Goal: Task Accomplishment & Management: Complete application form

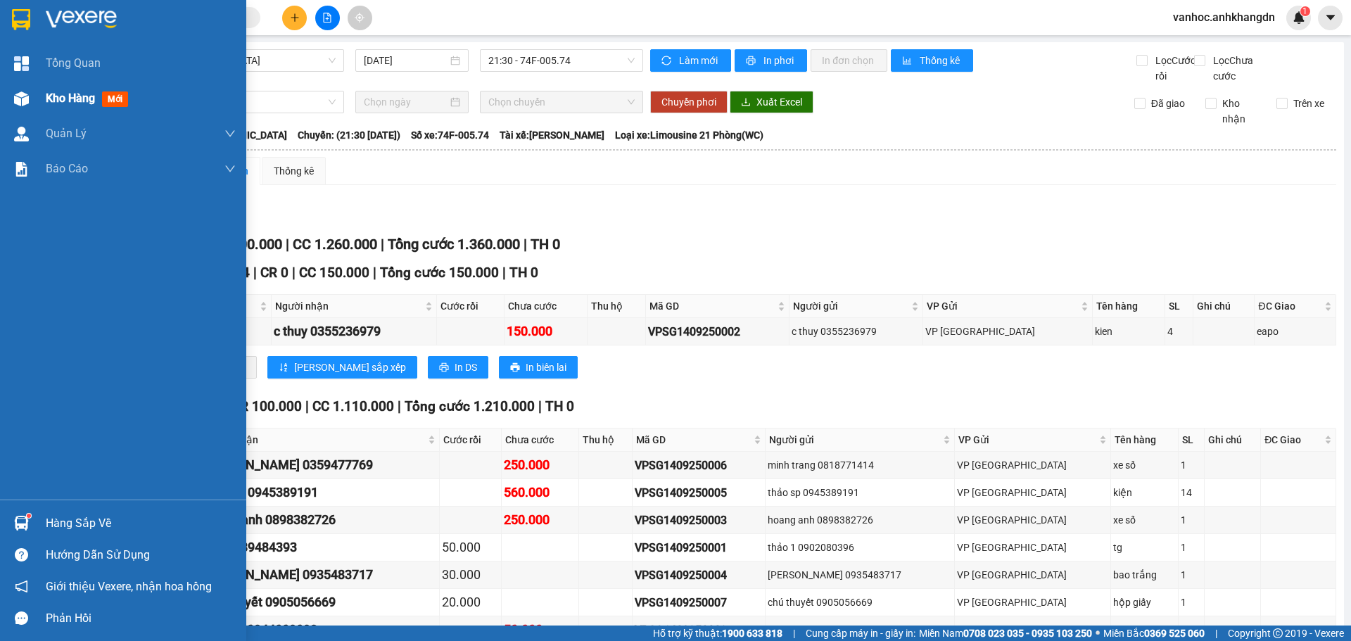
click at [94, 96] on span "Kho hàng" at bounding box center [70, 97] width 49 height 13
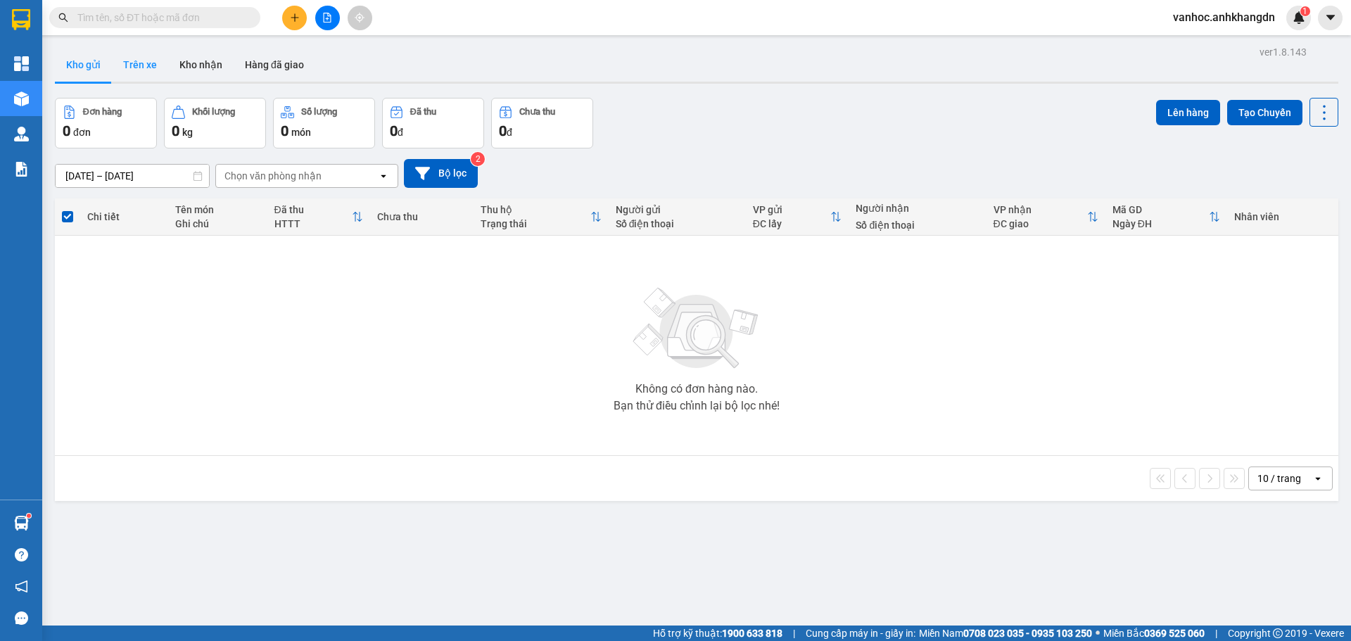
click at [153, 65] on button "Trên xe" at bounding box center [140, 65] width 56 height 34
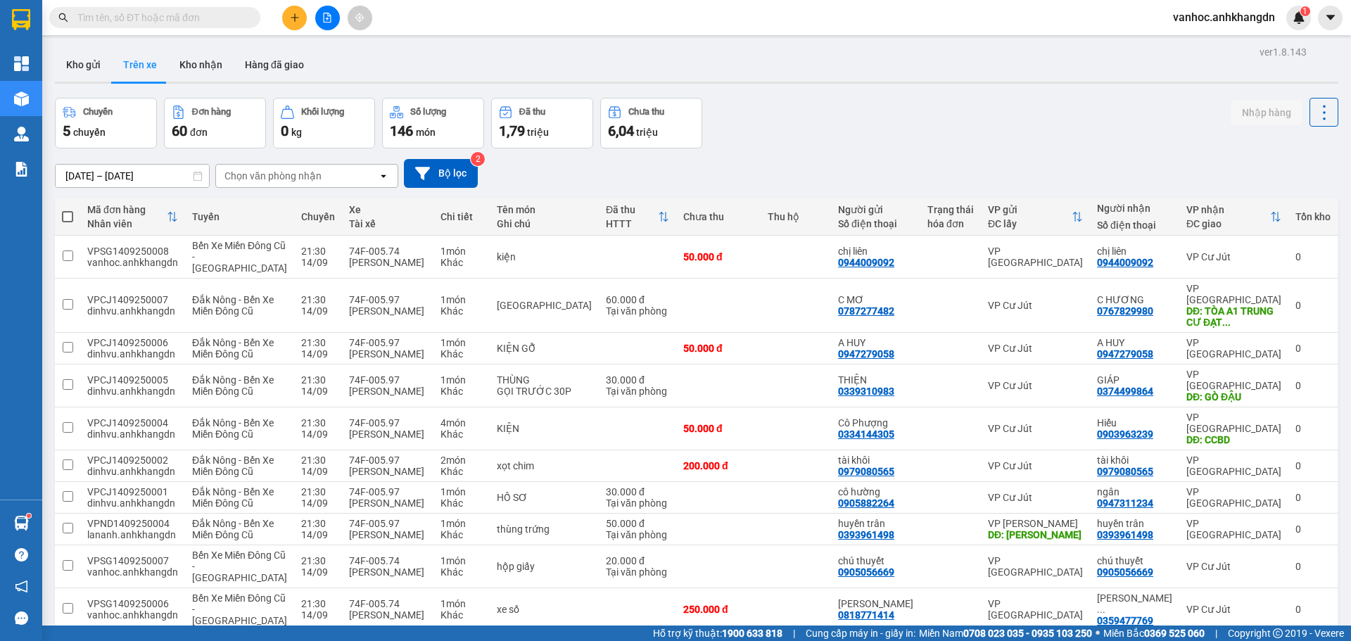
click at [336, 177] on div "Chọn văn phòng nhận" at bounding box center [297, 176] width 162 height 23
click at [277, 262] on span "VP [GEOGRAPHIC_DATA]" at bounding box center [286, 256] width 118 height 14
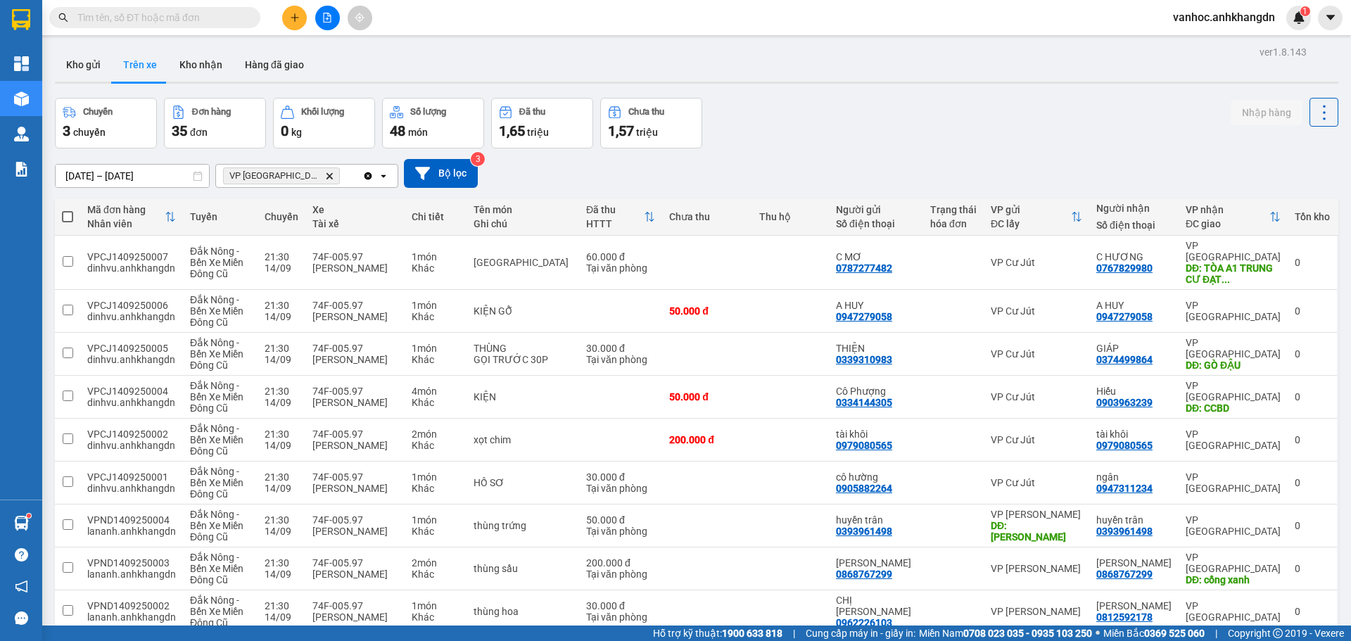
click at [72, 221] on label at bounding box center [67, 217] width 11 height 14
click at [68, 210] on input "checkbox" at bounding box center [68, 210] width 0 height 0
checkbox input "true"
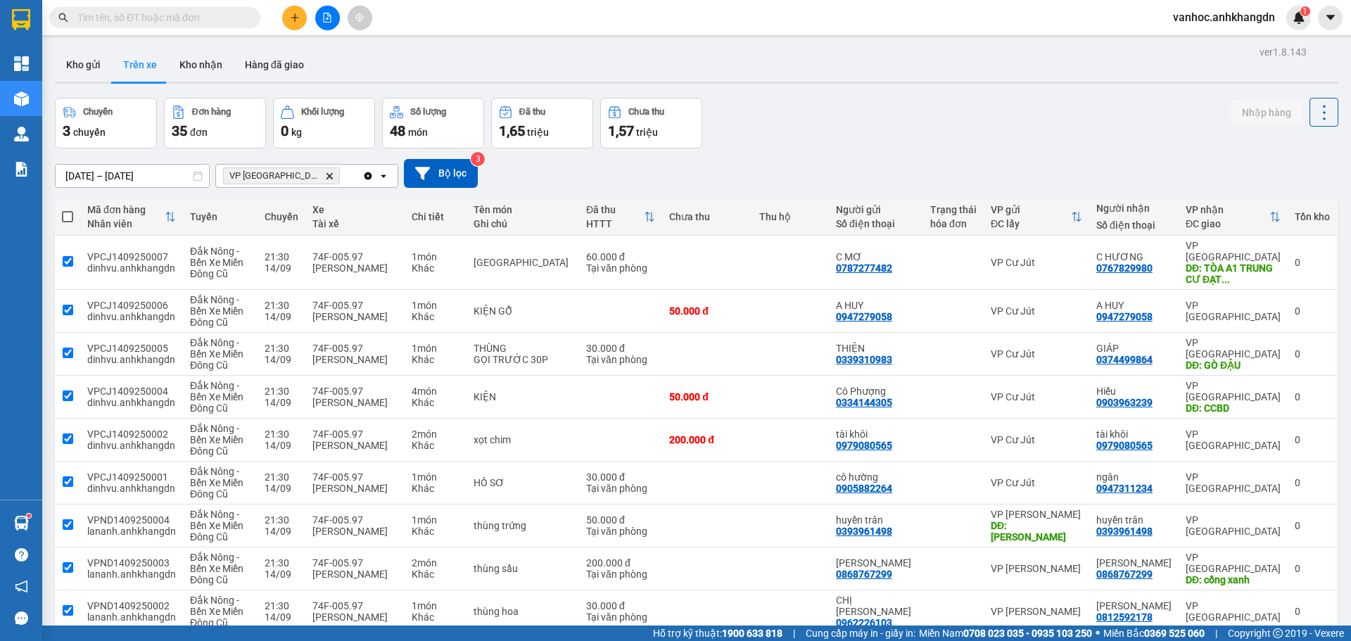
checkbox input "true"
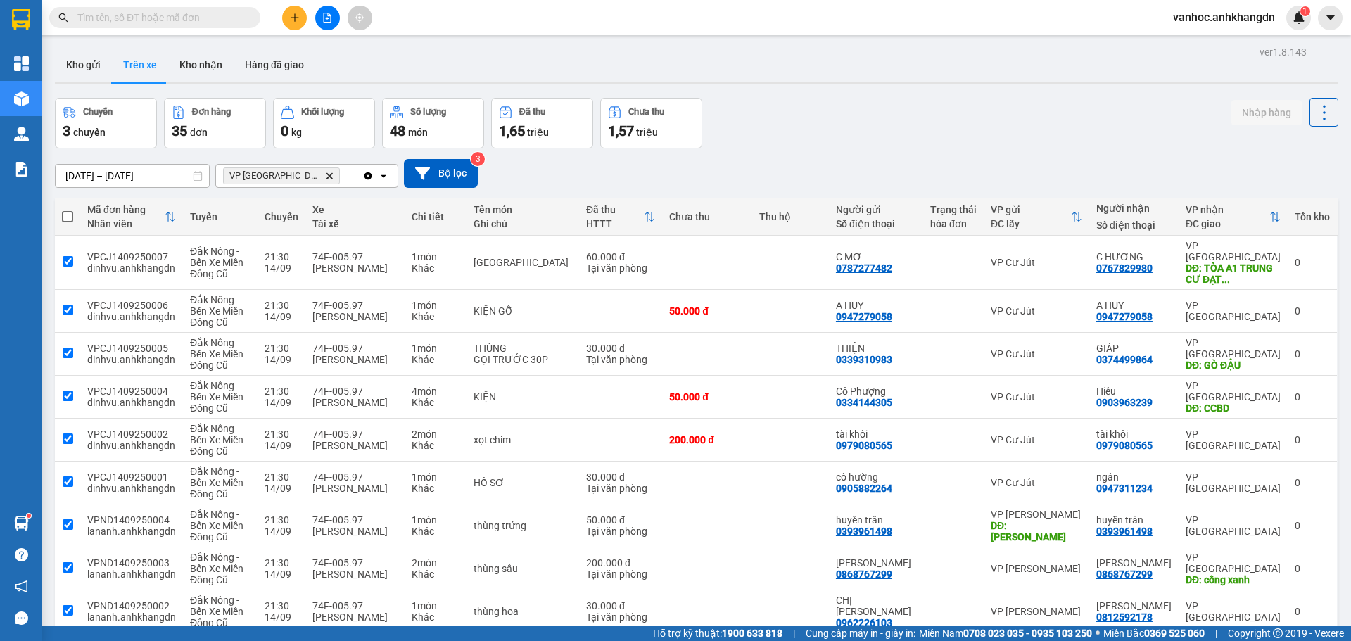
checkbox input "true"
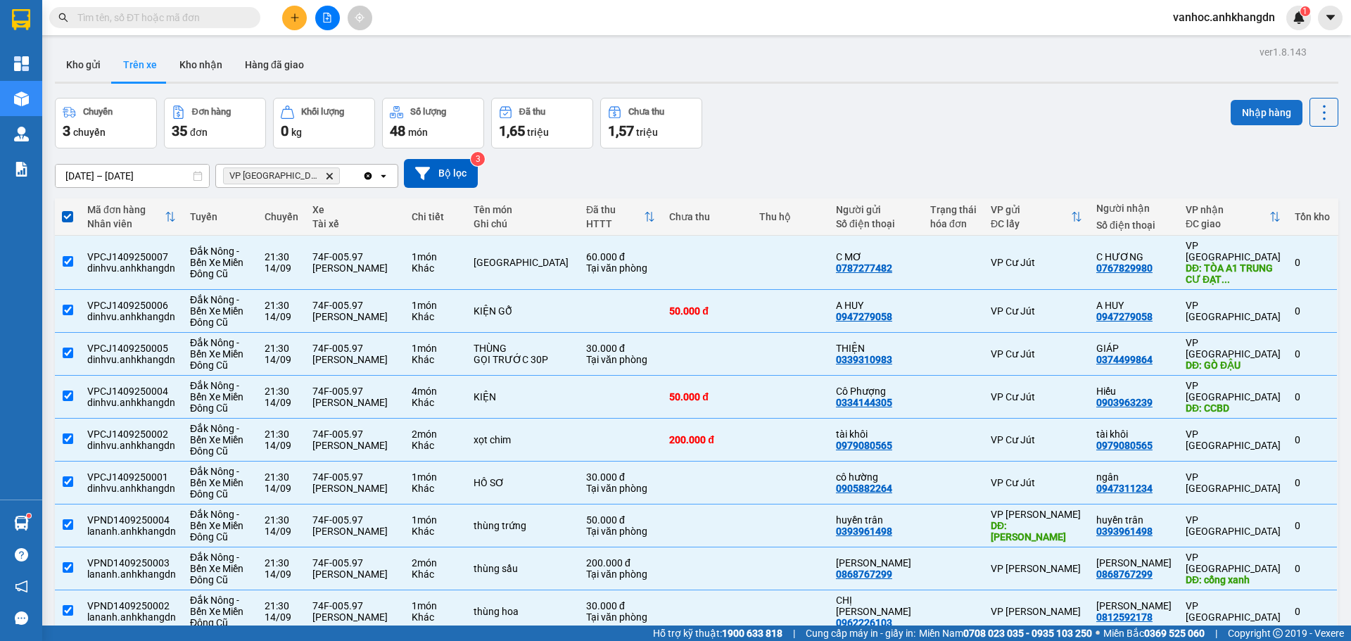
click at [1255, 119] on button "Nhập hàng" at bounding box center [1267, 112] width 72 height 25
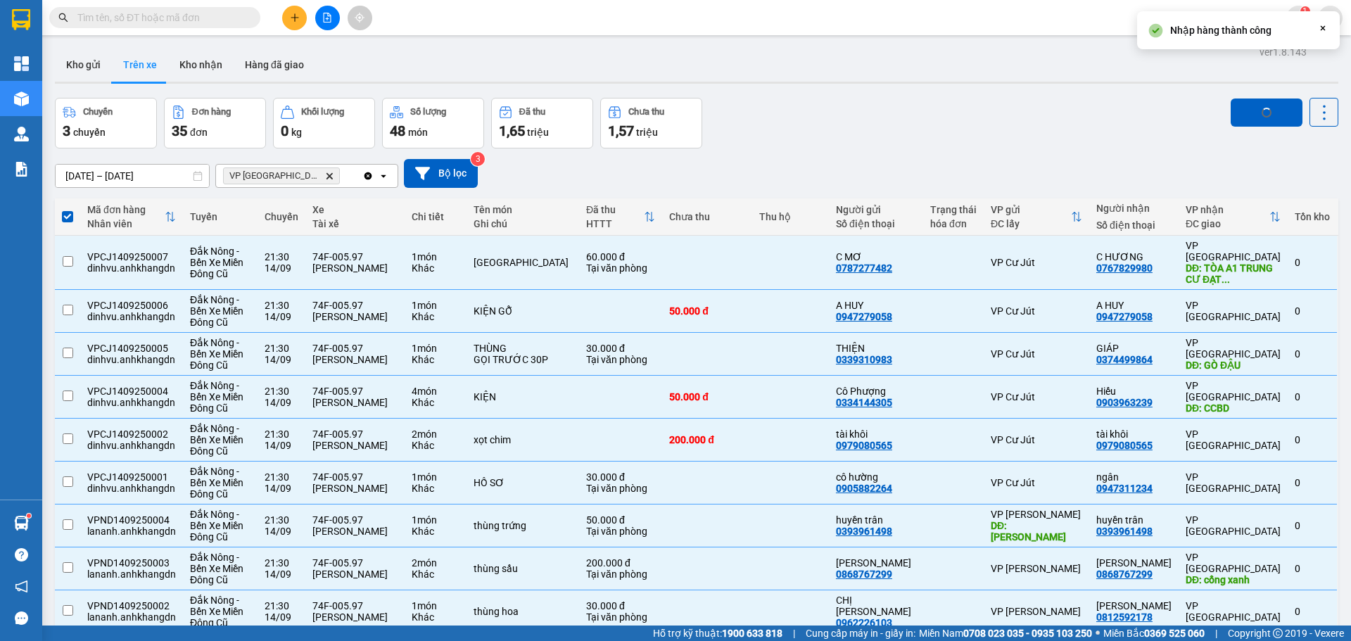
checkbox input "false"
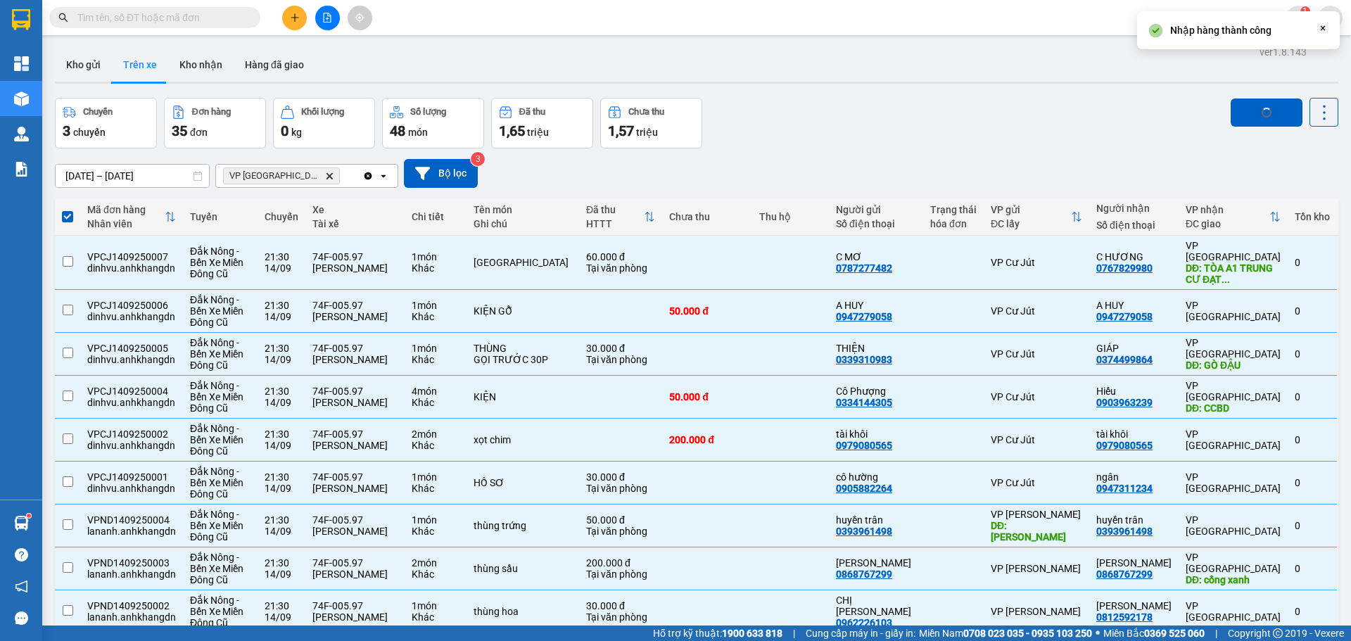
checkbox input "false"
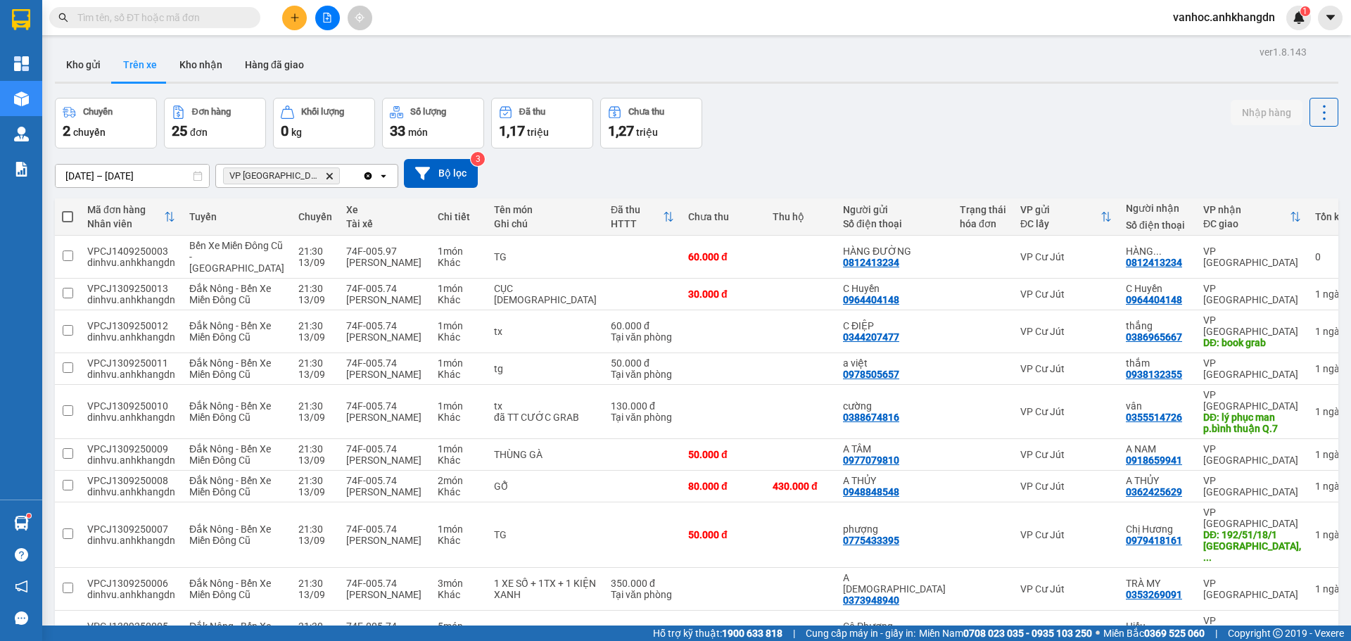
click at [65, 226] on th at bounding box center [67, 216] width 25 height 37
click at [69, 220] on span at bounding box center [67, 216] width 11 height 11
click at [68, 210] on input "checkbox" at bounding box center [68, 210] width 0 height 0
checkbox input "true"
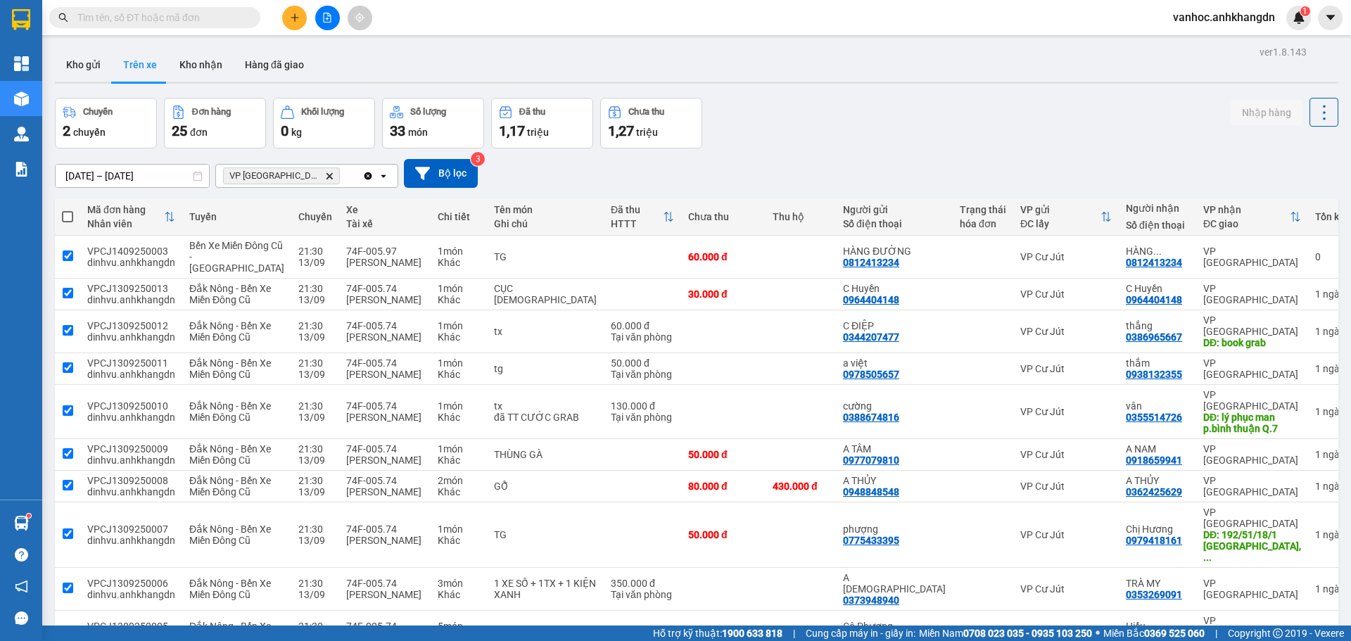
checkbox input "true"
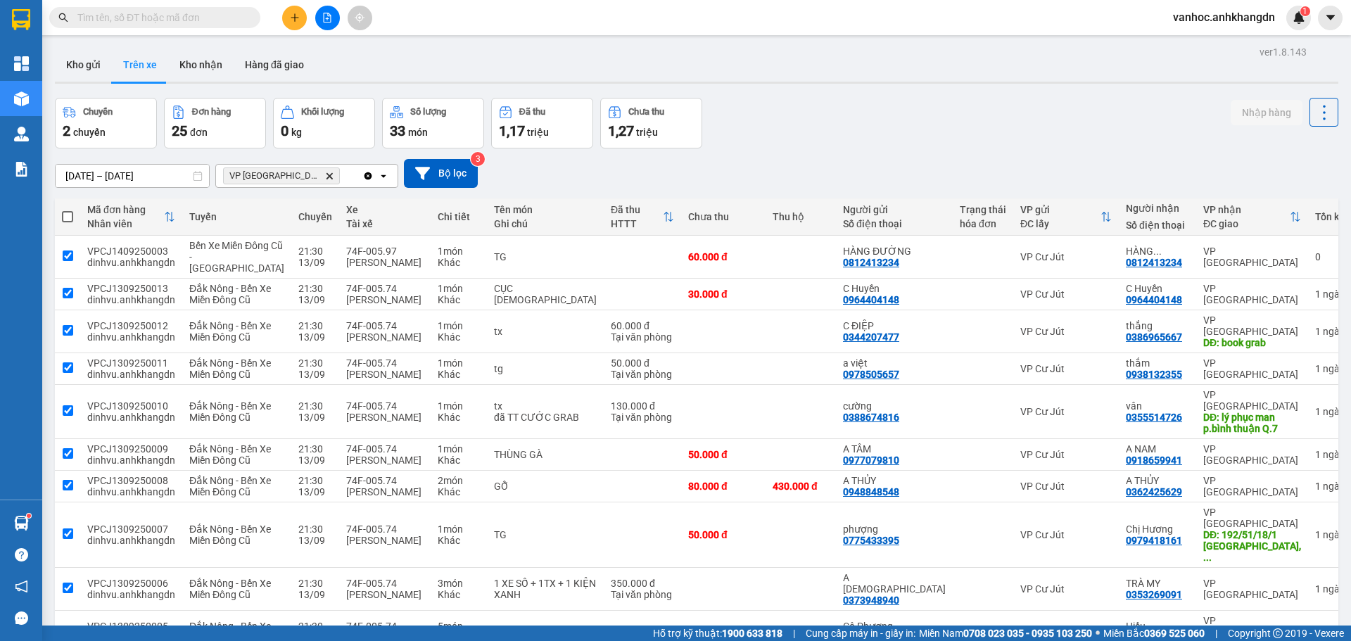
checkbox input "true"
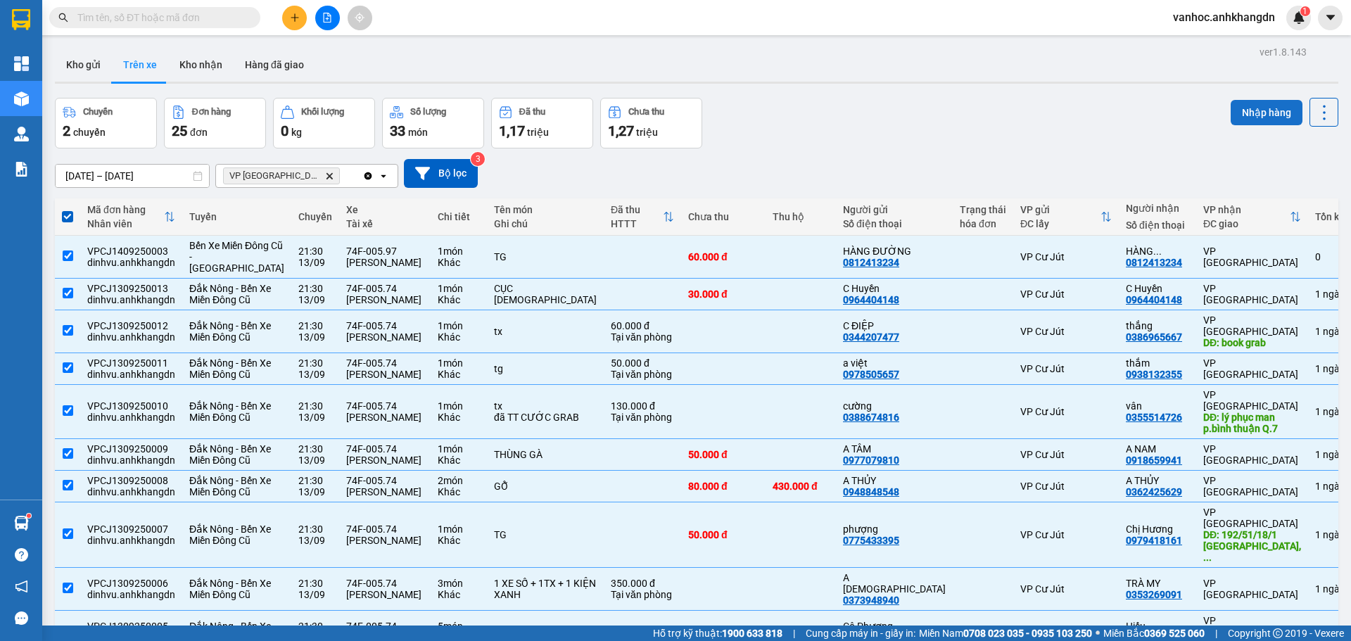
click at [1257, 116] on button "Nhập hàng" at bounding box center [1267, 112] width 72 height 25
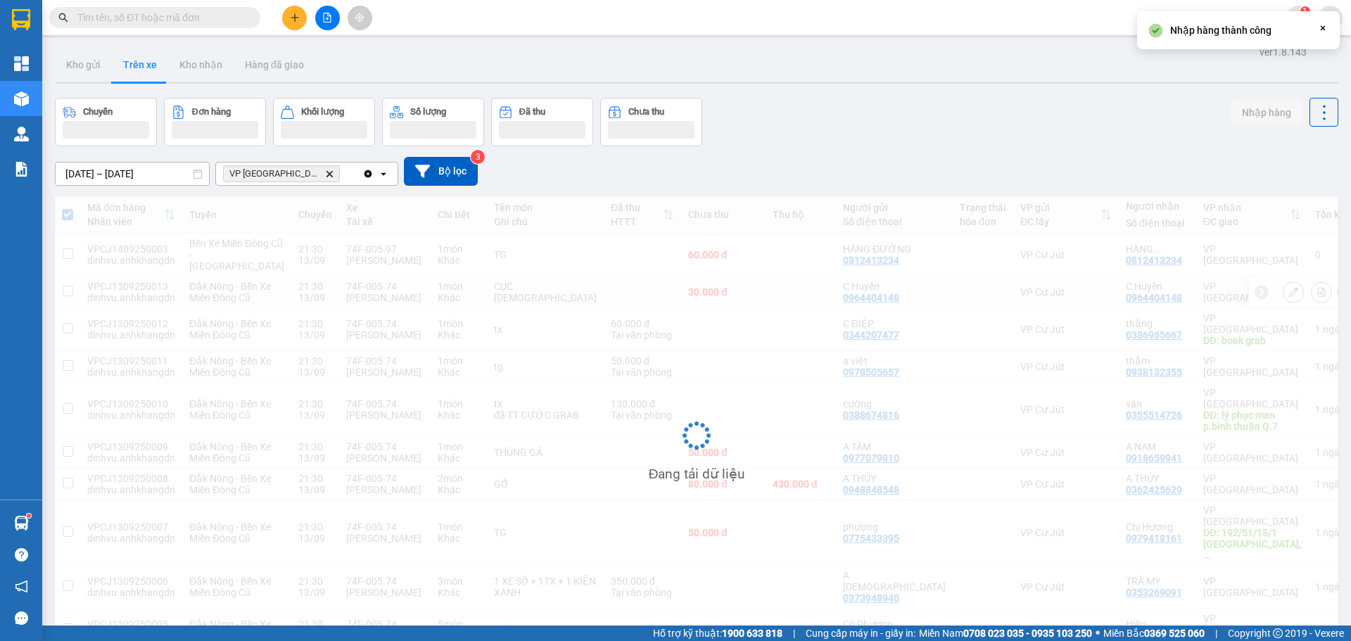
checkbox input "false"
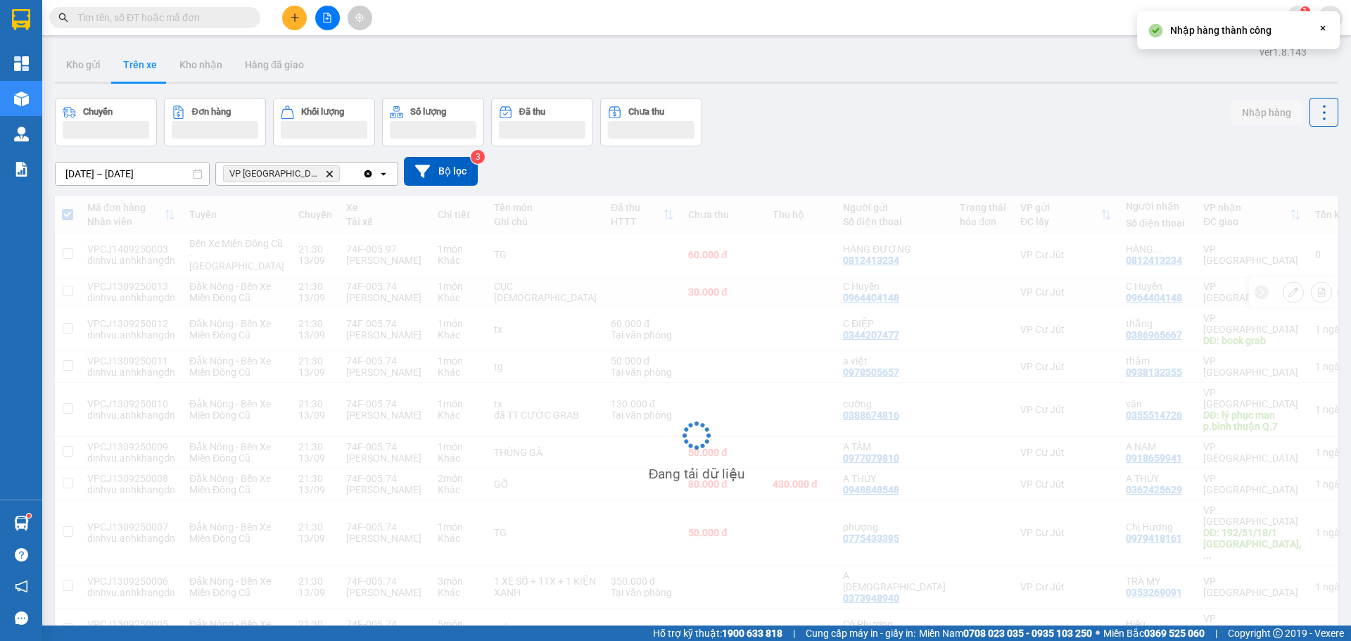
checkbox input "false"
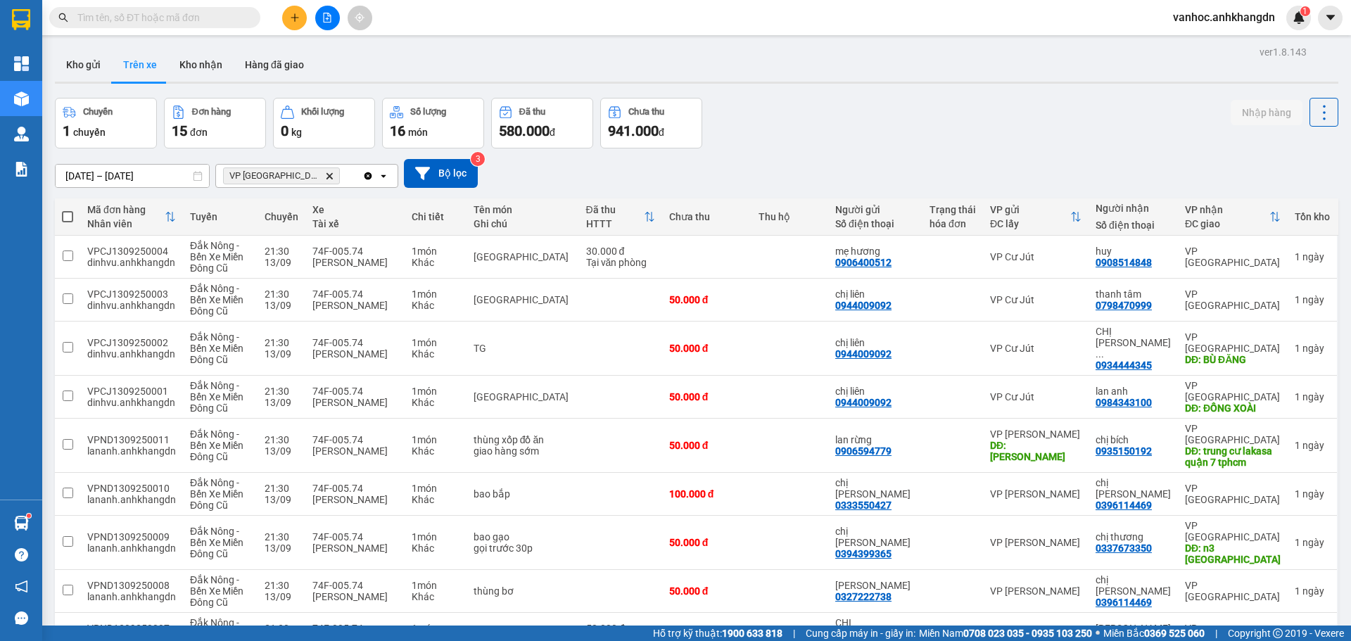
click at [68, 214] on span at bounding box center [67, 216] width 11 height 11
click at [68, 210] on input "checkbox" at bounding box center [68, 210] width 0 height 0
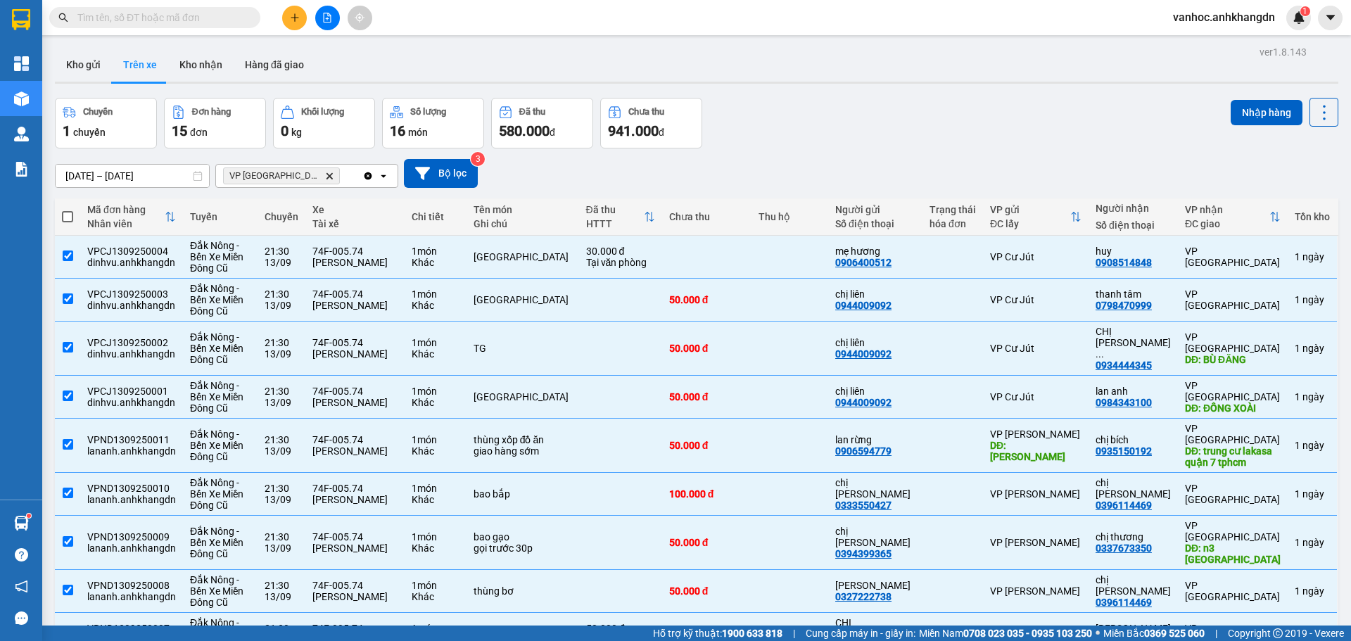
checkbox input "true"
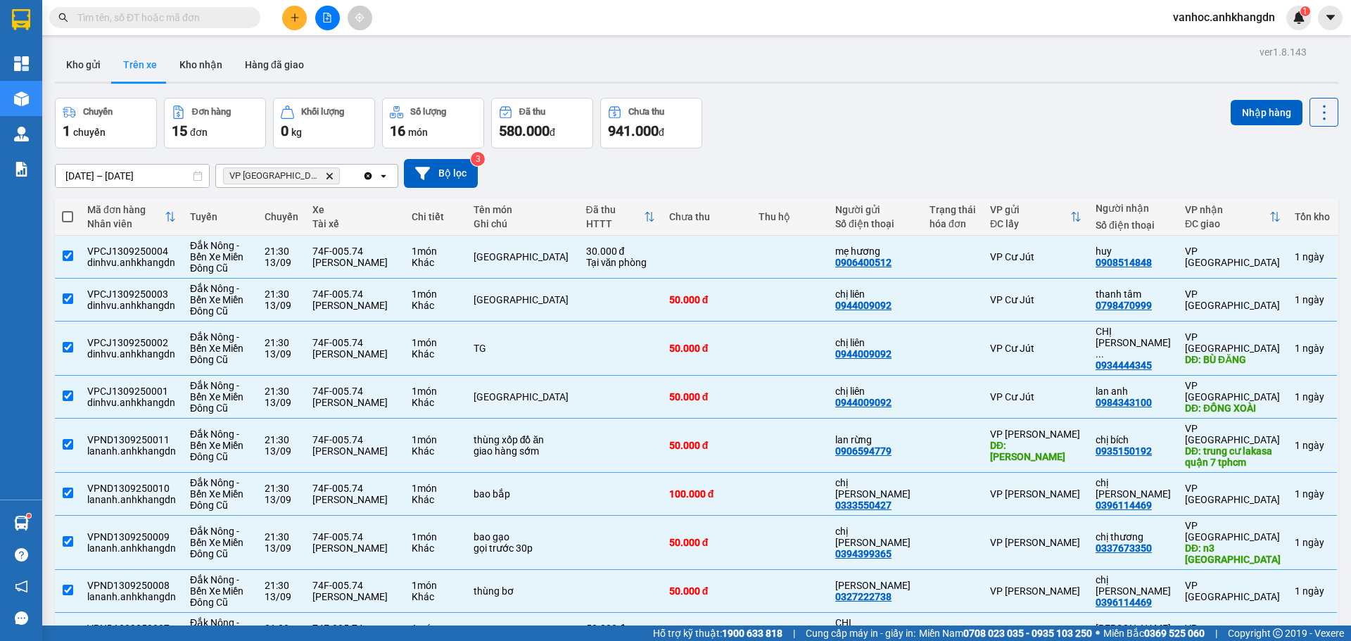
checkbox input "true"
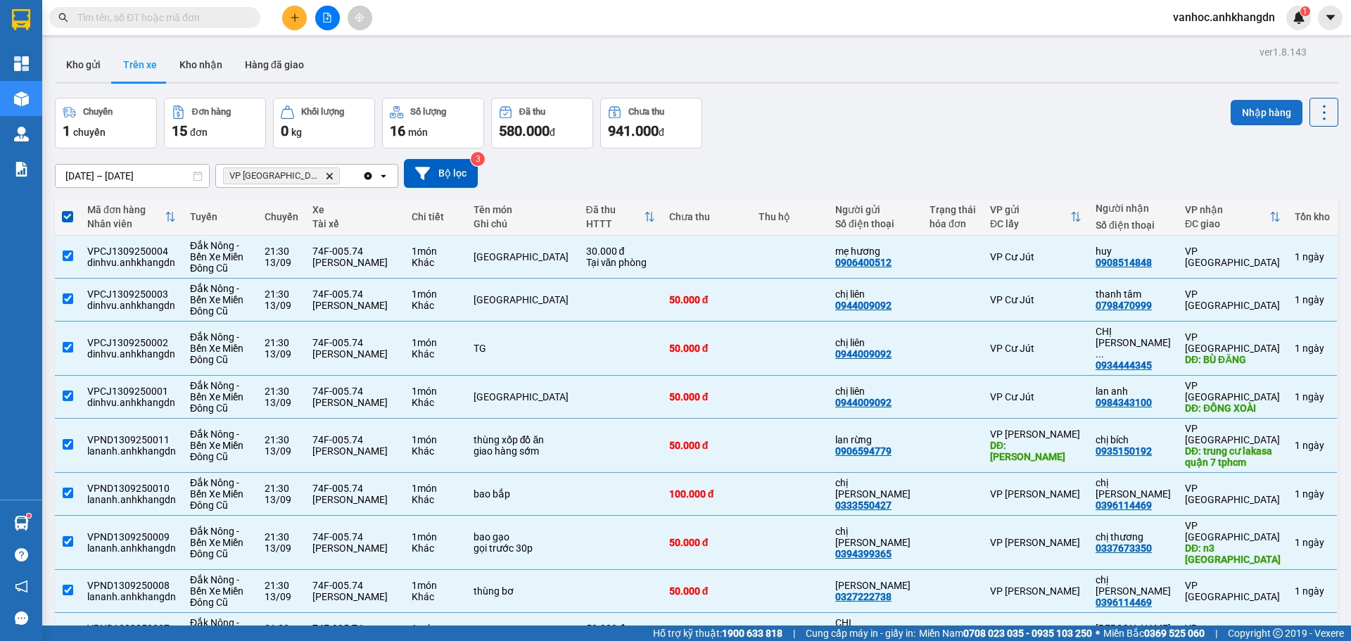
click at [1255, 110] on button "Nhập hàng" at bounding box center [1267, 112] width 72 height 25
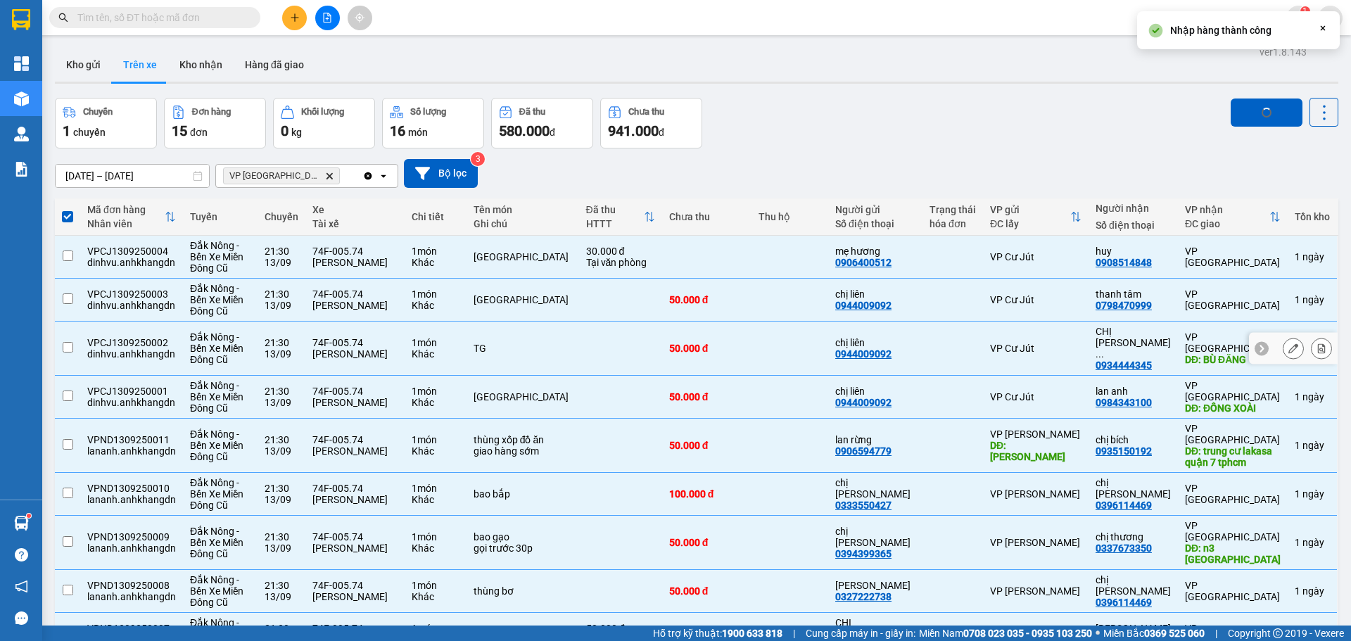
checkbox input "false"
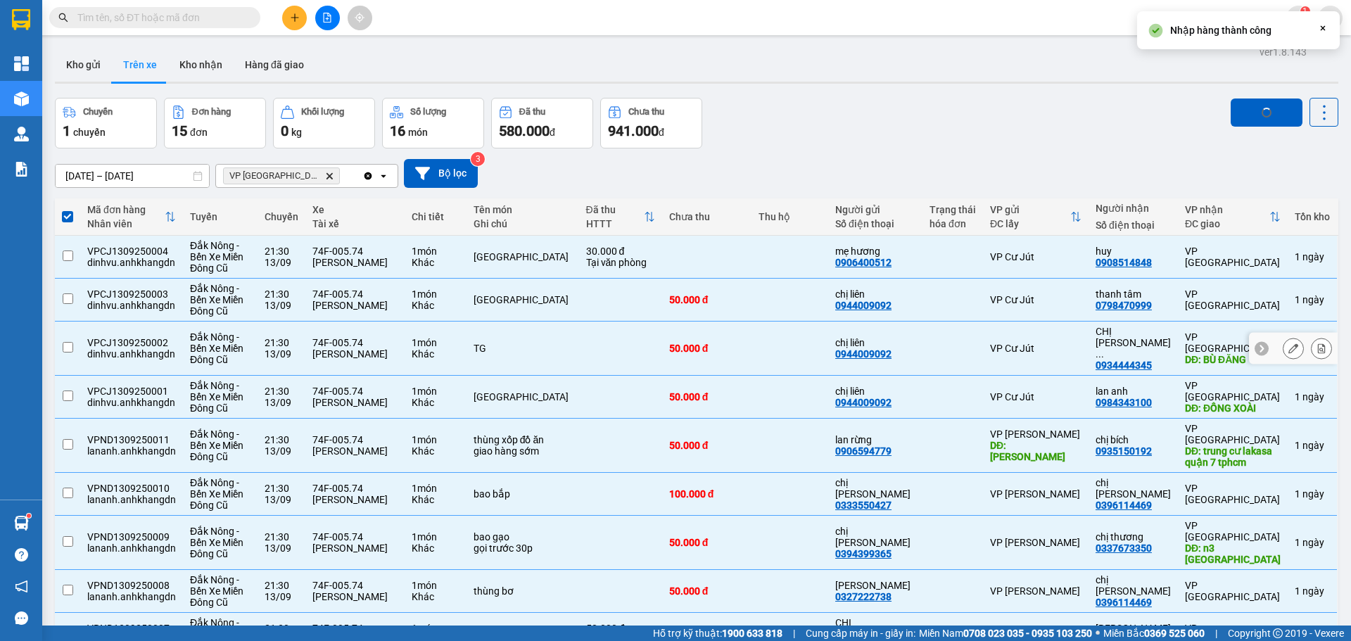
checkbox input "false"
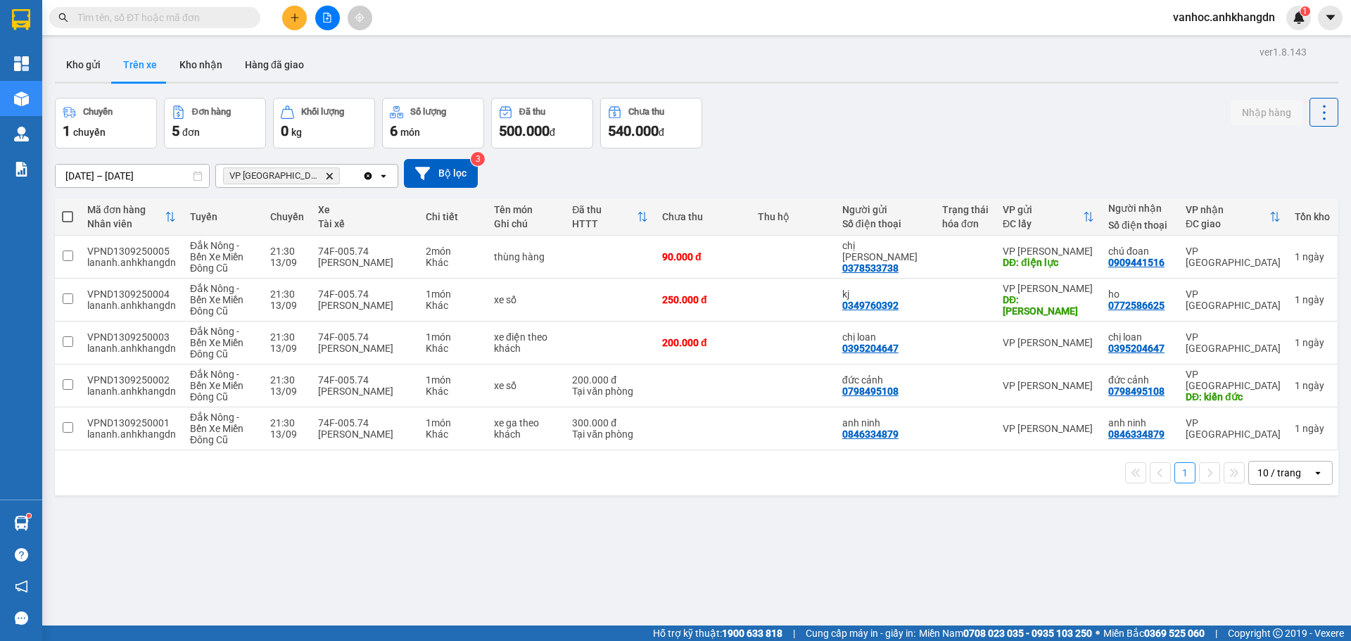
click at [72, 221] on span at bounding box center [67, 216] width 11 height 11
click at [68, 210] on input "checkbox" at bounding box center [68, 210] width 0 height 0
checkbox input "true"
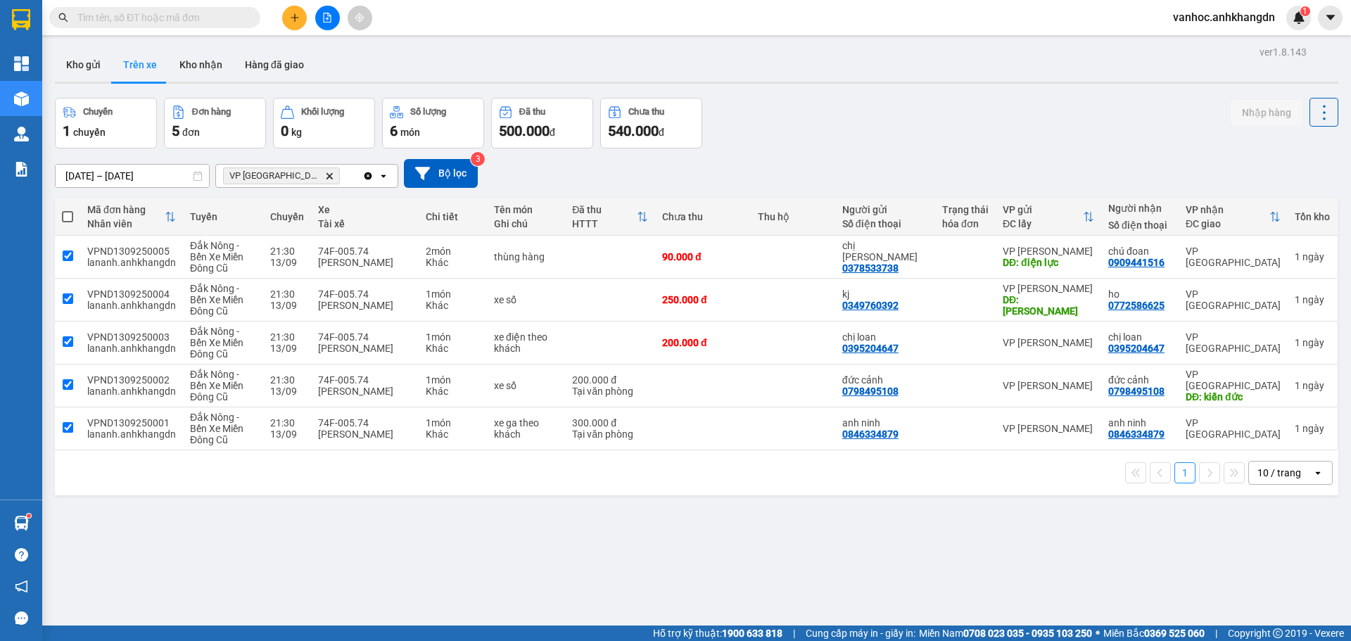
checkbox input "true"
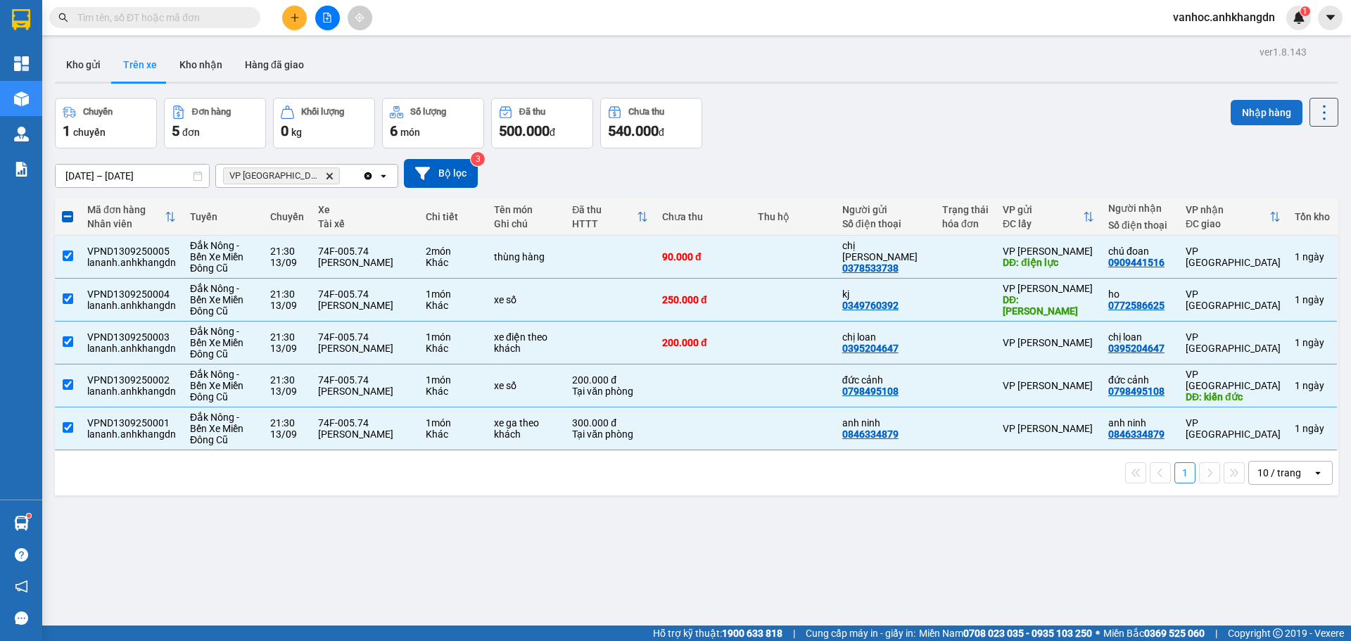
click at [1231, 112] on button "Nhập hàng" at bounding box center [1267, 112] width 72 height 25
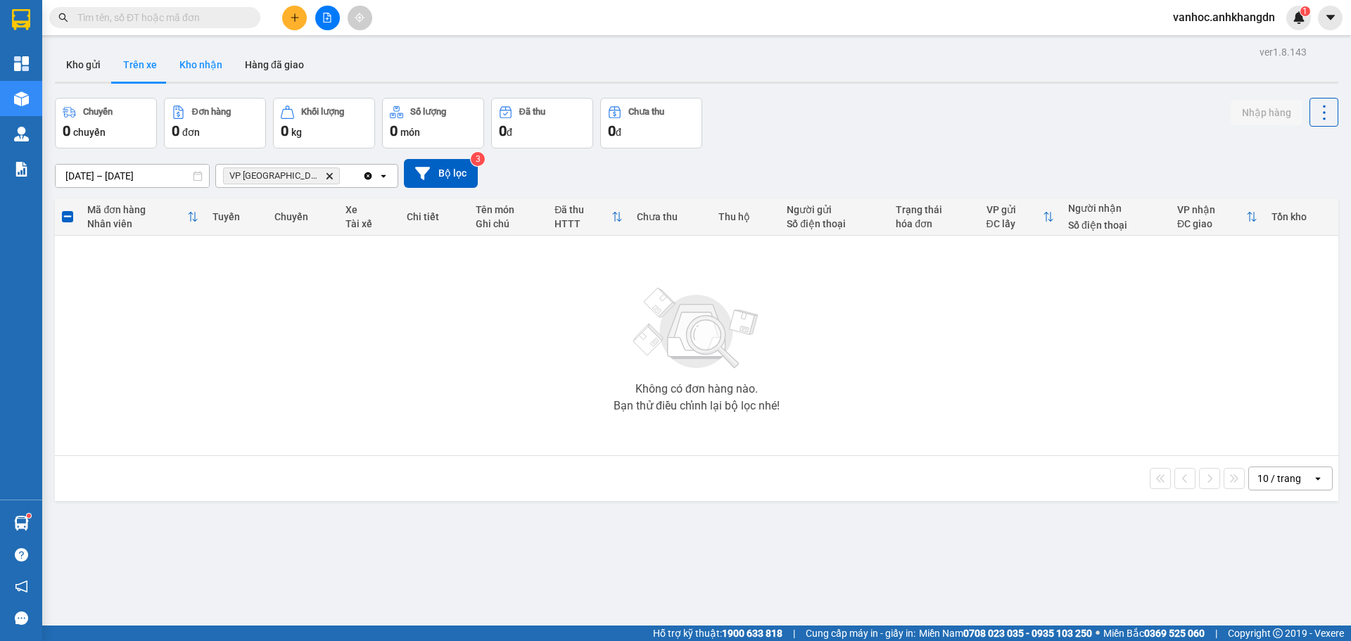
click at [206, 56] on button "Kho nhận" at bounding box center [200, 65] width 65 height 34
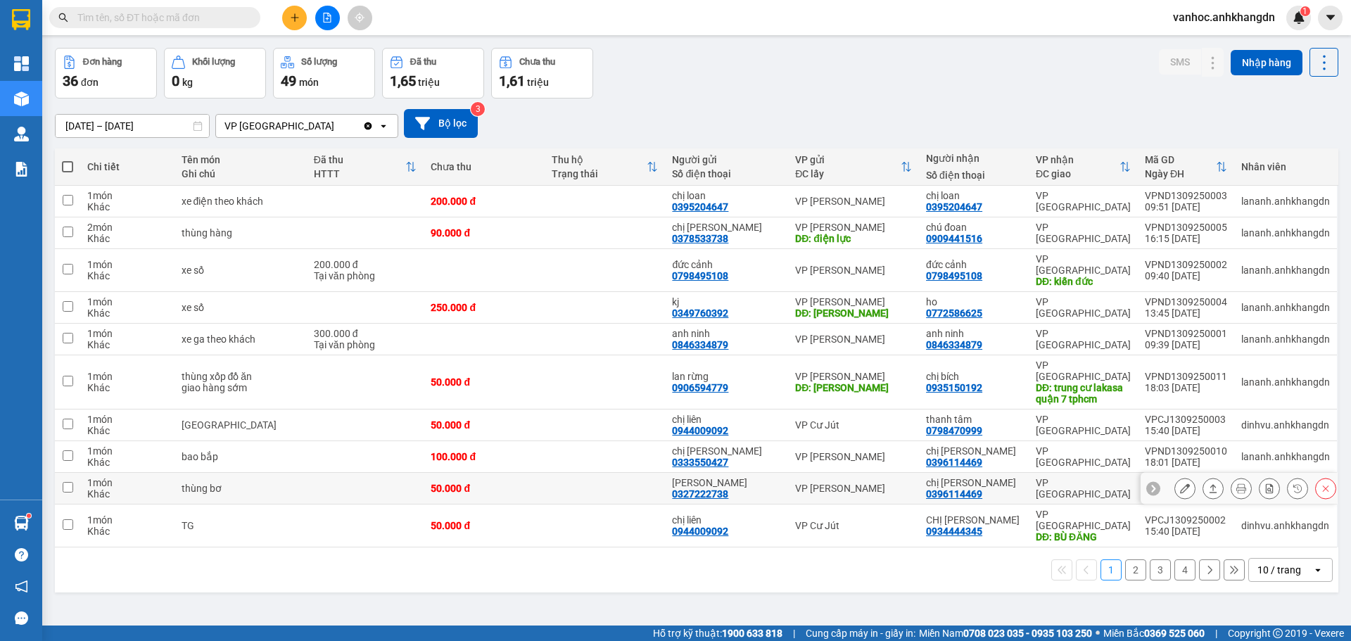
scroll to position [65, 0]
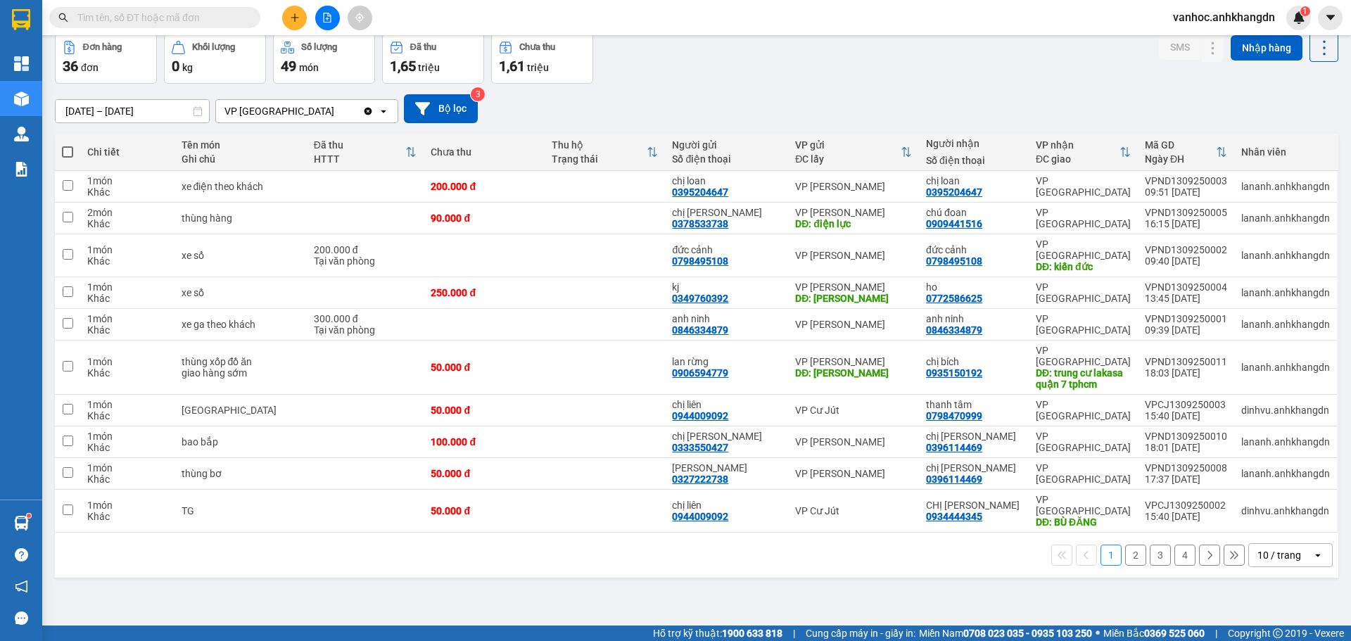
click at [1125, 545] on button "2" at bounding box center [1135, 555] width 21 height 21
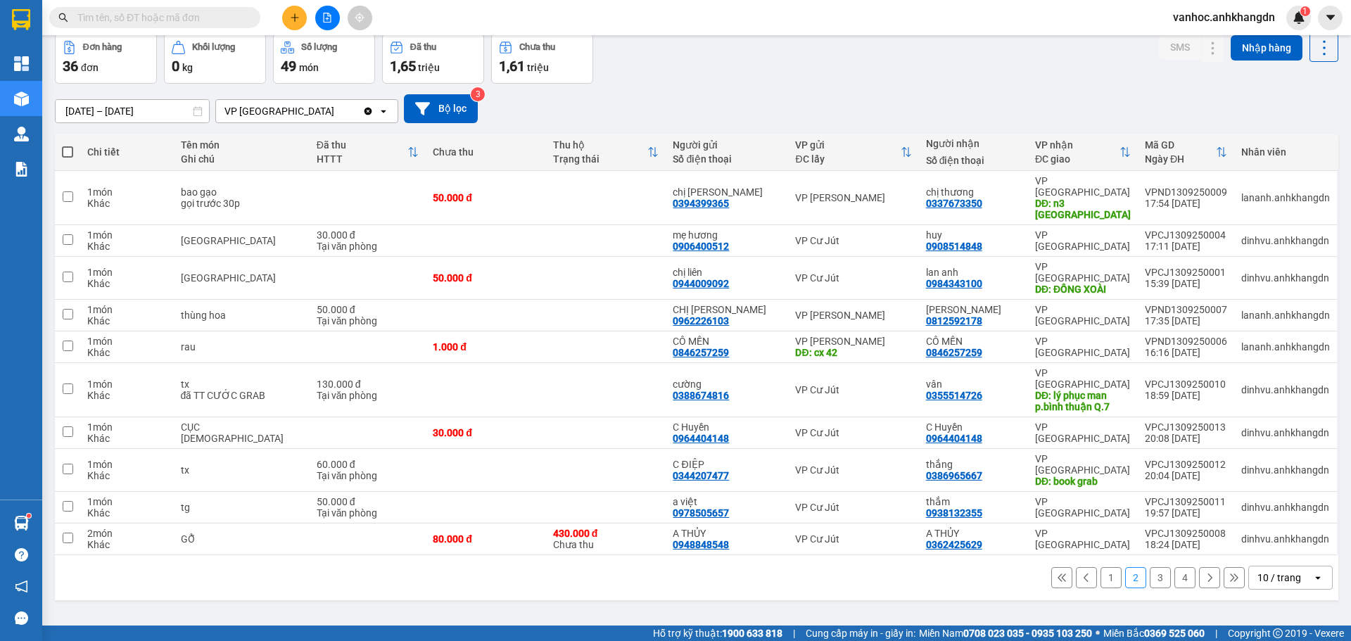
click at [1161, 566] on div "1 2 3 4 10 / trang open" at bounding box center [697, 578] width 1272 height 24
click at [1157, 567] on button "3" at bounding box center [1160, 577] width 21 height 21
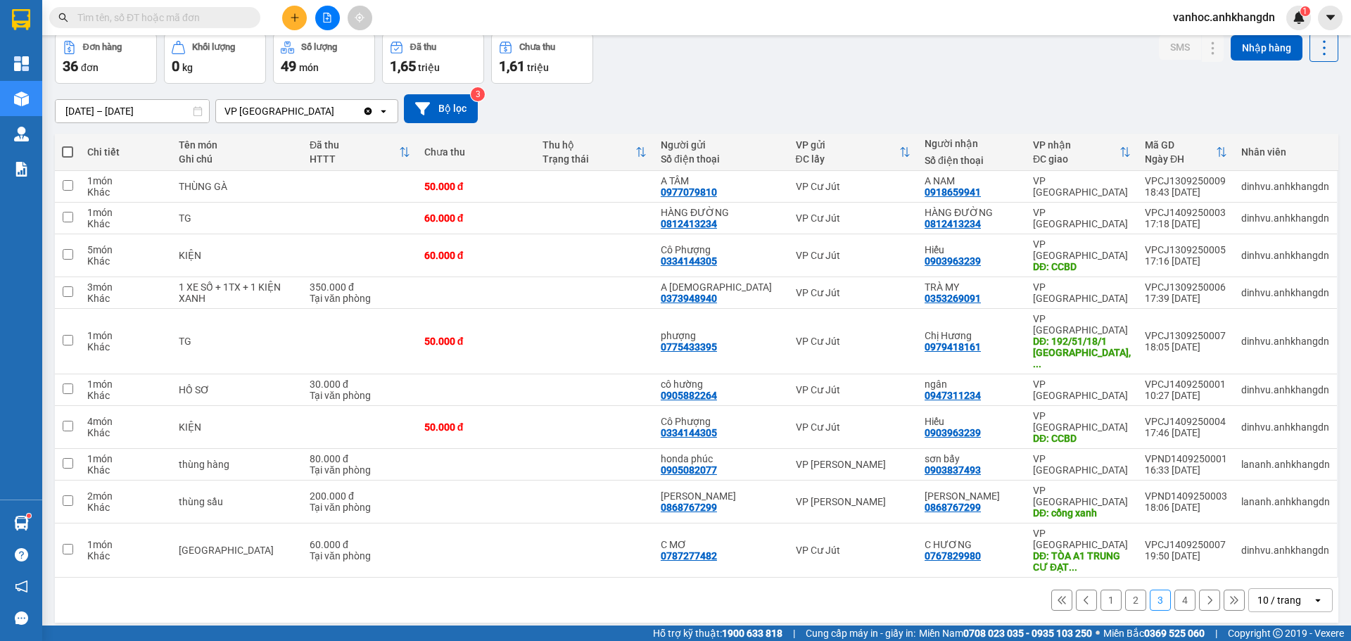
click at [1174, 590] on button "4" at bounding box center [1184, 600] width 21 height 21
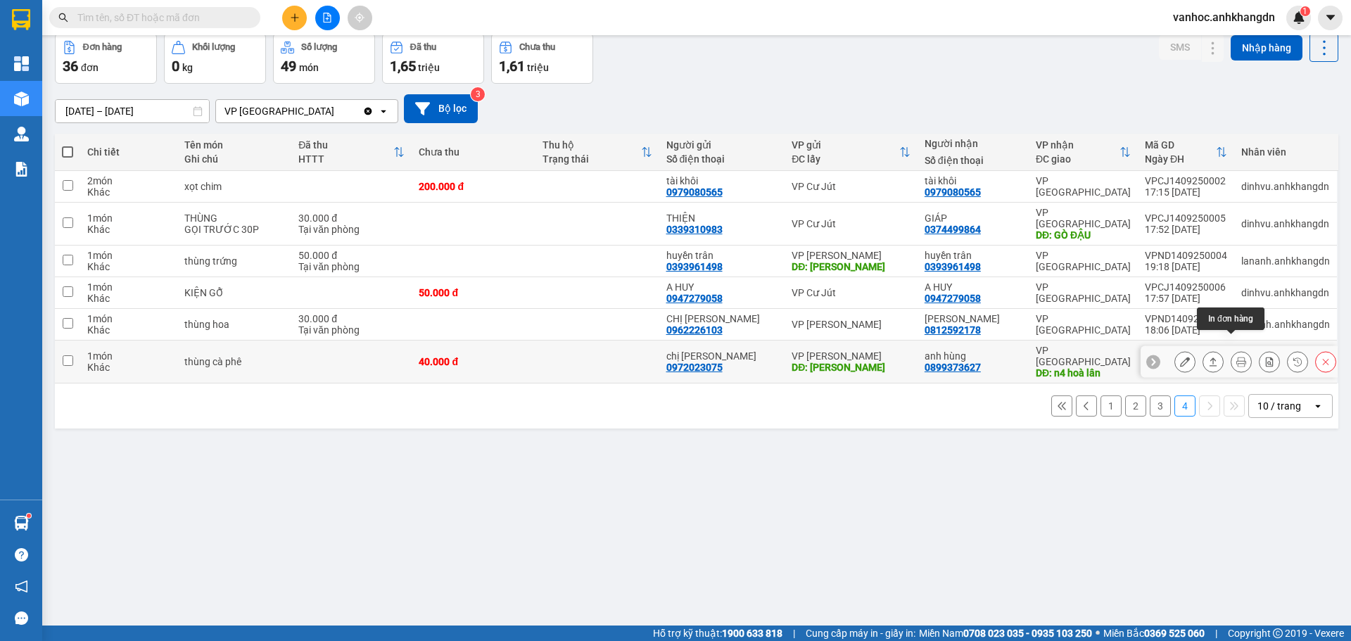
click at [1208, 357] on icon at bounding box center [1213, 362] width 10 height 10
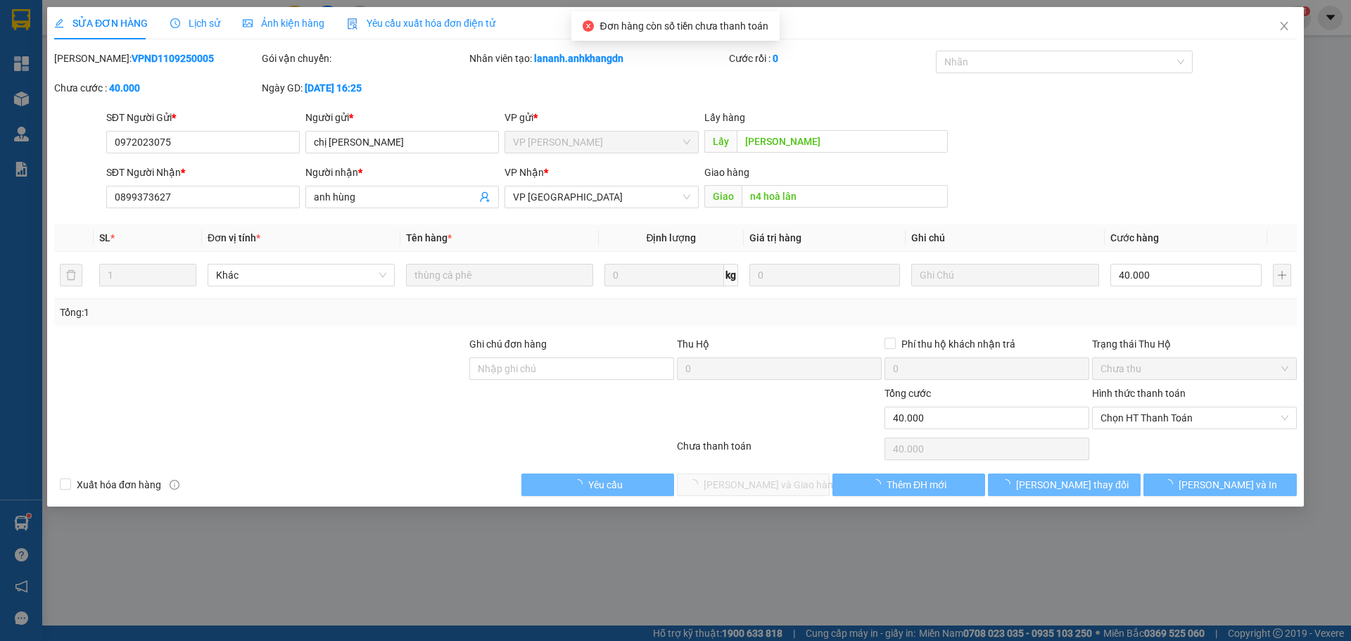
type input "0972023075"
type input "chị [PERSON_NAME]"
type input "[PERSON_NAME]"
type input "0899373627"
type input "anh hùng"
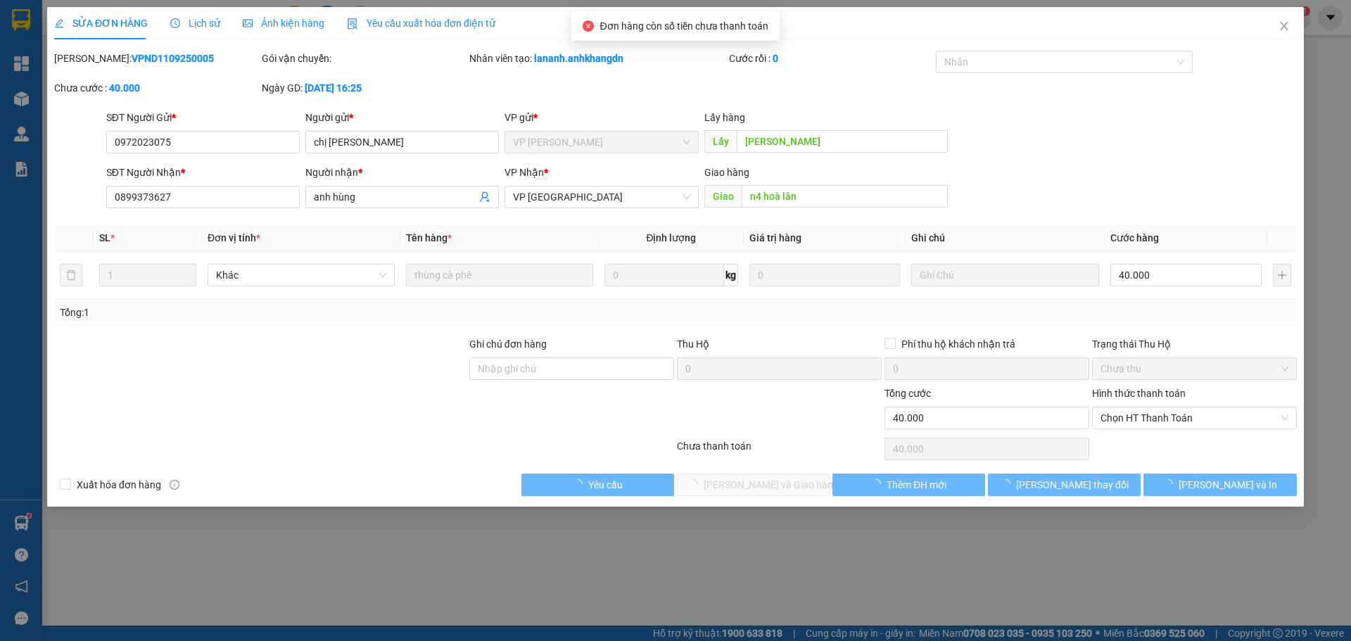
type input "n4 hoà lân"
type input "40.000"
click at [1193, 415] on span "Chọn HT Thanh Toán" at bounding box center [1195, 417] width 188 height 21
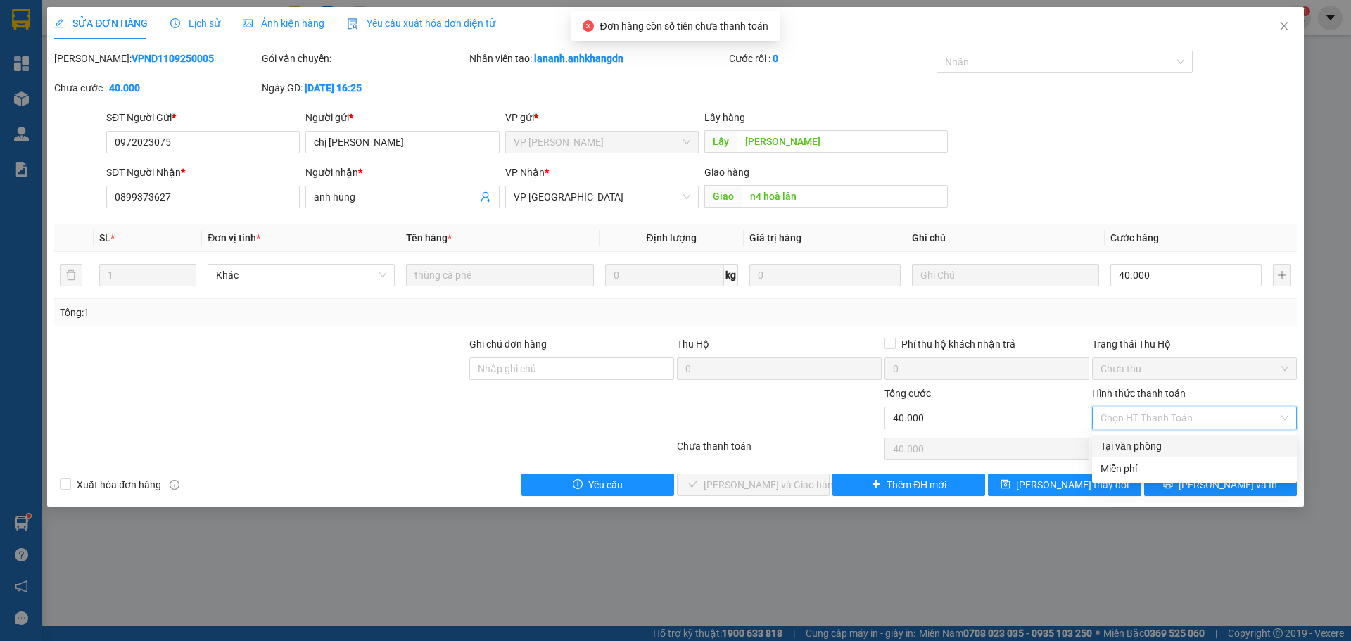
click at [1114, 448] on div "Tại văn phòng" at bounding box center [1195, 445] width 188 height 15
type input "0"
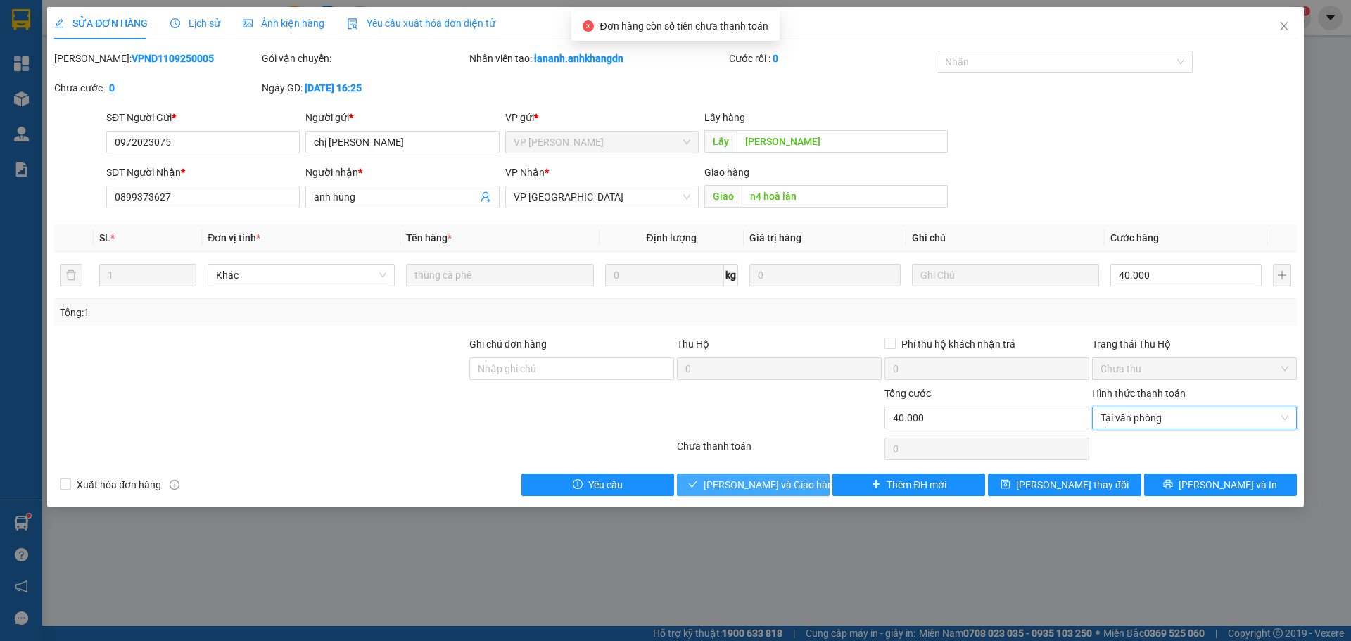
click at [775, 484] on span "[PERSON_NAME] và Giao hàng" at bounding box center [771, 484] width 135 height 15
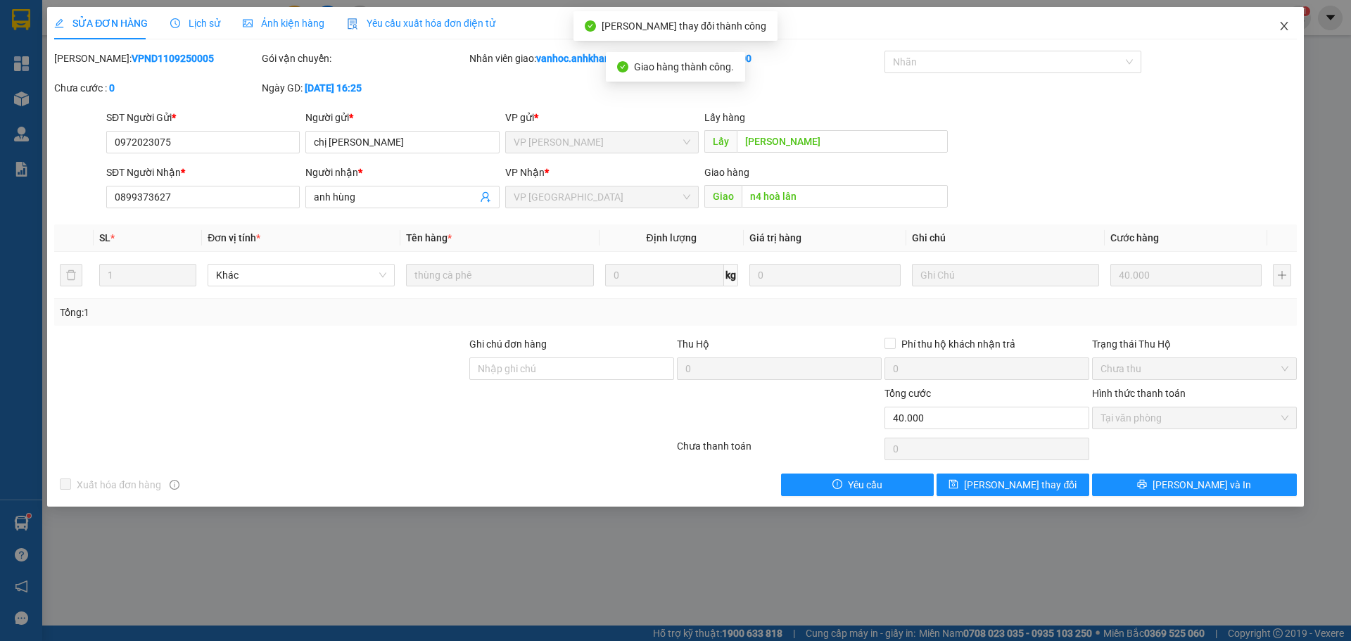
click at [1283, 23] on icon "close" at bounding box center [1284, 25] width 11 height 11
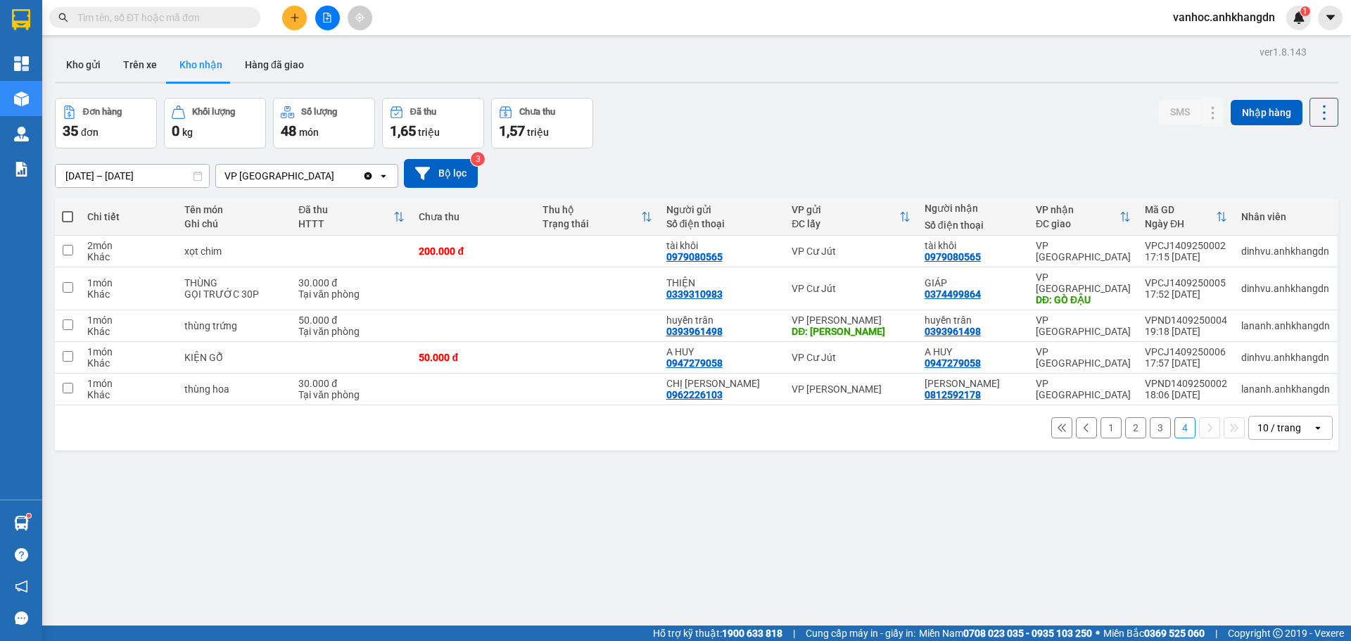
click at [1101, 417] on button "1" at bounding box center [1111, 427] width 21 height 21
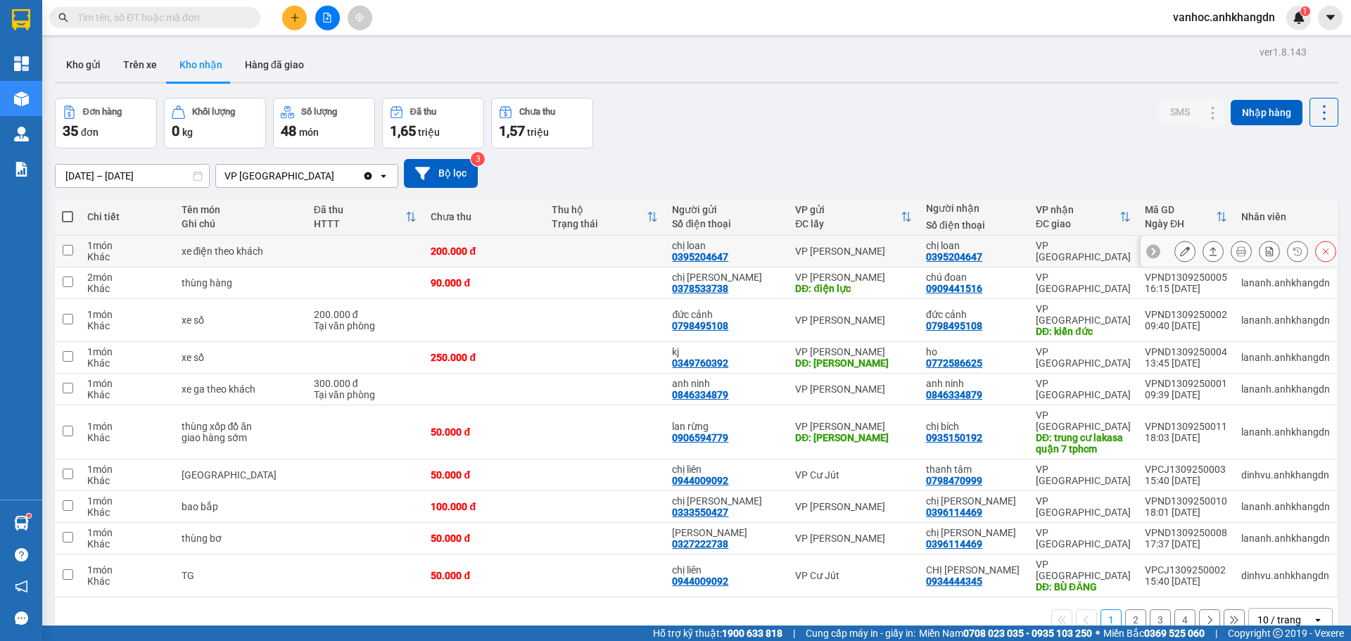
click at [1208, 247] on icon at bounding box center [1213, 251] width 10 height 10
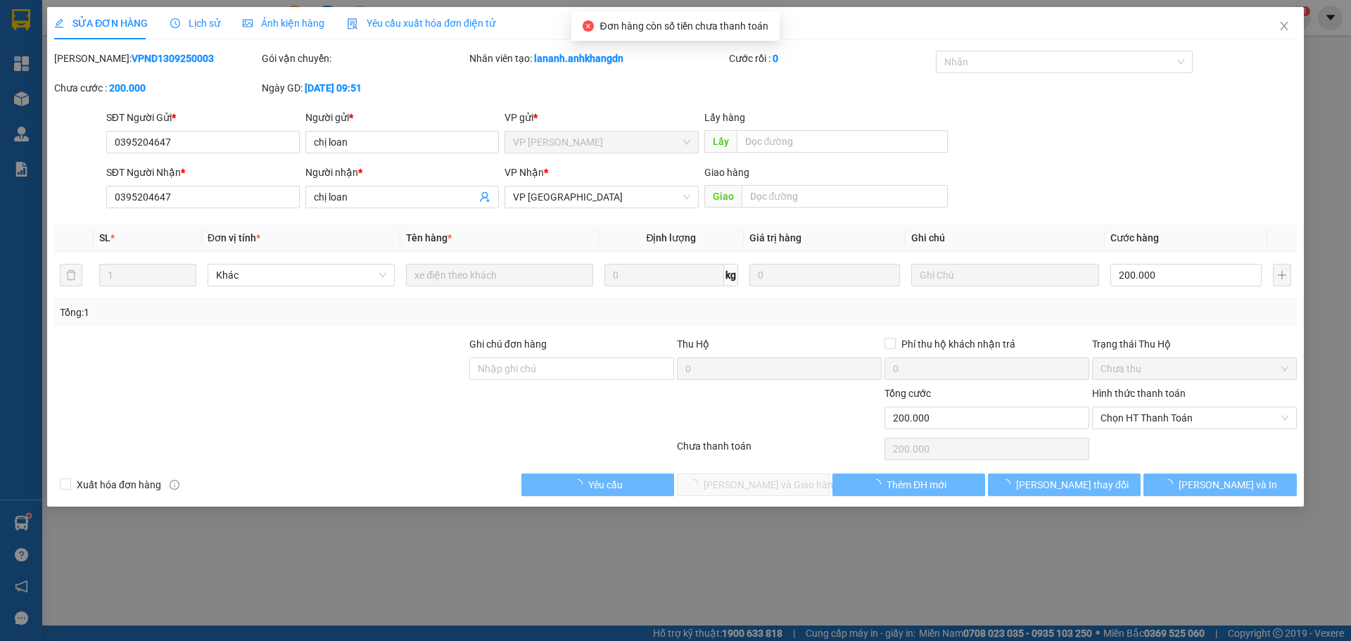
type input "0395204647"
type input "chị loan"
type input "0395204647"
type input "chị loan"
type input "200.000"
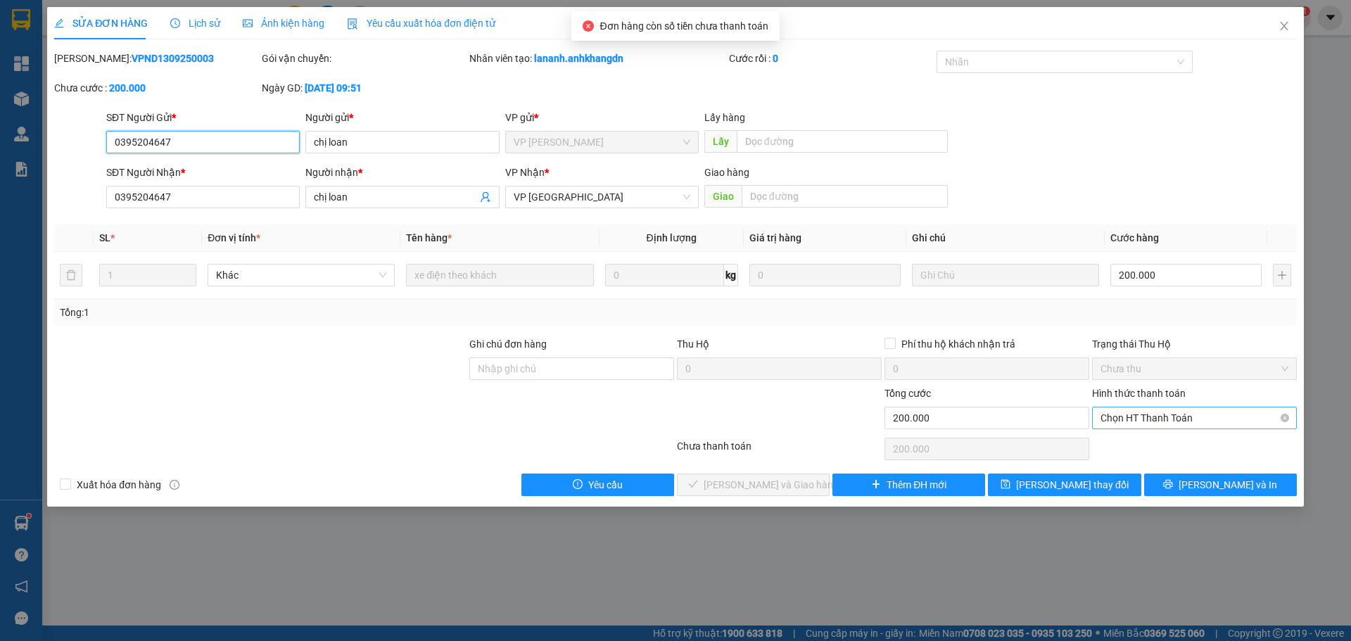
click at [1180, 409] on span "Chọn HT Thanh Toán" at bounding box center [1195, 417] width 188 height 21
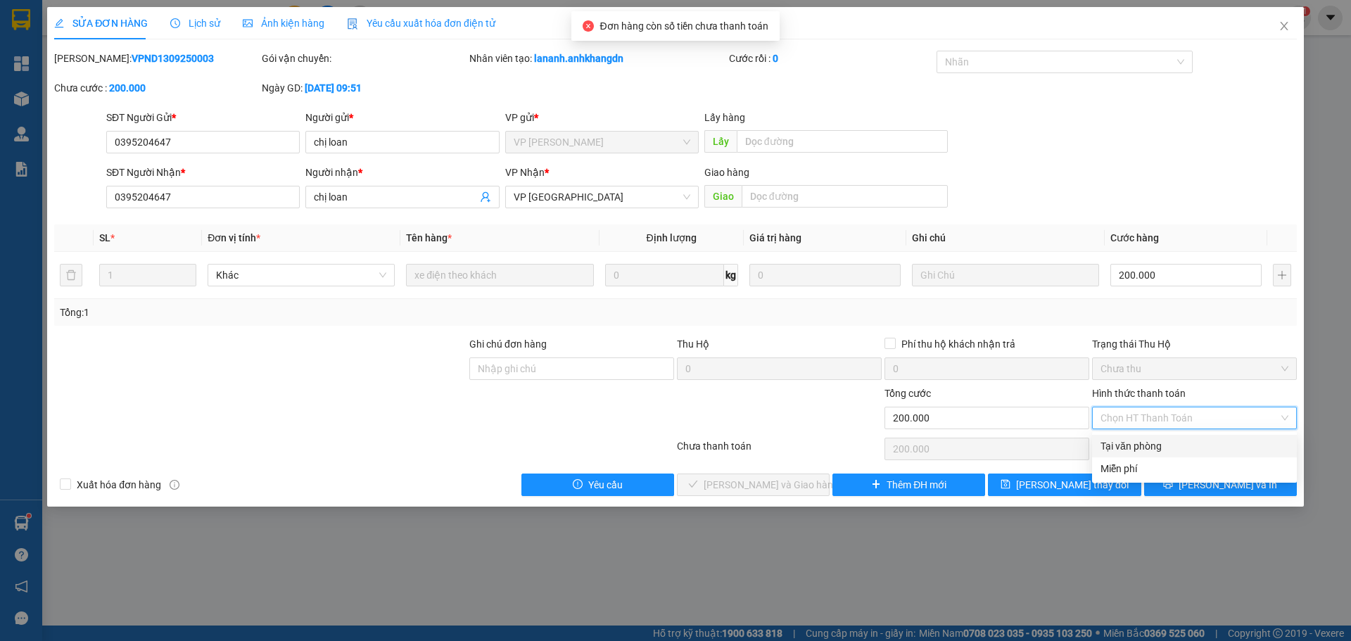
click at [1129, 447] on div "Tại văn phòng" at bounding box center [1195, 445] width 188 height 15
type input "0"
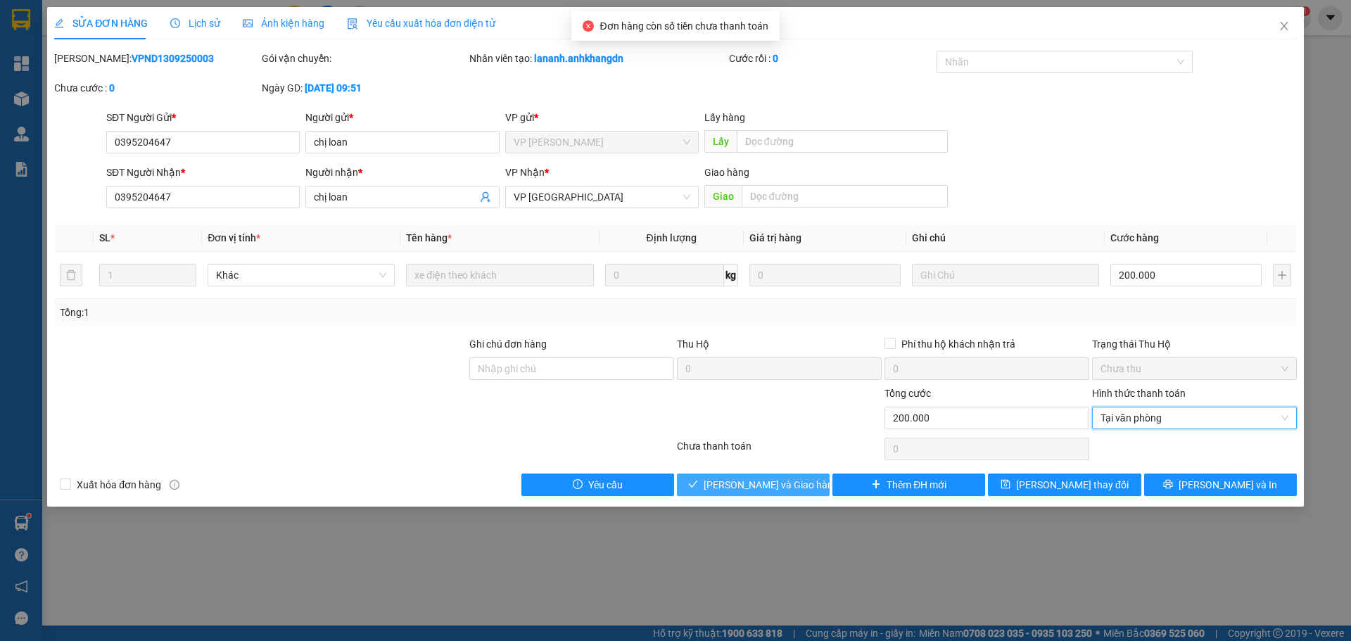
click at [771, 481] on span "[PERSON_NAME] và Giao hàng" at bounding box center [771, 484] width 135 height 15
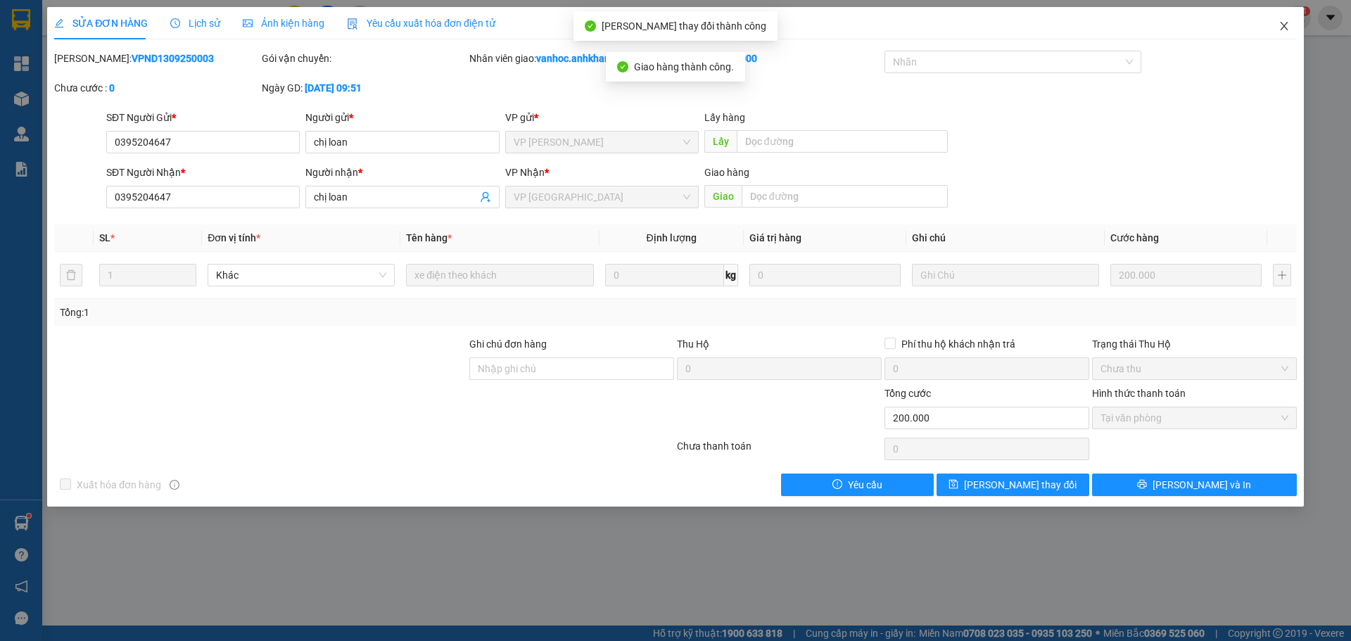
click at [1286, 27] on icon "close" at bounding box center [1284, 25] width 11 height 11
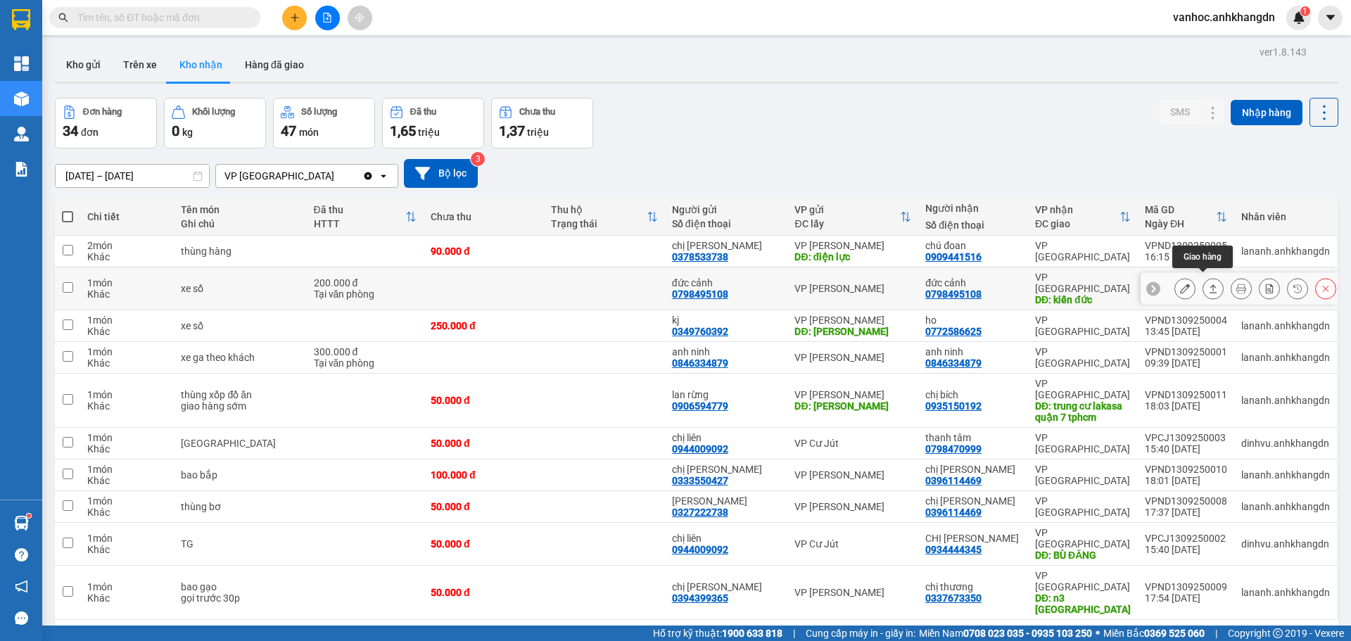
click at [1208, 284] on icon at bounding box center [1213, 289] width 10 height 10
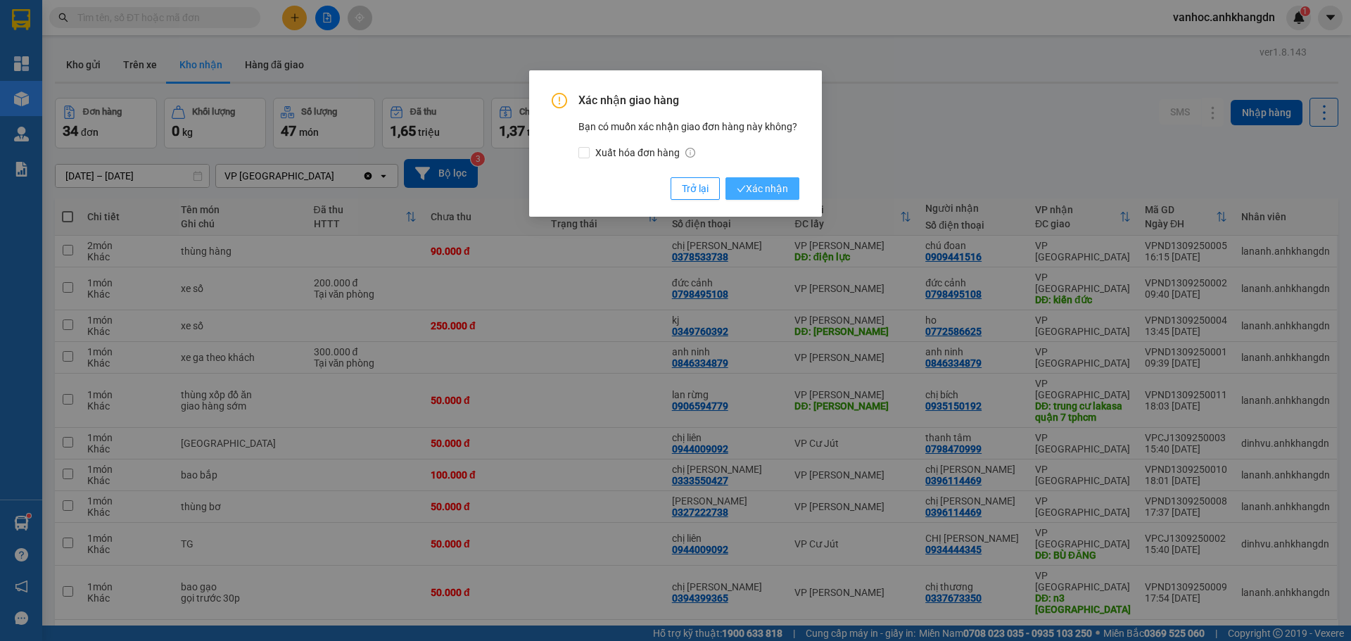
click at [770, 188] on span "Xác nhận" at bounding box center [762, 188] width 51 height 15
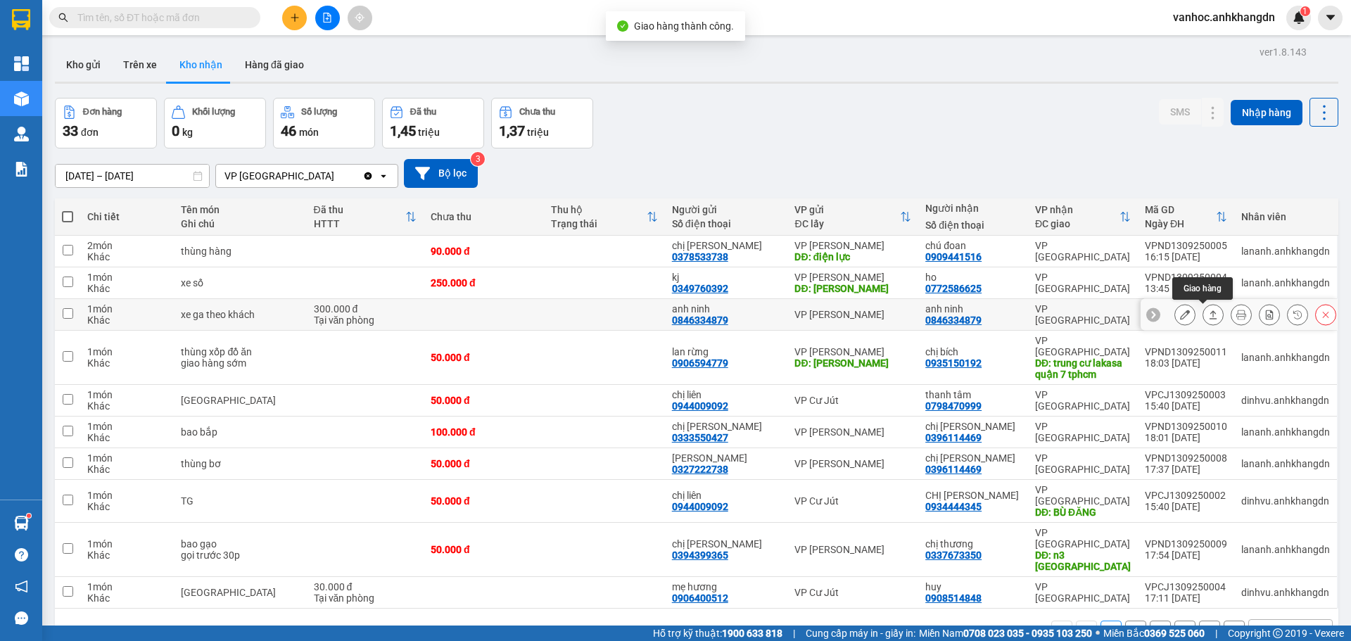
click at [1210, 312] on icon at bounding box center [1214, 314] width 8 height 8
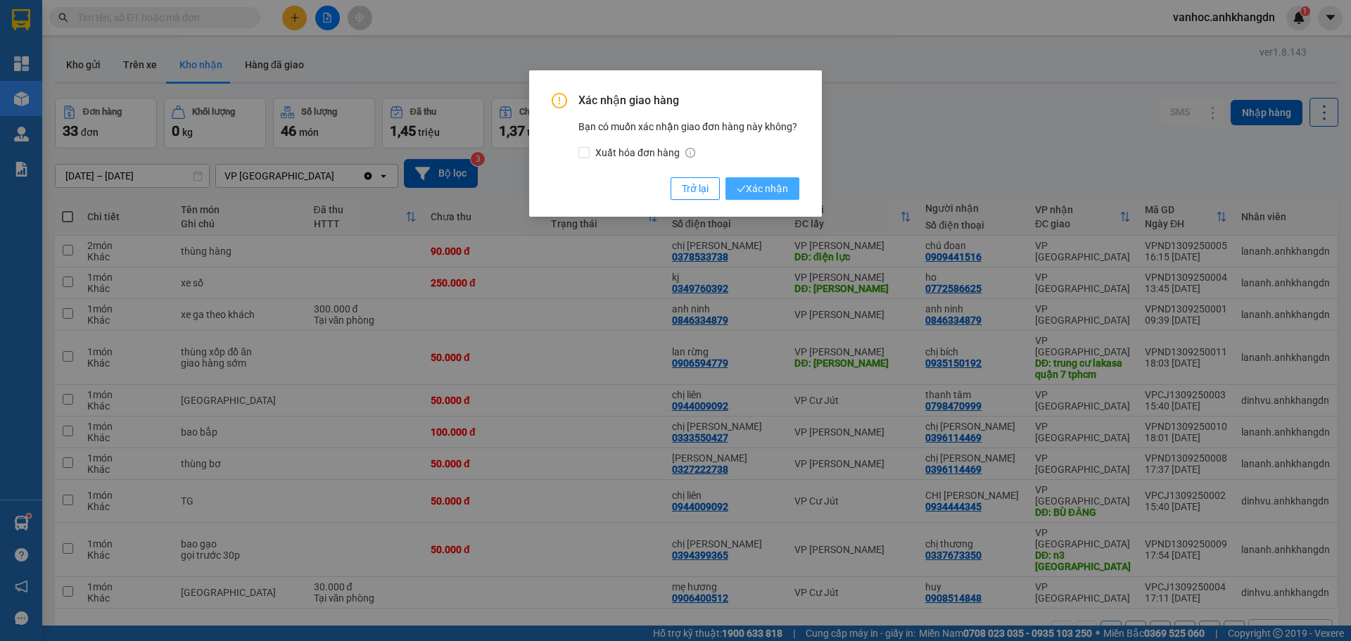
click at [758, 181] on span "Xác nhận" at bounding box center [762, 188] width 51 height 15
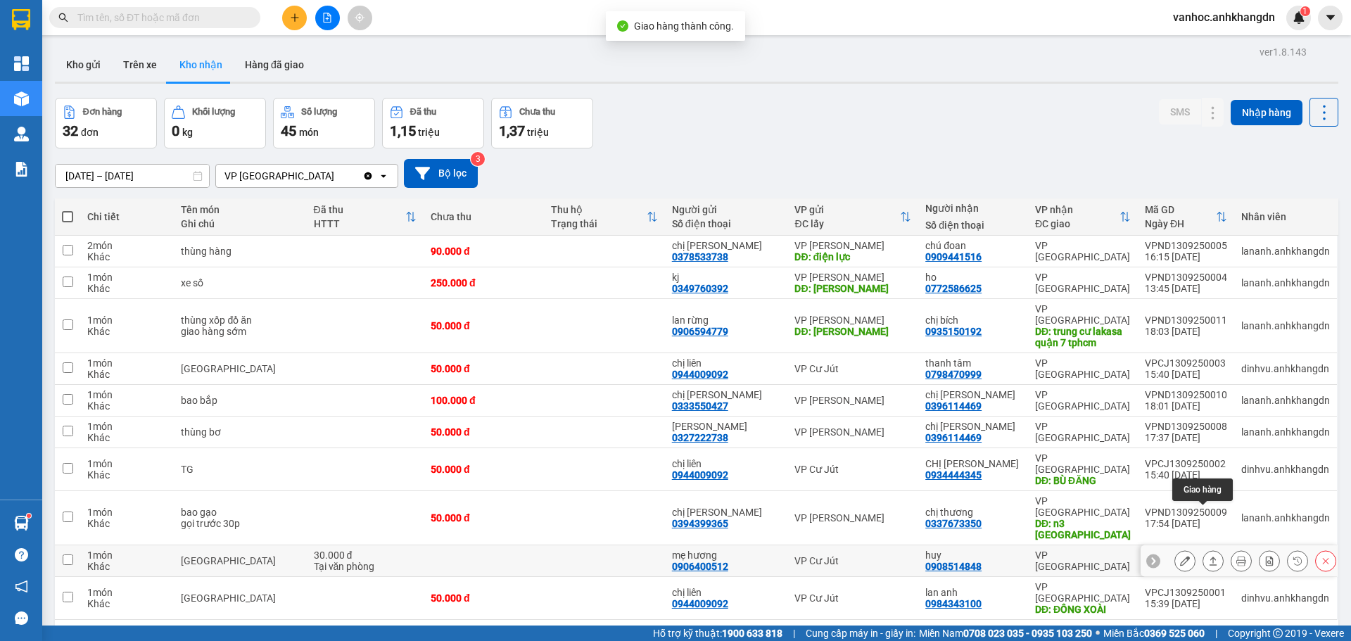
click at [1208, 556] on icon at bounding box center [1213, 561] width 10 height 10
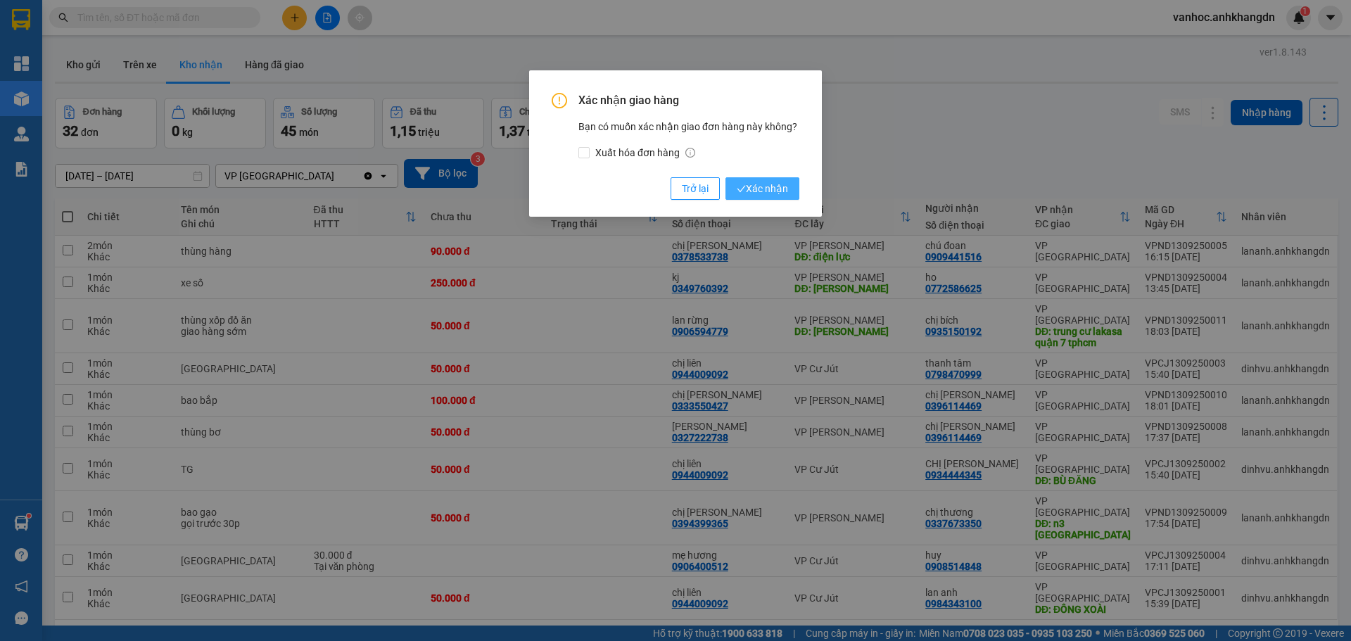
click at [782, 198] on button "Xác nhận" at bounding box center [762, 188] width 74 height 23
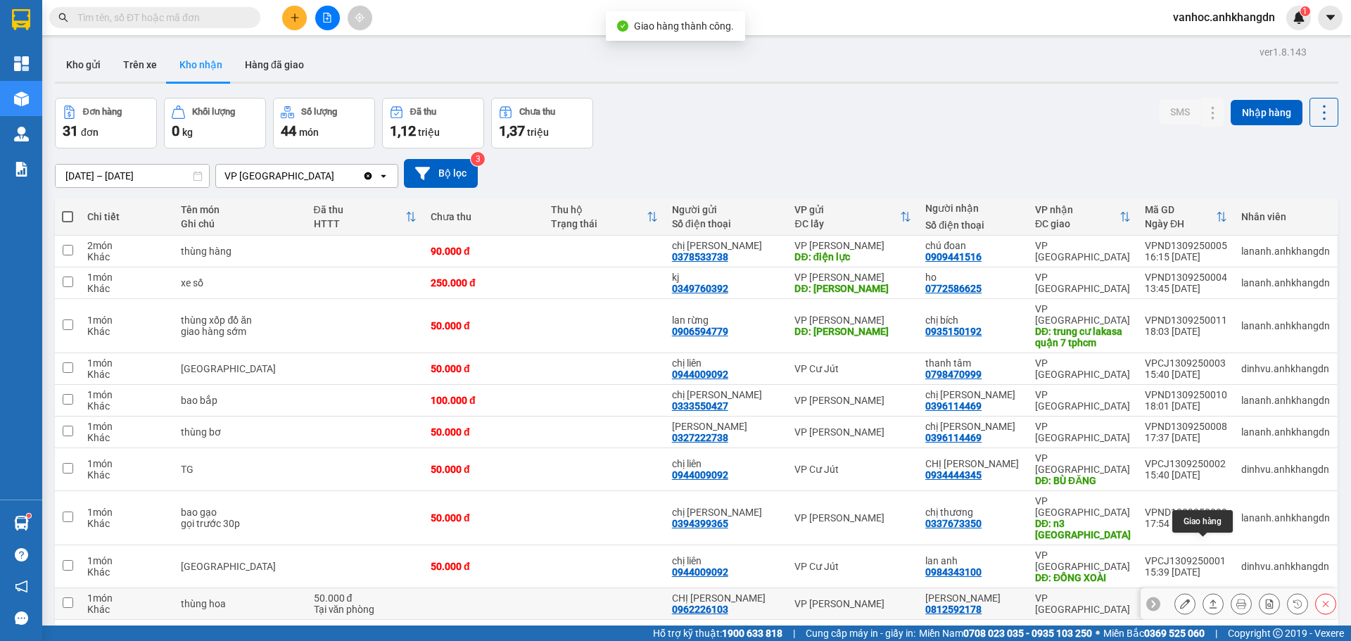
click at [1208, 599] on icon at bounding box center [1213, 604] width 10 height 10
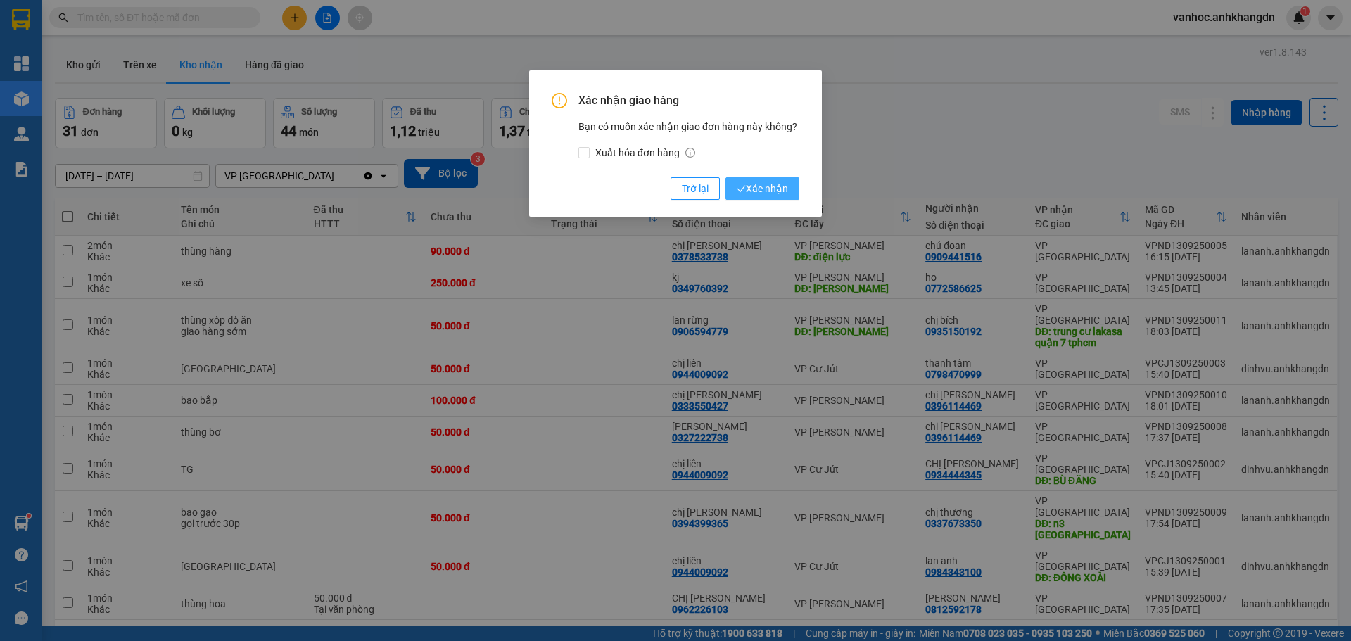
click at [745, 179] on button "Xác nhận" at bounding box center [762, 188] width 74 height 23
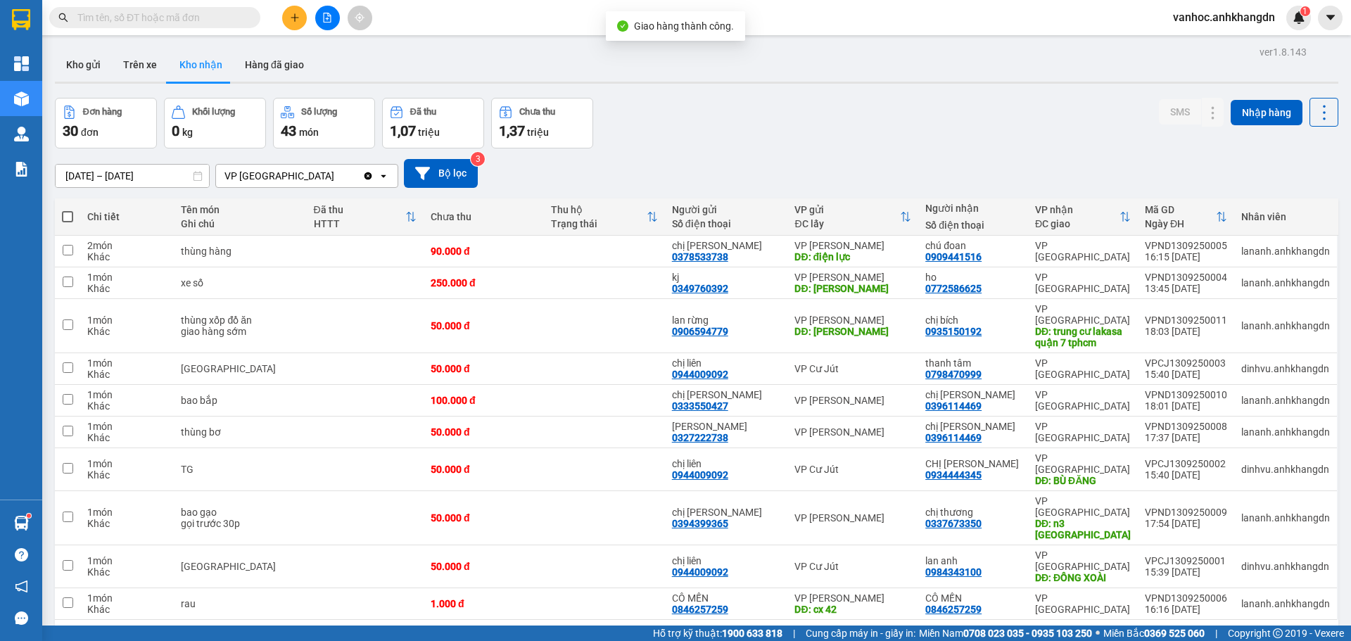
click at [1139, 620] on div "1 2 3 10 / trang open" at bounding box center [697, 642] width 1284 height 45
click at [1150, 632] on button "2" at bounding box center [1160, 642] width 21 height 21
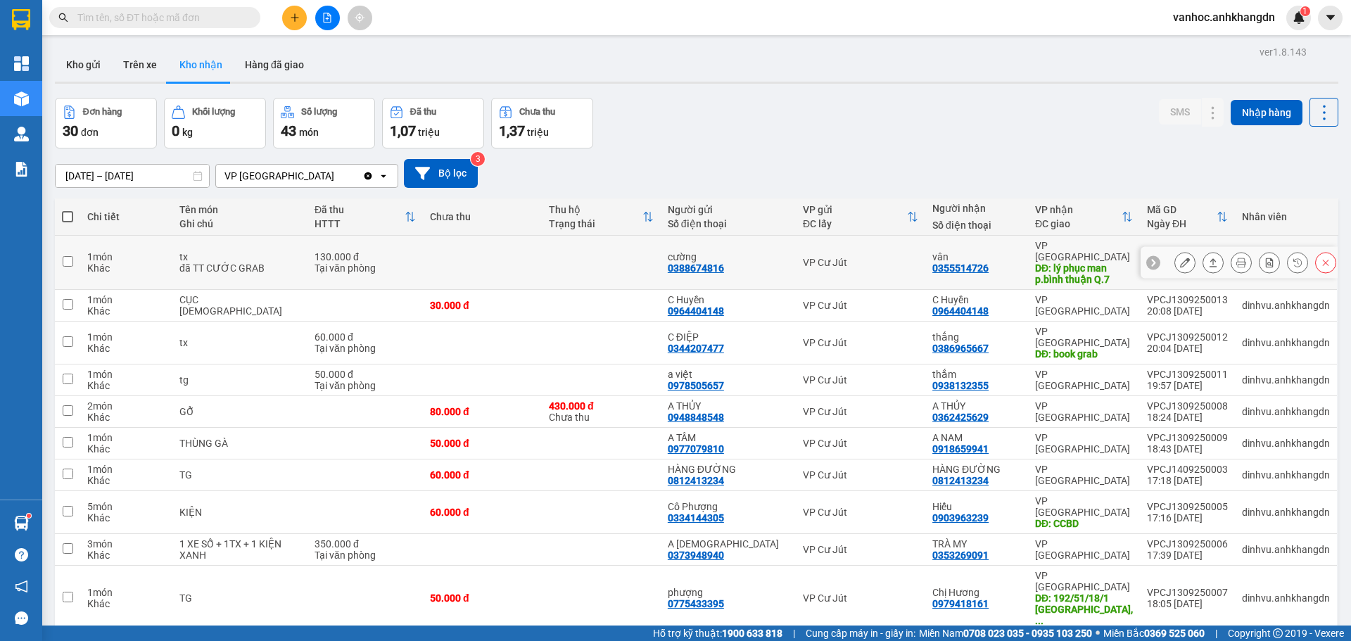
click at [1208, 258] on icon at bounding box center [1213, 263] width 10 height 10
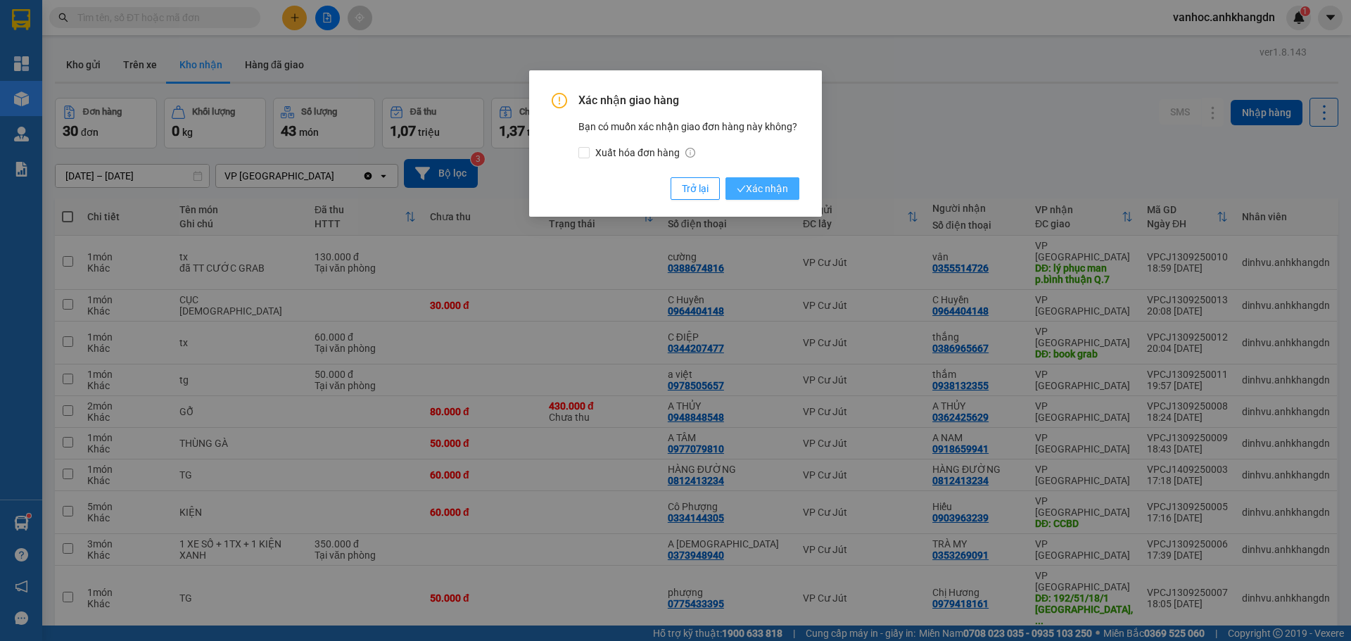
click at [777, 189] on span "Xác nhận" at bounding box center [762, 188] width 51 height 15
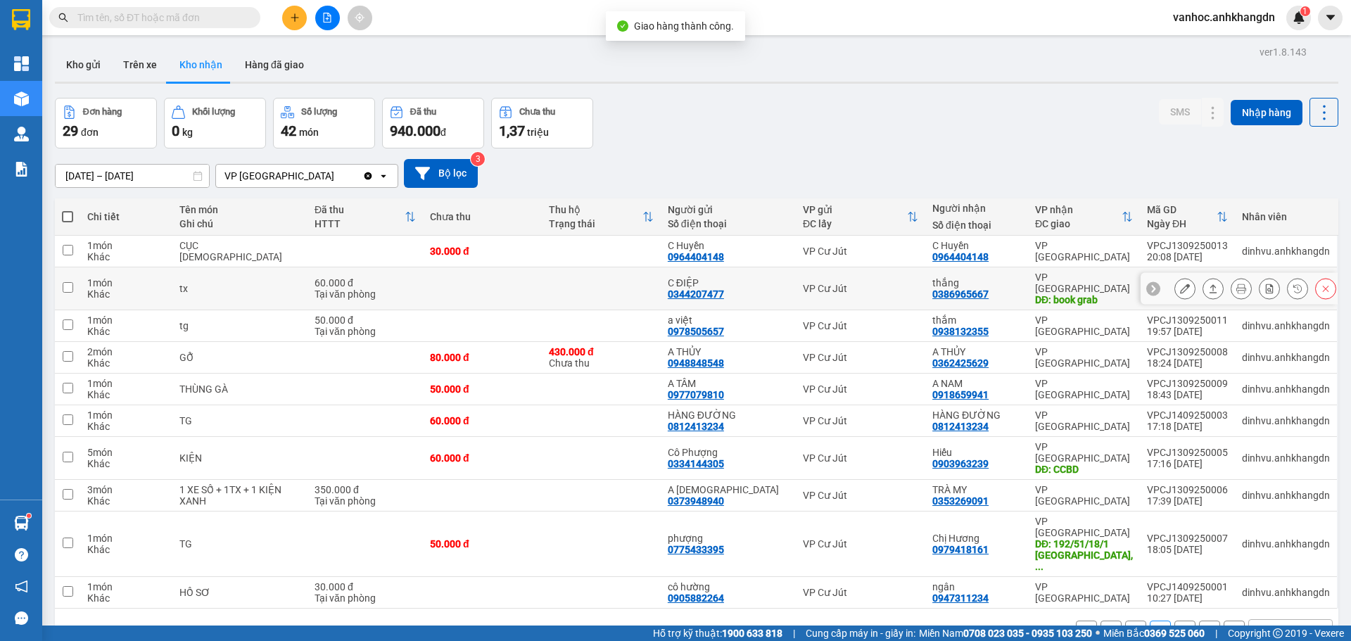
click at [1205, 289] on button at bounding box center [1213, 289] width 20 height 25
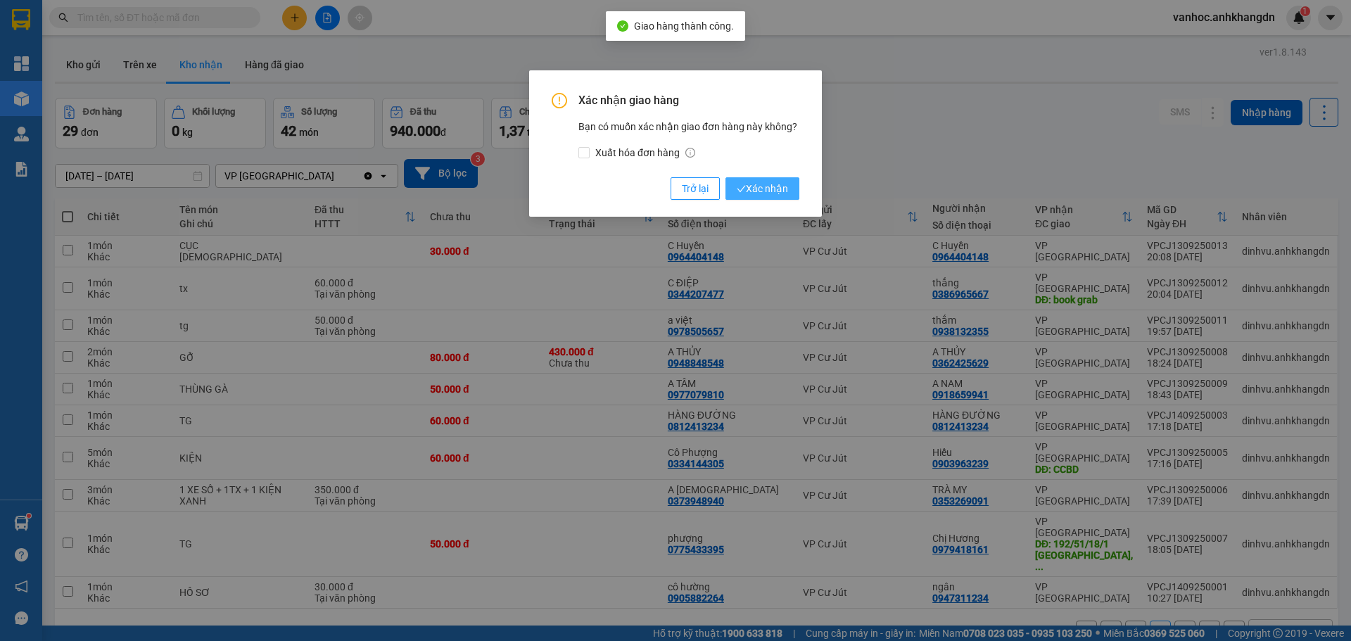
click at [781, 196] on span "Xác nhận" at bounding box center [762, 188] width 51 height 15
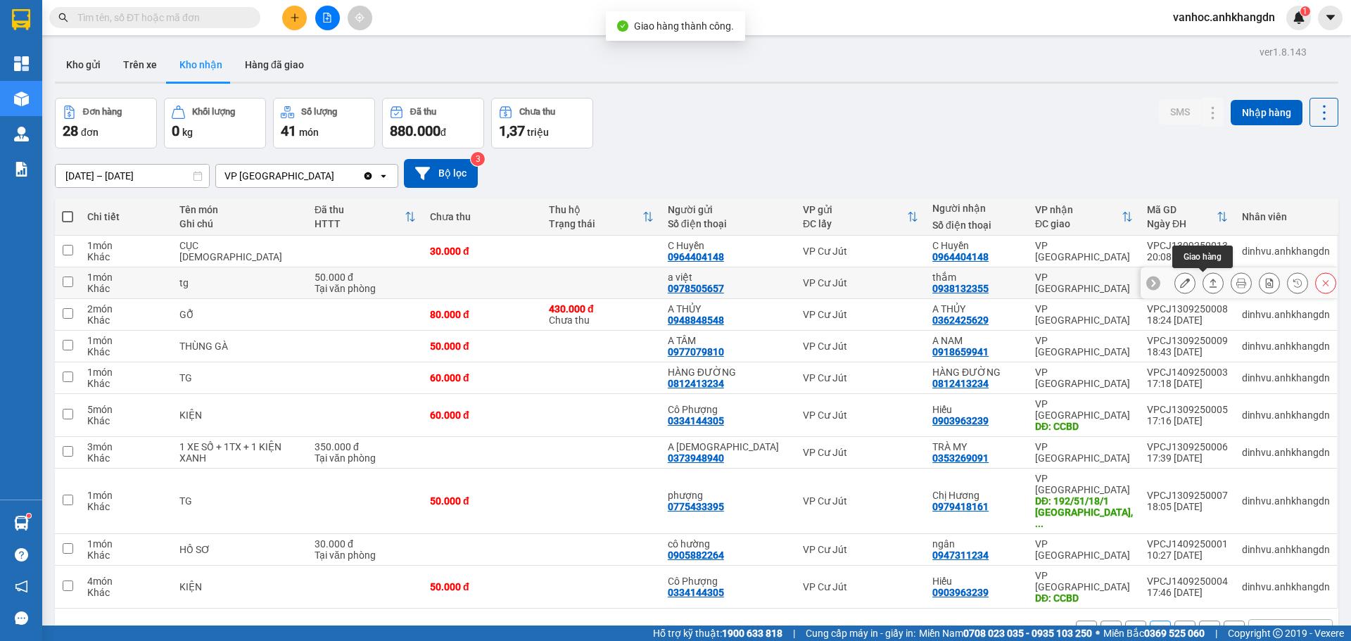
click at [1208, 284] on icon at bounding box center [1213, 283] width 10 height 10
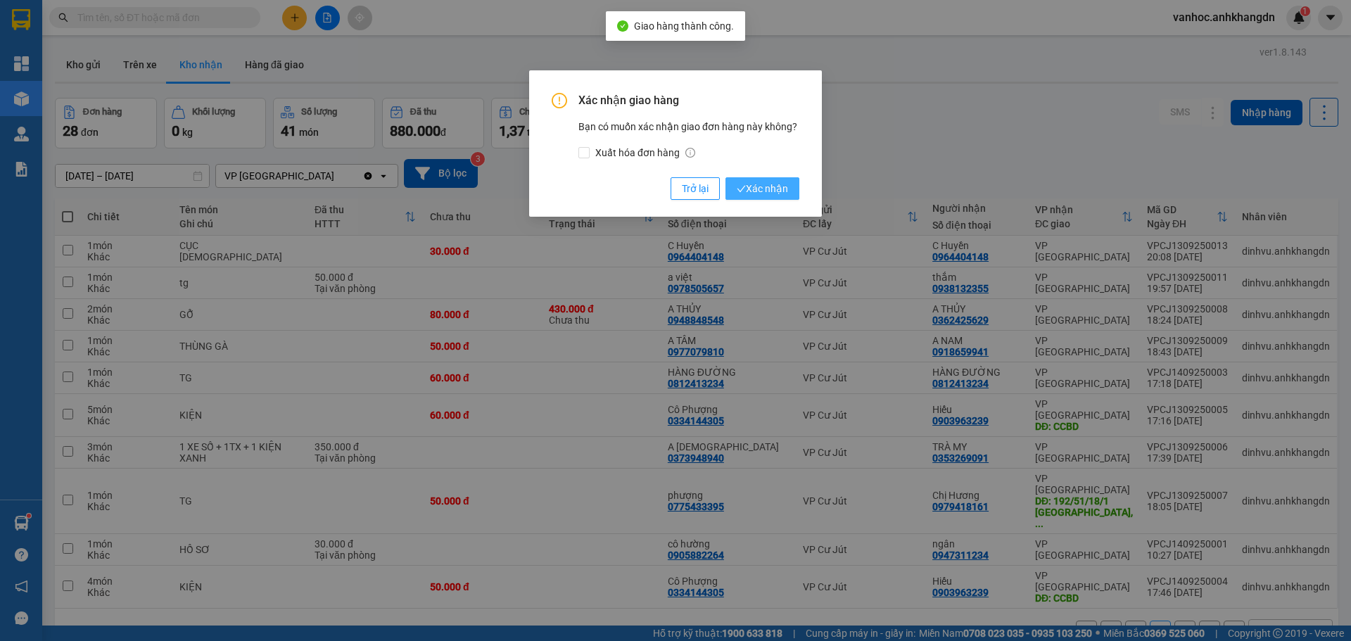
click at [793, 182] on button "Xác nhận" at bounding box center [762, 188] width 74 height 23
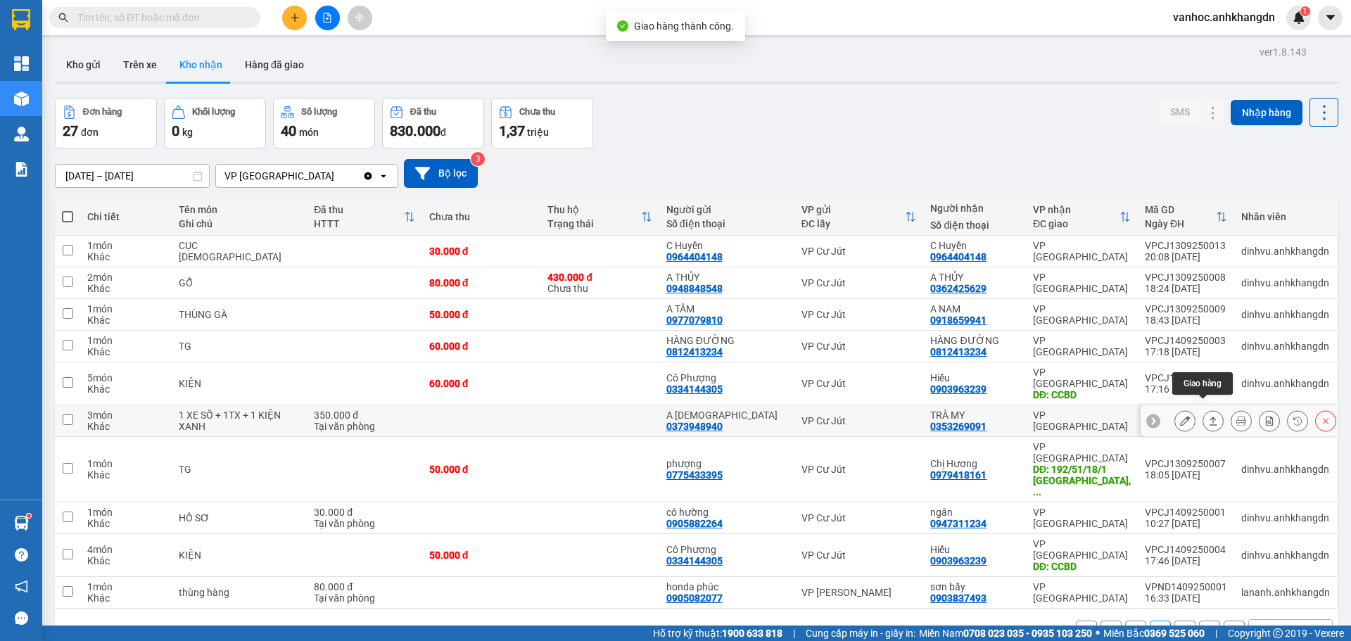
drag, startPoint x: 1202, startPoint y: 411, endPoint x: 1162, endPoint y: 374, distance: 54.8
click at [1208, 416] on icon at bounding box center [1213, 421] width 10 height 10
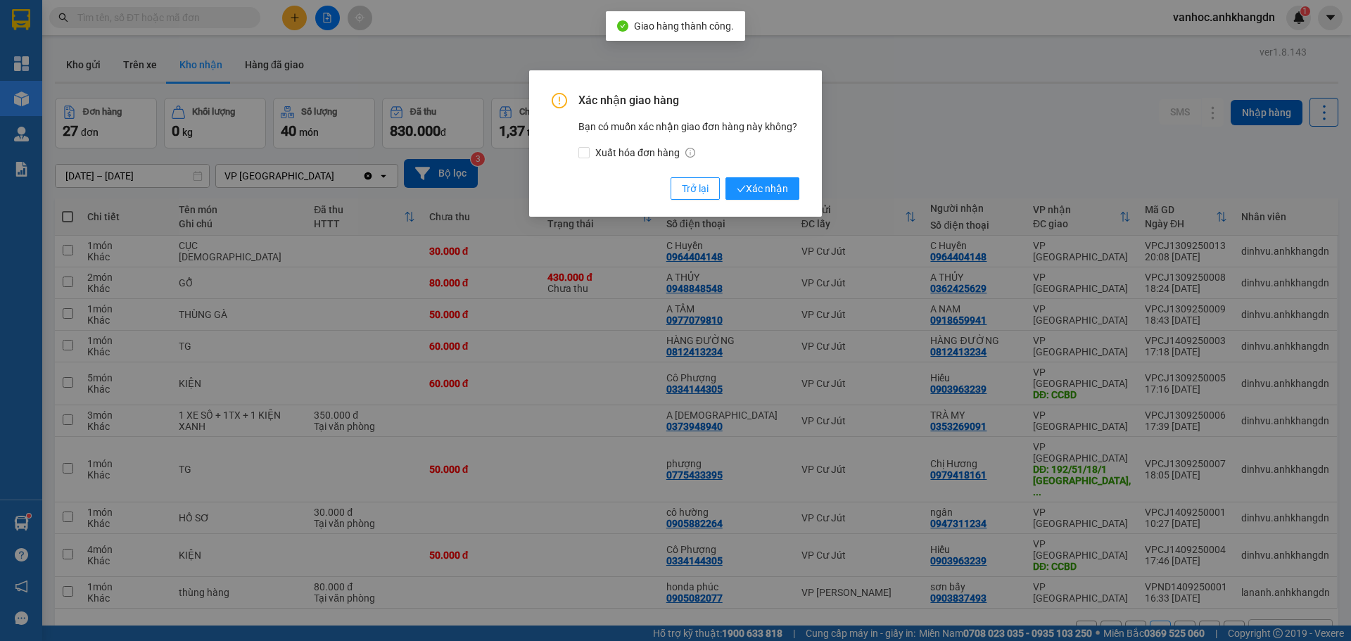
click at [771, 205] on div "Xác nhận giao hàng Bạn có muốn xác nhận giao đơn hàng này không? Xuất hóa đơn h…" at bounding box center [675, 143] width 293 height 146
click at [758, 184] on span "Xác nhận" at bounding box center [762, 188] width 51 height 15
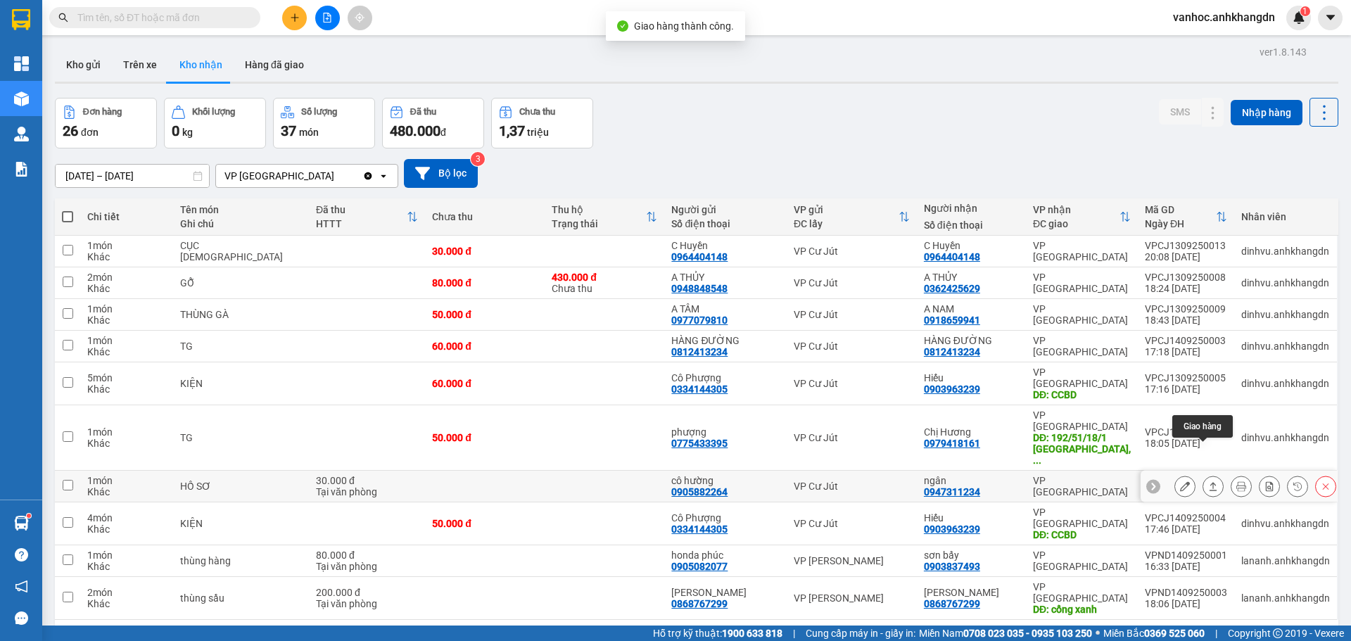
click at [1208, 481] on icon at bounding box center [1213, 486] width 10 height 10
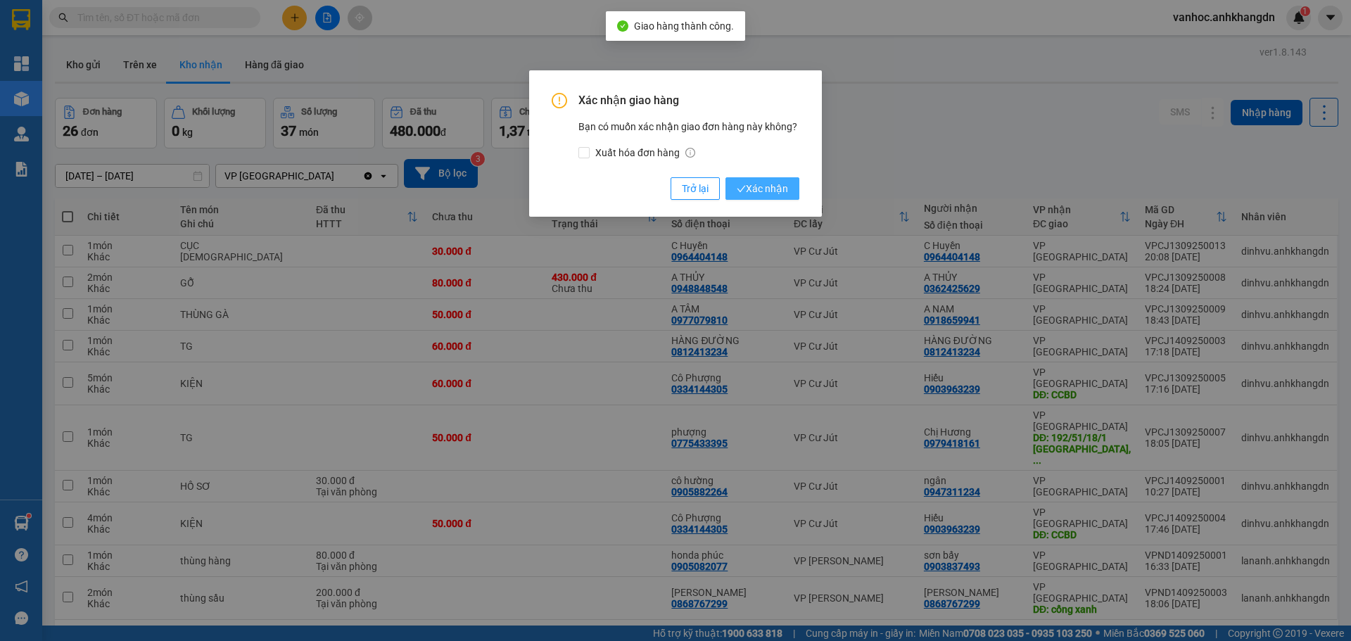
click at [778, 186] on span "Xác nhận" at bounding box center [762, 188] width 51 height 15
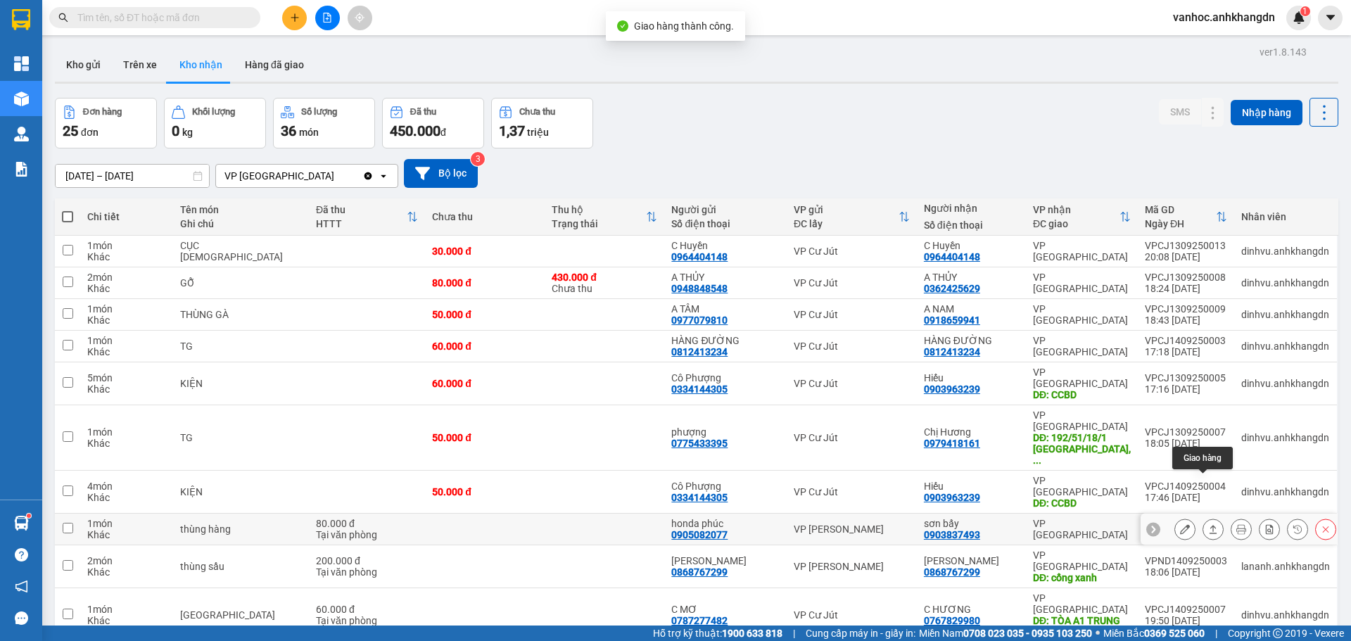
click at [1208, 524] on icon at bounding box center [1213, 529] width 10 height 10
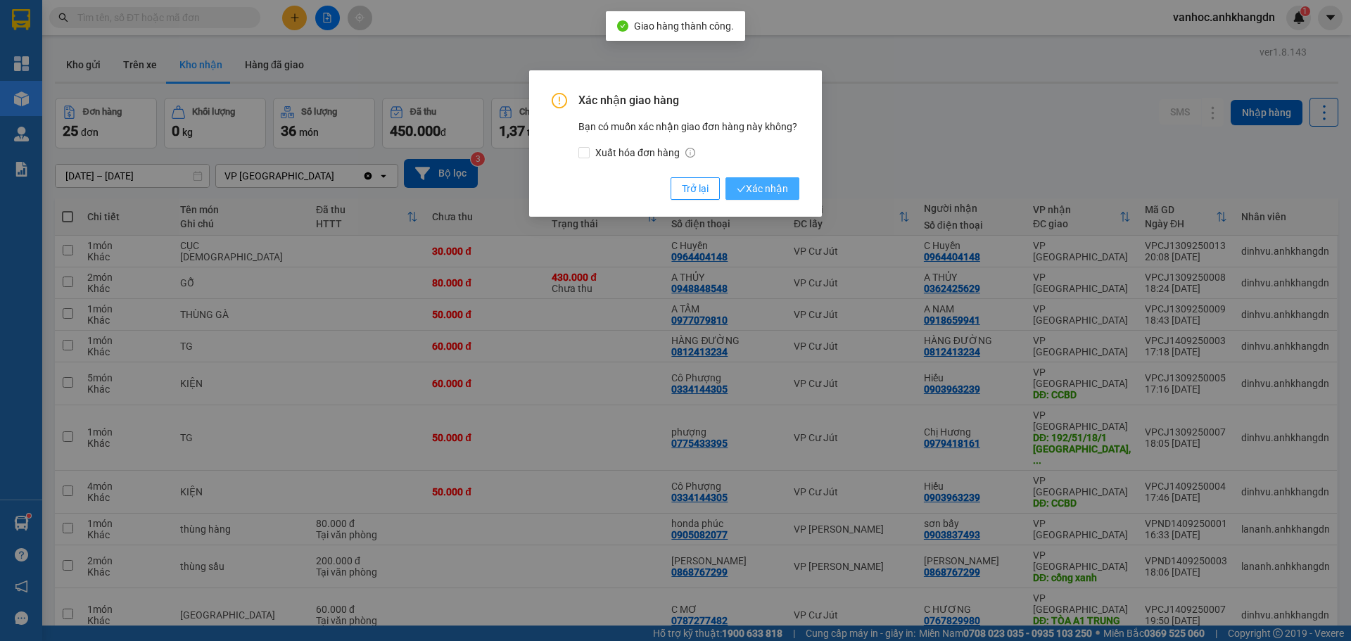
click at [765, 191] on span "Xác nhận" at bounding box center [762, 188] width 51 height 15
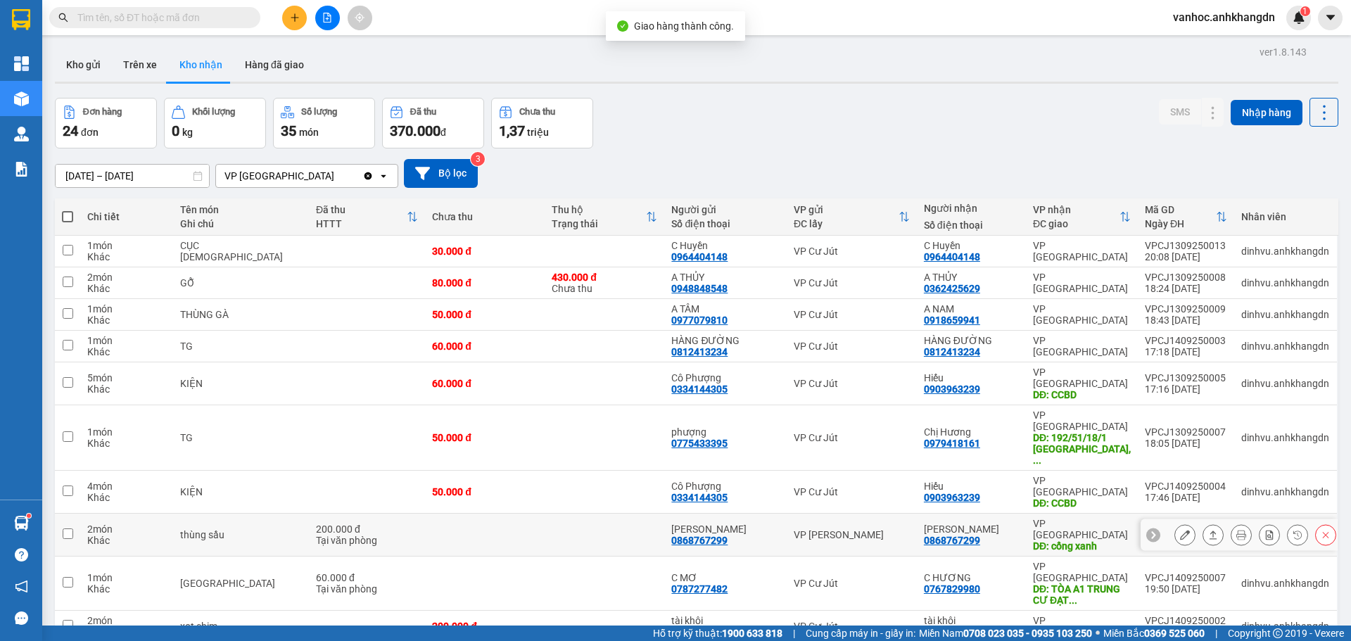
click at [1208, 530] on icon at bounding box center [1213, 535] width 10 height 10
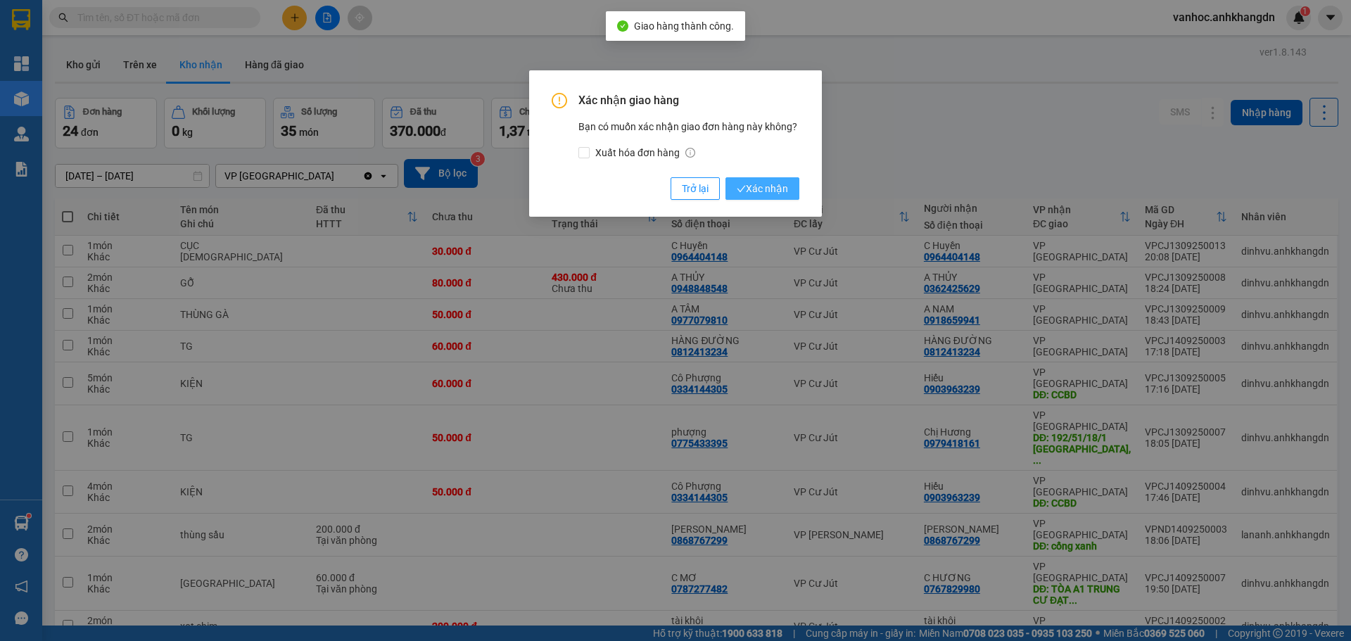
click at [776, 199] on button "Xác nhận" at bounding box center [762, 188] width 74 height 23
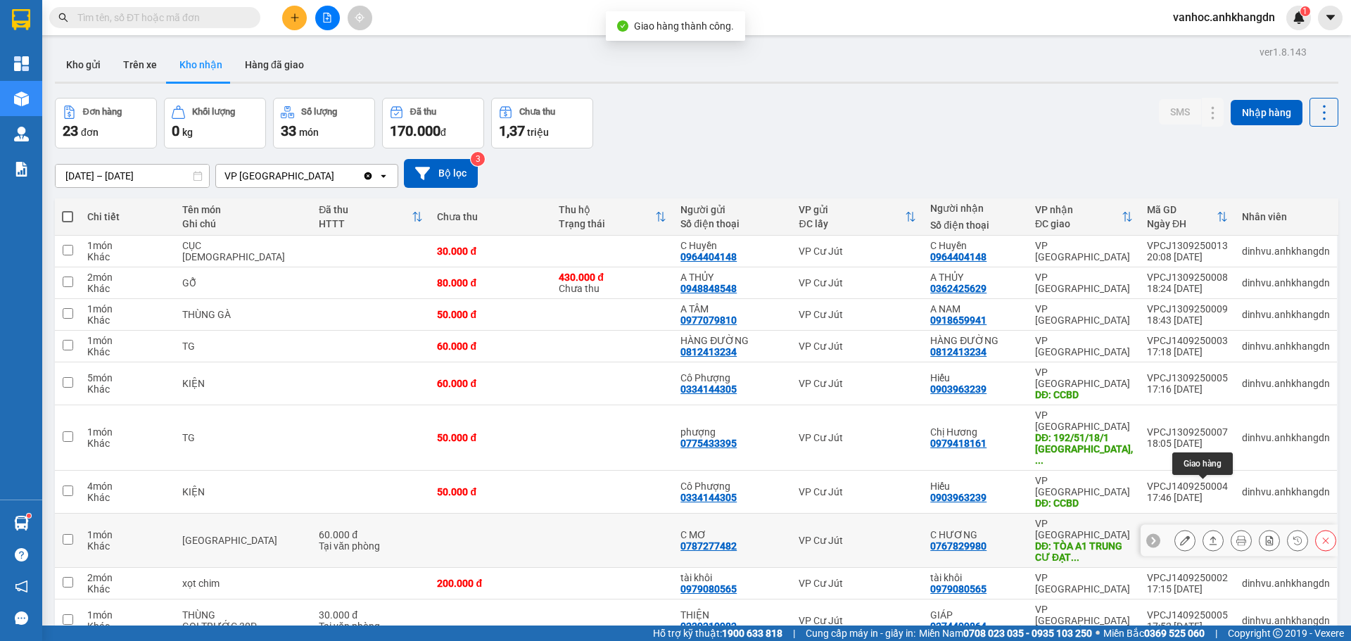
click at [1210, 536] on icon at bounding box center [1214, 540] width 8 height 8
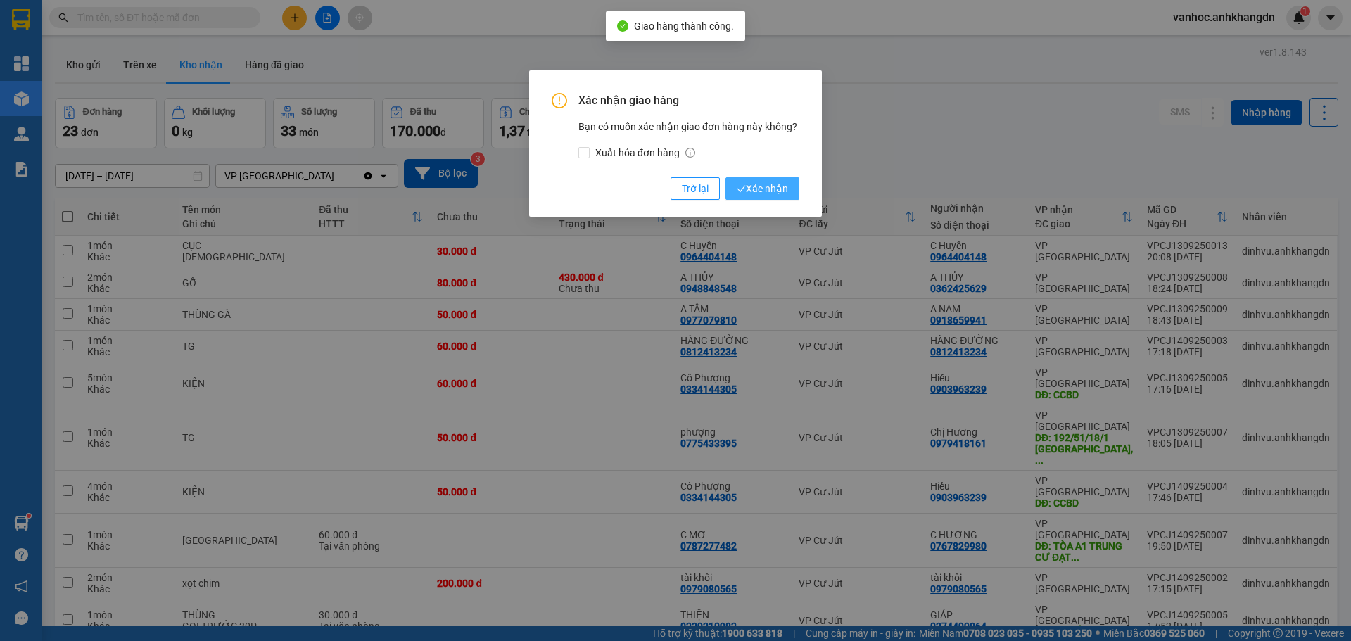
click at [770, 192] on span "Xác nhận" at bounding box center [762, 188] width 51 height 15
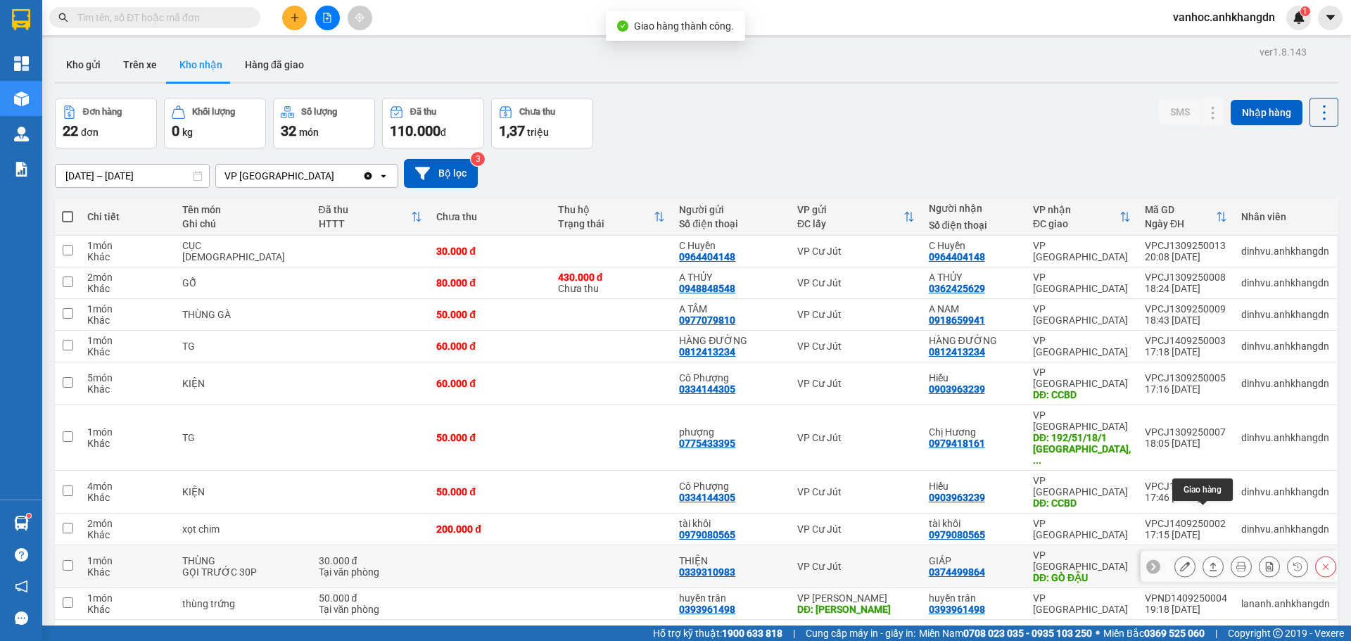
click at [1208, 562] on icon at bounding box center [1213, 567] width 10 height 10
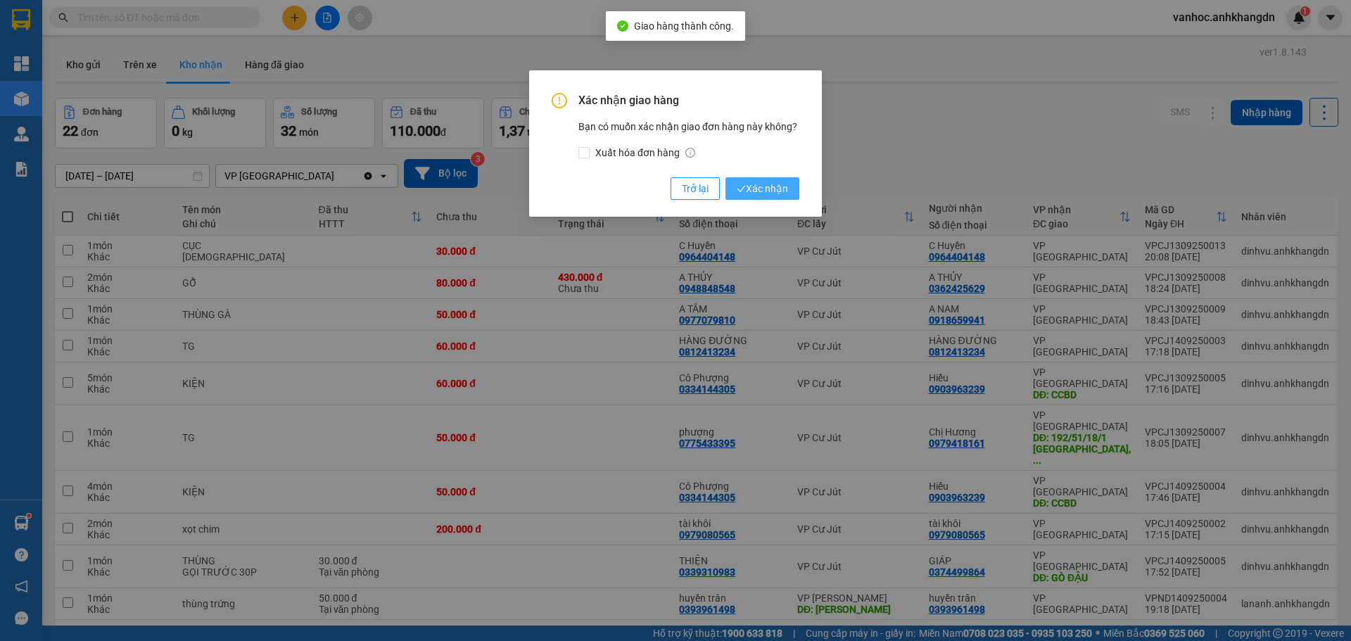
click at [754, 192] on span "Xác nhận" at bounding box center [762, 188] width 51 height 15
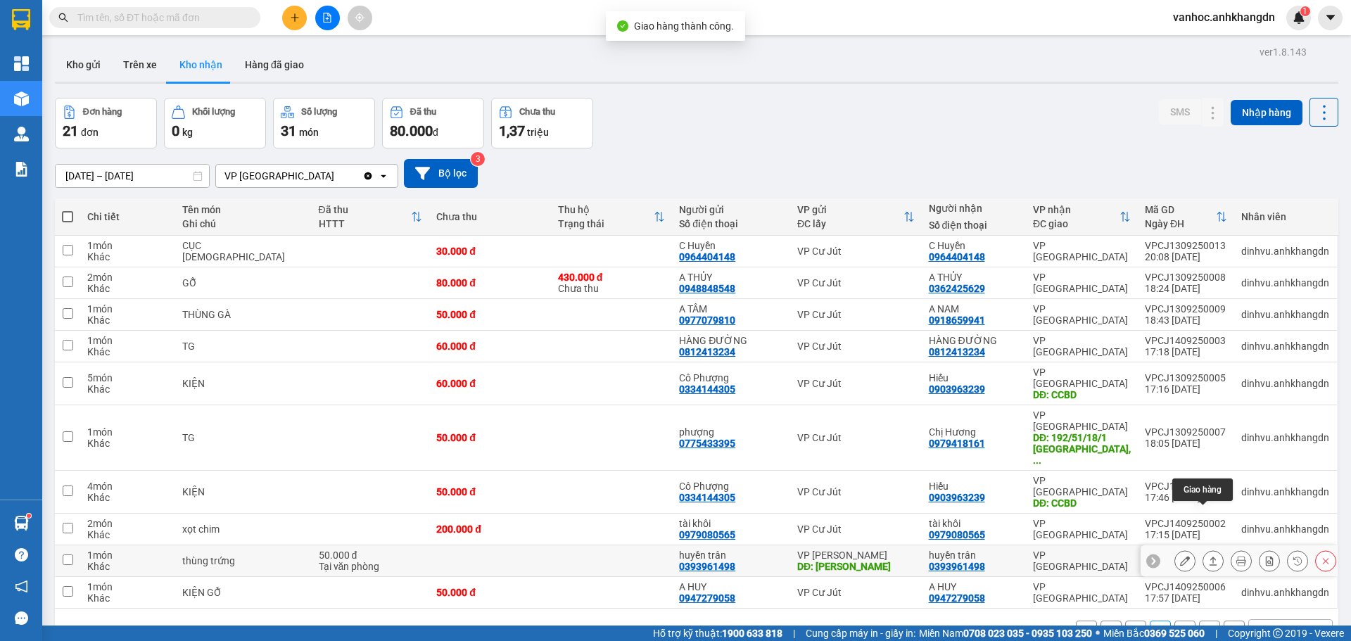
click at [1208, 556] on icon at bounding box center [1213, 561] width 10 height 10
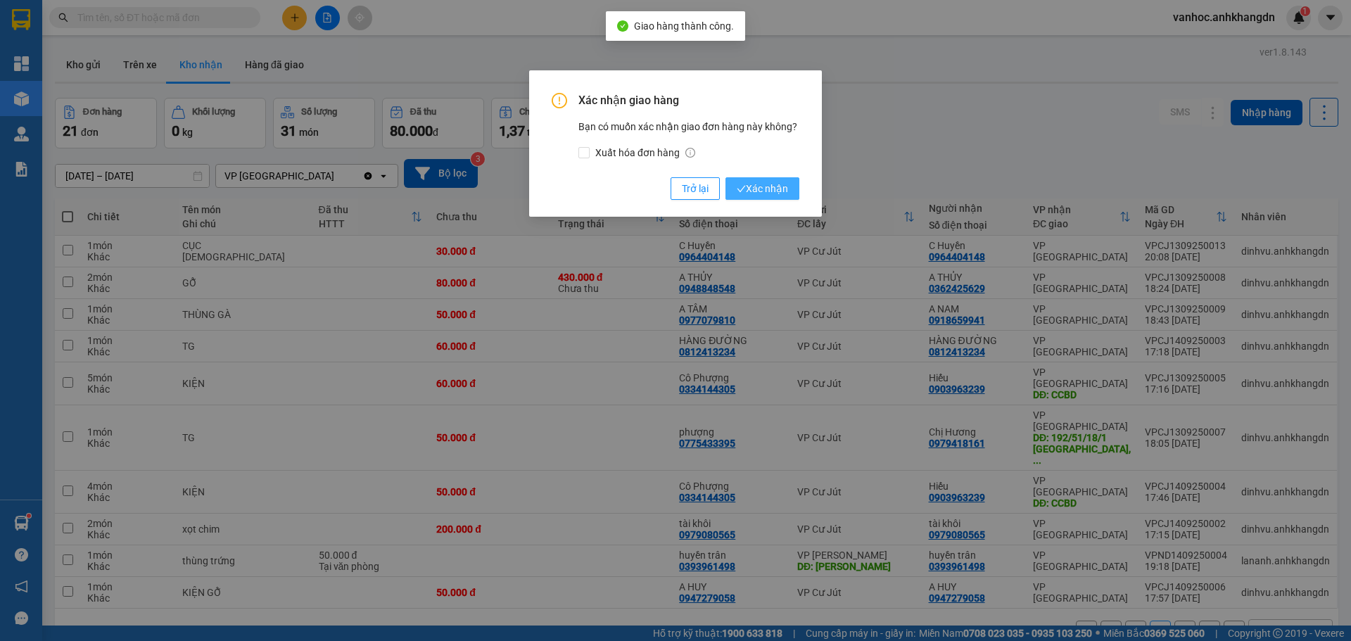
click at [749, 193] on span "Xác nhận" at bounding box center [762, 188] width 51 height 15
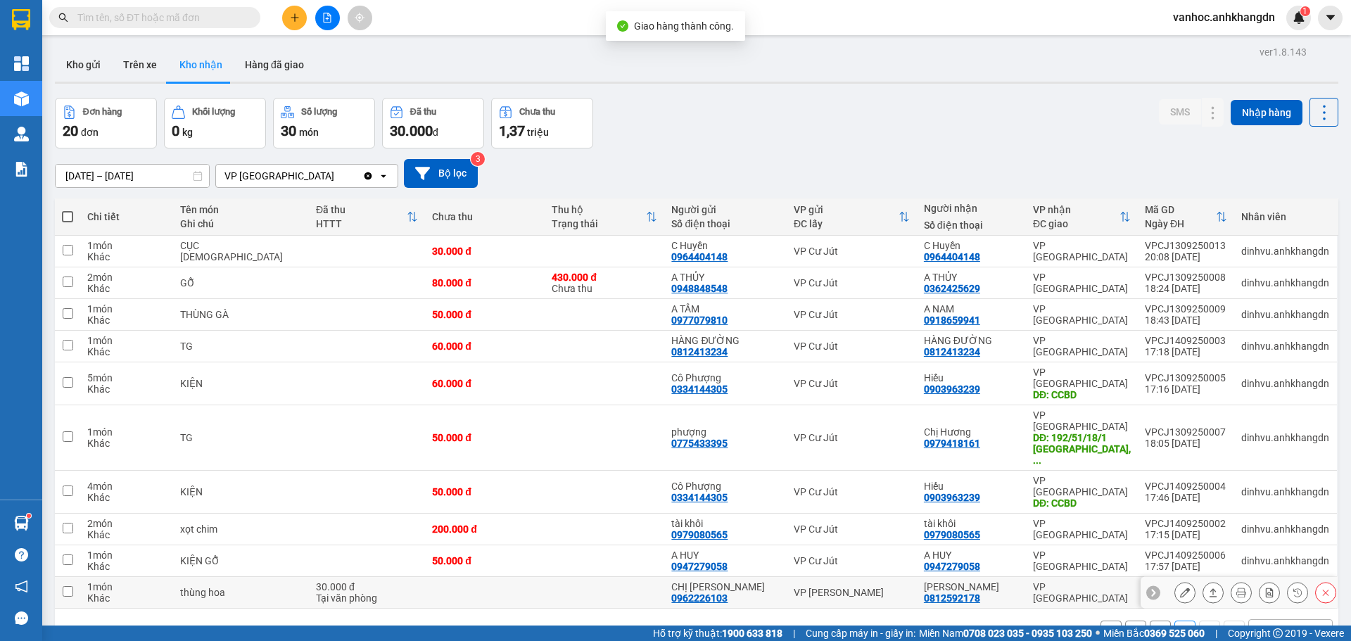
click at [1205, 581] on button at bounding box center [1213, 593] width 20 height 25
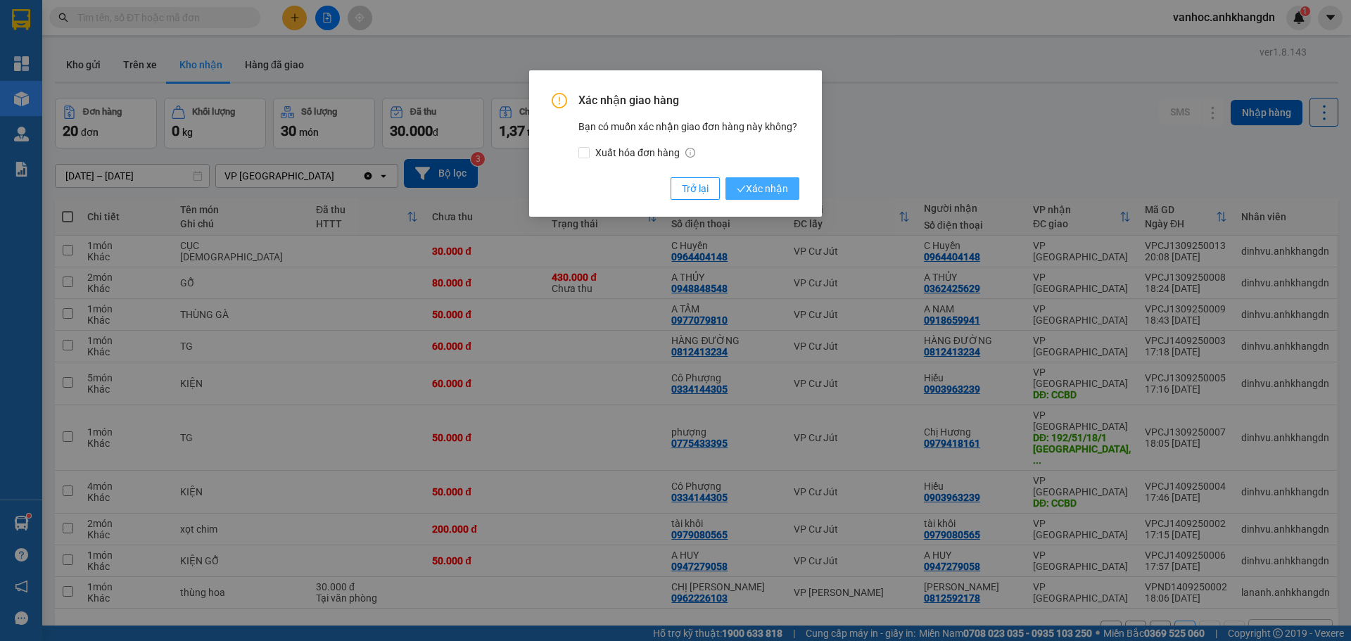
click at [754, 187] on span "Xác nhận" at bounding box center [762, 188] width 51 height 15
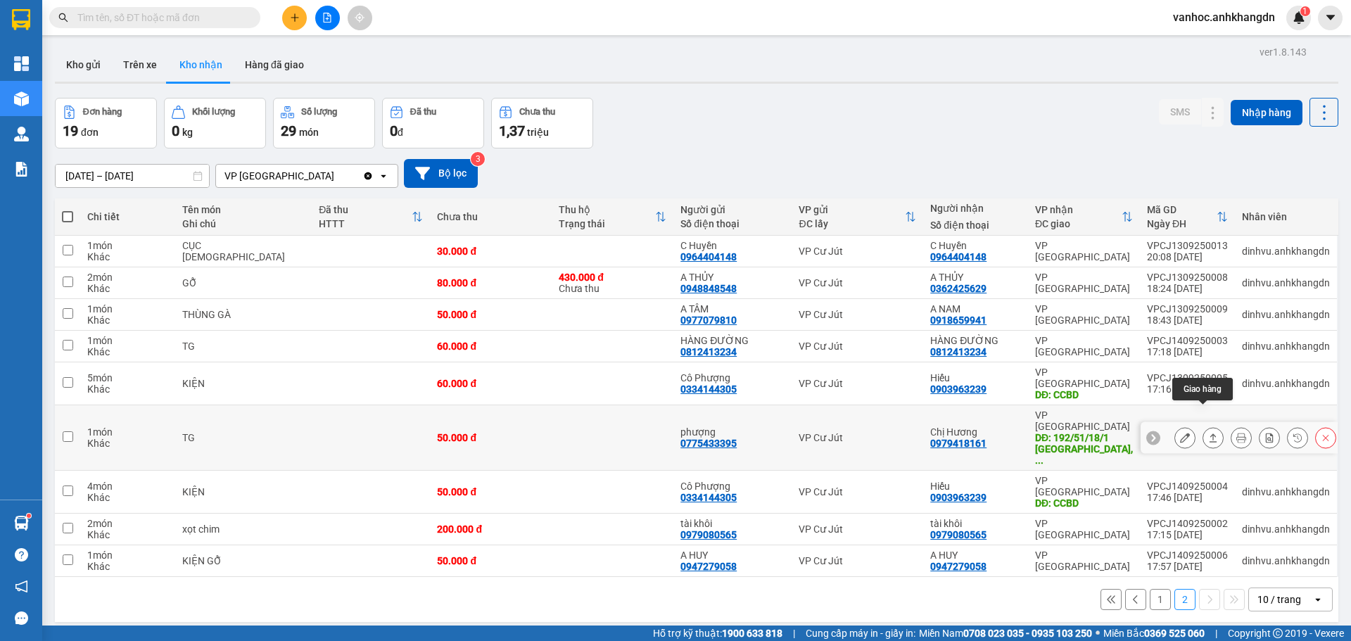
click at [1208, 433] on icon at bounding box center [1213, 438] width 10 height 10
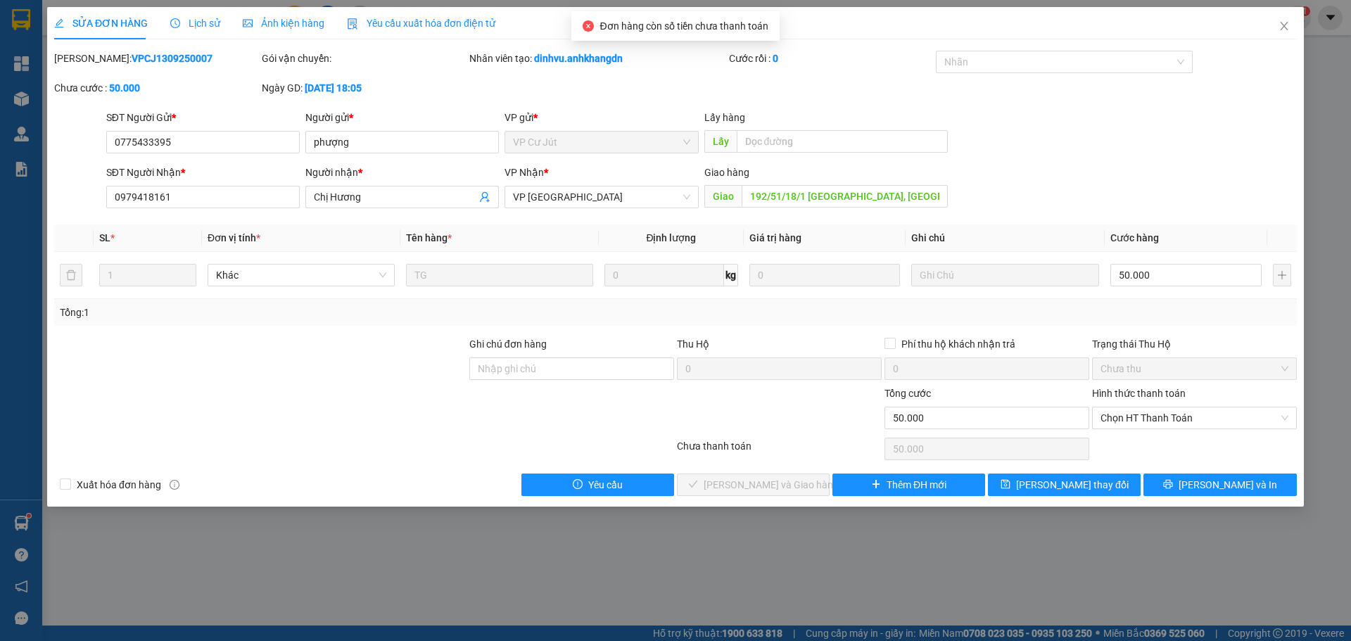
type input "0775433395"
type input "phượng"
type input "0979418161"
type input "Chị Hương"
type input "192/51/18/1 [GEOGRAPHIC_DATA], [GEOGRAPHIC_DATA]"
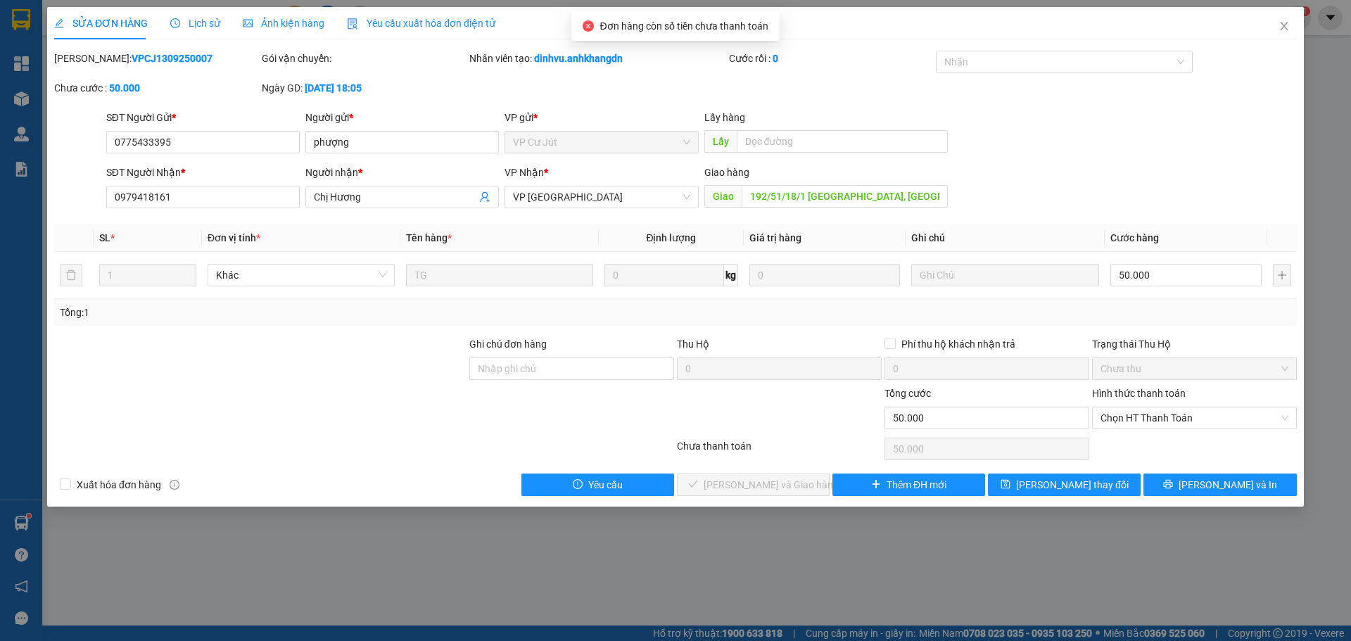
type input "50.000"
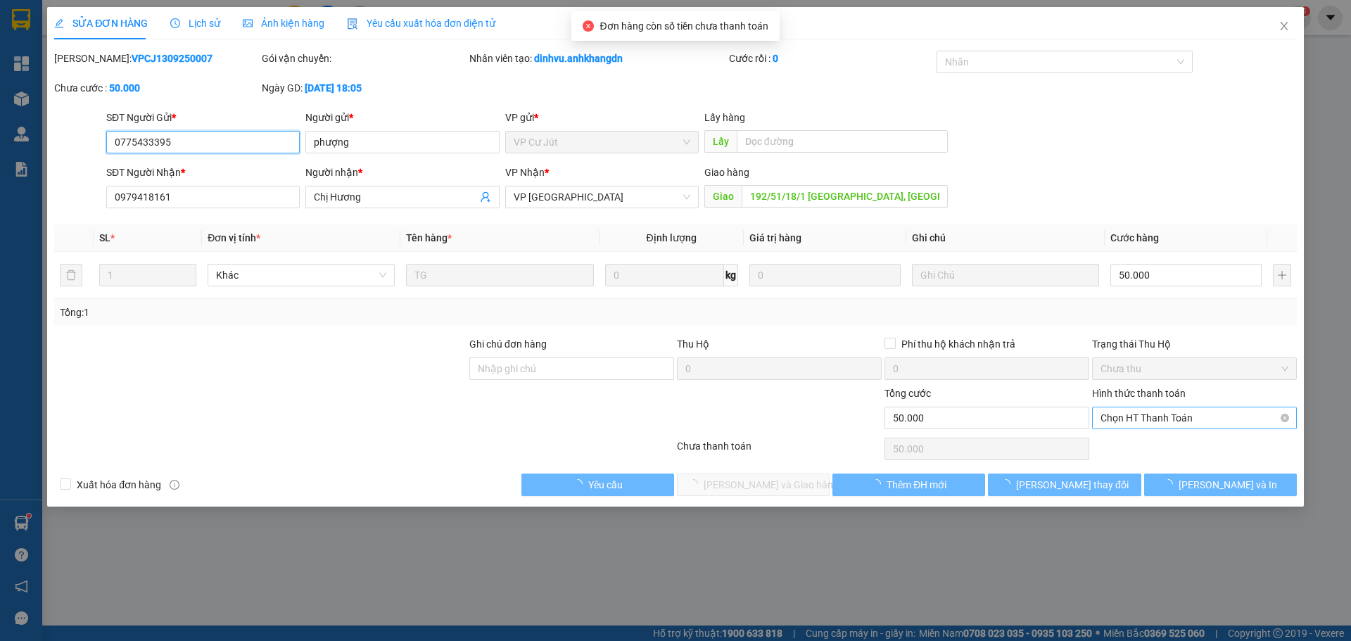
click at [1132, 414] on span "Chọn HT Thanh Toán" at bounding box center [1195, 417] width 188 height 21
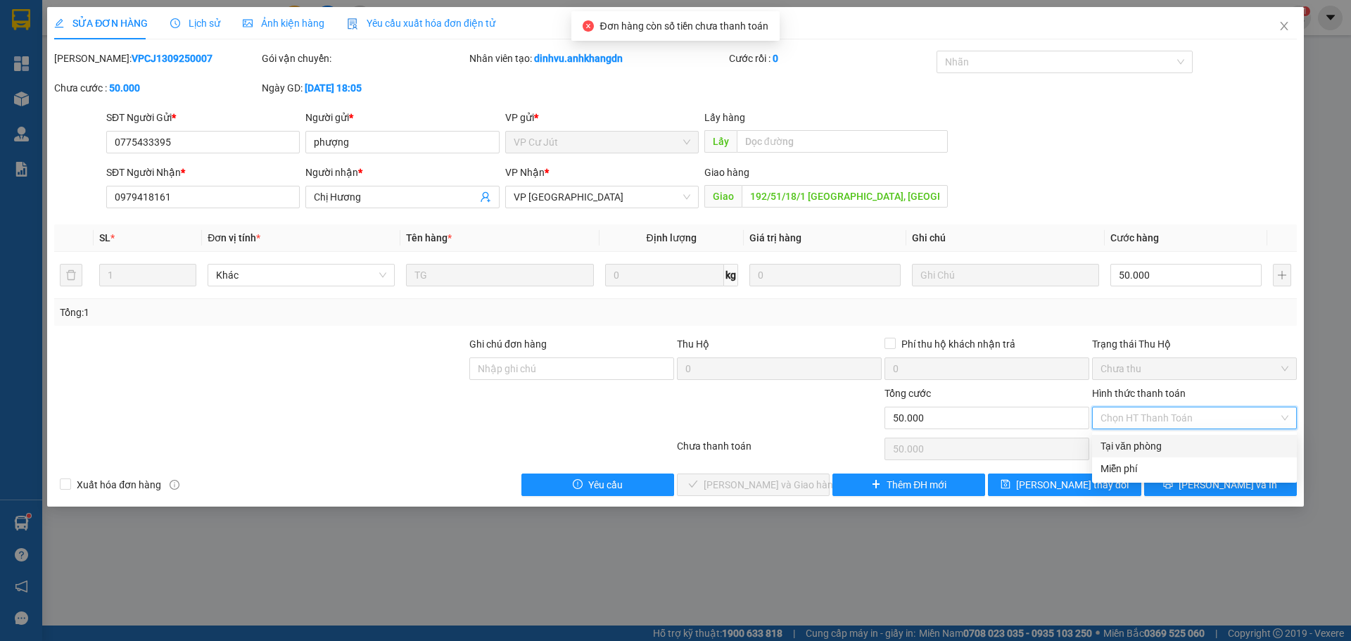
click at [1124, 438] on div "Tại văn phòng" at bounding box center [1195, 445] width 188 height 15
type input "0"
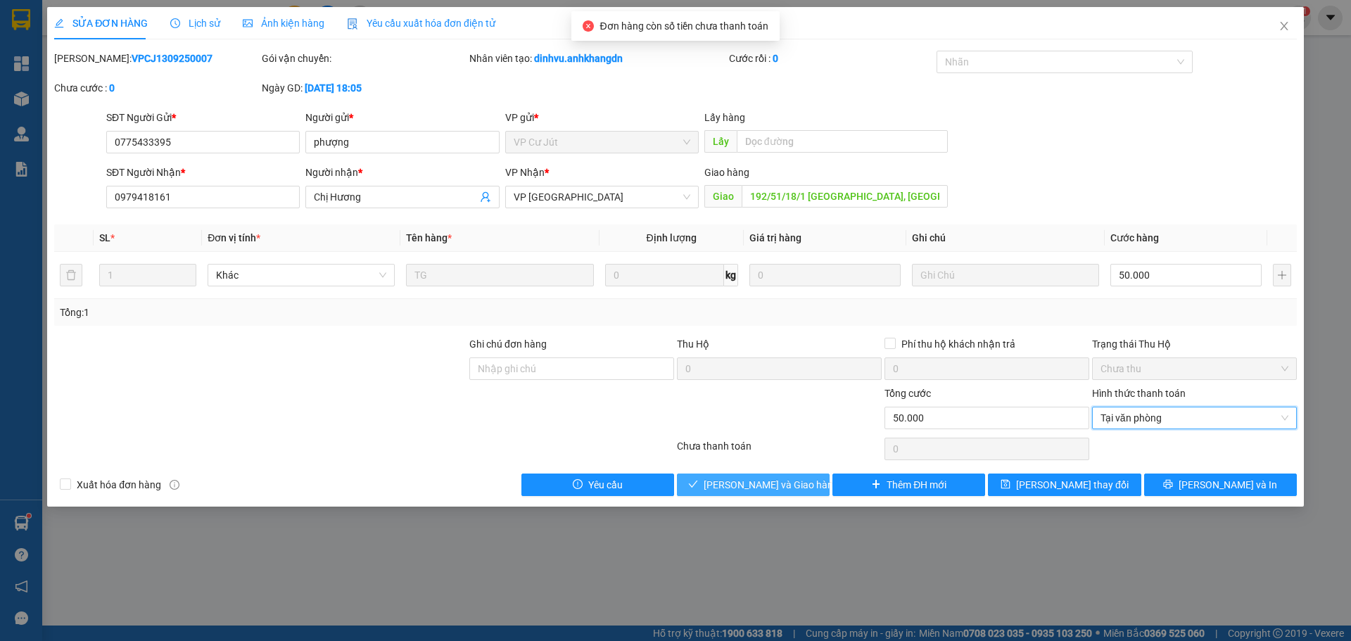
click at [753, 476] on button "[PERSON_NAME] và Giao hàng" at bounding box center [753, 485] width 153 height 23
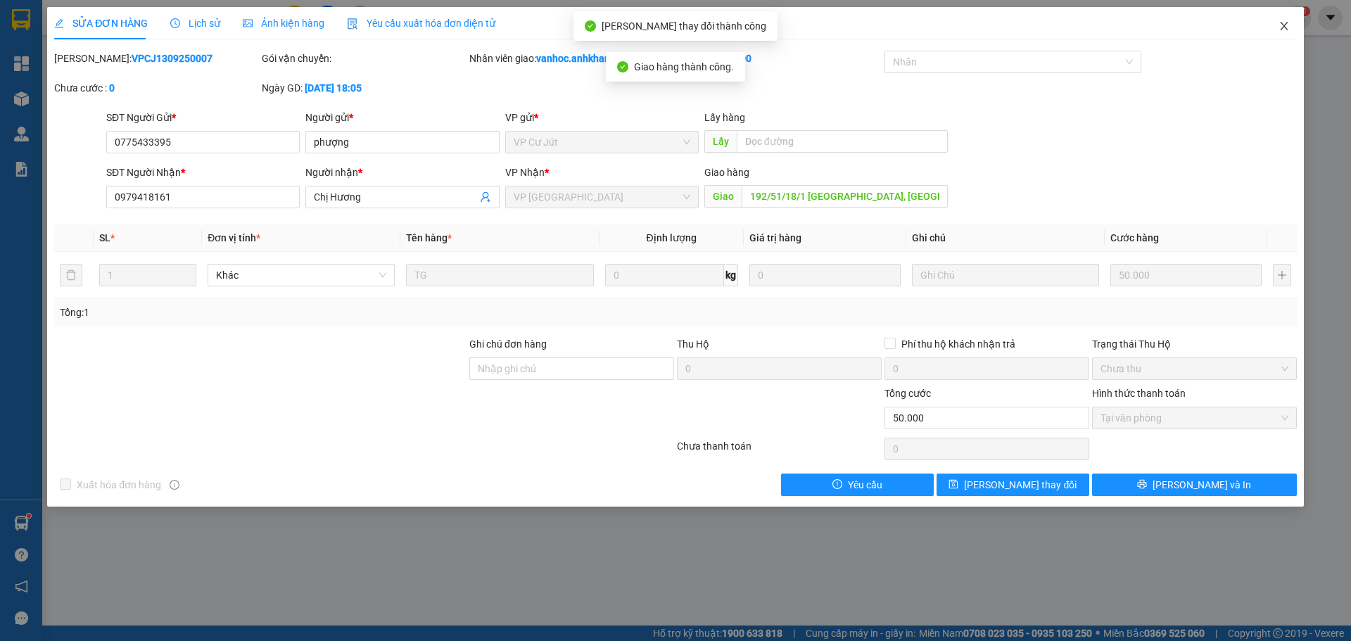
click at [1287, 24] on icon "close" at bounding box center [1284, 26] width 8 height 8
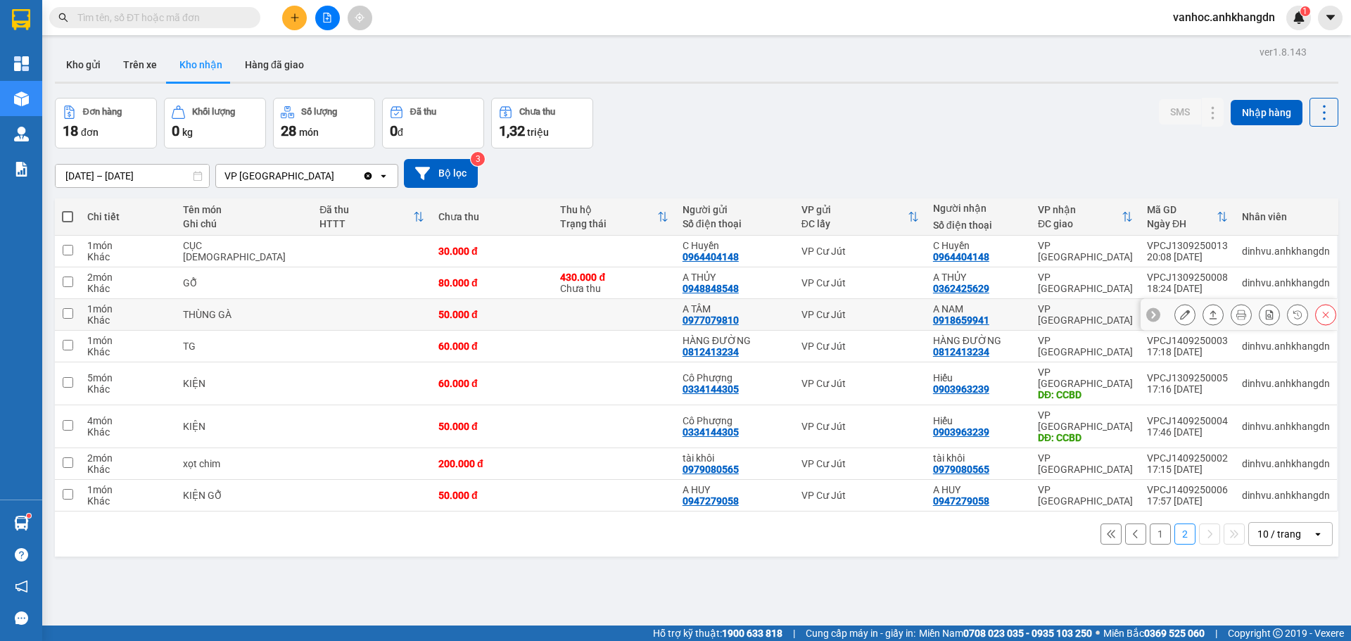
click at [1208, 318] on icon at bounding box center [1213, 315] width 10 height 10
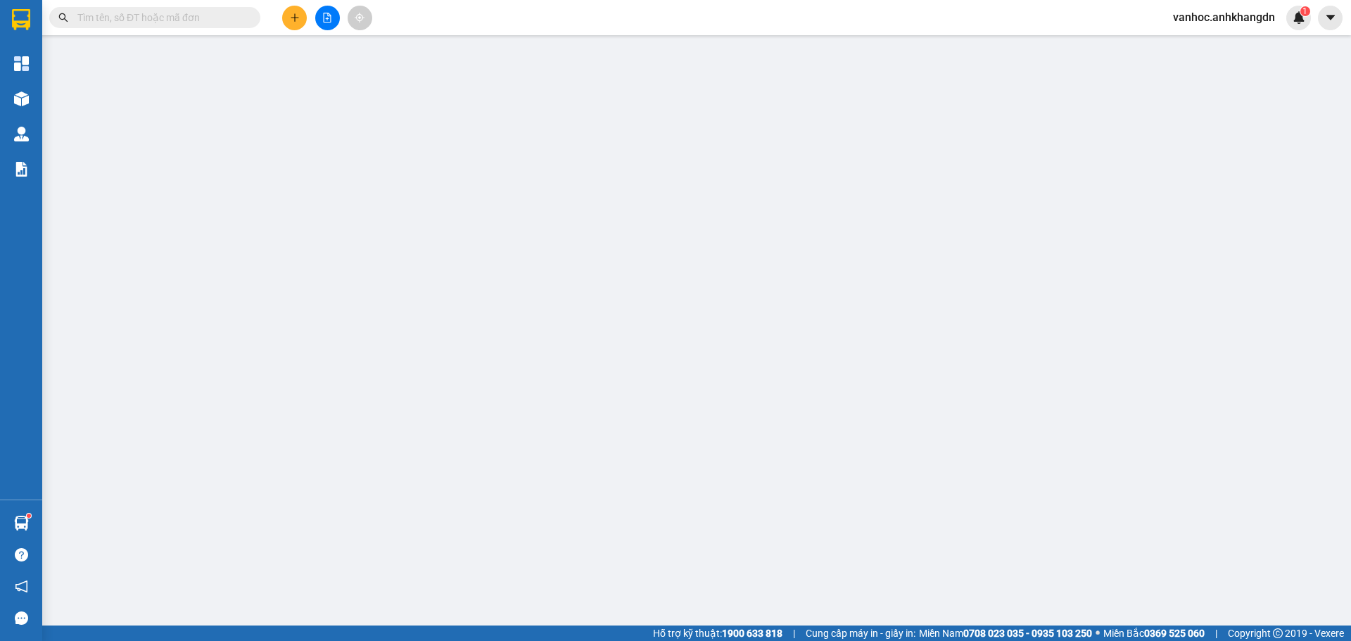
type input "0977079810"
type input "A TÂM"
type input "0918659941"
type input "A NAM"
type input "50.000"
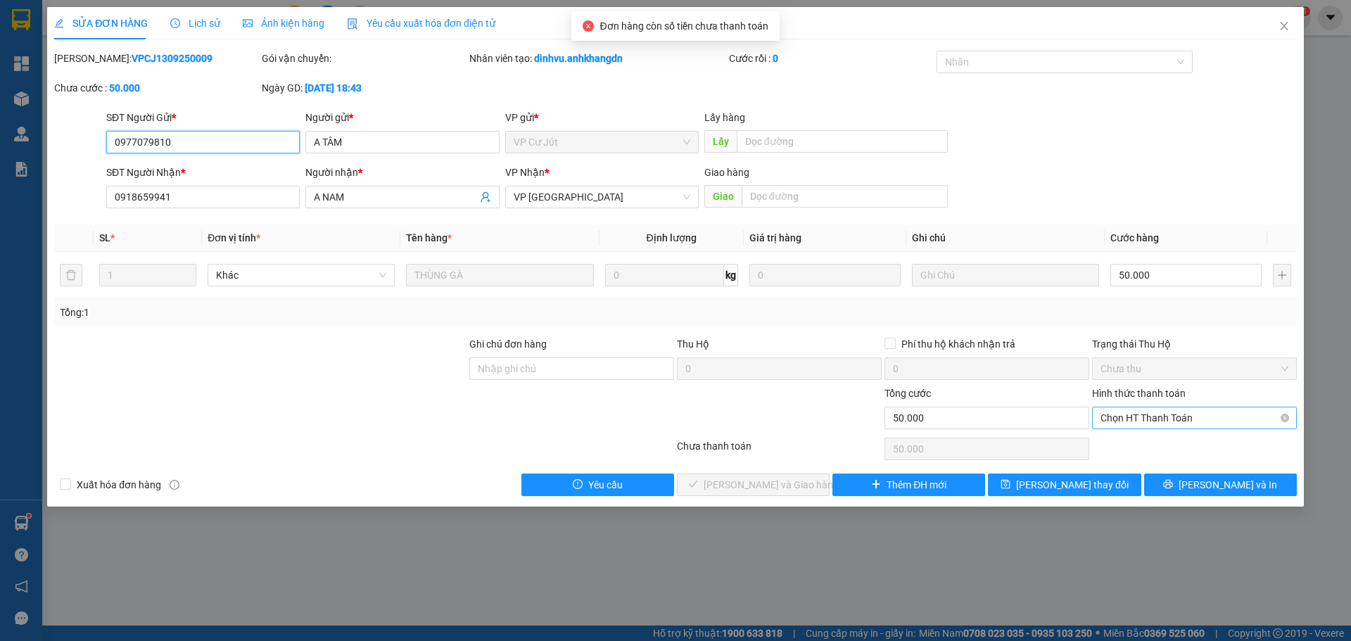
click at [1185, 419] on span "Chọn HT Thanh Toán" at bounding box center [1195, 417] width 188 height 21
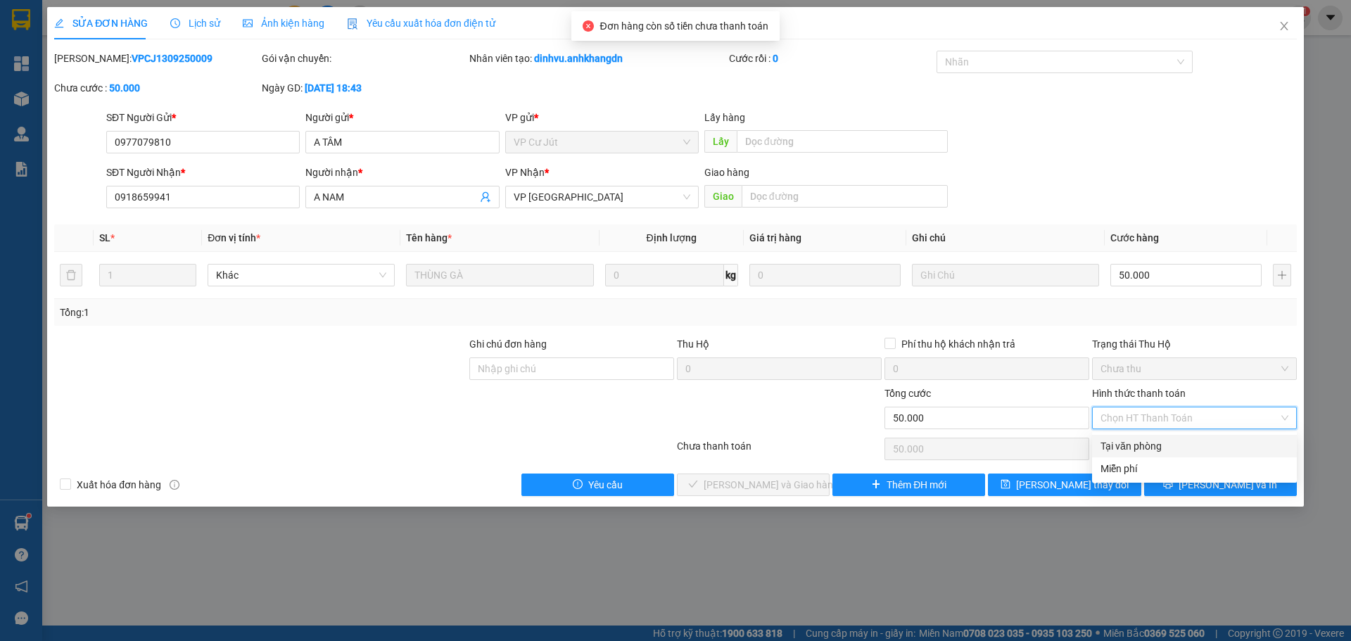
click at [1143, 443] on div "Tại văn phòng" at bounding box center [1195, 445] width 188 height 15
type input "0"
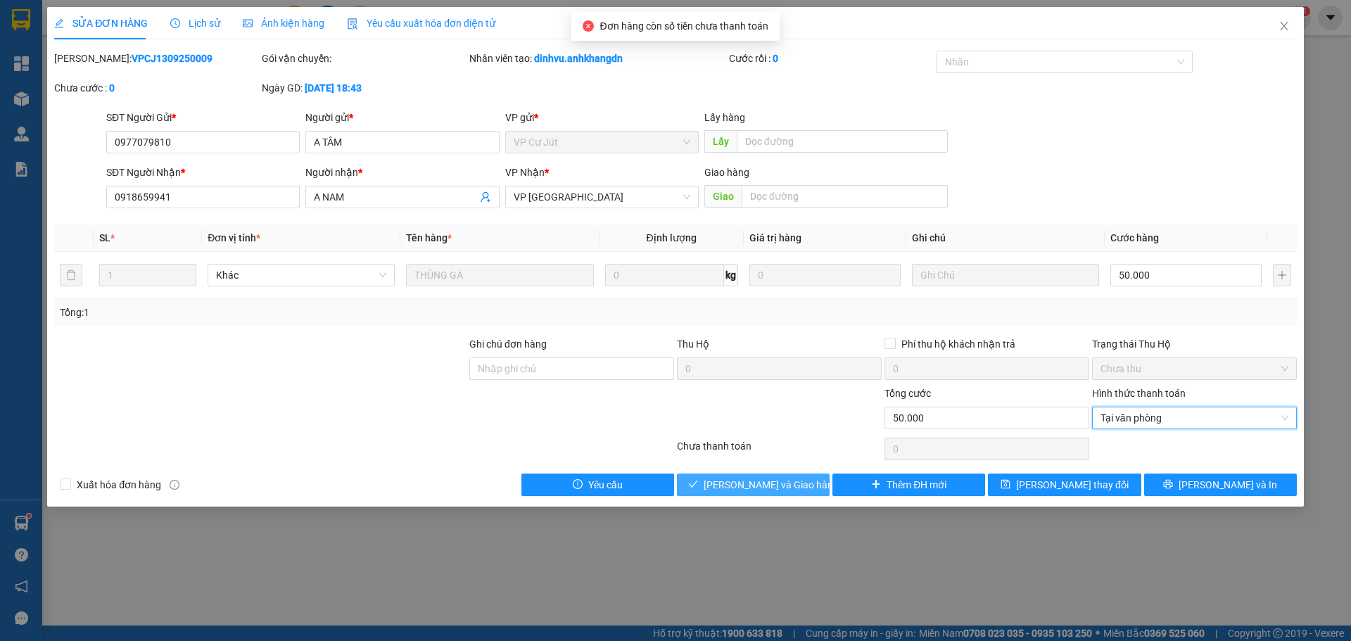
click at [754, 487] on span "[PERSON_NAME] và Giao hàng" at bounding box center [771, 484] width 135 height 15
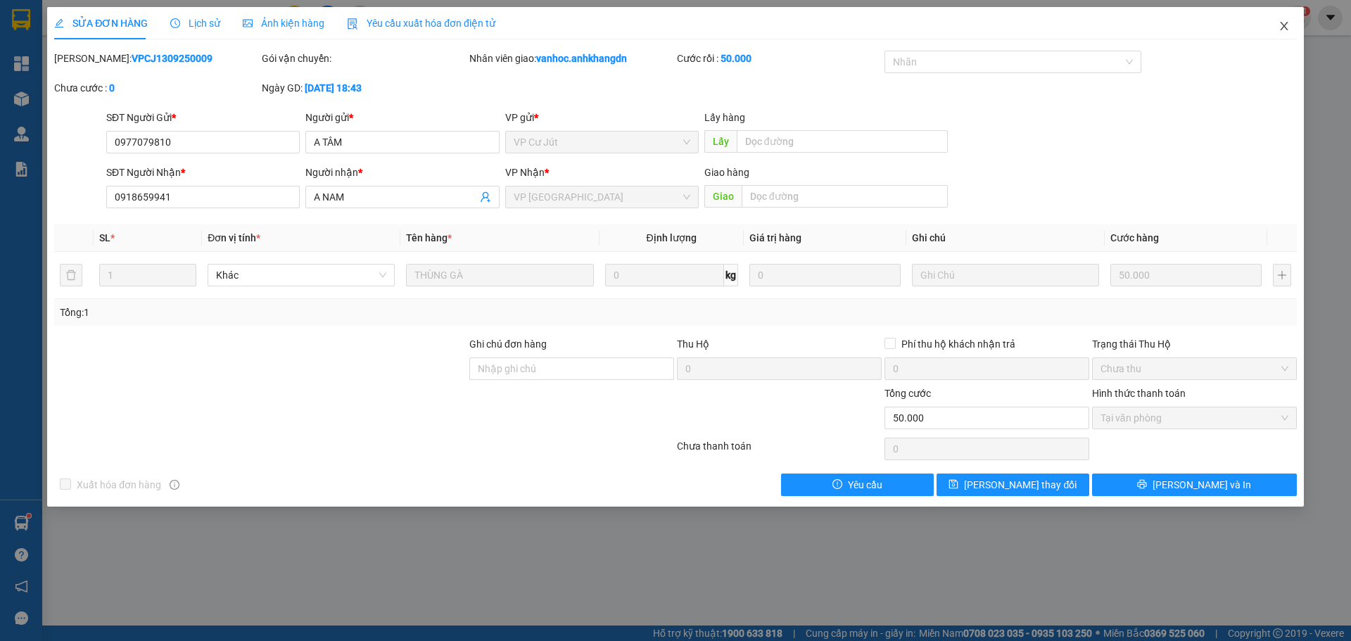
click at [1284, 32] on span "Close" at bounding box center [1284, 26] width 39 height 39
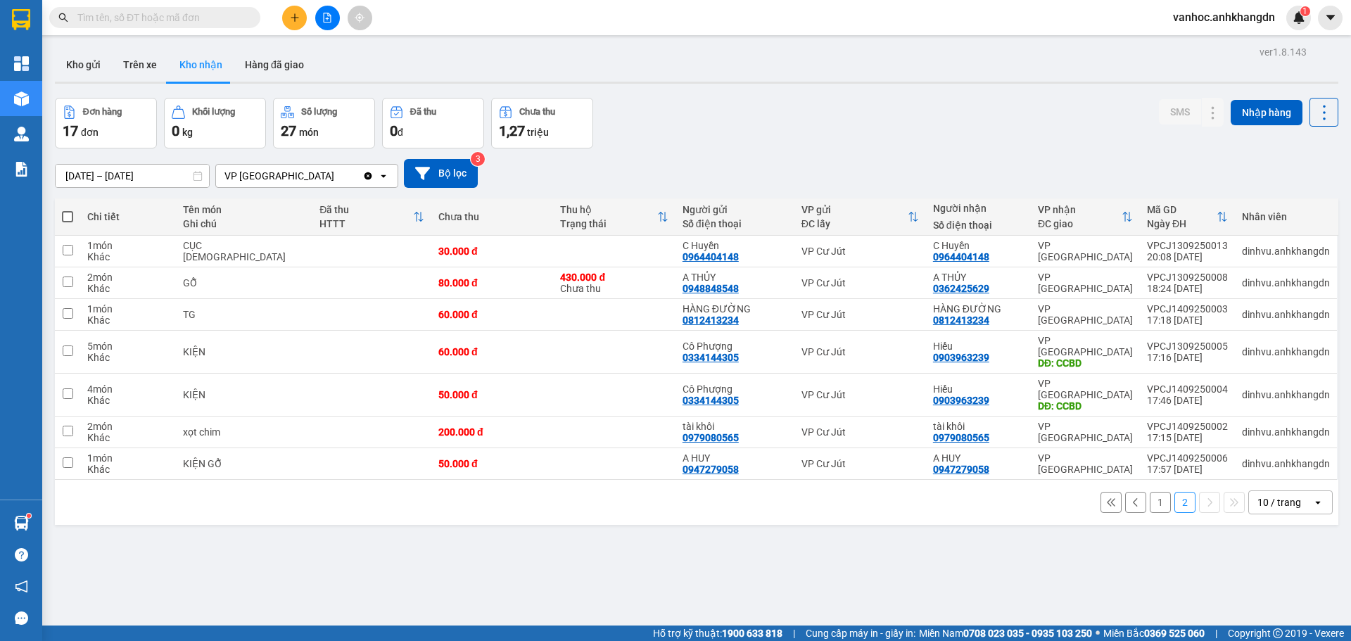
click at [1150, 492] on button "1" at bounding box center [1160, 502] width 21 height 21
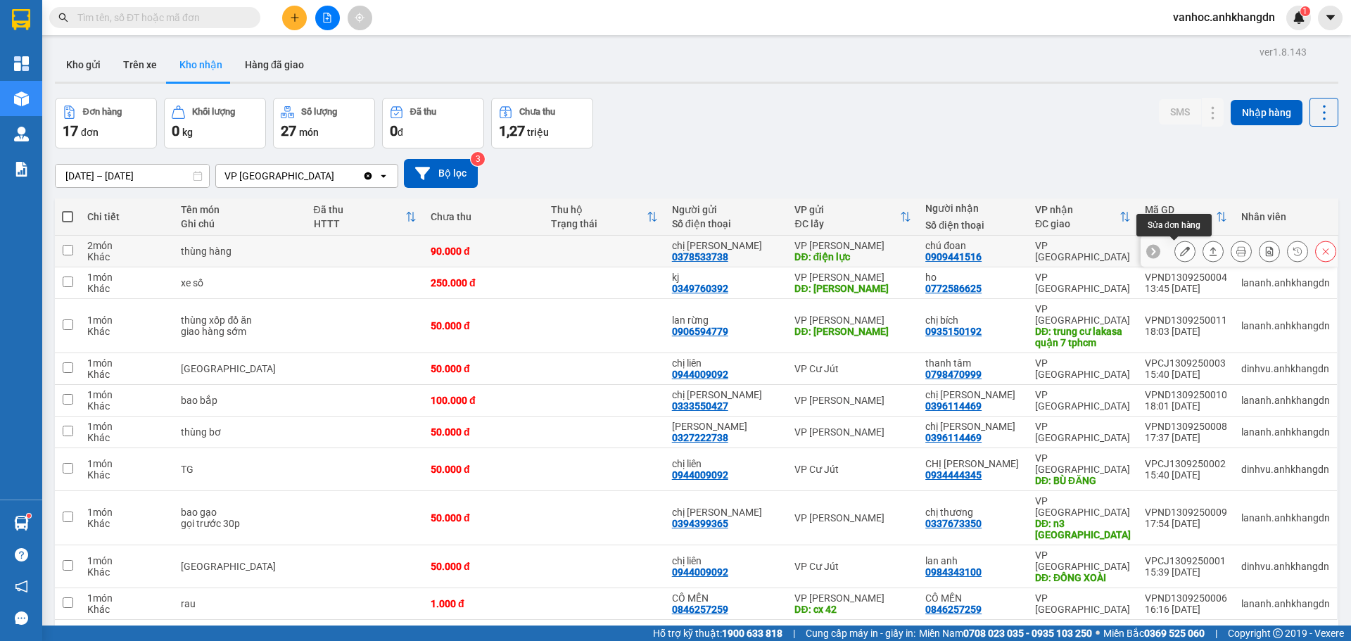
click at [1180, 254] on icon at bounding box center [1185, 251] width 10 height 10
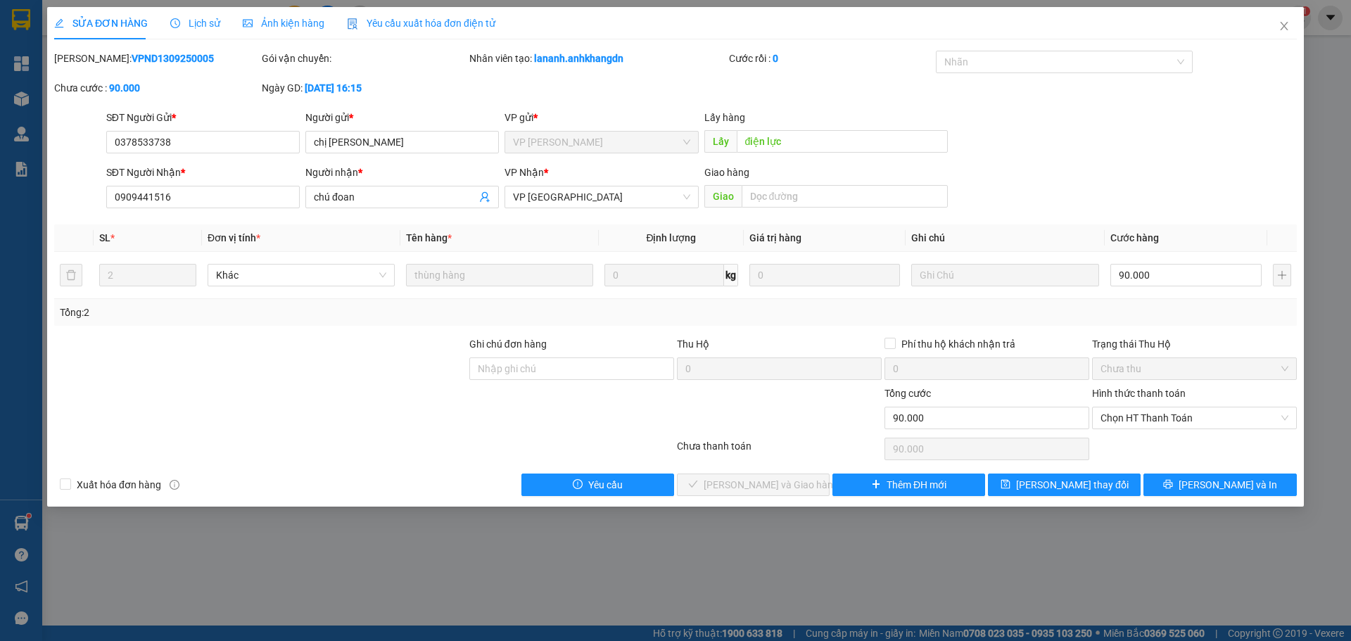
type input "0378533738"
type input "chị [PERSON_NAME]"
type input "điện lực"
type input "0909441516"
type input "chú đoan"
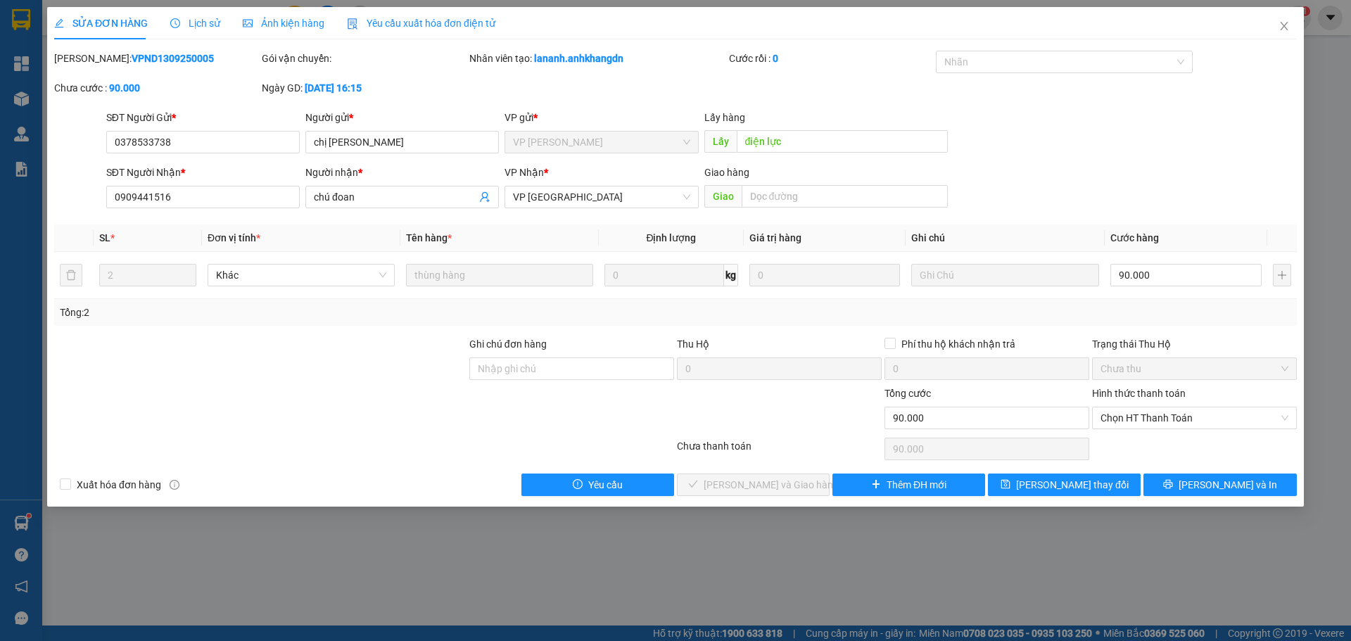
type input "90.000"
click at [1159, 268] on input "90.000" at bounding box center [1185, 275] width 151 height 23
type input "1"
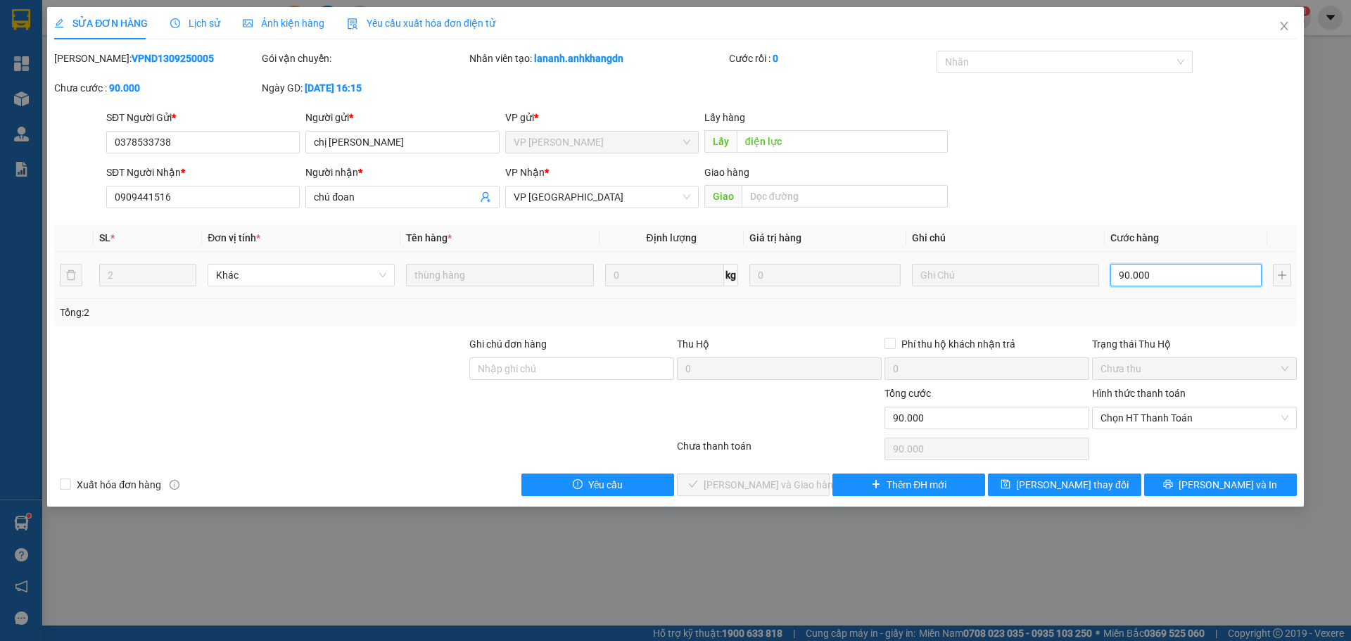
type input "1"
type input "15"
type input "150"
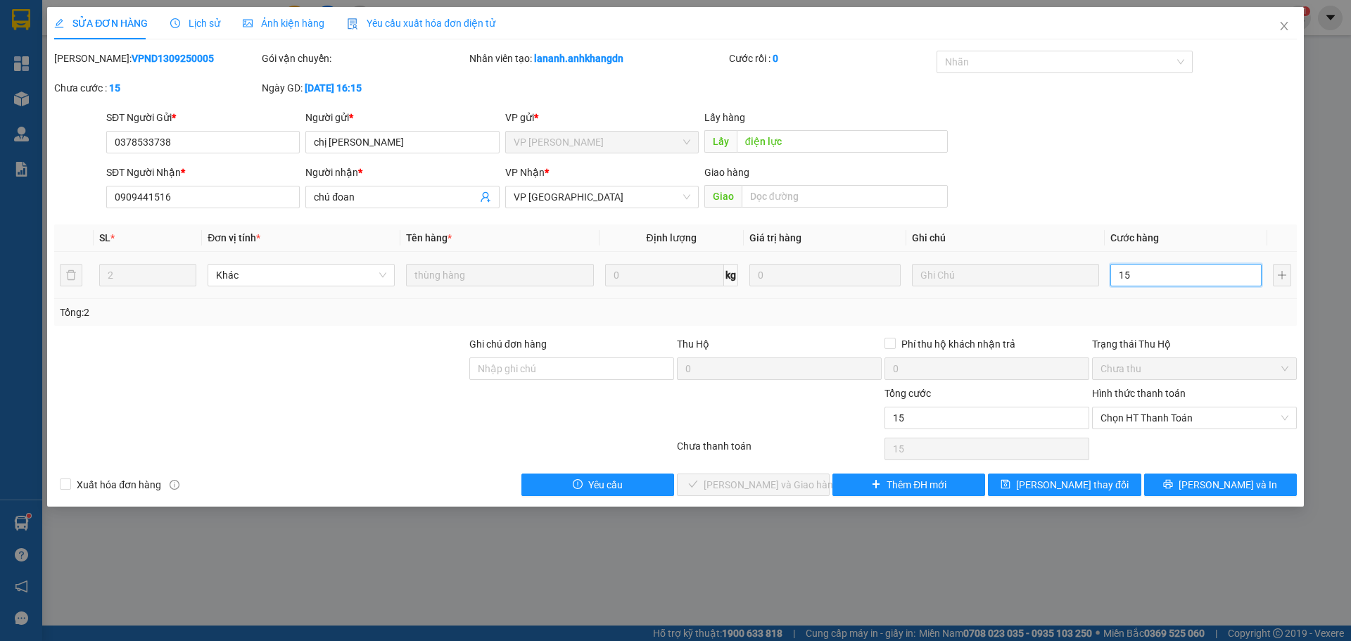
type input "150"
type input "1.500"
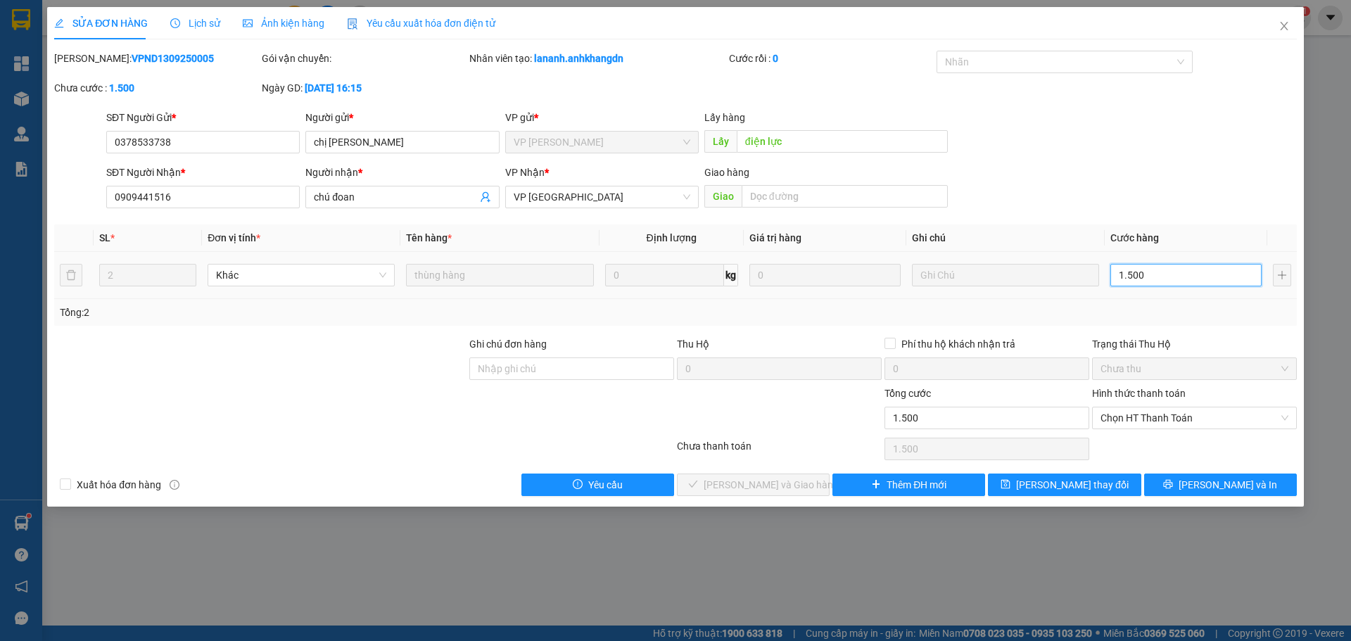
type input "15.000"
type input "150.000"
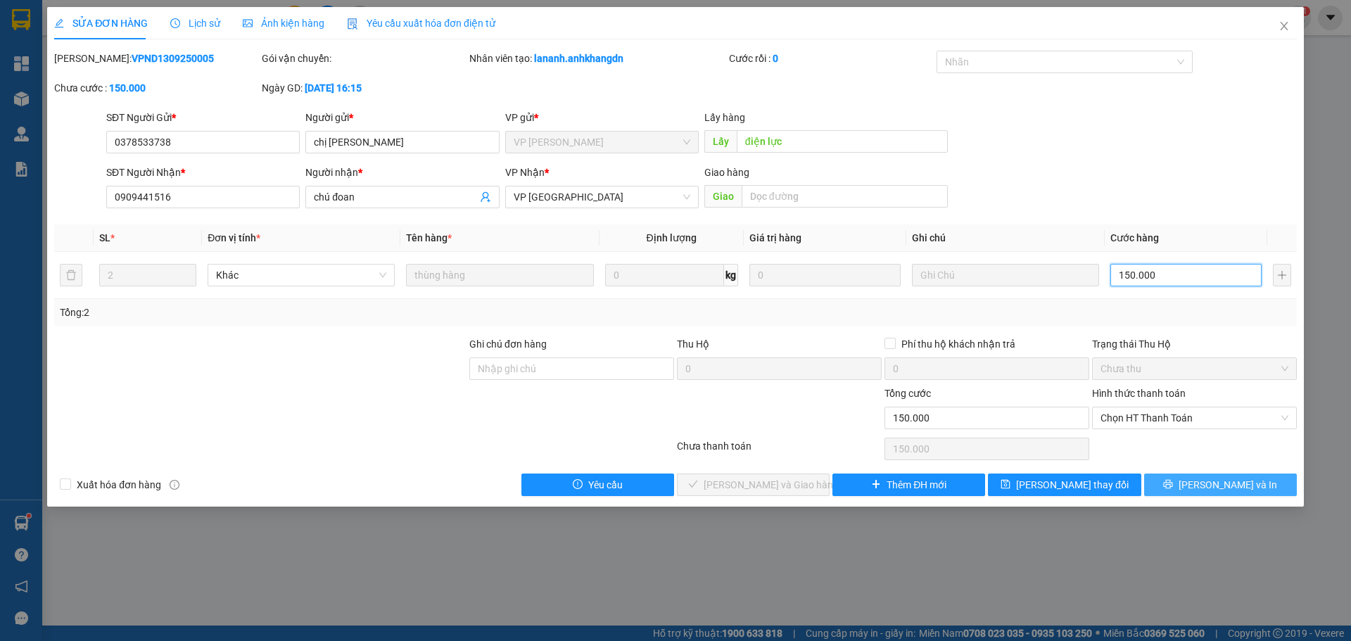
type input "150.000"
click at [1253, 491] on button "[PERSON_NAME] và In" at bounding box center [1220, 485] width 153 height 23
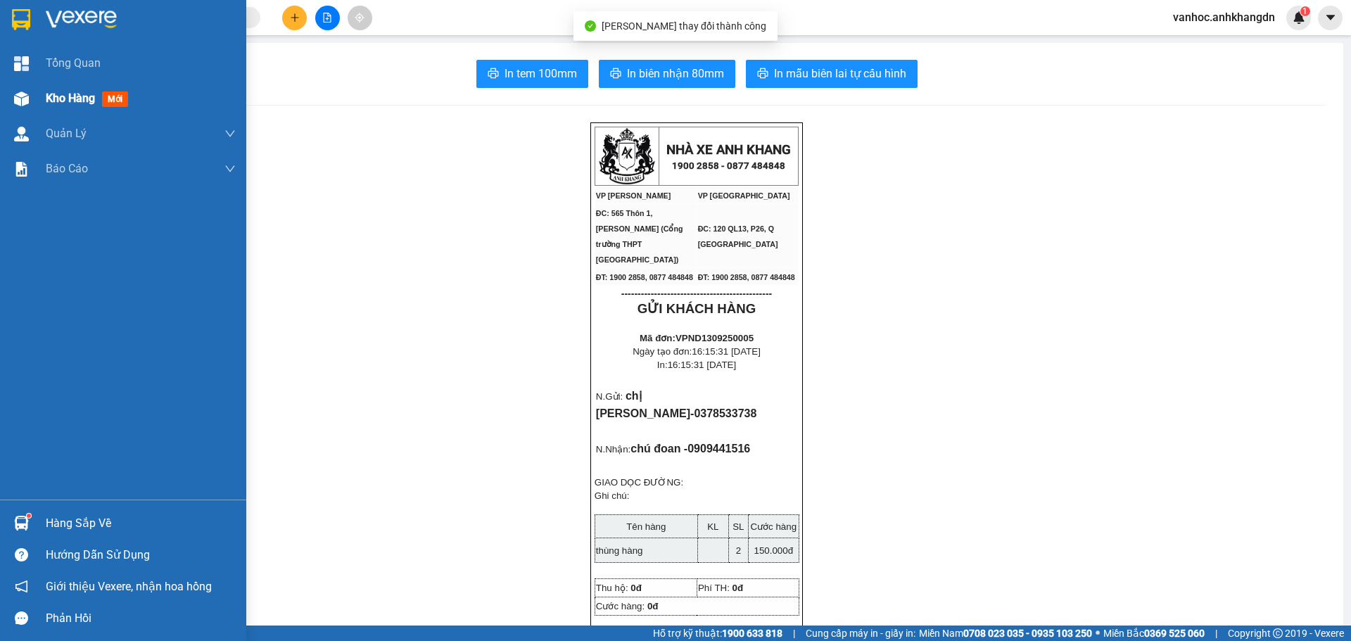
click at [74, 108] on div "Kho hàng mới" at bounding box center [141, 98] width 190 height 35
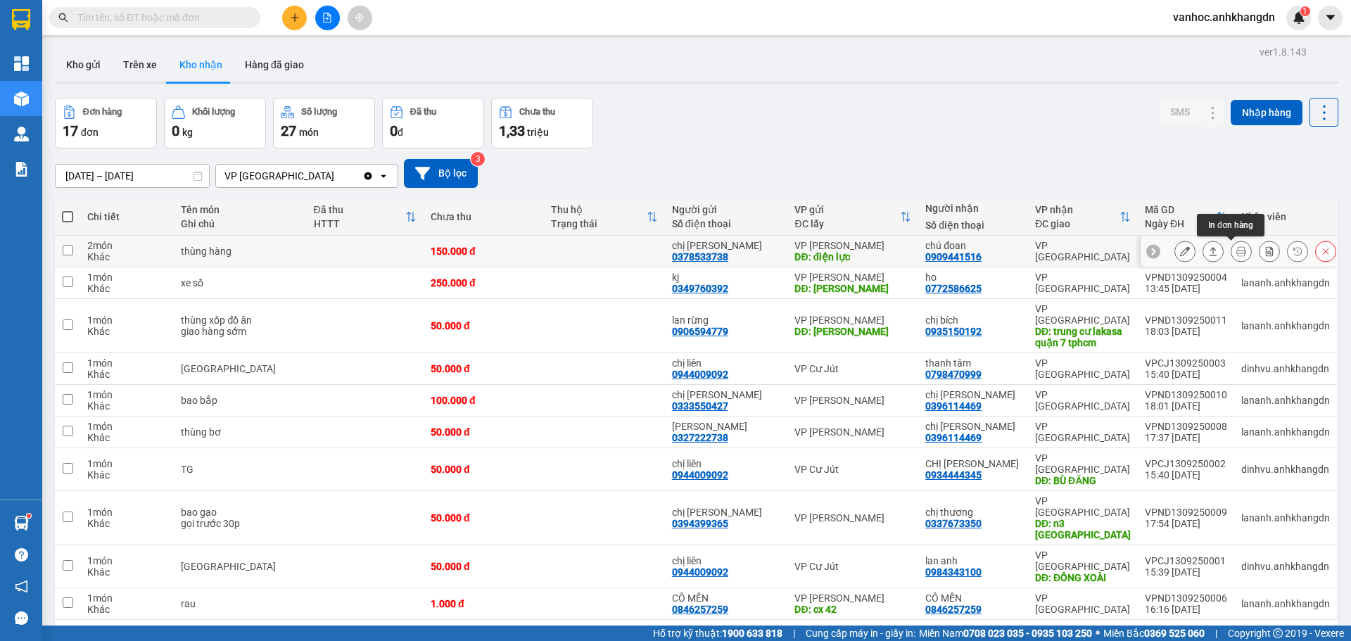
click at [1203, 246] on button at bounding box center [1213, 251] width 20 height 25
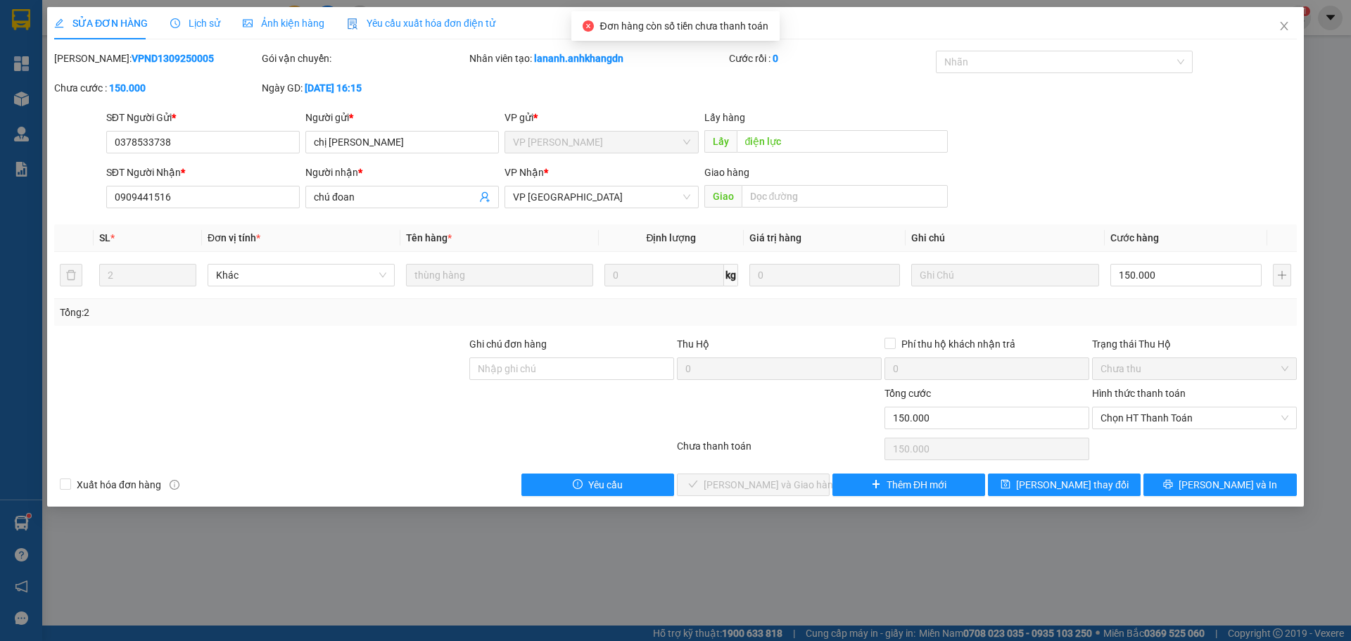
type input "0378533738"
type input "chị [PERSON_NAME]"
type input "điện lực"
type input "0909441516"
type input "chú đoan"
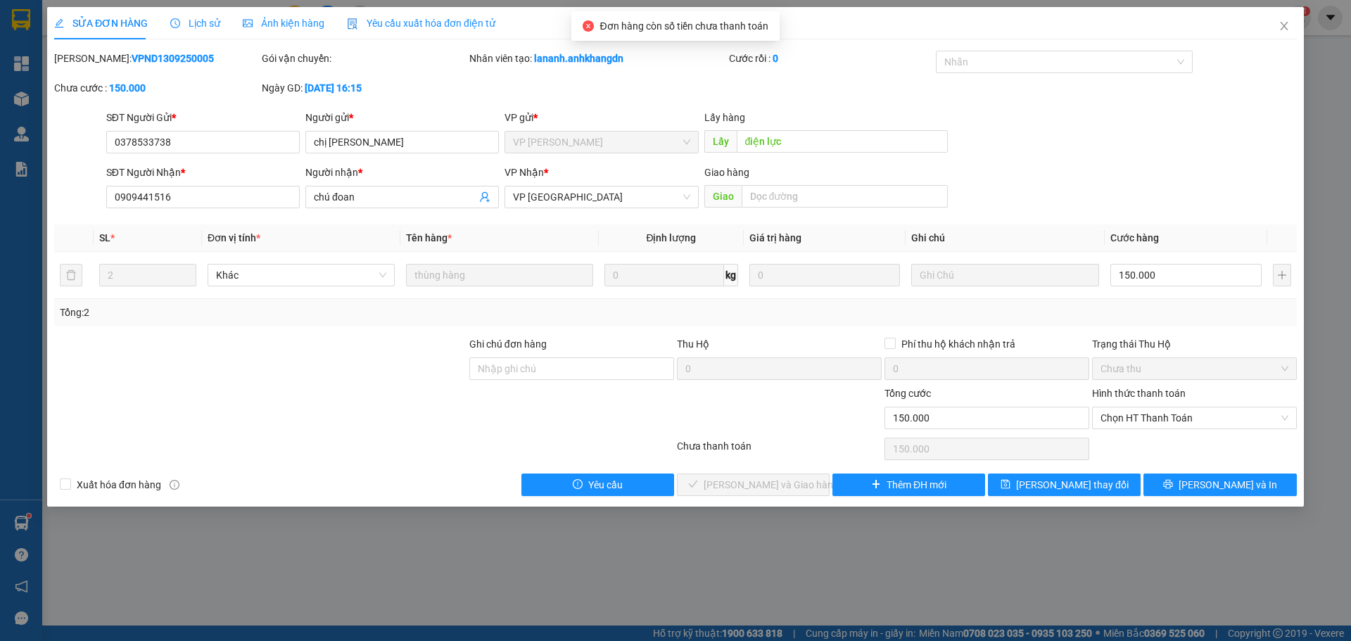
type input "150.000"
click at [1171, 410] on span "Chọn HT Thanh Toán" at bounding box center [1195, 417] width 188 height 21
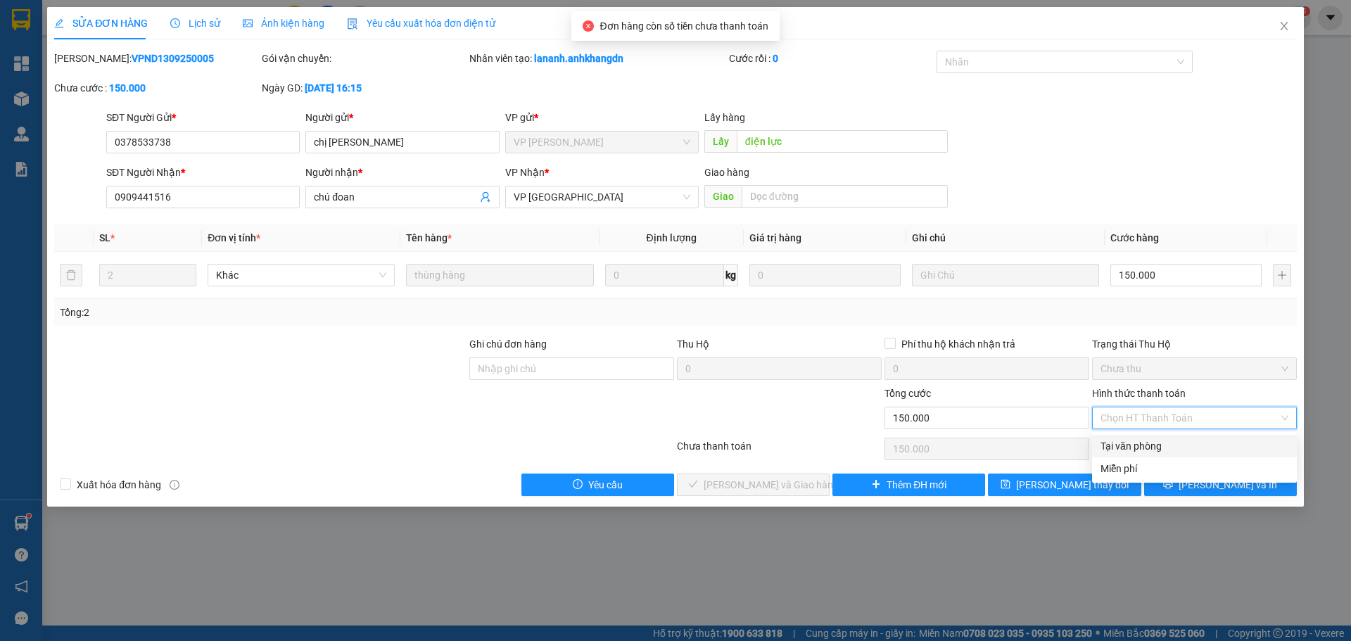
click at [1149, 440] on div "Tại văn phòng" at bounding box center [1195, 445] width 188 height 15
type input "0"
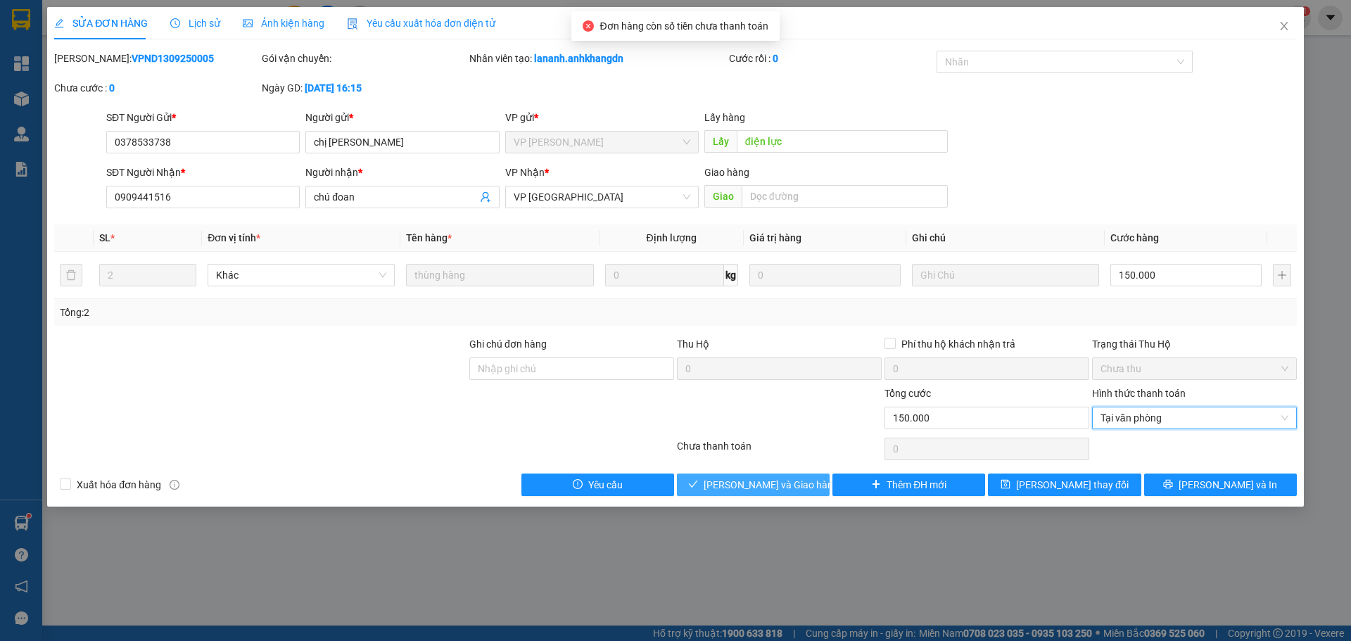
click at [744, 483] on span "[PERSON_NAME] và Giao hàng" at bounding box center [771, 484] width 135 height 15
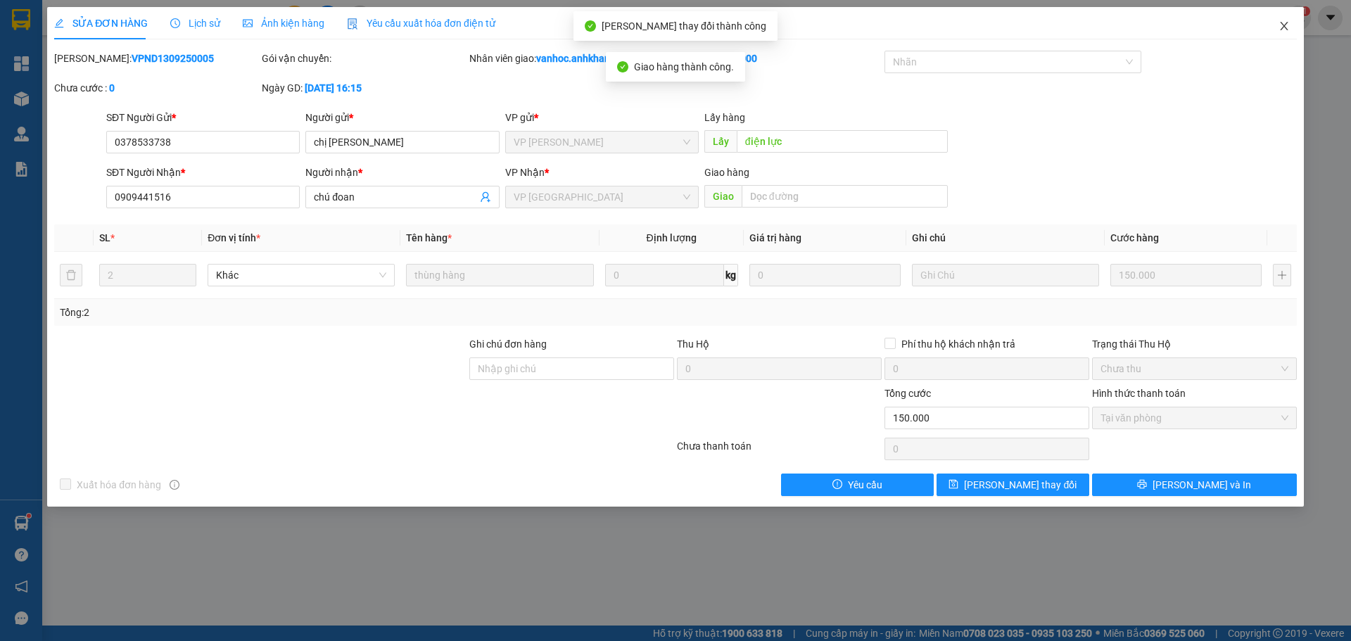
click at [1279, 27] on icon "close" at bounding box center [1284, 25] width 11 height 11
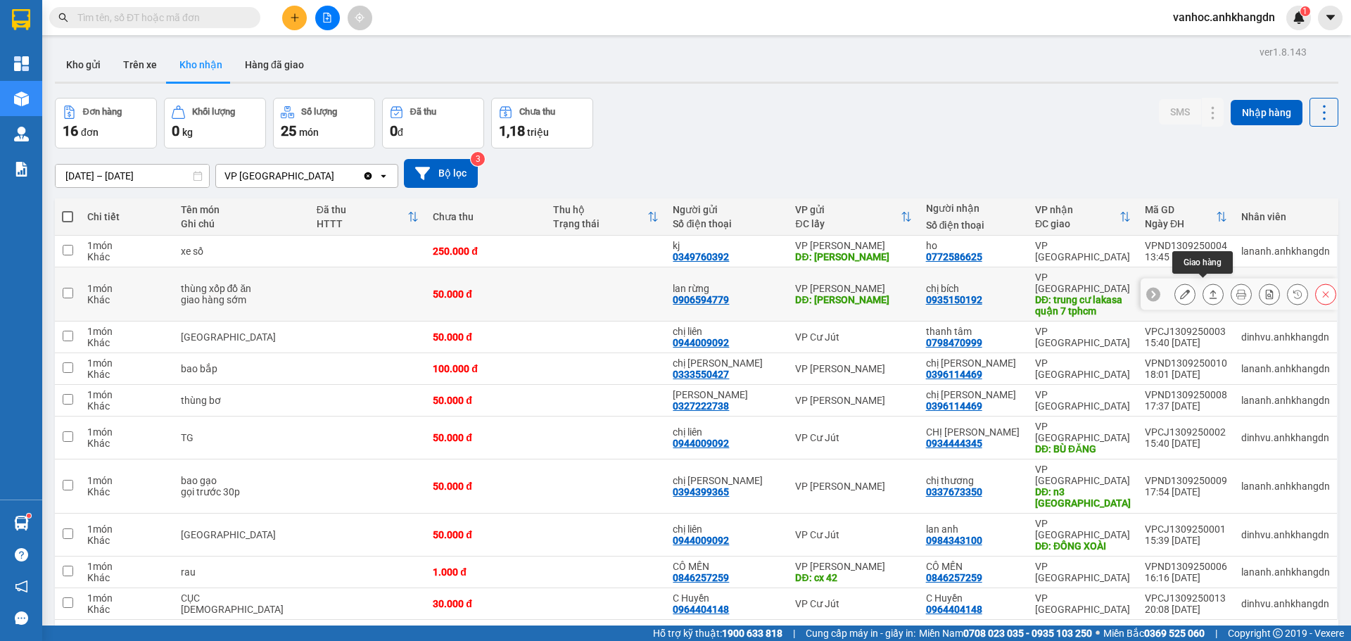
click at [1208, 289] on icon at bounding box center [1213, 294] width 10 height 10
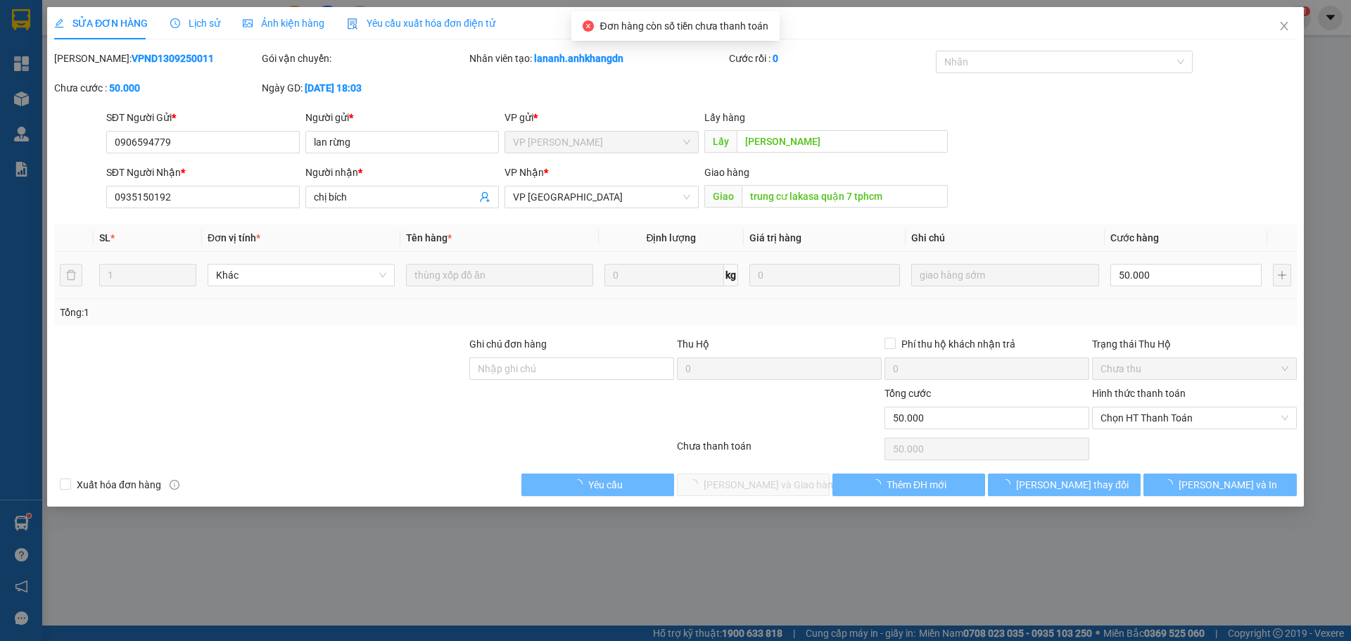
type input "0906594779"
type input "lan rừng"
type input "[PERSON_NAME]"
type input "0935150192"
type input "chị bích"
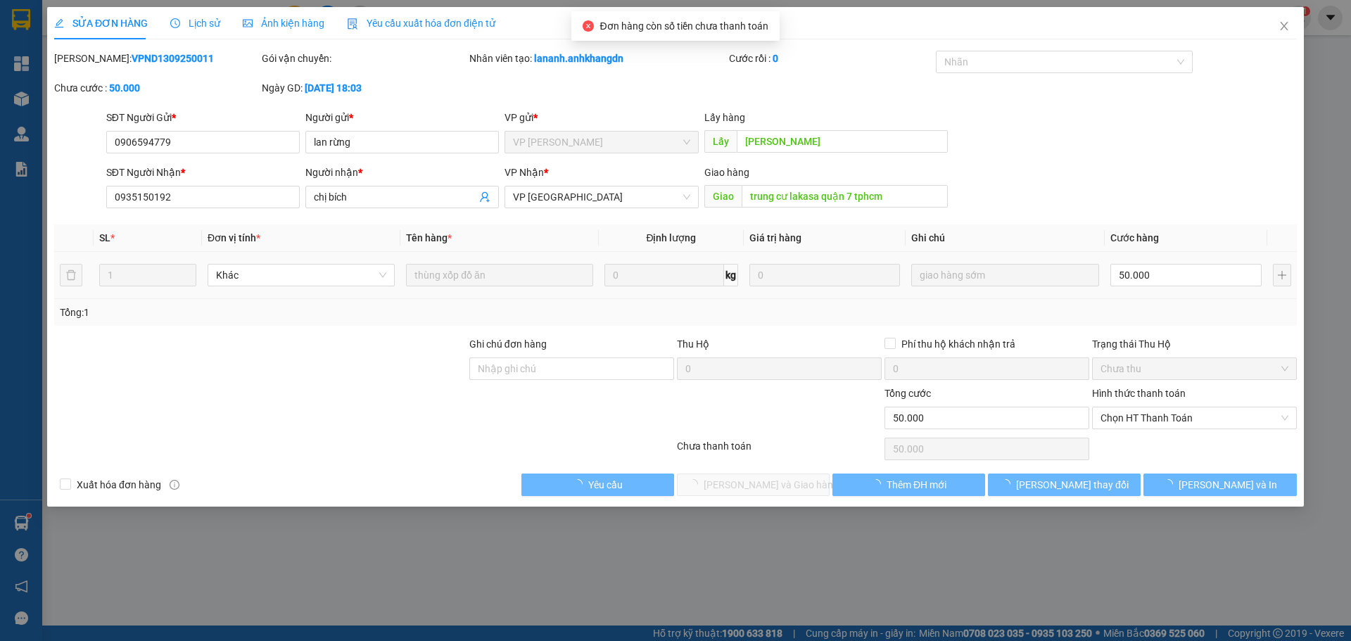
type input "trung cư lakasa quận 7 tphcm"
type input "50.000"
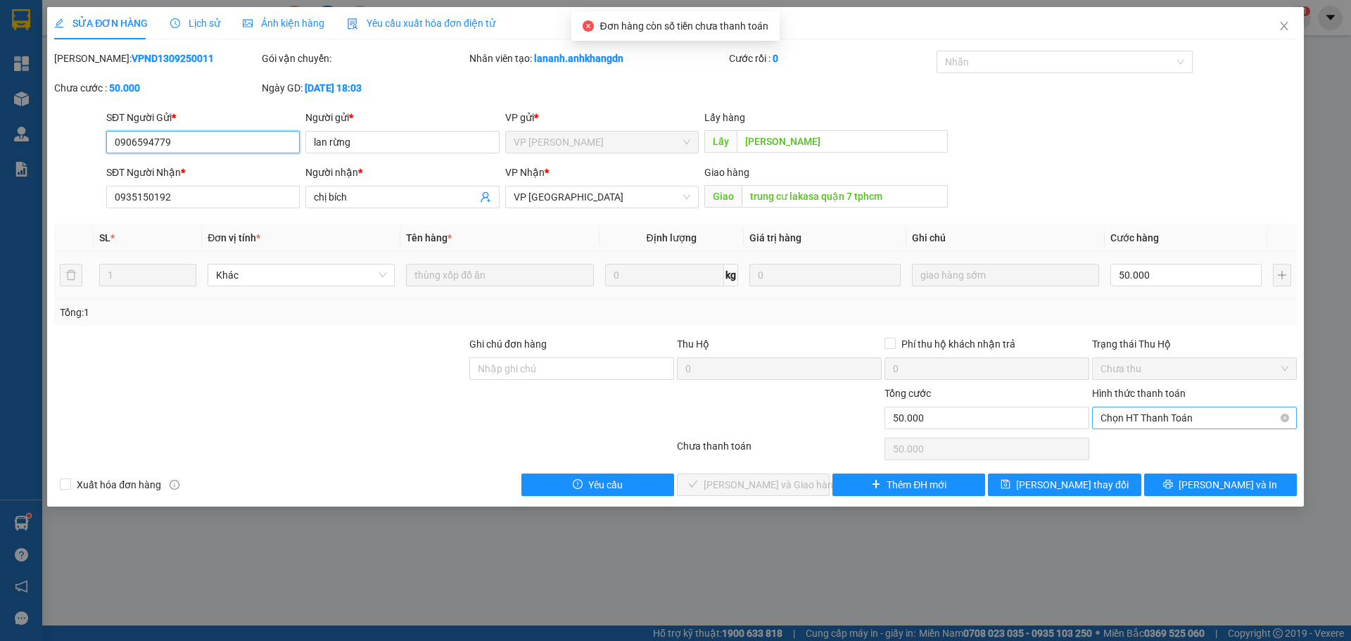
click at [1155, 410] on span "Chọn HT Thanh Toán" at bounding box center [1195, 417] width 188 height 21
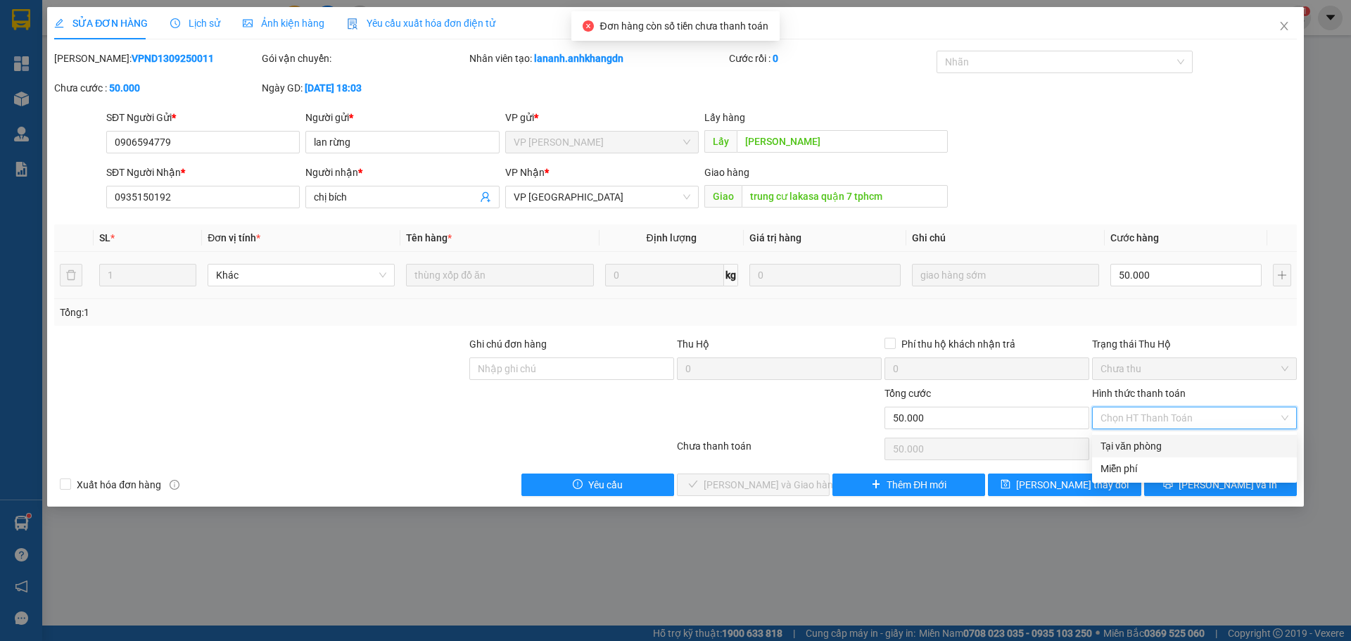
click at [1135, 443] on div "Tại văn phòng" at bounding box center [1195, 445] width 188 height 15
type input "0"
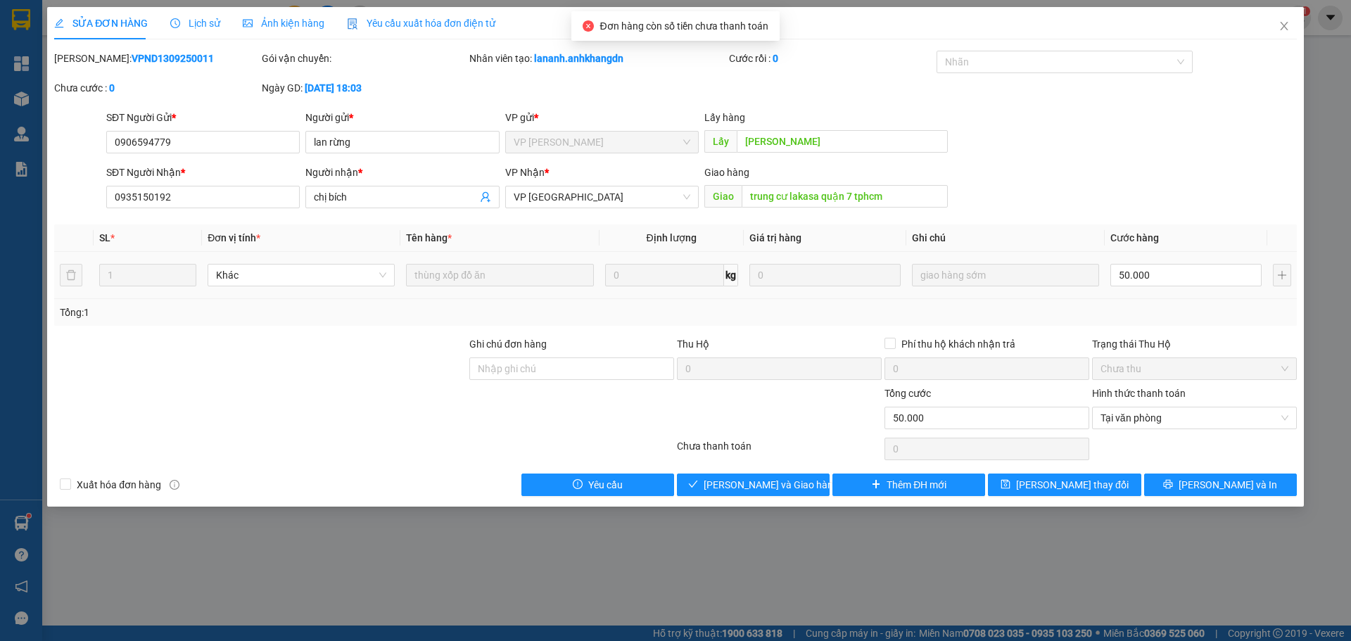
click at [771, 472] on div "Total Paid Fee 0 Total UnPaid Fee 50.000 Cash Collection Total Fee Mã ĐH: VPND1…" at bounding box center [675, 273] width 1243 height 445
click at [771, 480] on span "[PERSON_NAME] và Giao hàng" at bounding box center [771, 484] width 135 height 15
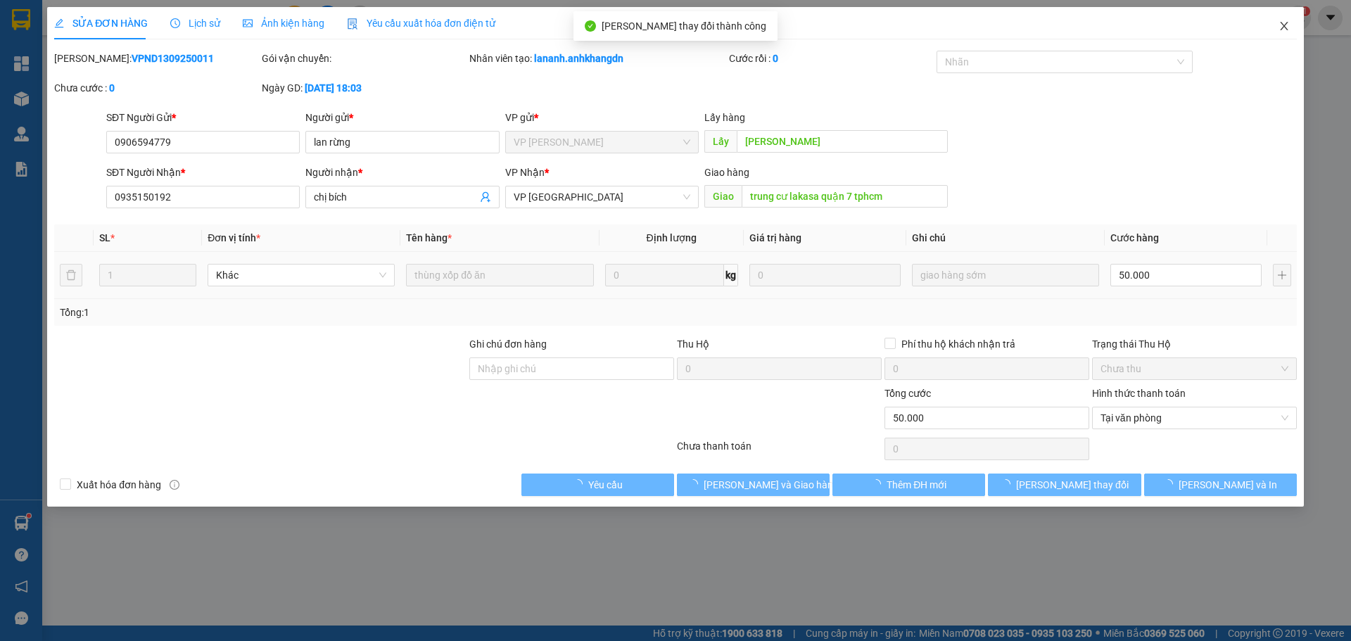
click at [1286, 30] on icon "close" at bounding box center [1284, 25] width 11 height 11
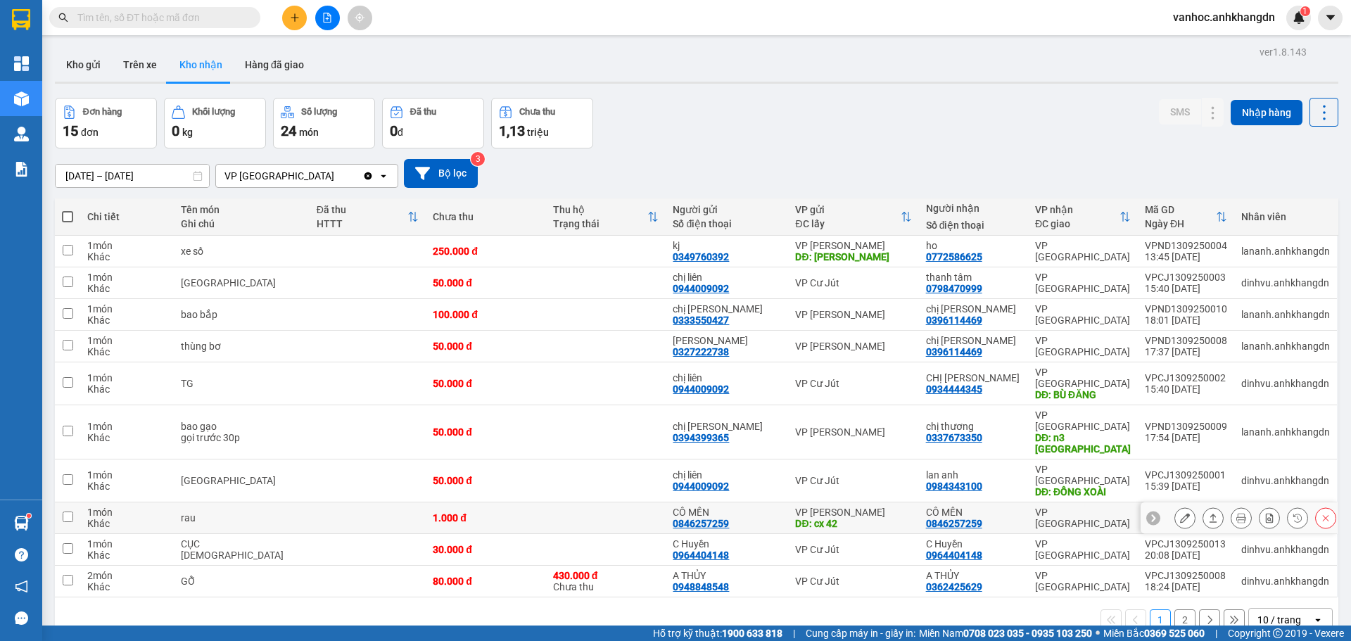
click at [1180, 513] on icon at bounding box center [1185, 518] width 10 height 10
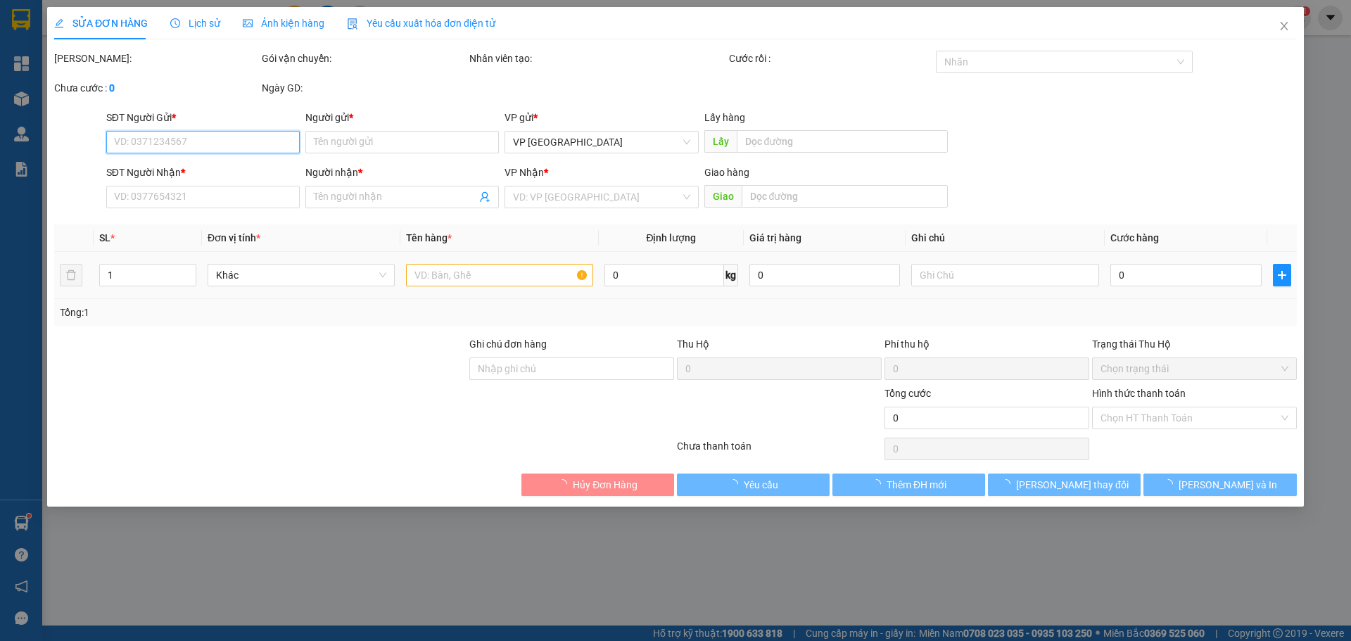
type input "0846257259"
type input "CÔ MẾN"
type input "cx 42"
type input "0846257259"
type input "CÔ MẾN"
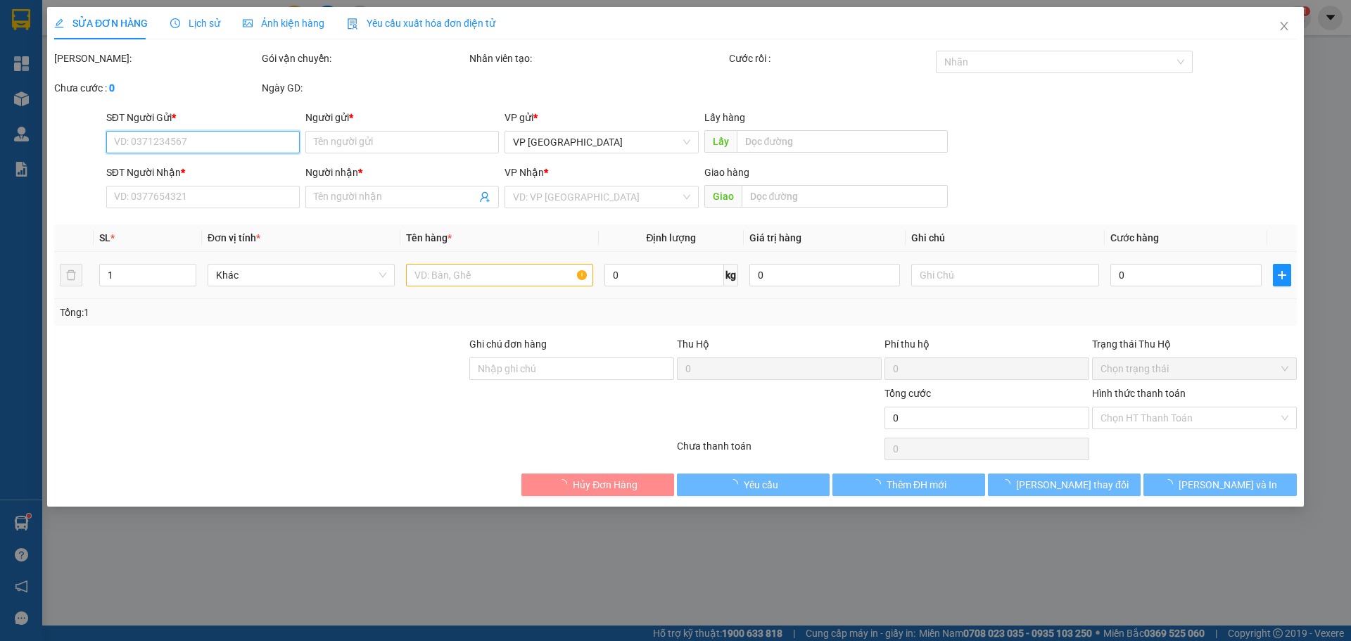
type input "1.000"
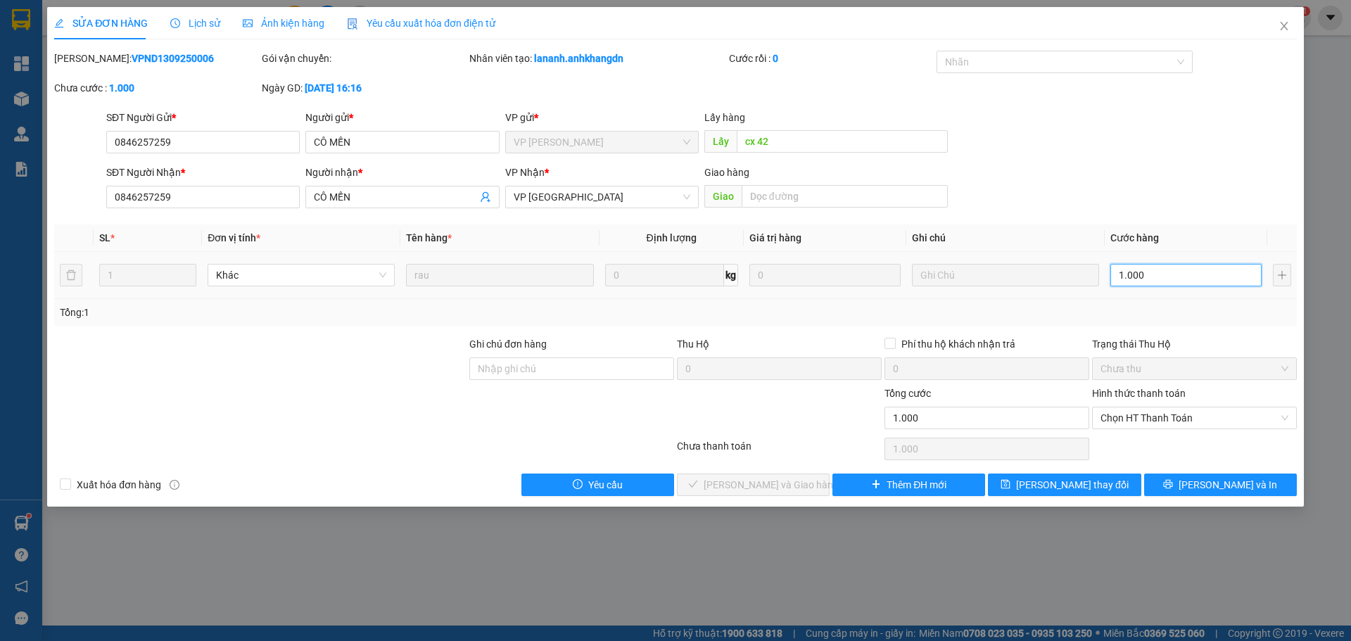
click at [1158, 279] on input "1.000" at bounding box center [1185, 275] width 151 height 23
type input "1"
type input "12"
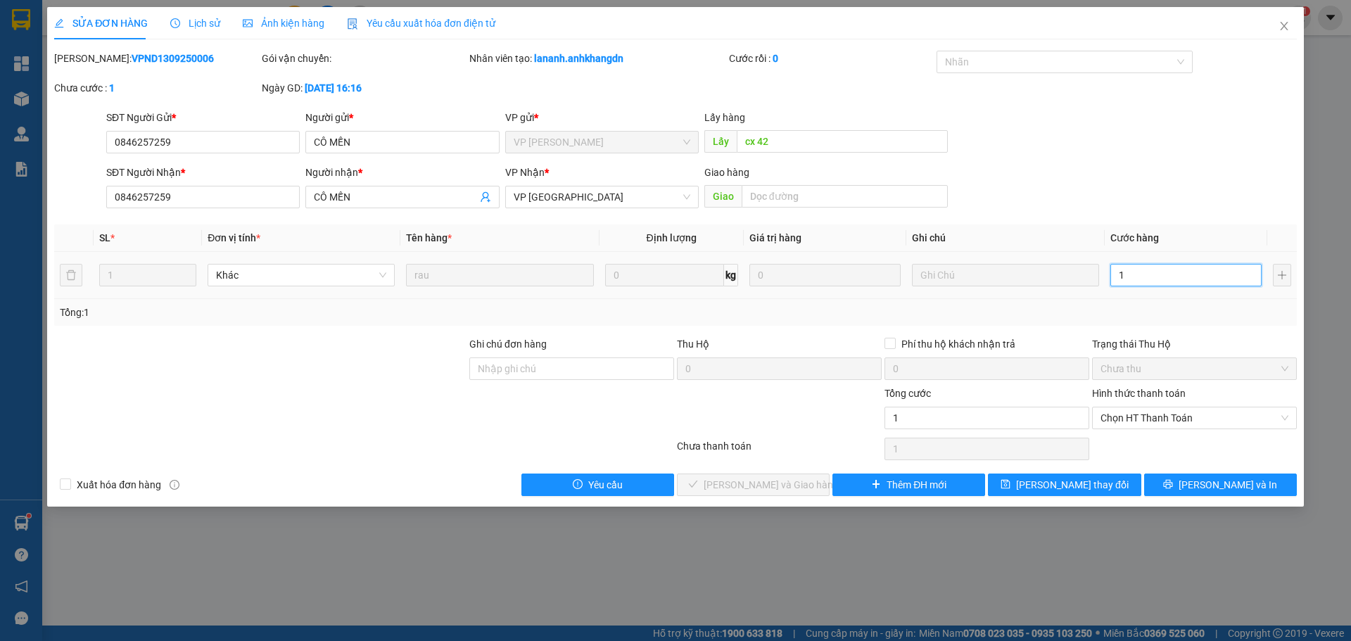
type input "12"
type input "120"
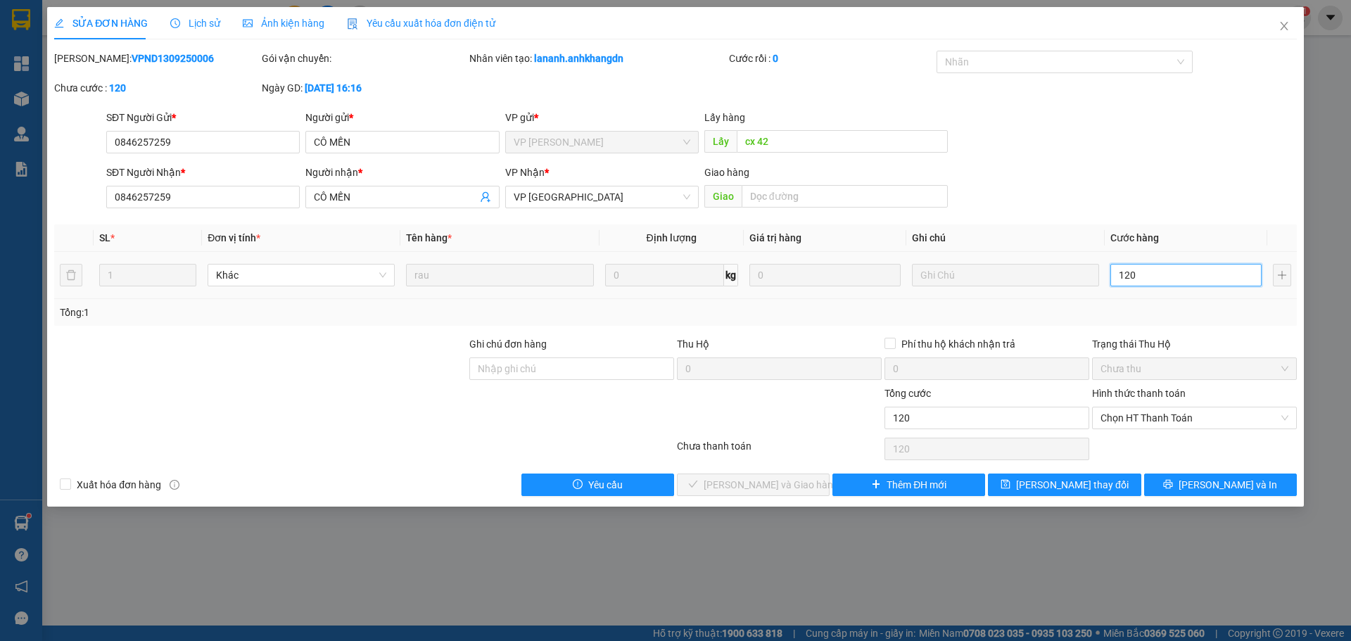
type input "1.200"
type input "12.000"
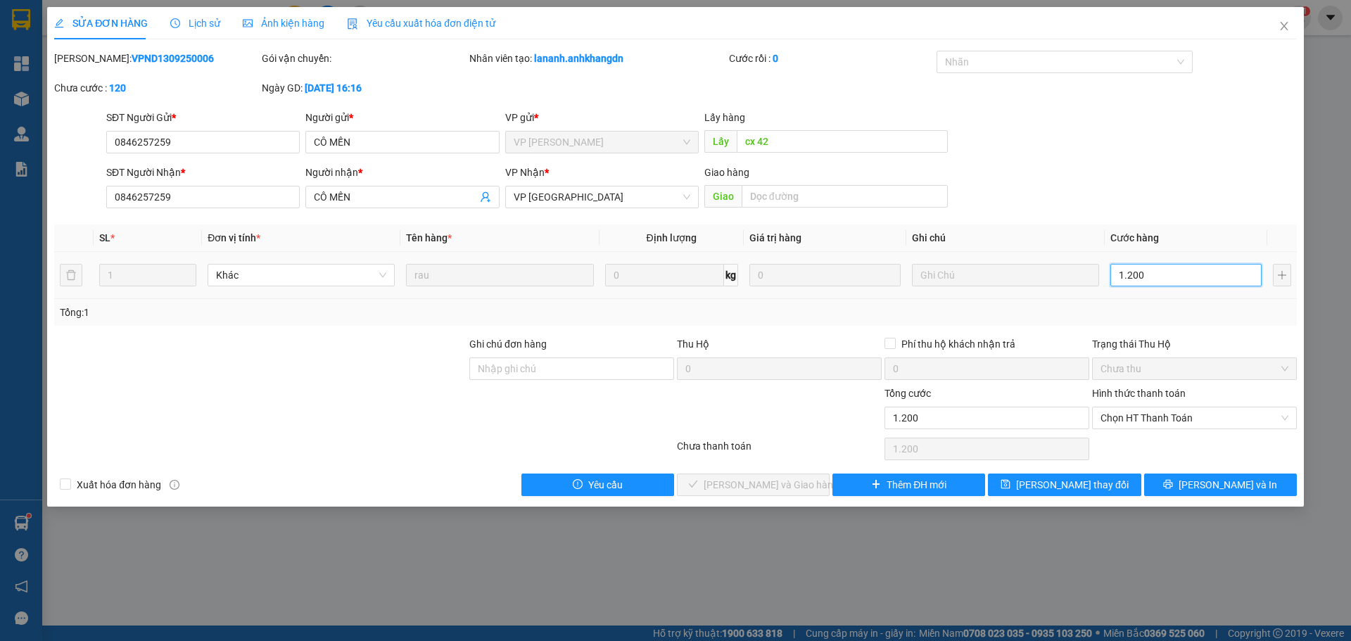
type input "12.000"
type input "120.000"
drag, startPoint x: 1110, startPoint y: 490, endPoint x: 1095, endPoint y: 487, distance: 15.7
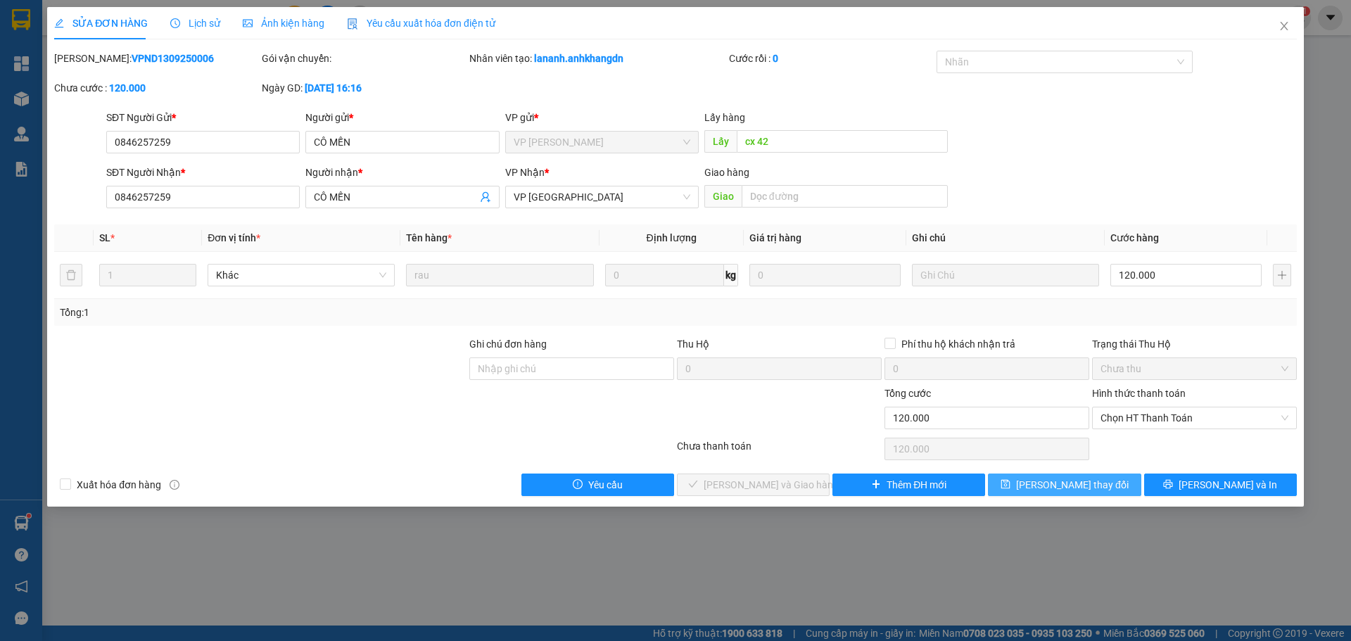
click at [1110, 490] on button "[PERSON_NAME] thay đổi" at bounding box center [1064, 485] width 153 height 23
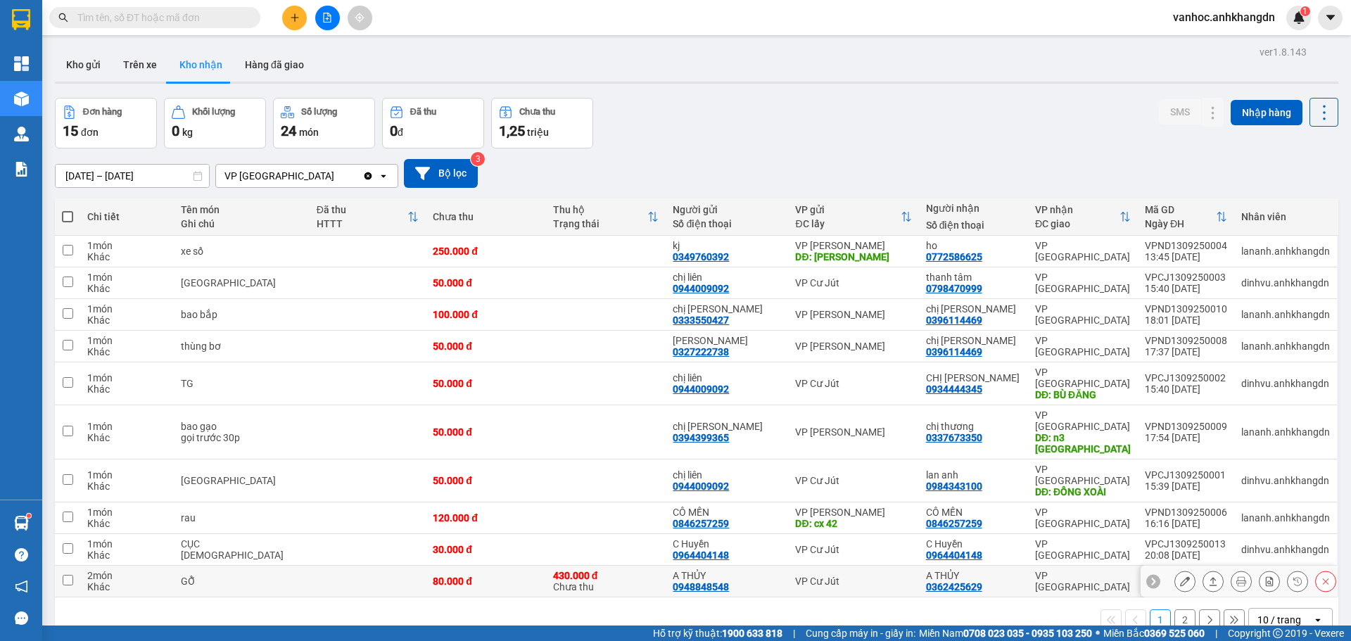
click at [1208, 576] on icon at bounding box center [1213, 581] width 10 height 10
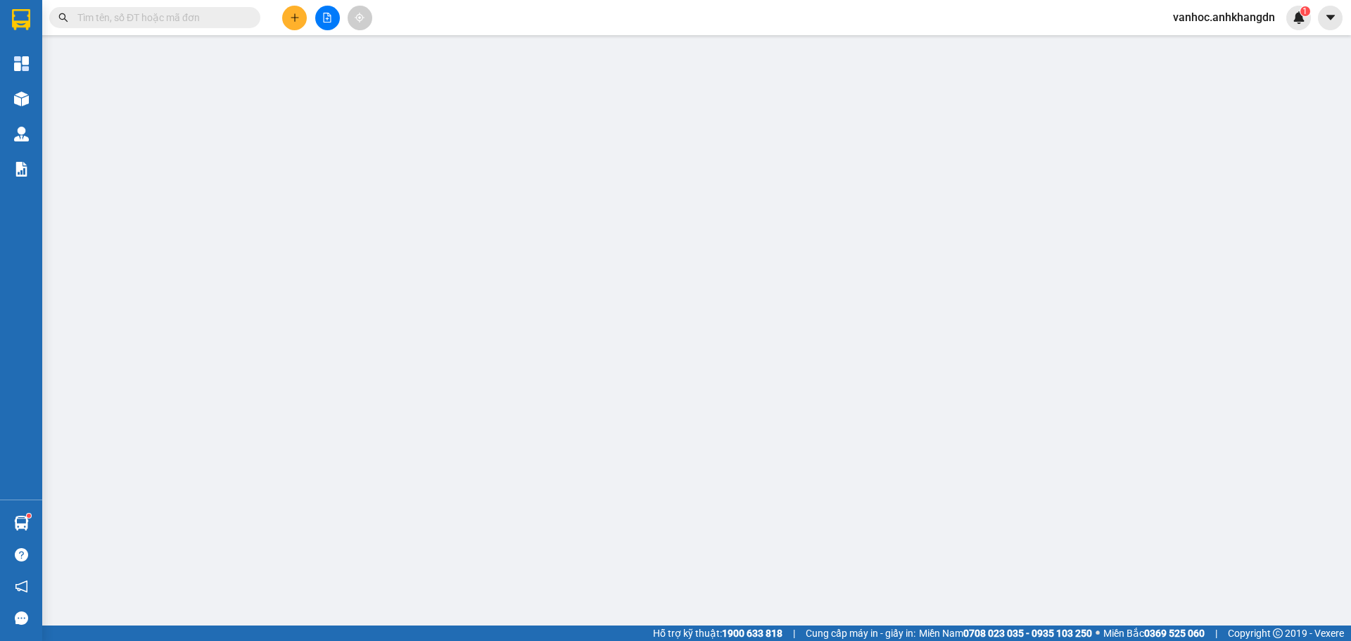
type input "0948848548"
type input "A THỦY"
type input "0362425629"
type input "A THỦY"
type input "80.000"
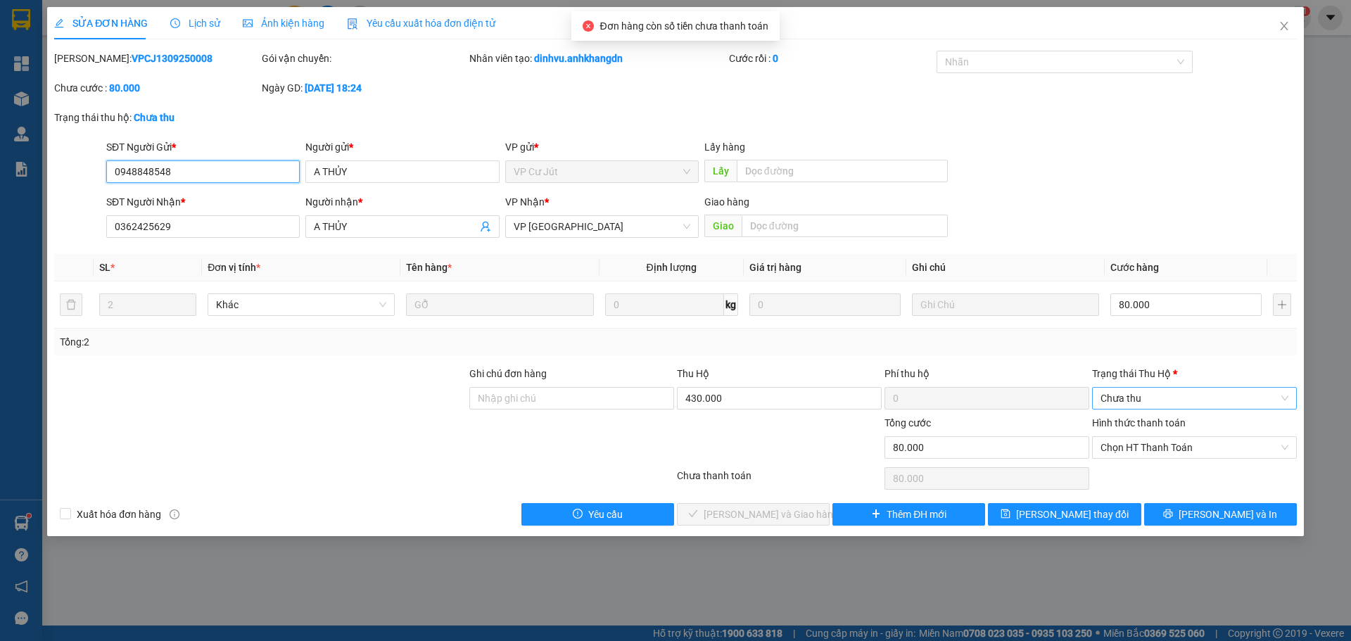
click at [1181, 407] on span "Chưa thu" at bounding box center [1195, 398] width 188 height 21
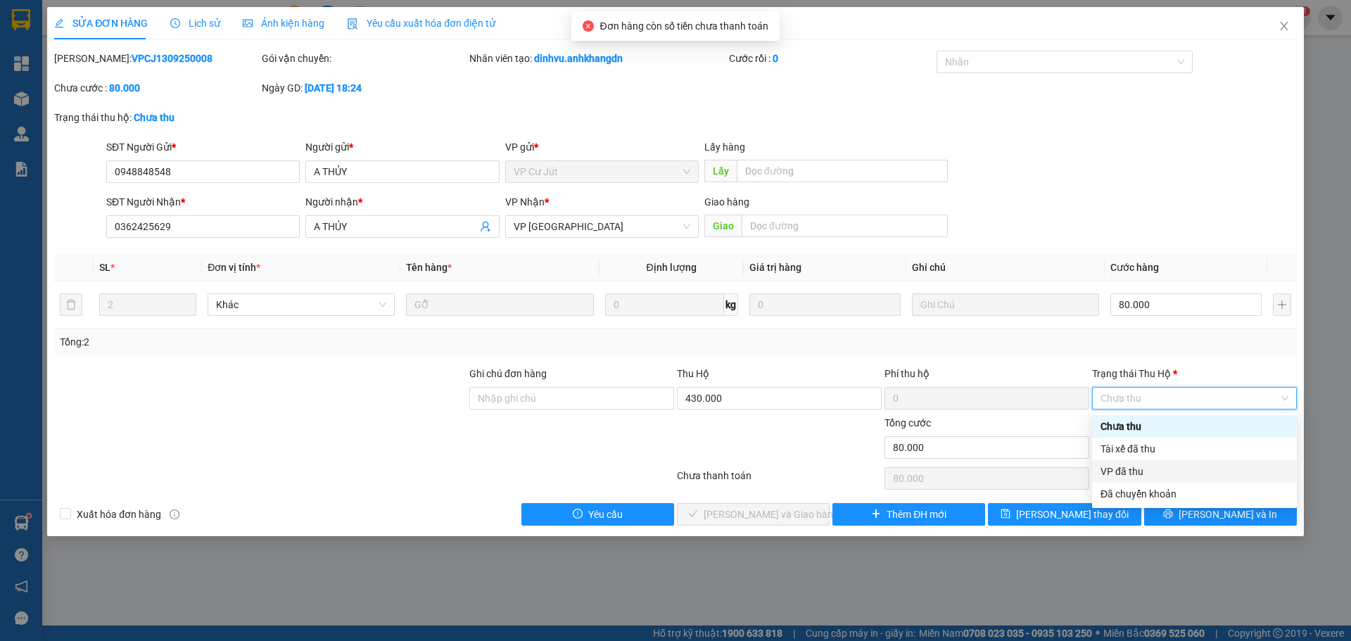
click at [1148, 471] on div "VP đã thu" at bounding box center [1195, 471] width 188 height 15
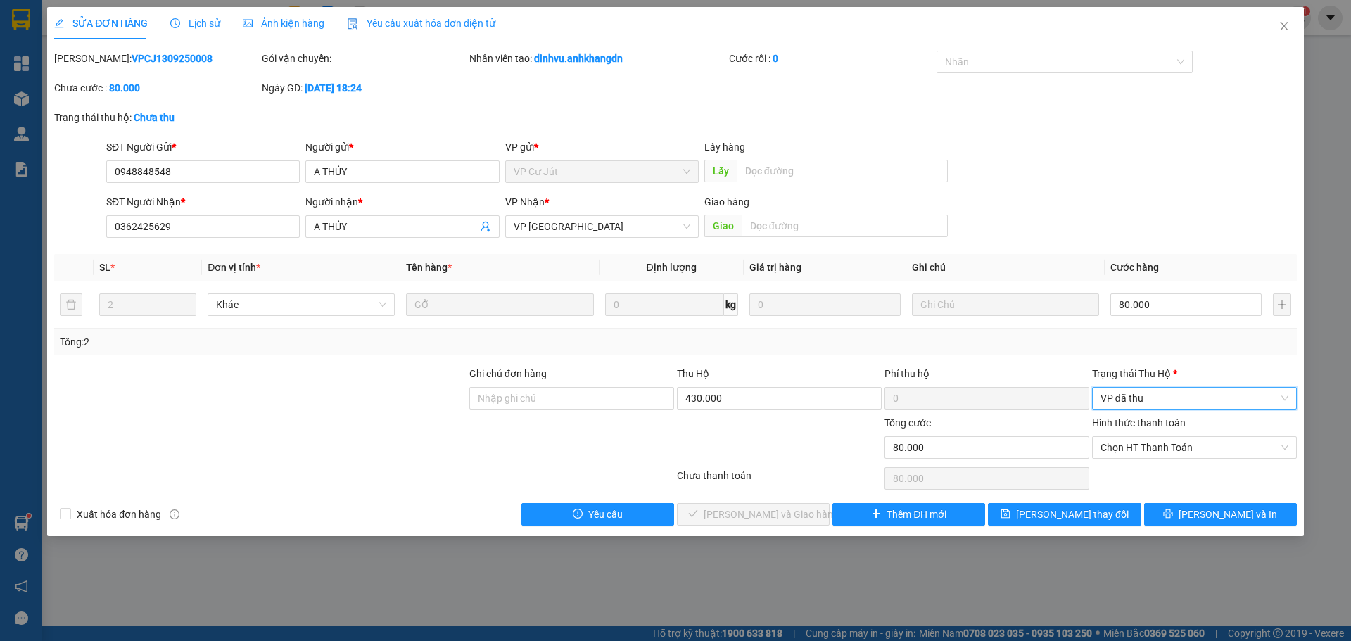
click at [1182, 460] on div "Hình thức thanh toán Chọn HT Thanh Toán" at bounding box center [1194, 439] width 205 height 49
click at [1174, 449] on span "Chọn HT Thanh Toán" at bounding box center [1195, 447] width 188 height 21
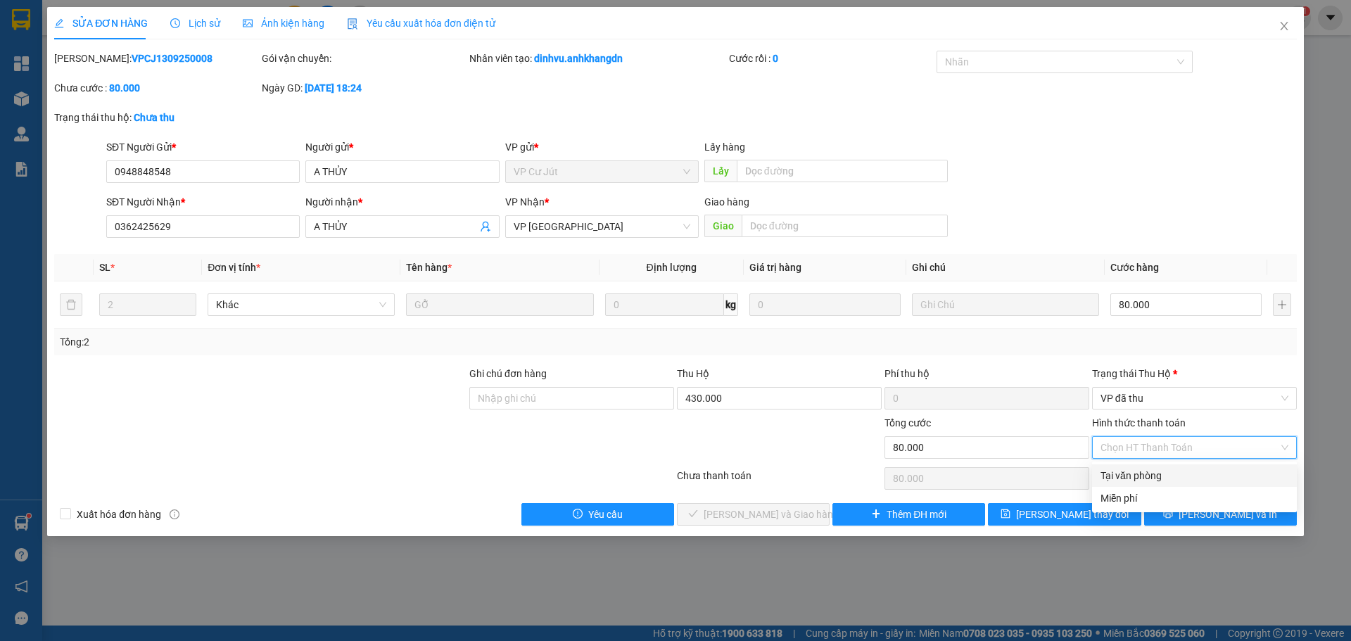
click at [1145, 485] on div "Tại văn phòng" at bounding box center [1194, 475] width 205 height 23
type input "0"
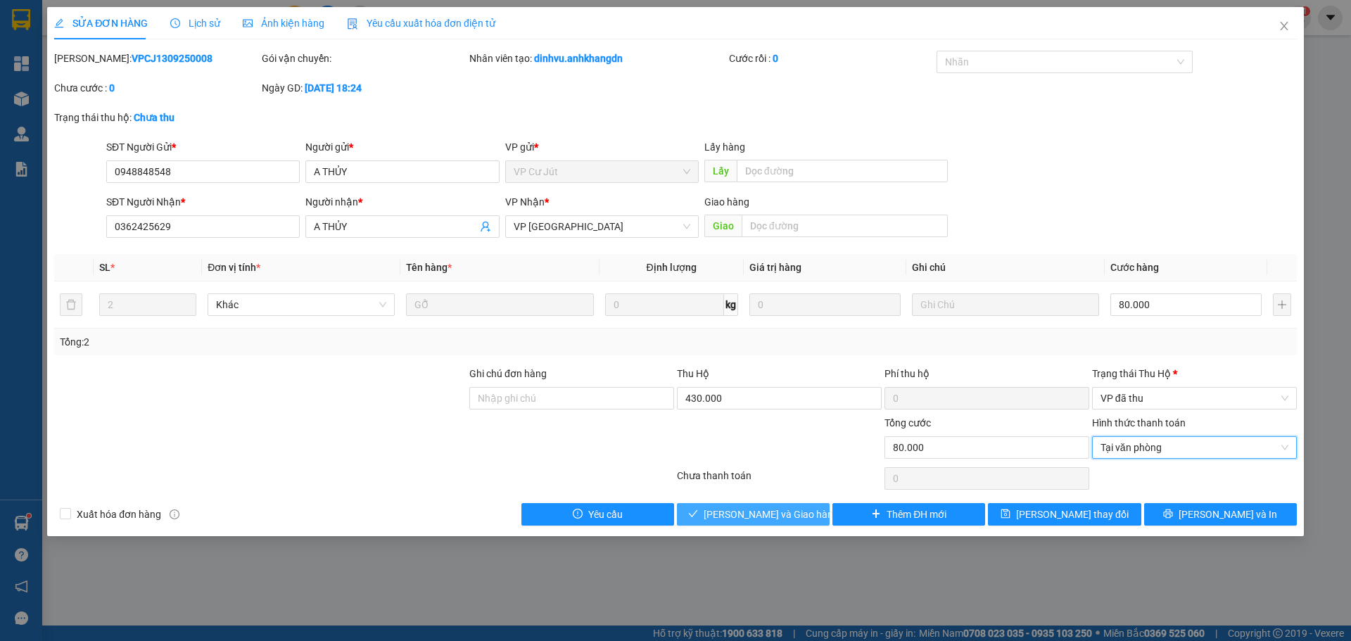
click at [756, 511] on span "[PERSON_NAME] và Giao hàng" at bounding box center [771, 514] width 135 height 15
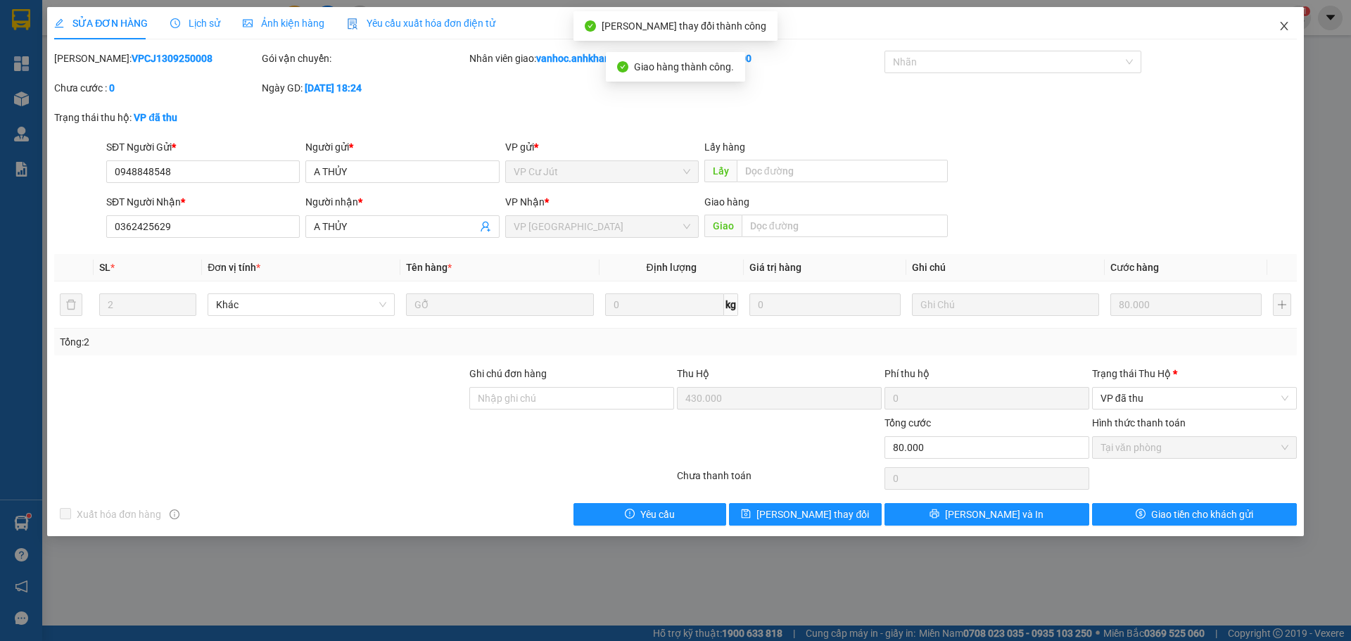
click at [1291, 26] on span "Close" at bounding box center [1284, 26] width 39 height 39
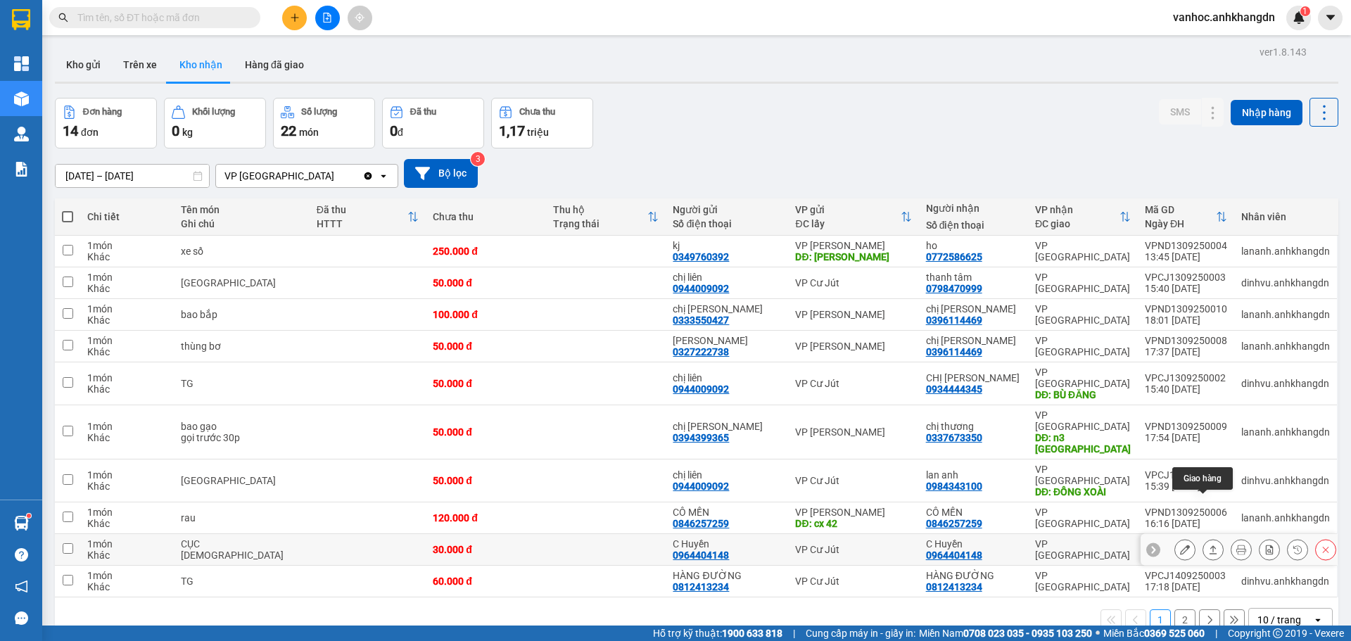
click at [1208, 545] on icon at bounding box center [1213, 550] width 10 height 10
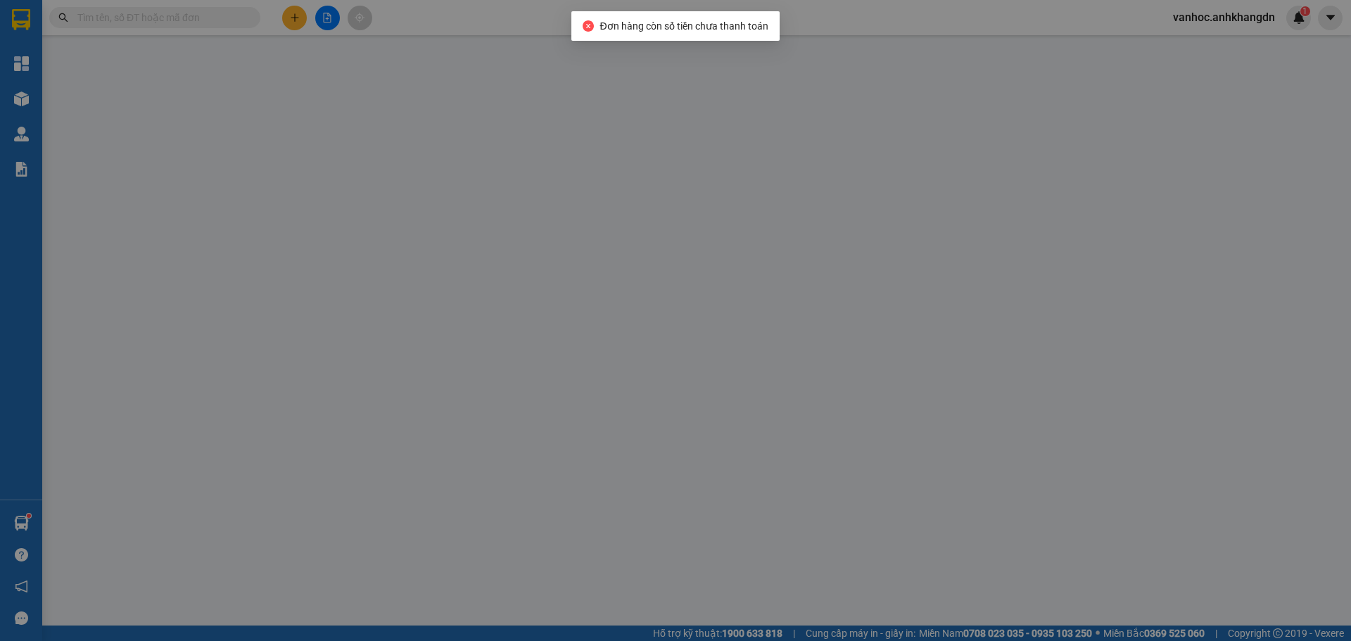
type input "0964404148"
type input "C Huyền"
type input "0964404148"
type input "C Huyền"
type input "30.000"
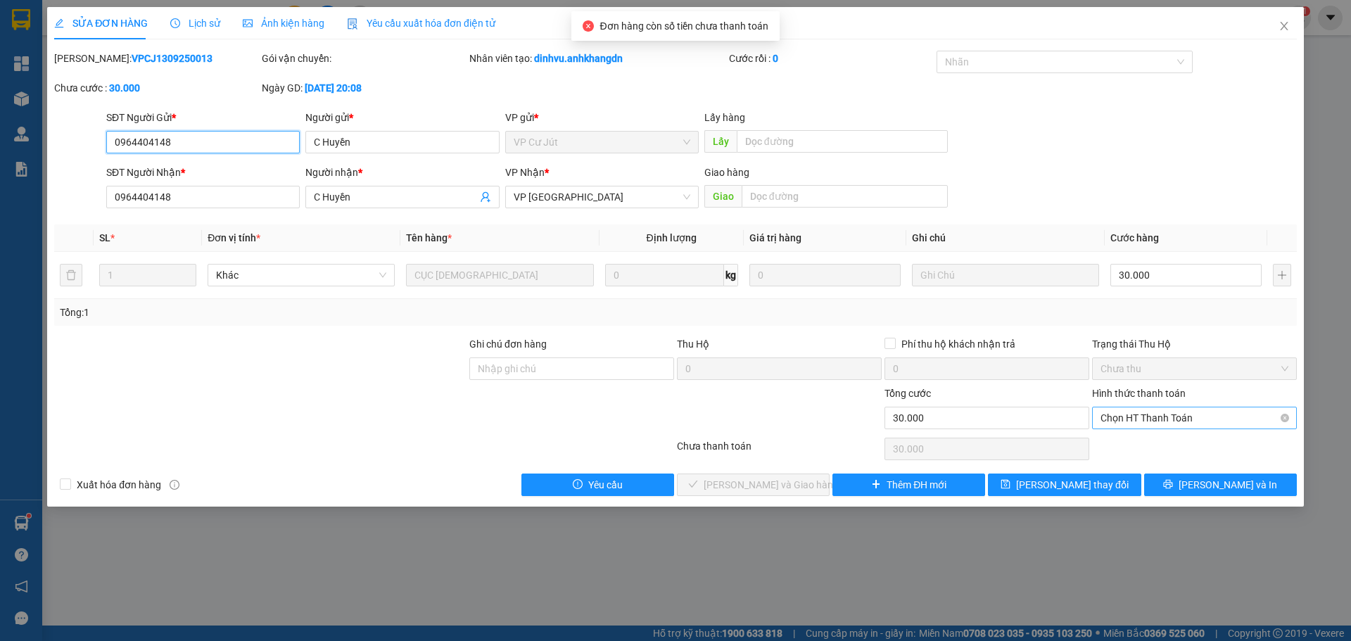
click at [1177, 415] on span "Chọn HT Thanh Toán" at bounding box center [1195, 417] width 188 height 21
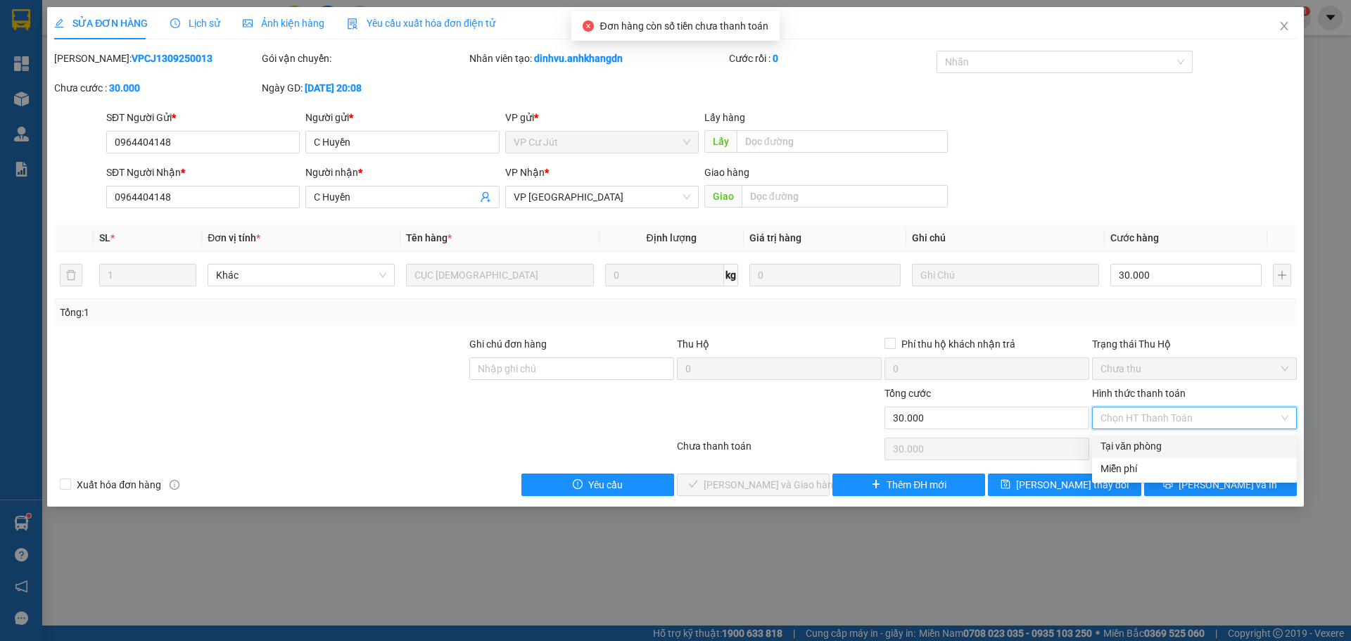
click at [1120, 443] on div "Tại văn phòng" at bounding box center [1195, 445] width 188 height 15
type input "0"
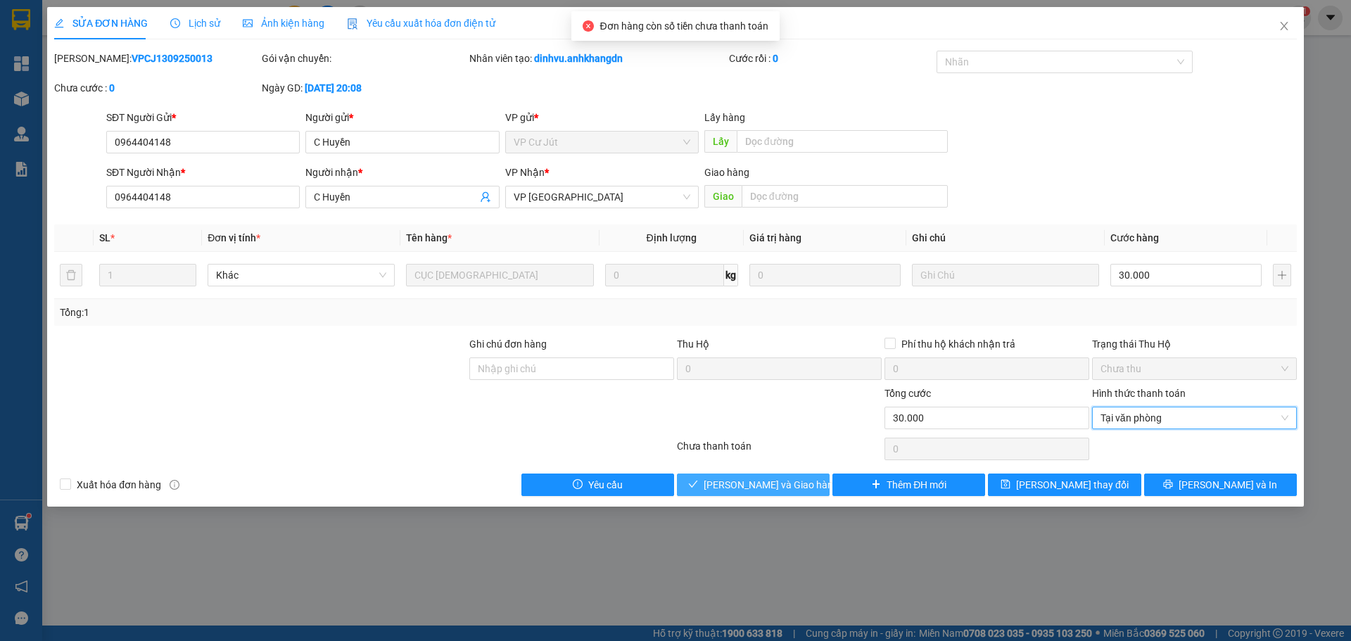
click at [784, 477] on span "[PERSON_NAME] và Giao hàng" at bounding box center [771, 484] width 135 height 15
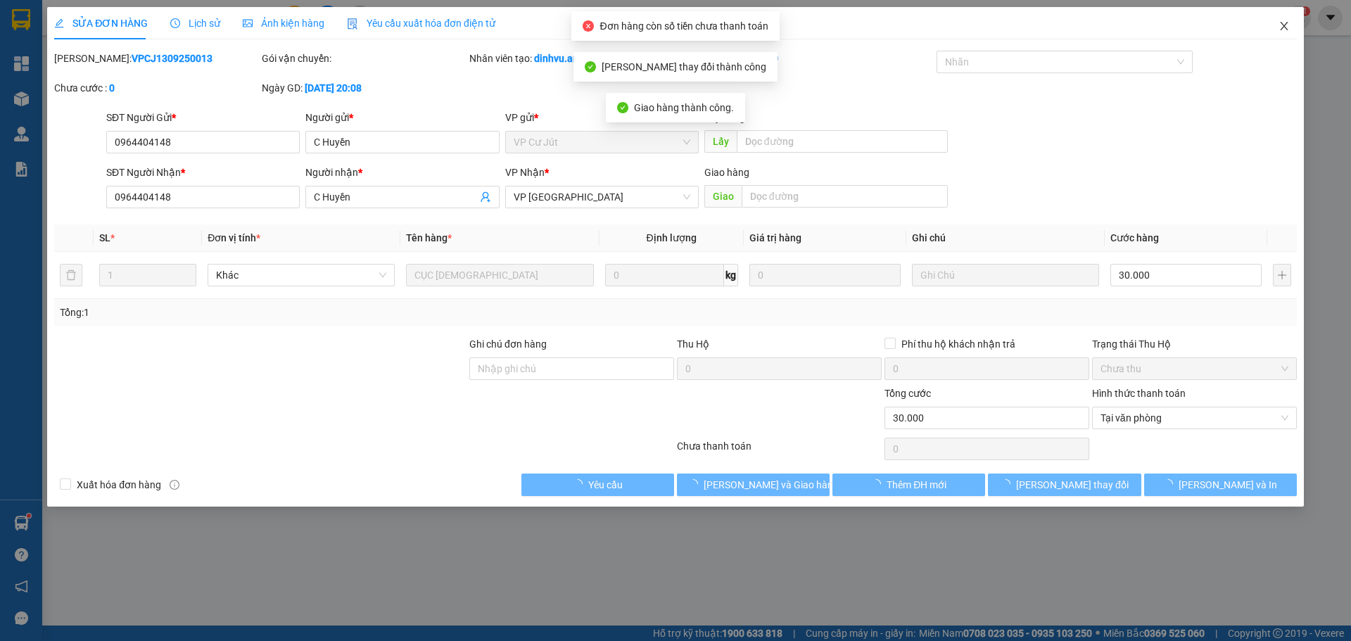
click at [1276, 32] on span "Close" at bounding box center [1284, 26] width 39 height 39
click at [1279, 29] on div "vanhoc.anhkhangdn 1" at bounding box center [1236, 18] width 149 height 25
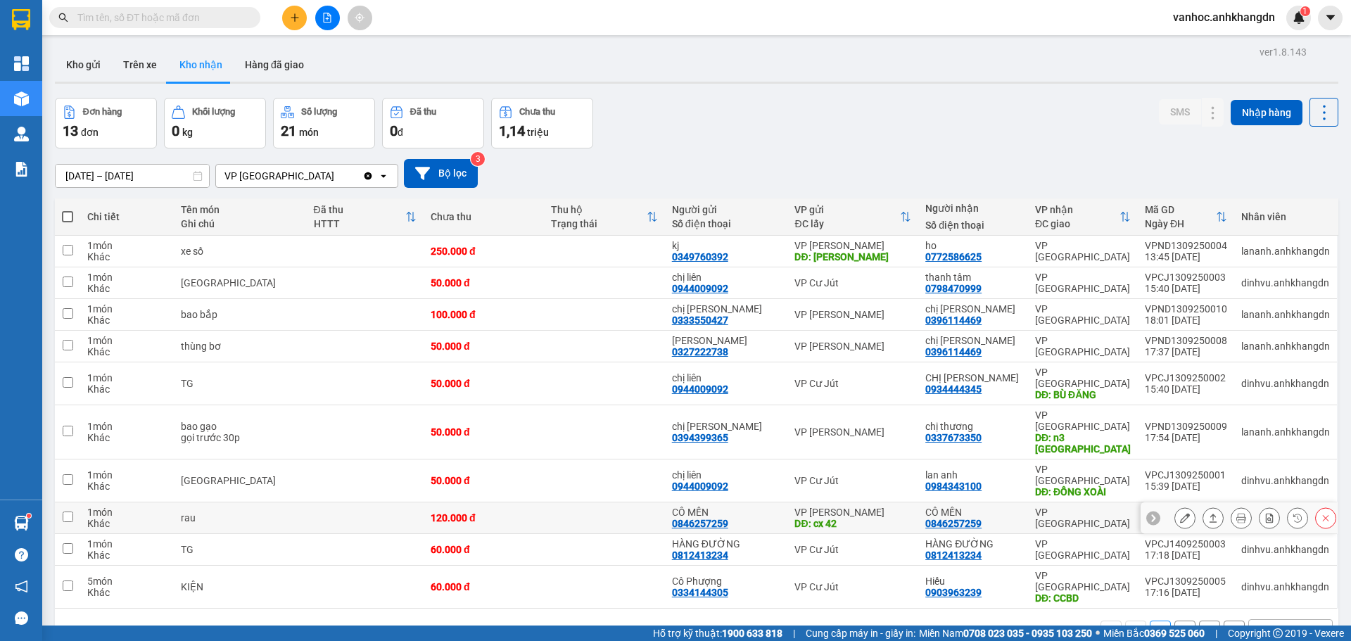
click at [1208, 513] on icon at bounding box center [1213, 518] width 10 height 10
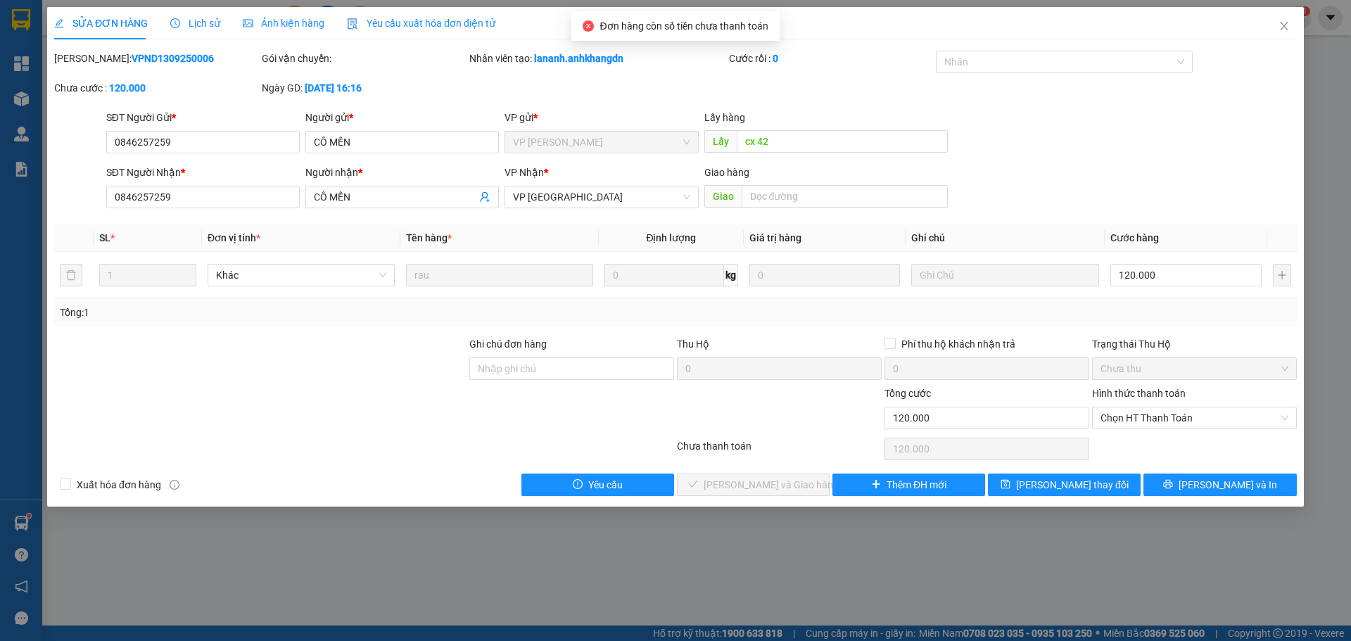
type input "0846257259"
type input "CÔ MẾN"
type input "cx 42"
type input "0846257259"
type input "CÔ MẾN"
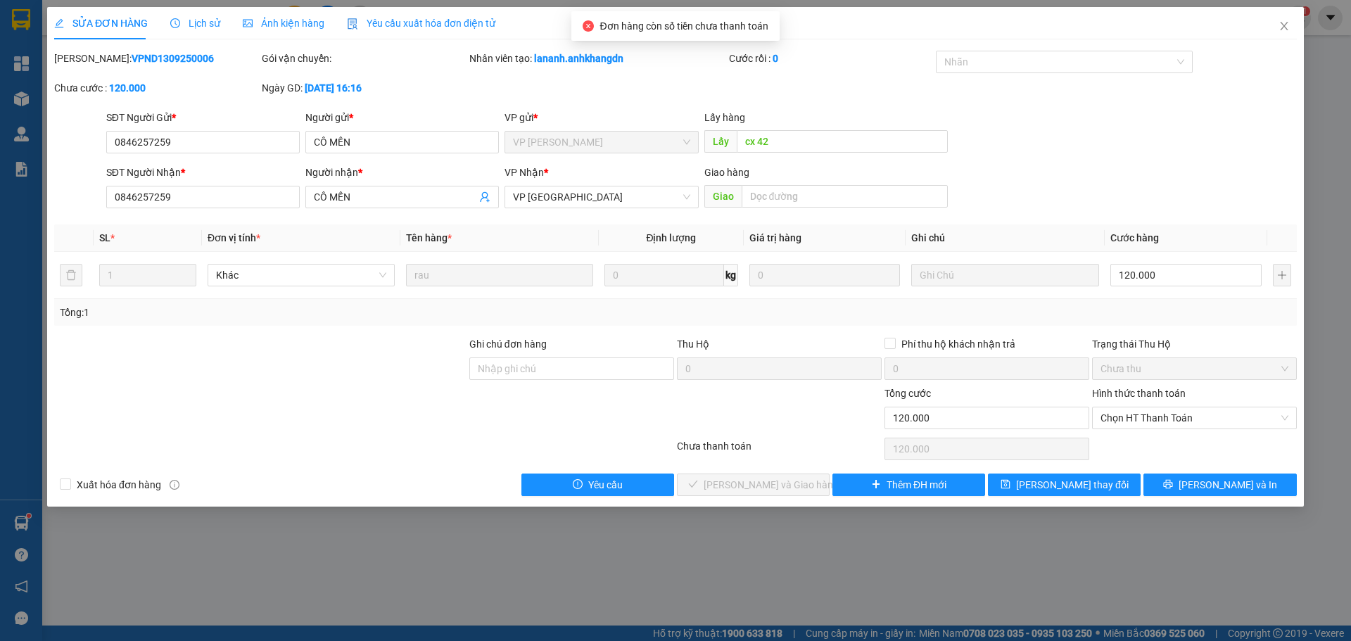
type input "120.000"
drag, startPoint x: 1203, startPoint y: 425, endPoint x: 1194, endPoint y: 431, distance: 10.1
click at [1202, 425] on span "Chọn HT Thanh Toán" at bounding box center [1195, 417] width 188 height 21
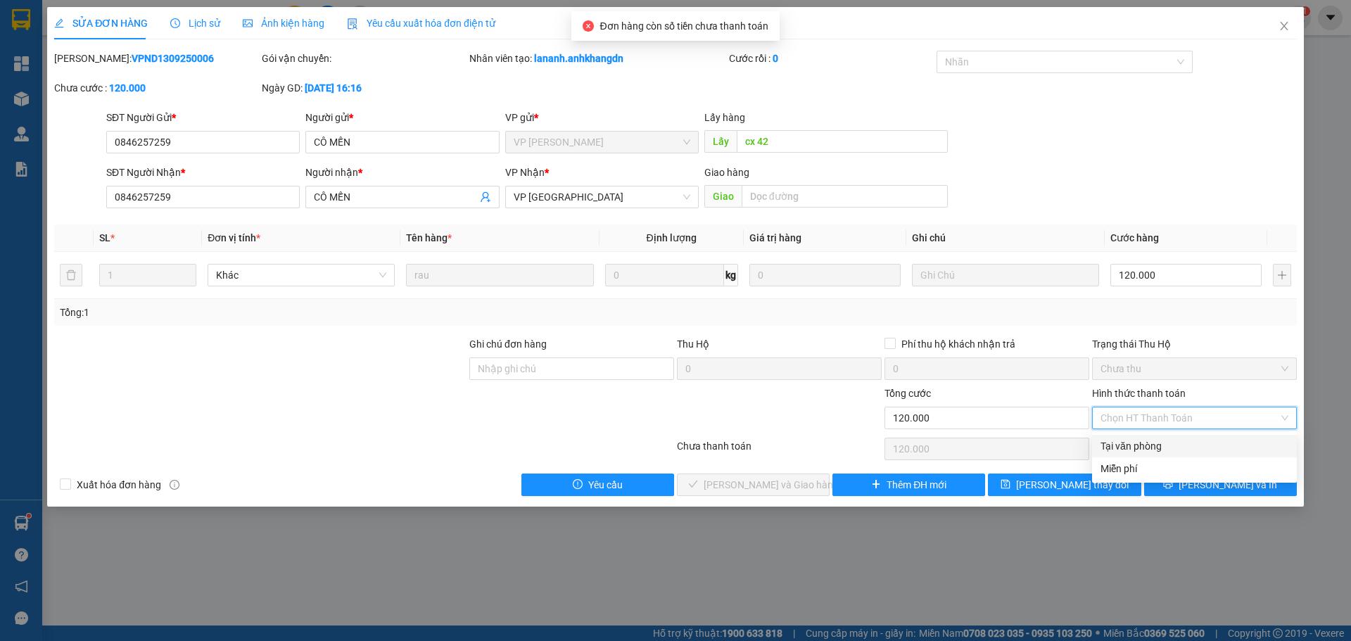
click at [1137, 450] on div "Tại văn phòng" at bounding box center [1195, 445] width 188 height 15
type input "0"
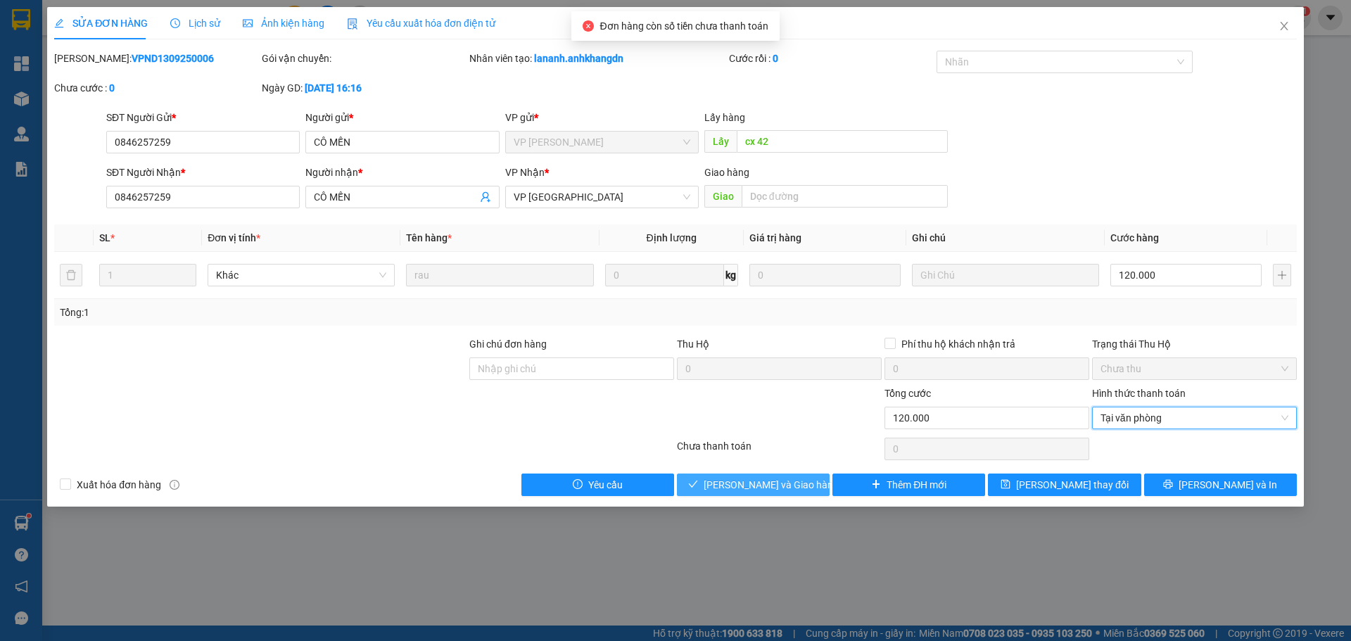
click at [785, 481] on span "[PERSON_NAME] và Giao hàng" at bounding box center [771, 484] width 135 height 15
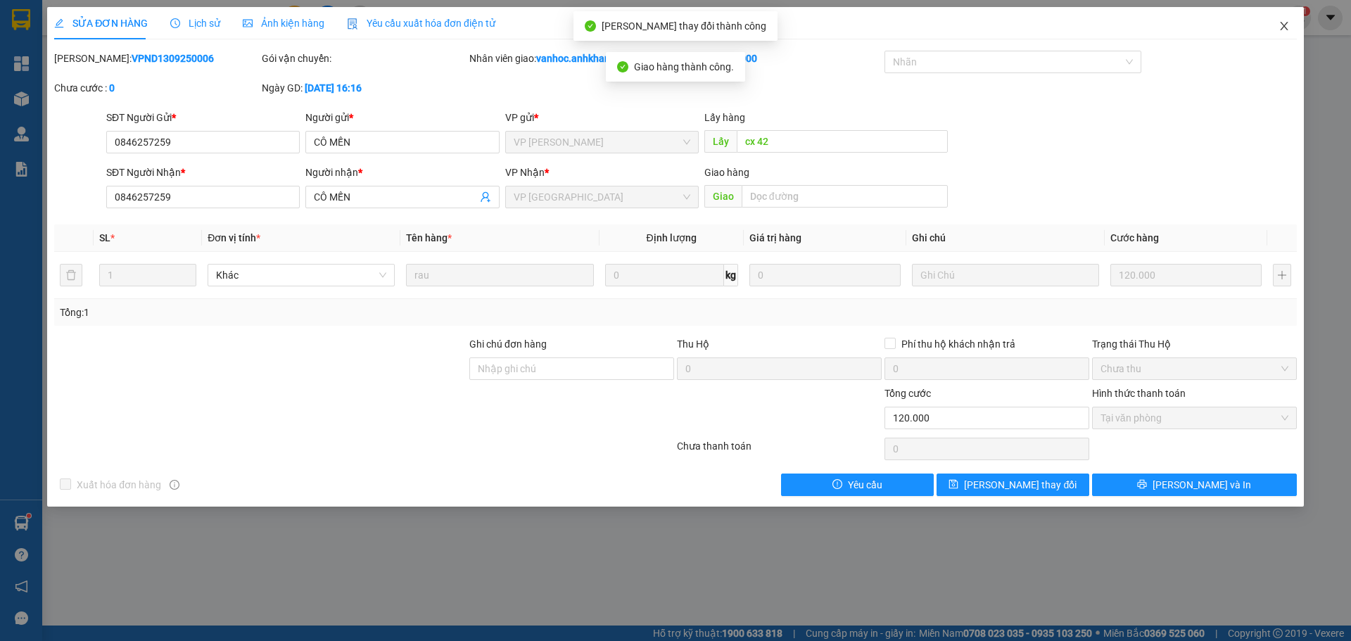
click at [1281, 27] on icon "close" at bounding box center [1284, 25] width 11 height 11
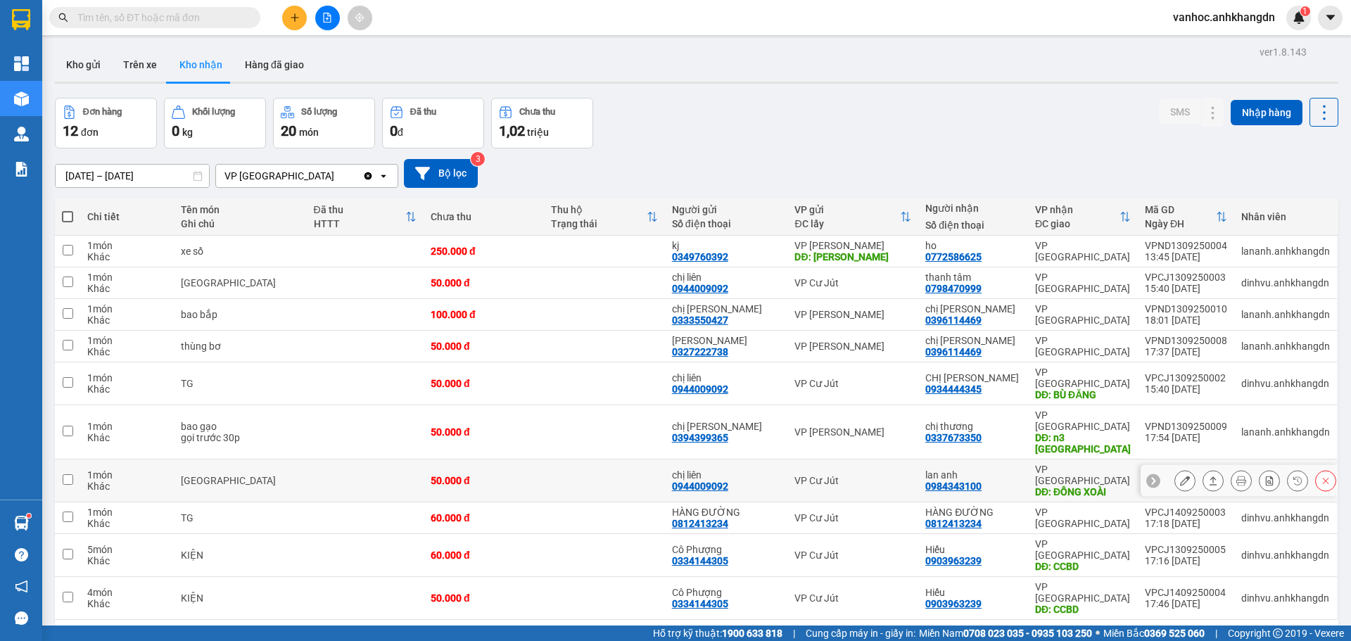
click at [1208, 476] on icon at bounding box center [1213, 481] width 10 height 10
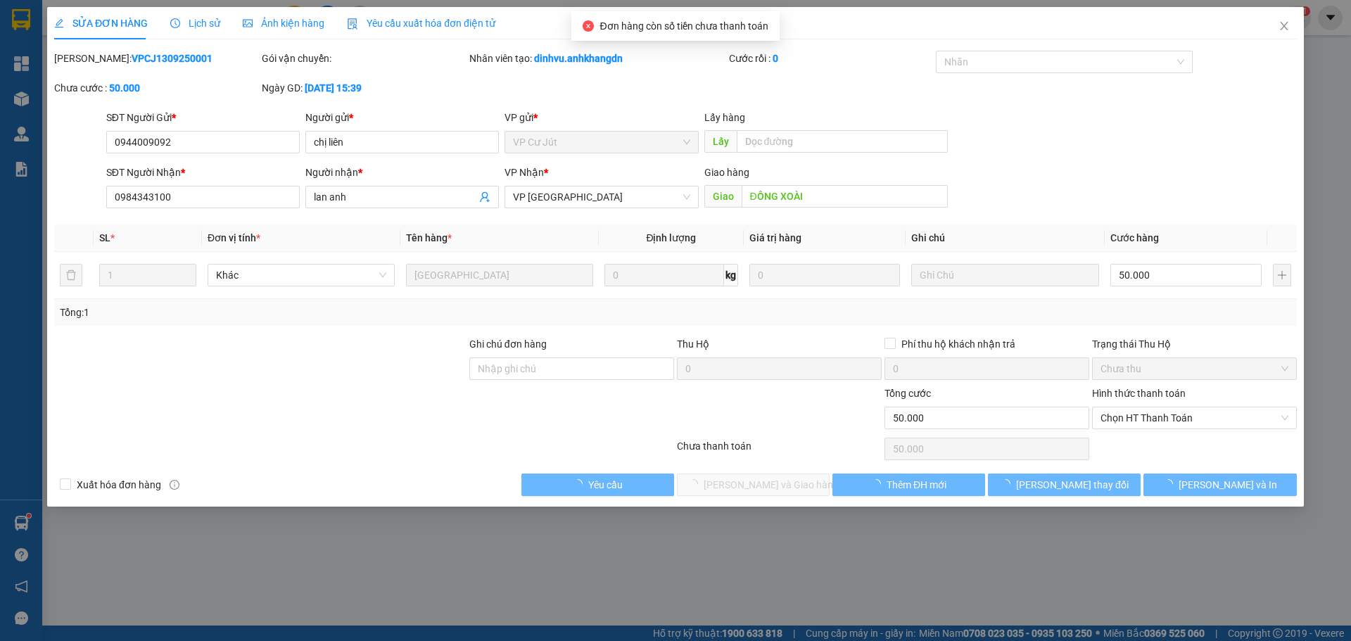
type input "0944009092"
type input "chị liên"
type input "0984343100"
type input "lan anh"
type input "ĐỒNG XOÀI"
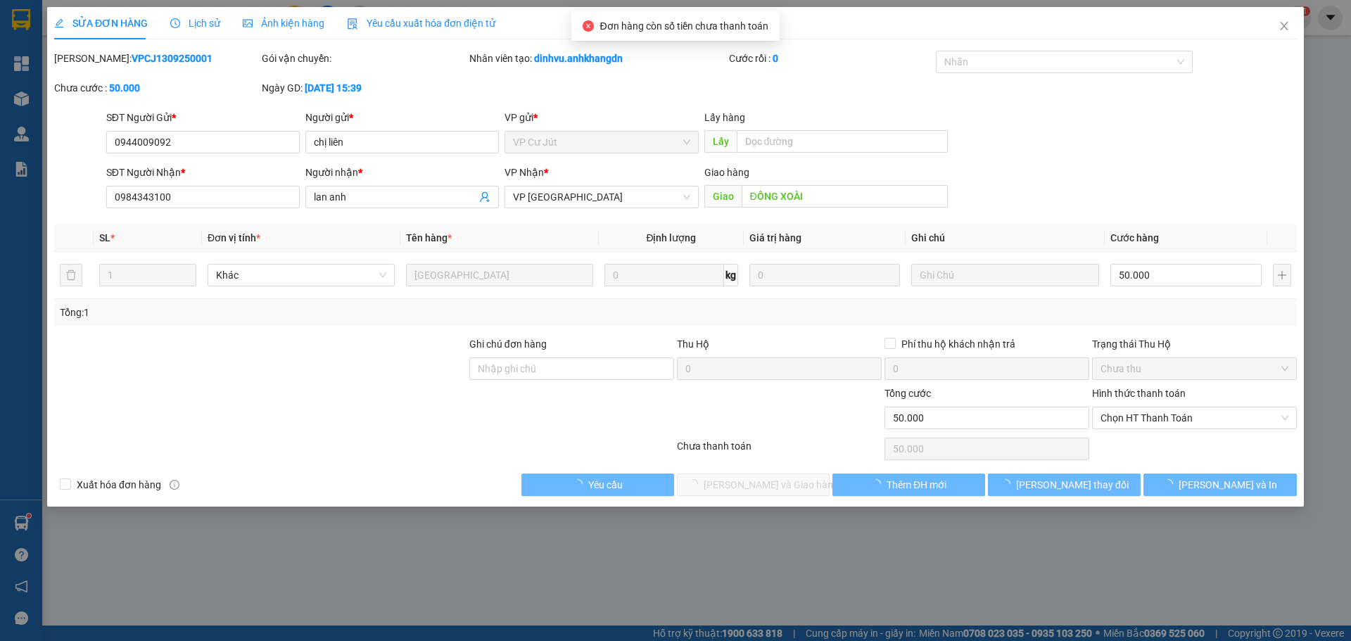
type input "50.000"
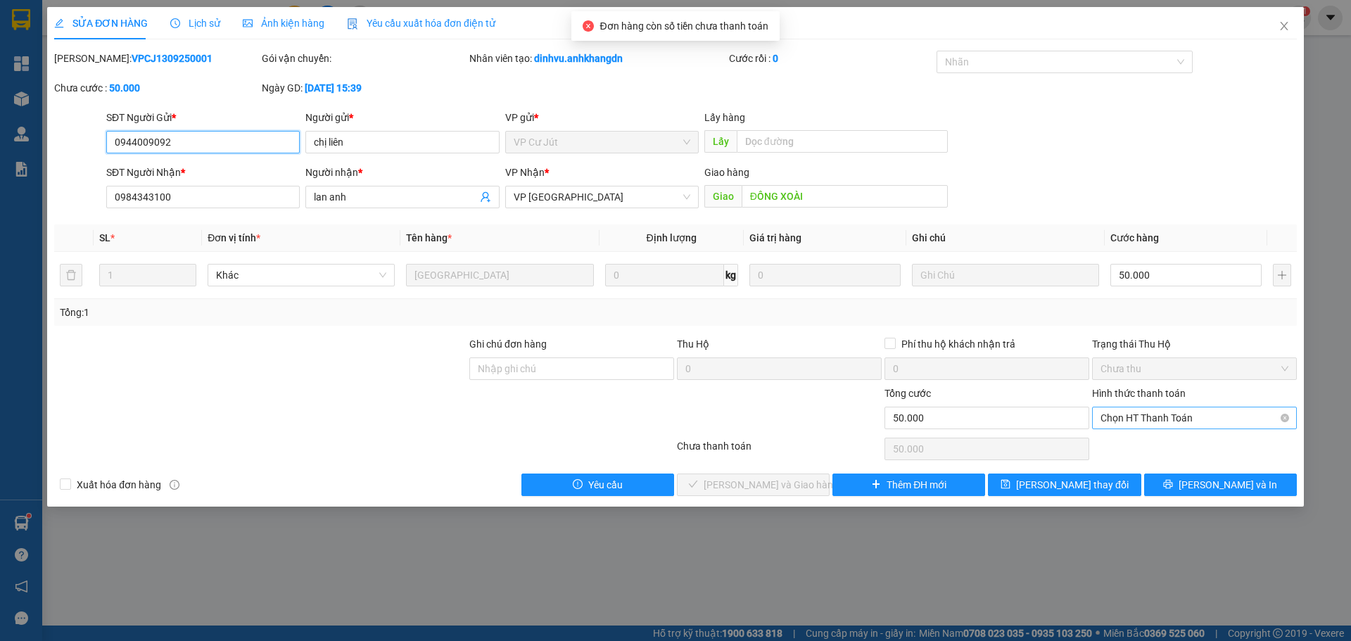
click at [1158, 422] on span "Chọn HT Thanh Toán" at bounding box center [1195, 417] width 188 height 21
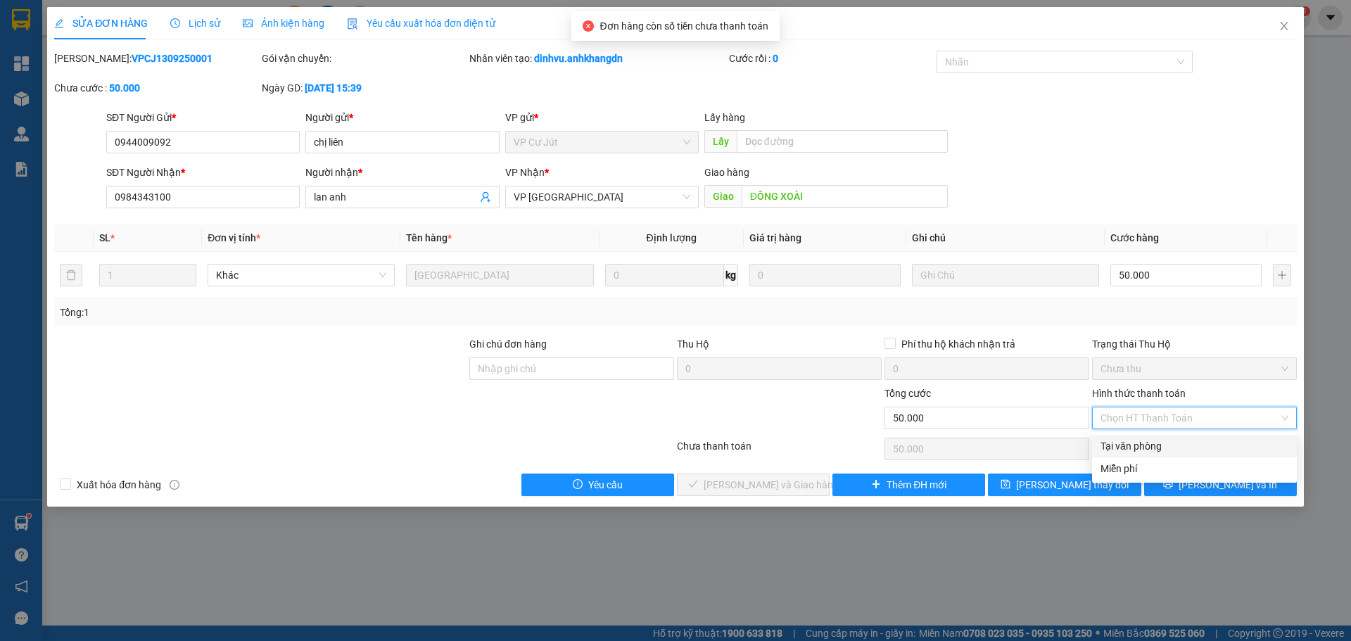
click at [1110, 453] on div "Tại văn phòng" at bounding box center [1195, 445] width 188 height 15
type input "0"
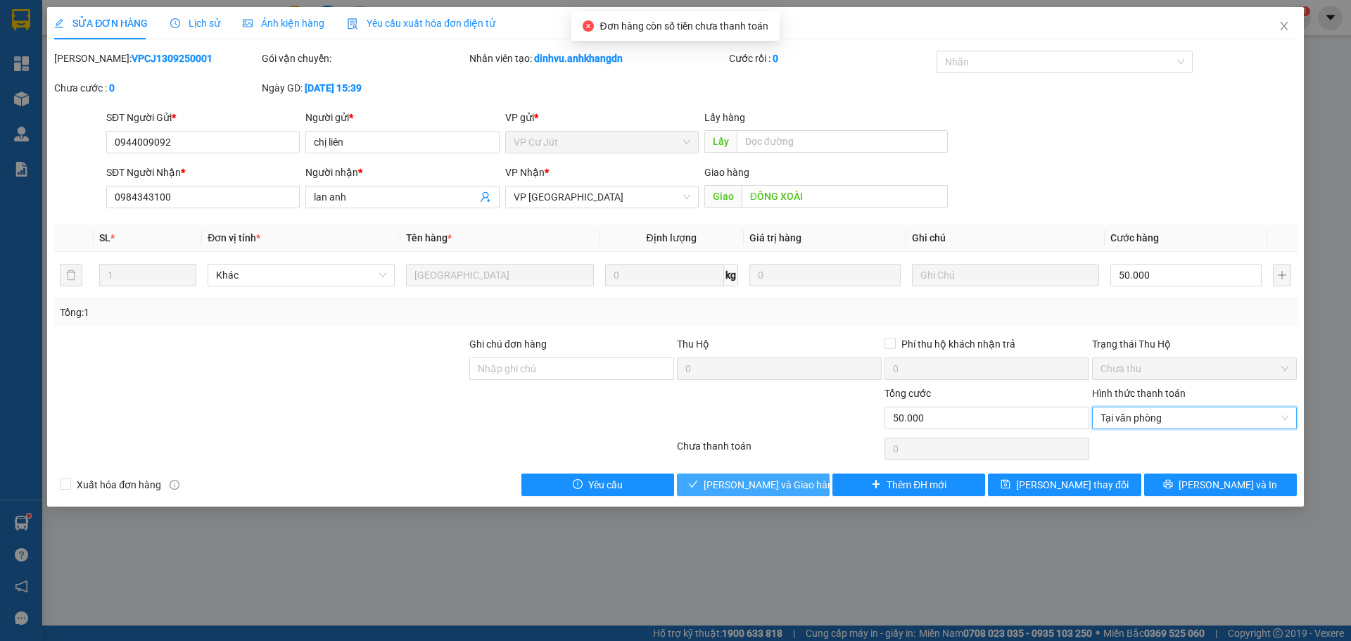
click at [762, 479] on span "[PERSON_NAME] và Giao hàng" at bounding box center [771, 484] width 135 height 15
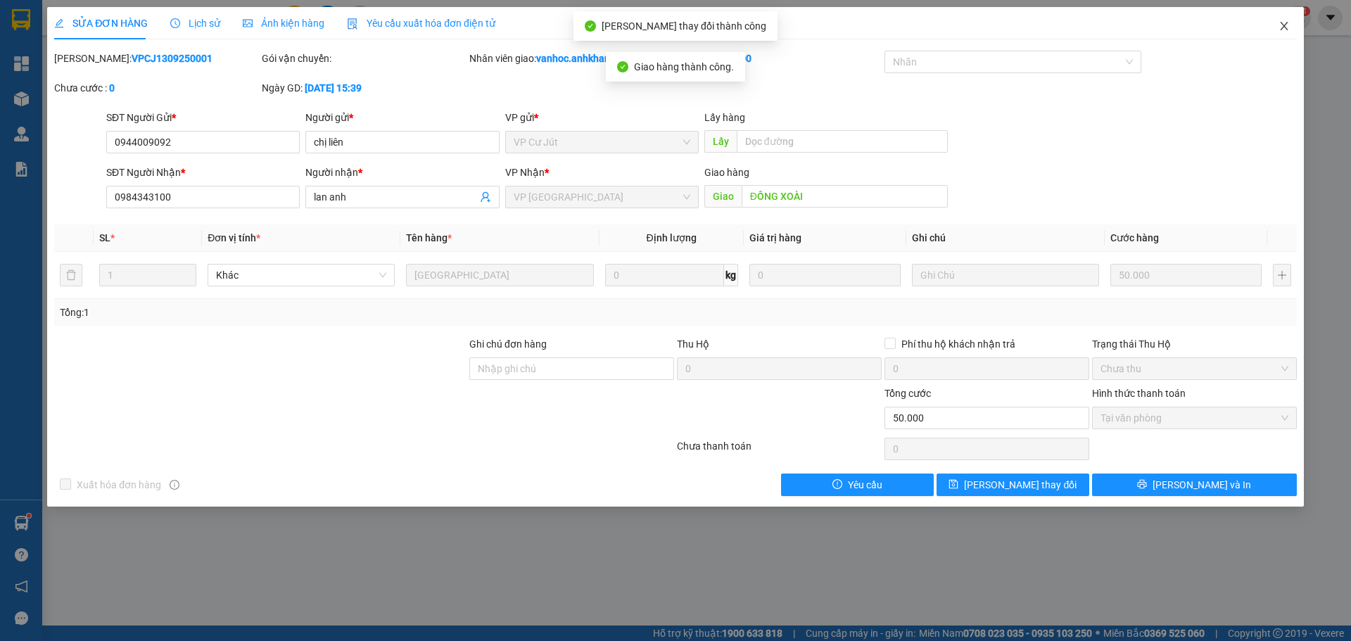
click at [1284, 30] on icon "close" at bounding box center [1284, 25] width 11 height 11
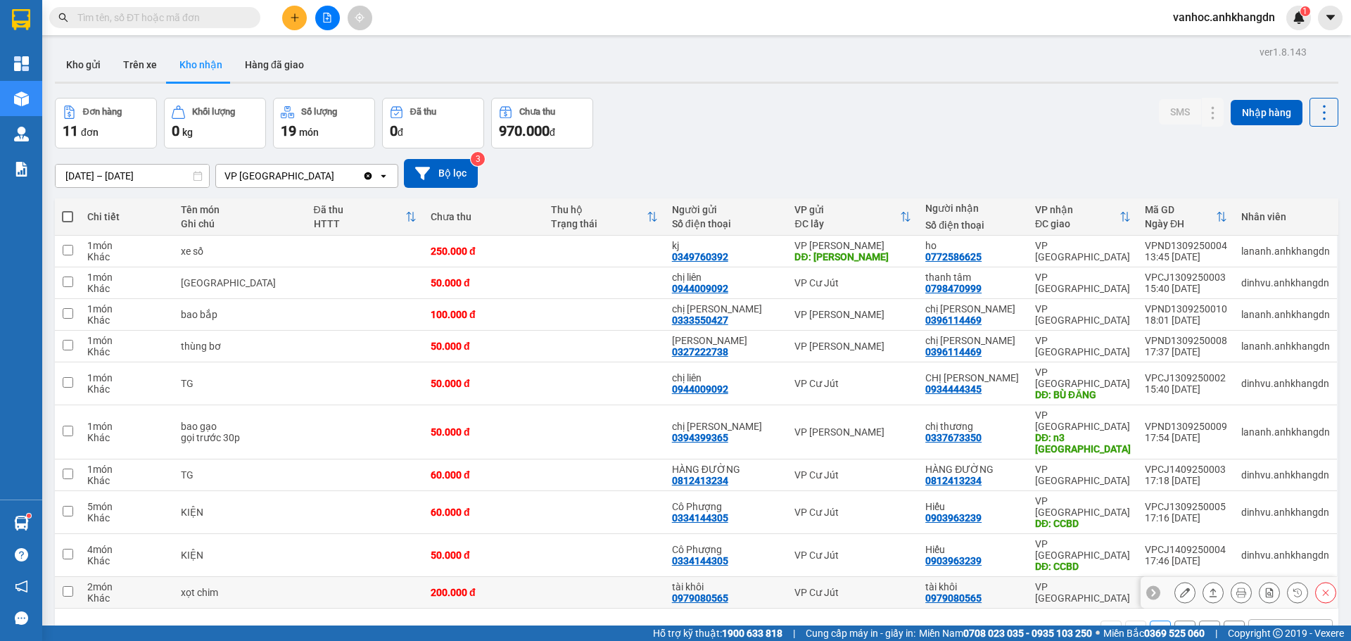
click at [1208, 588] on icon at bounding box center [1213, 593] width 10 height 10
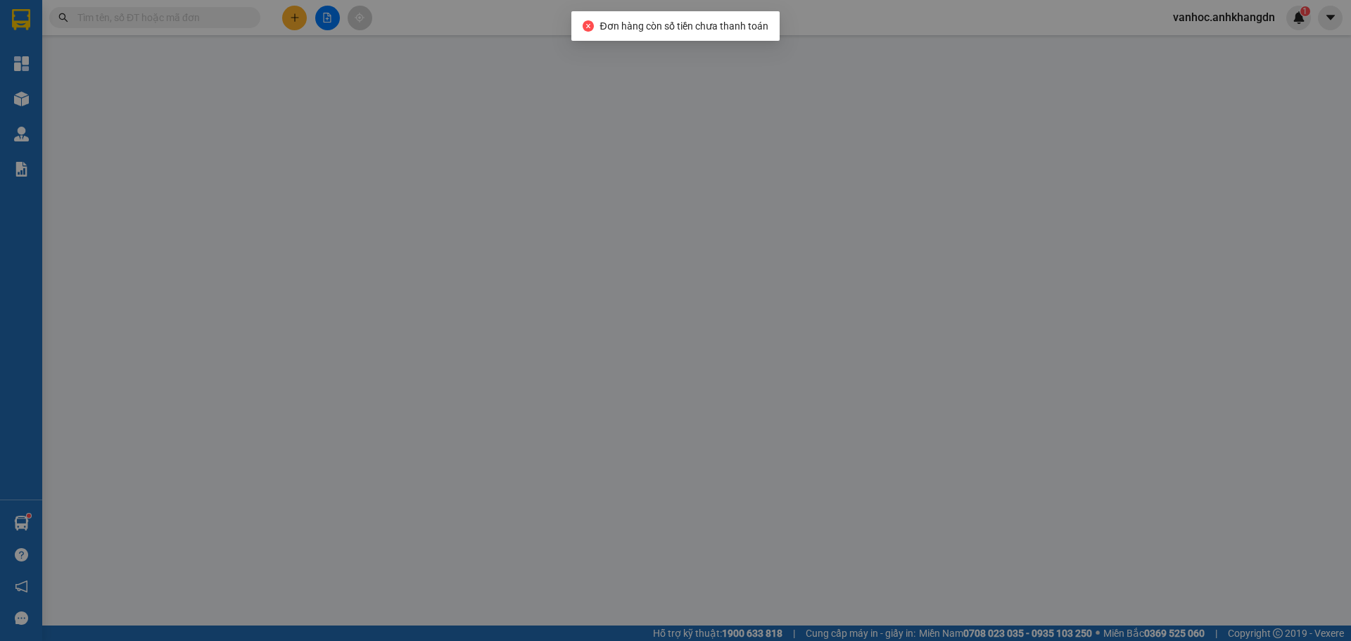
type input "0979080565"
type input "tài khôi"
type input "0979080565"
type input "tài khôi"
type input "200.000"
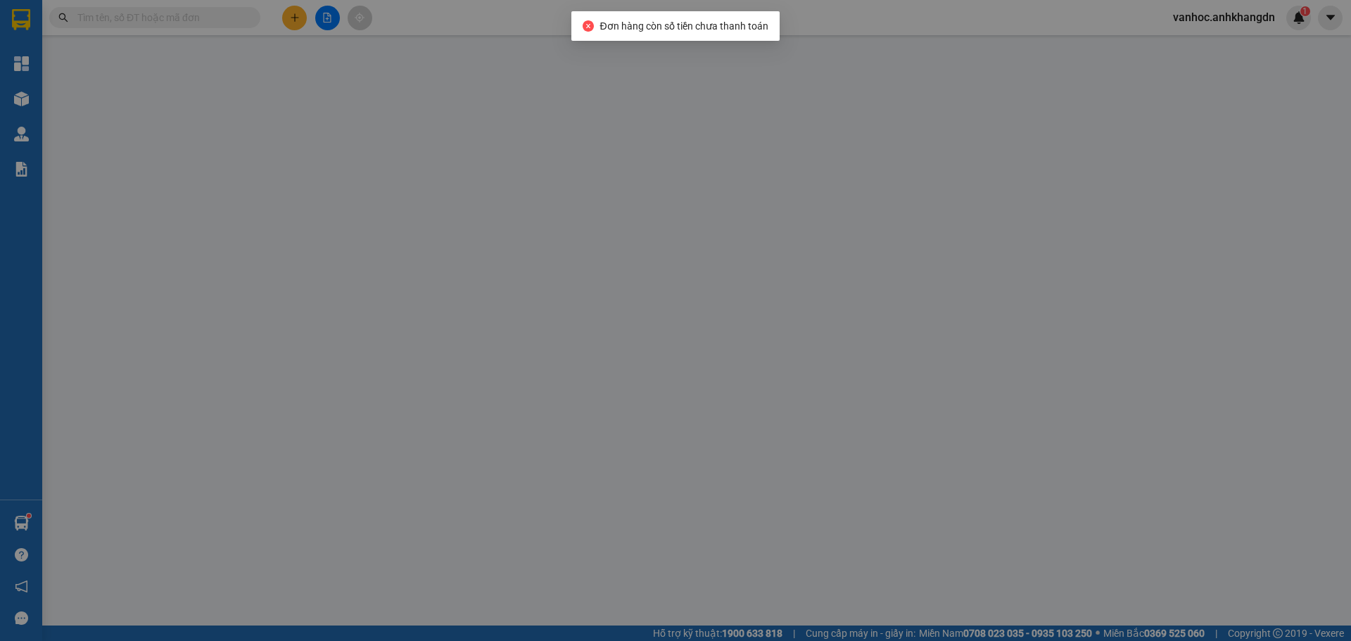
type input "200.000"
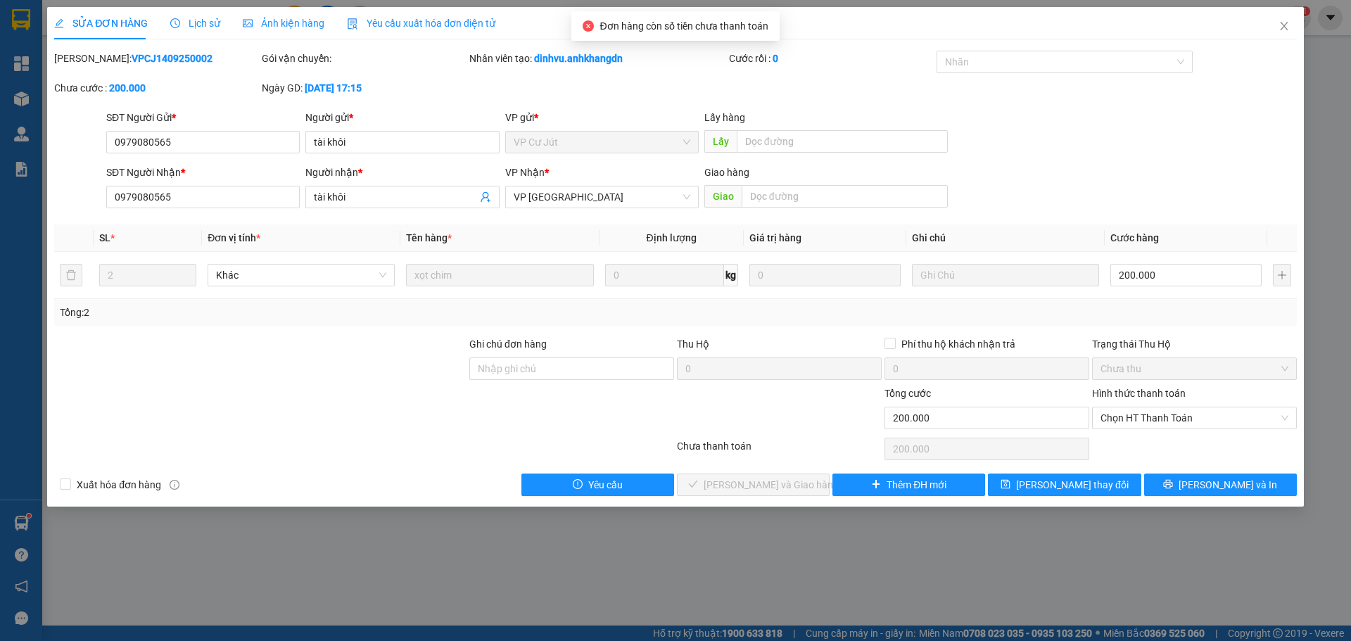
drag, startPoint x: 956, startPoint y: 578, endPoint x: 979, endPoint y: 571, distance: 24.5
click at [958, 581] on div "SỬA ĐƠN HÀNG Lịch sử Ảnh kiện hàng Yêu cầu xuất hóa đơn điện tử Total Paid Fee …" at bounding box center [675, 320] width 1351 height 641
click at [1282, 28] on icon "close" at bounding box center [1284, 25] width 11 height 11
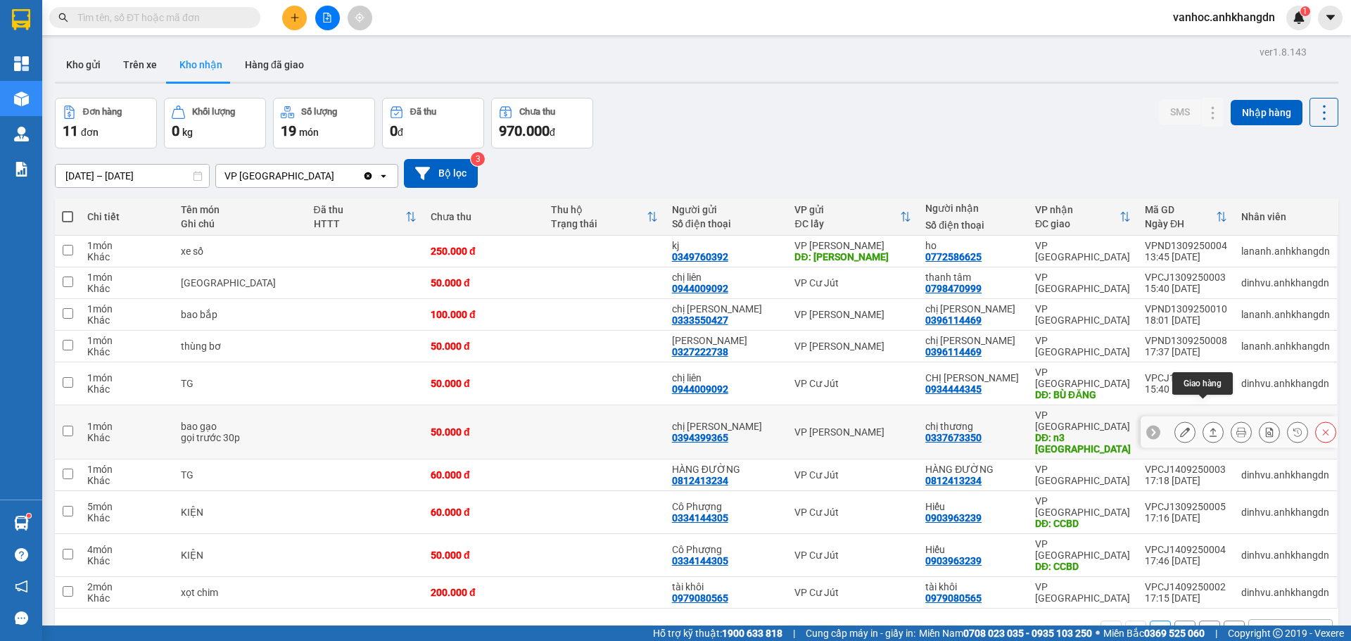
click at [1208, 427] on icon at bounding box center [1213, 432] width 10 height 10
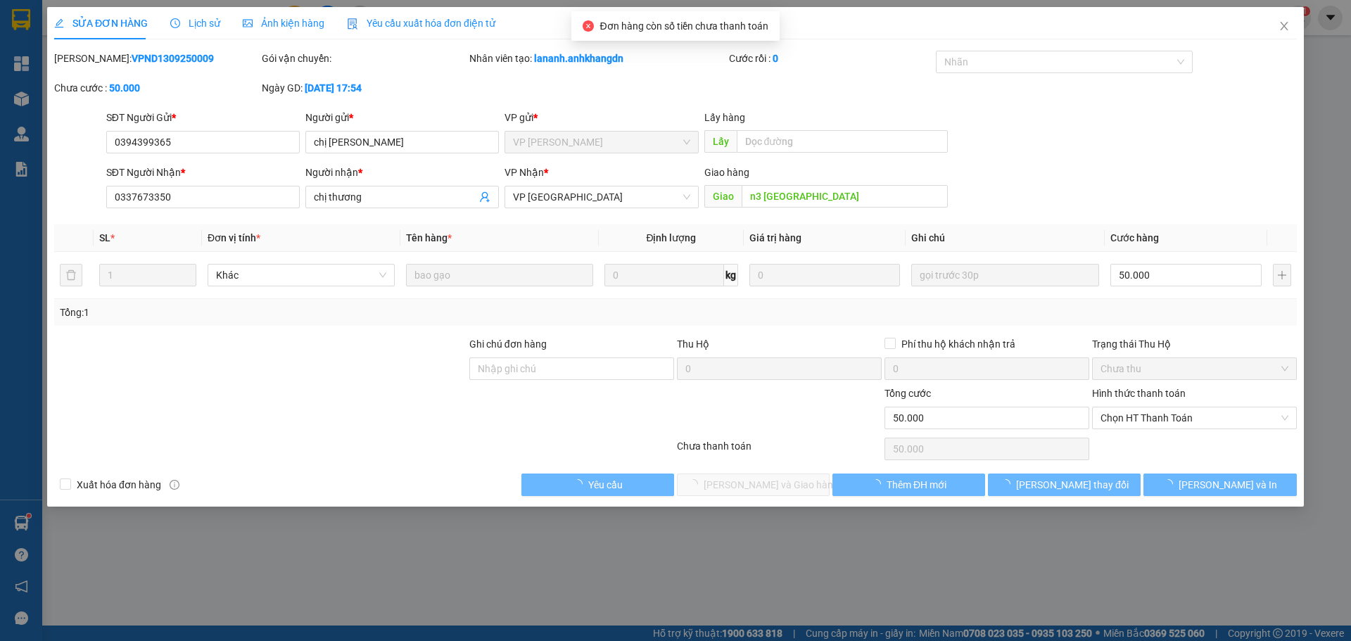
type input "0394399365"
type input "chị [PERSON_NAME]"
type input "0337673350"
type input "chị thương"
type input "n3 [GEOGRAPHIC_DATA]"
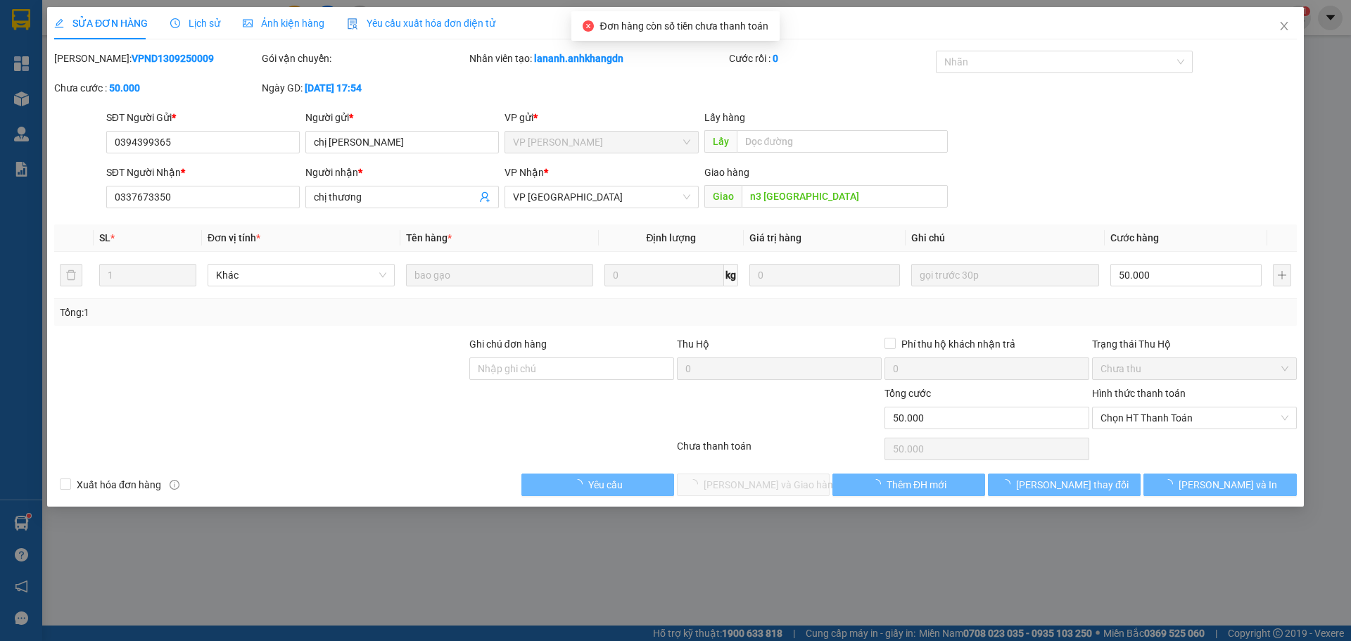
type input "50.000"
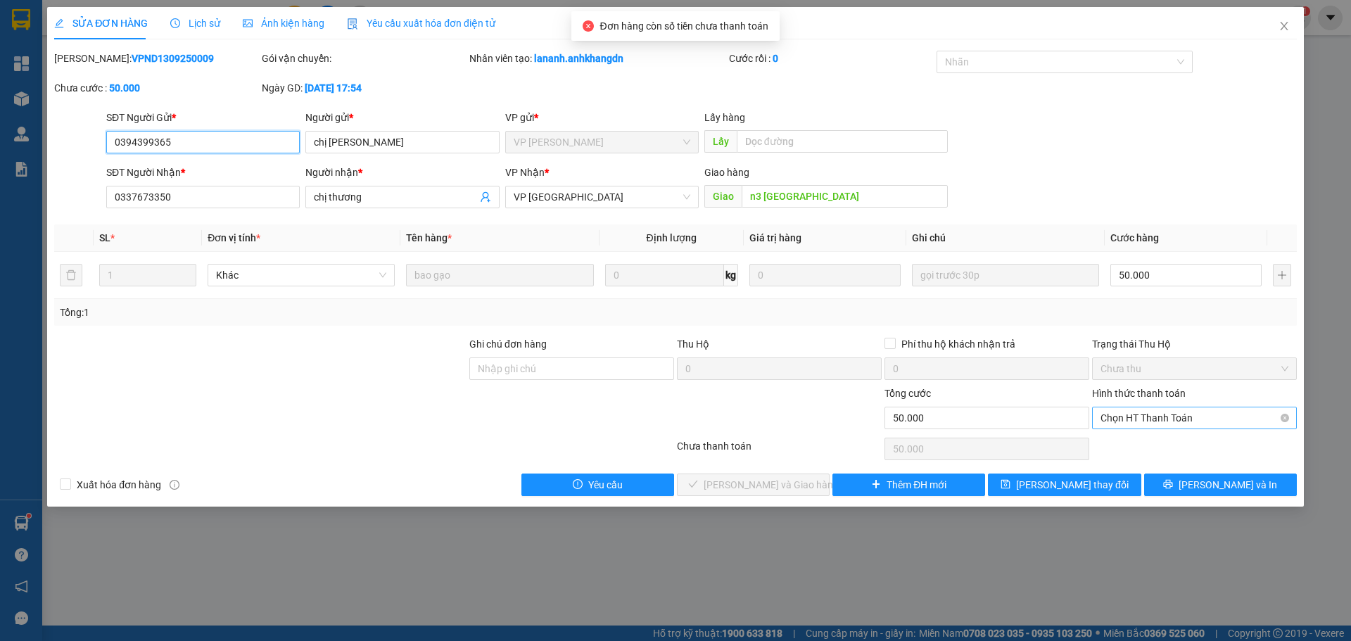
click at [1179, 415] on span "Chọn HT Thanh Toán" at bounding box center [1195, 417] width 188 height 21
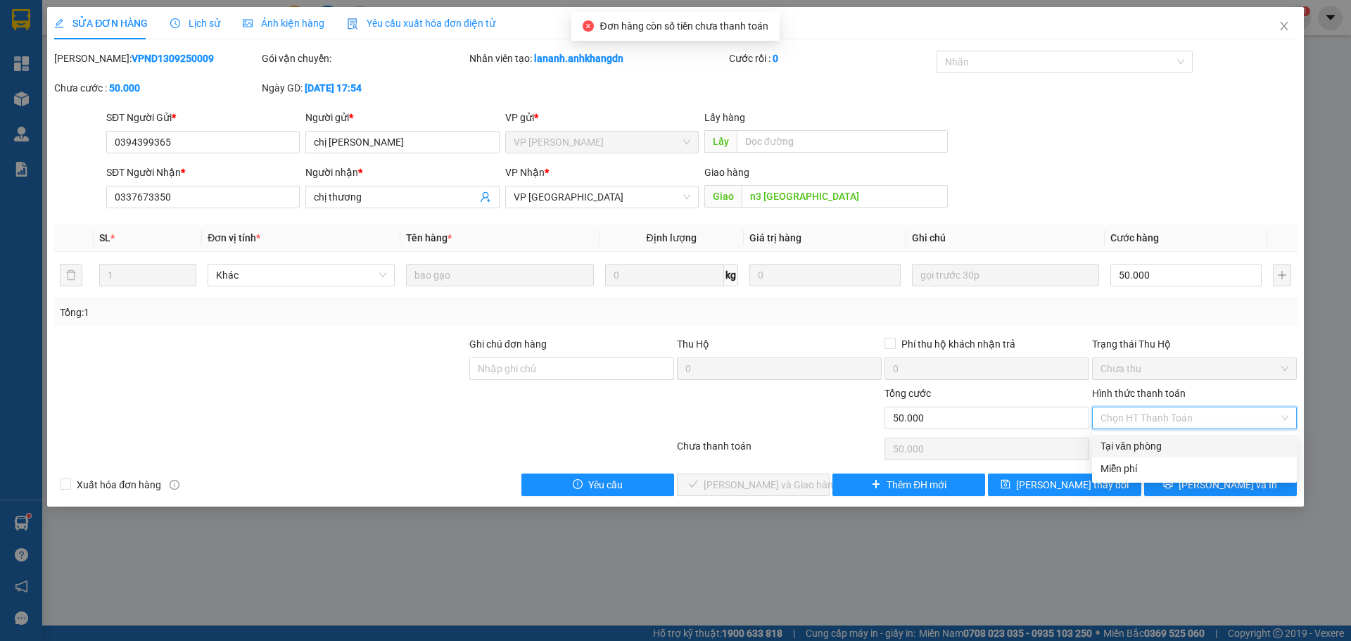
click at [1120, 449] on div "Tại văn phòng" at bounding box center [1195, 445] width 188 height 15
type input "0"
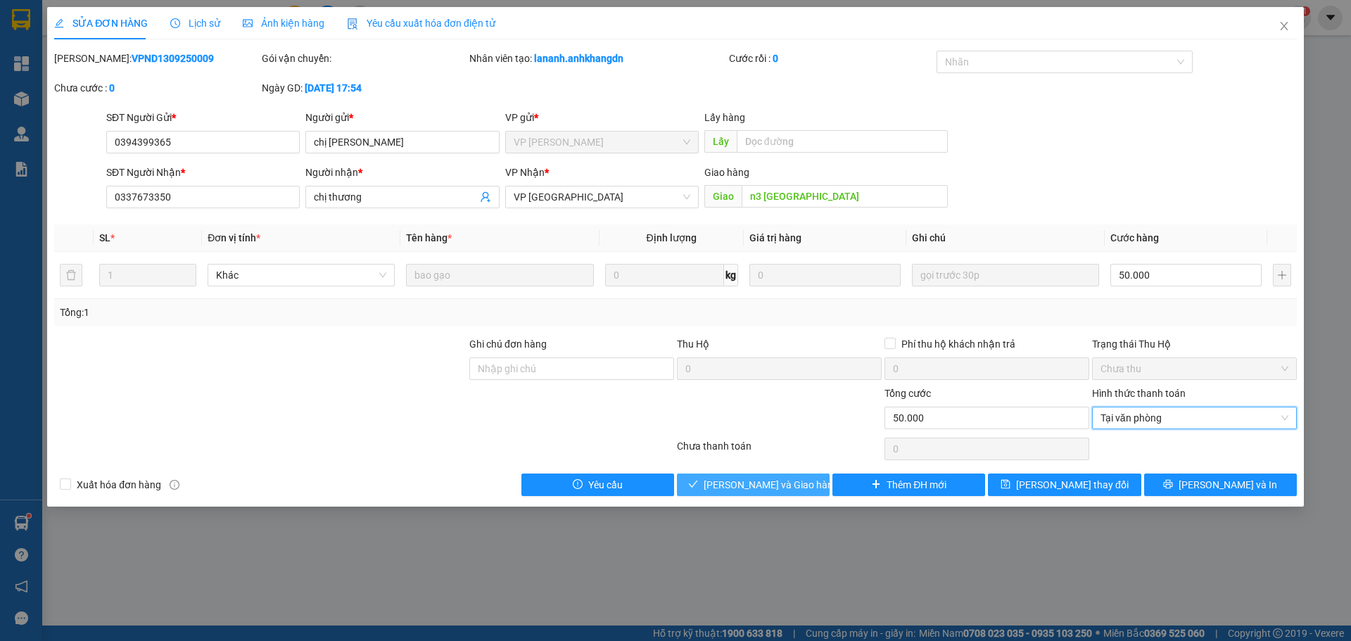
click at [790, 489] on span "[PERSON_NAME] và Giao hàng" at bounding box center [771, 484] width 135 height 15
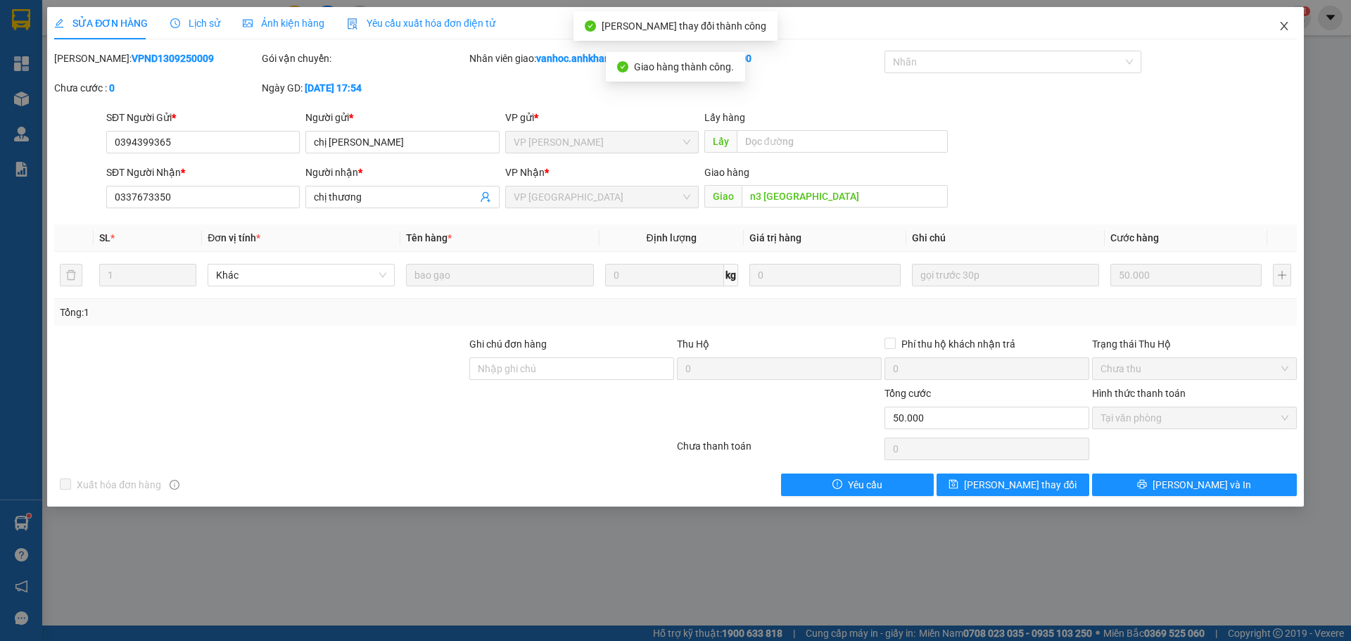
click at [1295, 11] on span "Close" at bounding box center [1284, 26] width 39 height 39
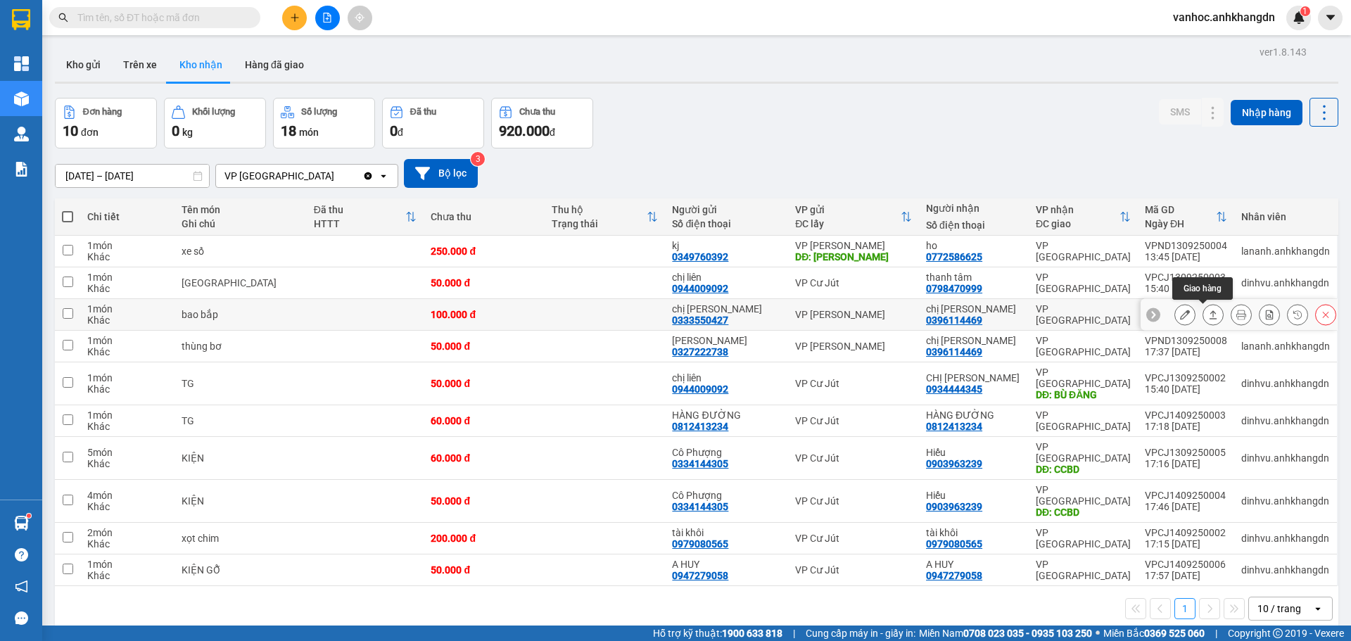
click at [1209, 319] on button at bounding box center [1213, 315] width 20 height 25
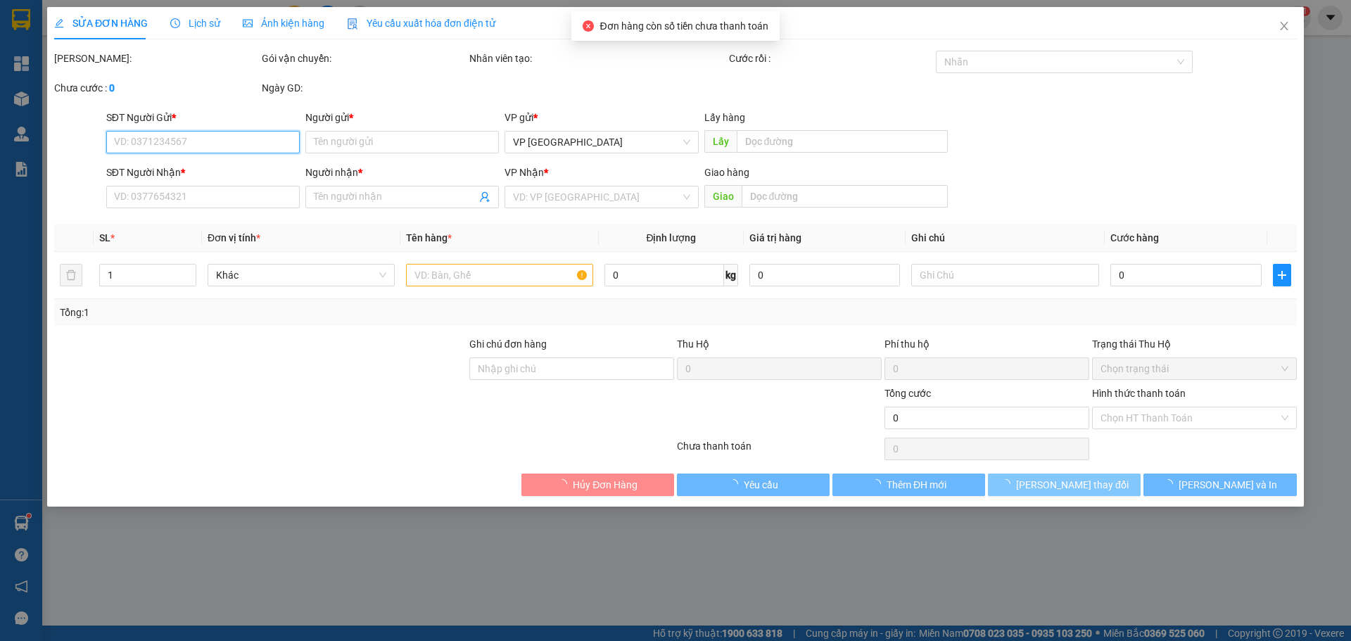
type input "0333550427"
type input "chị [PERSON_NAME]"
type input "0396114469"
type input "chị [PERSON_NAME]"
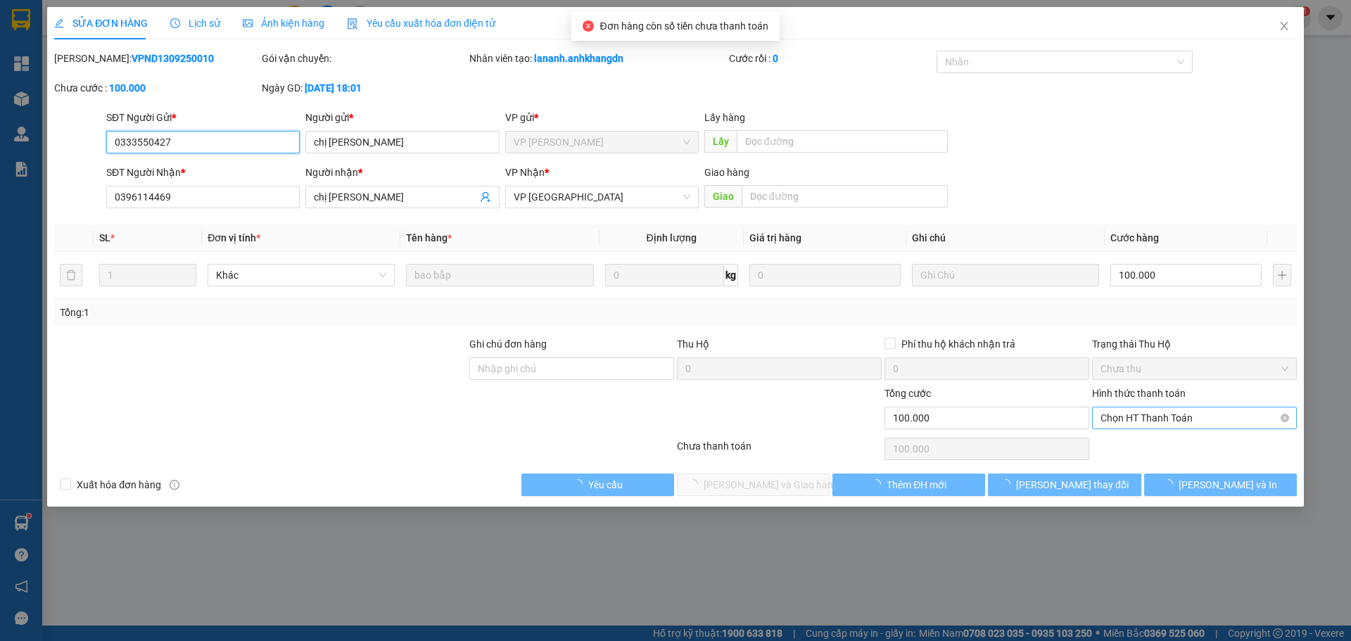
click at [1127, 423] on span "Chọn HT Thanh Toán" at bounding box center [1195, 417] width 188 height 21
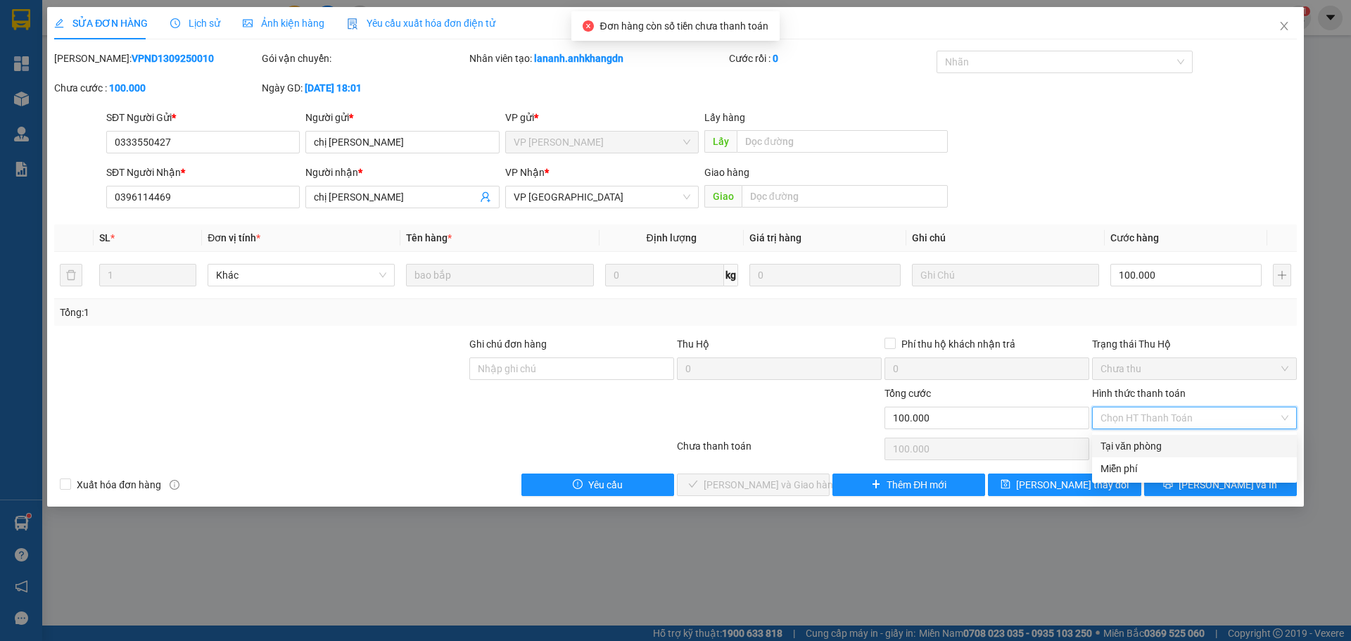
click at [1122, 441] on div "Tại văn phòng" at bounding box center [1195, 445] width 188 height 15
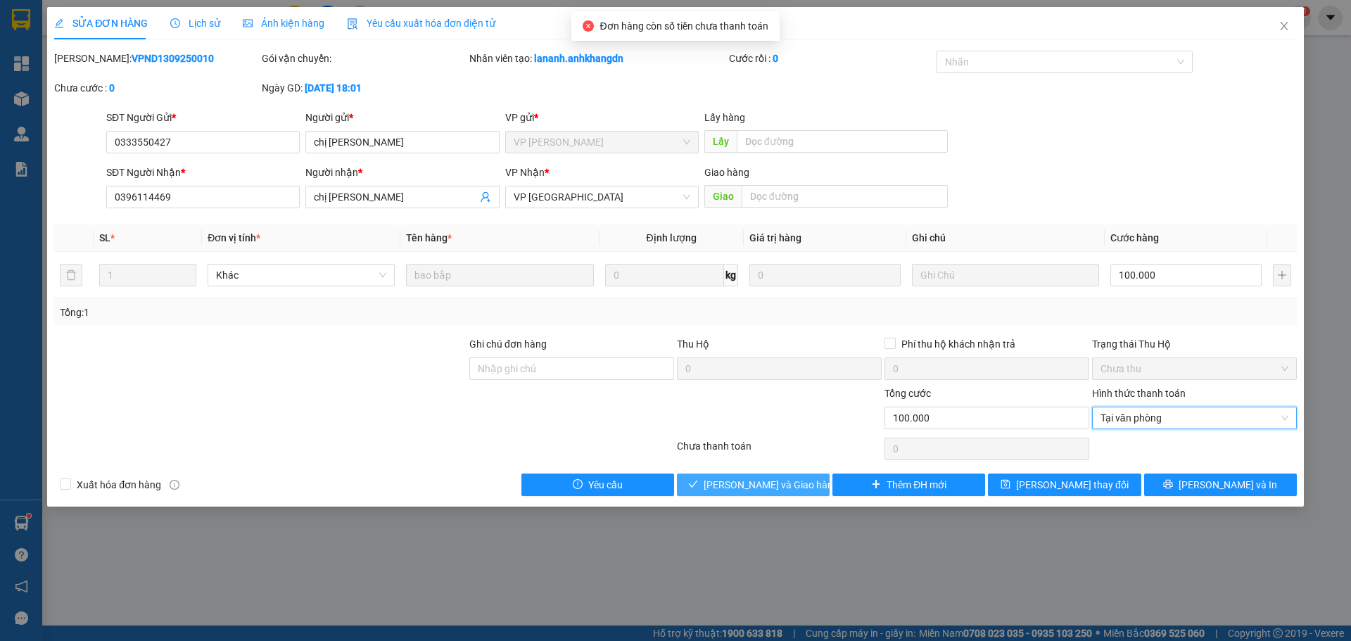
drag, startPoint x: 772, startPoint y: 482, endPoint x: 773, endPoint y: 475, distance: 7.2
click at [771, 482] on span "[PERSON_NAME] và Giao hàng" at bounding box center [771, 484] width 135 height 15
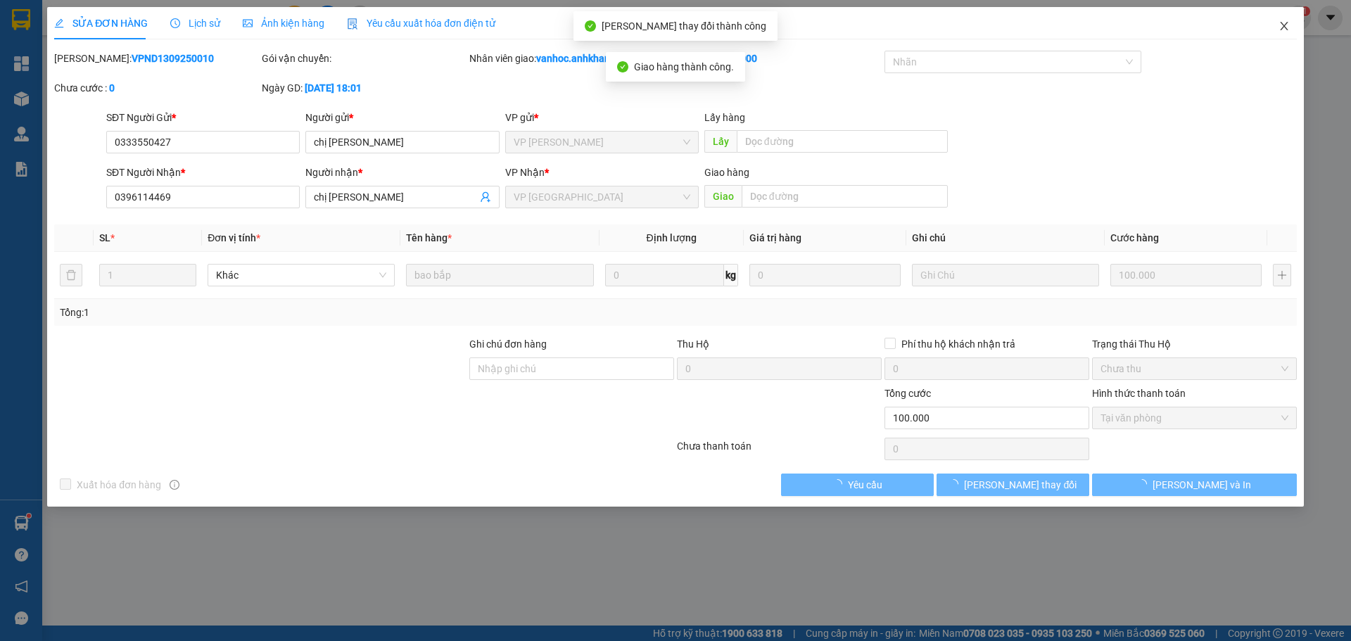
click at [1286, 25] on icon "close" at bounding box center [1284, 26] width 8 height 8
